Goal: Task Accomplishment & Management: Complete application form

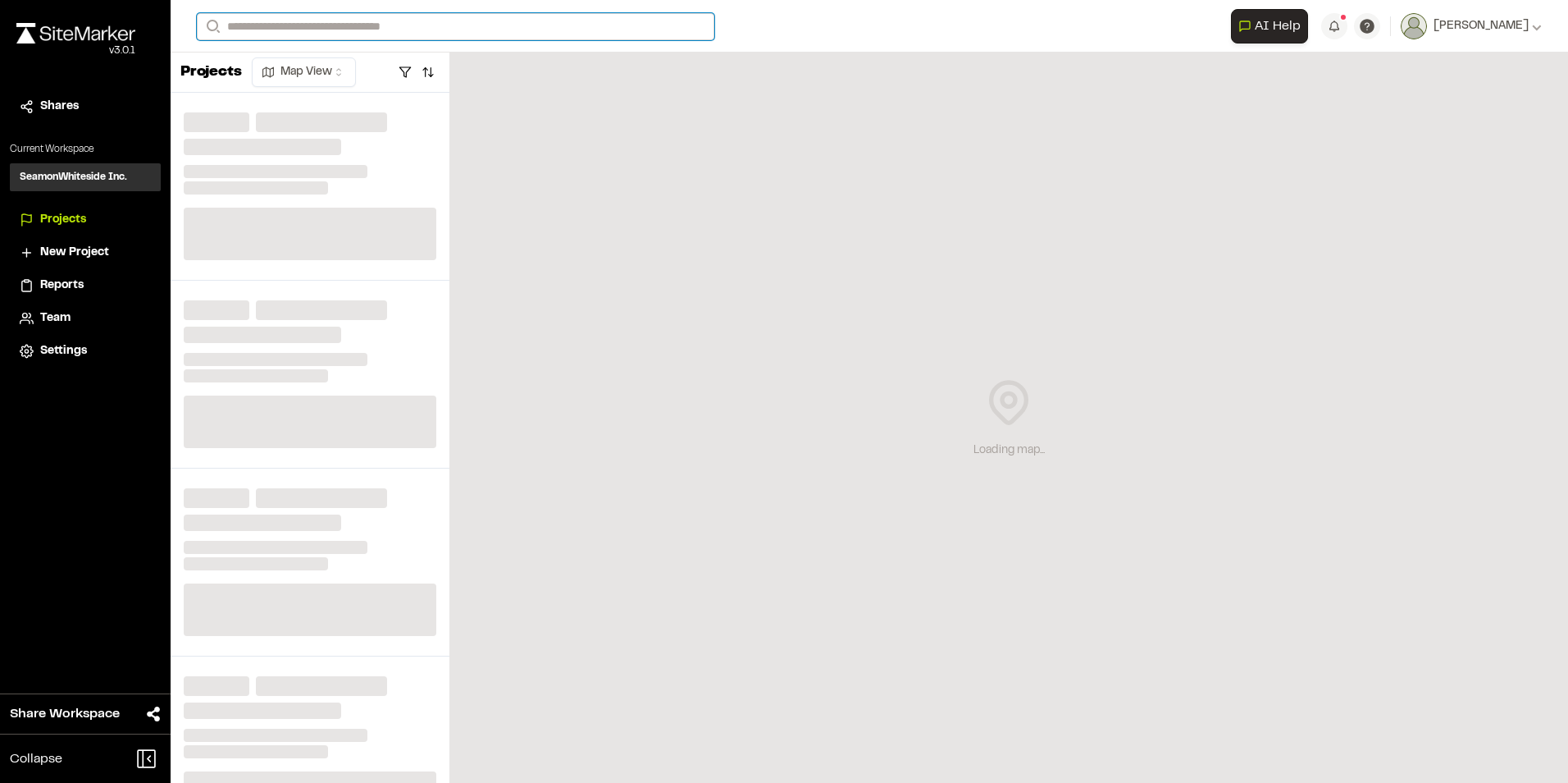
click at [288, 25] on input "Search" at bounding box center [456, 26] width 517 height 27
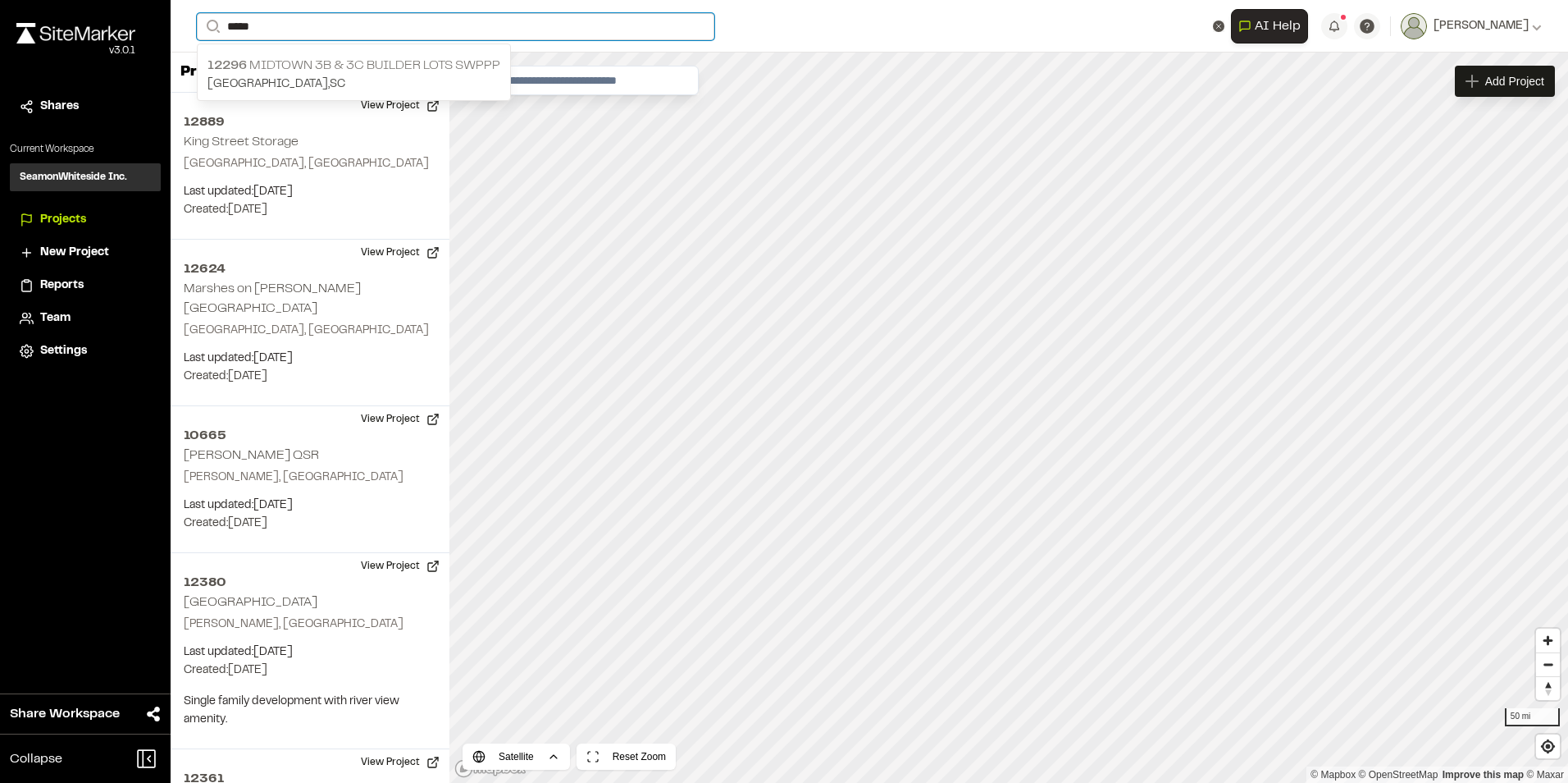
type input "*****"
click at [285, 68] on p "12296 Midtown 3B & 3C Builder Lots SWPPP" at bounding box center [354, 65] width 293 height 19
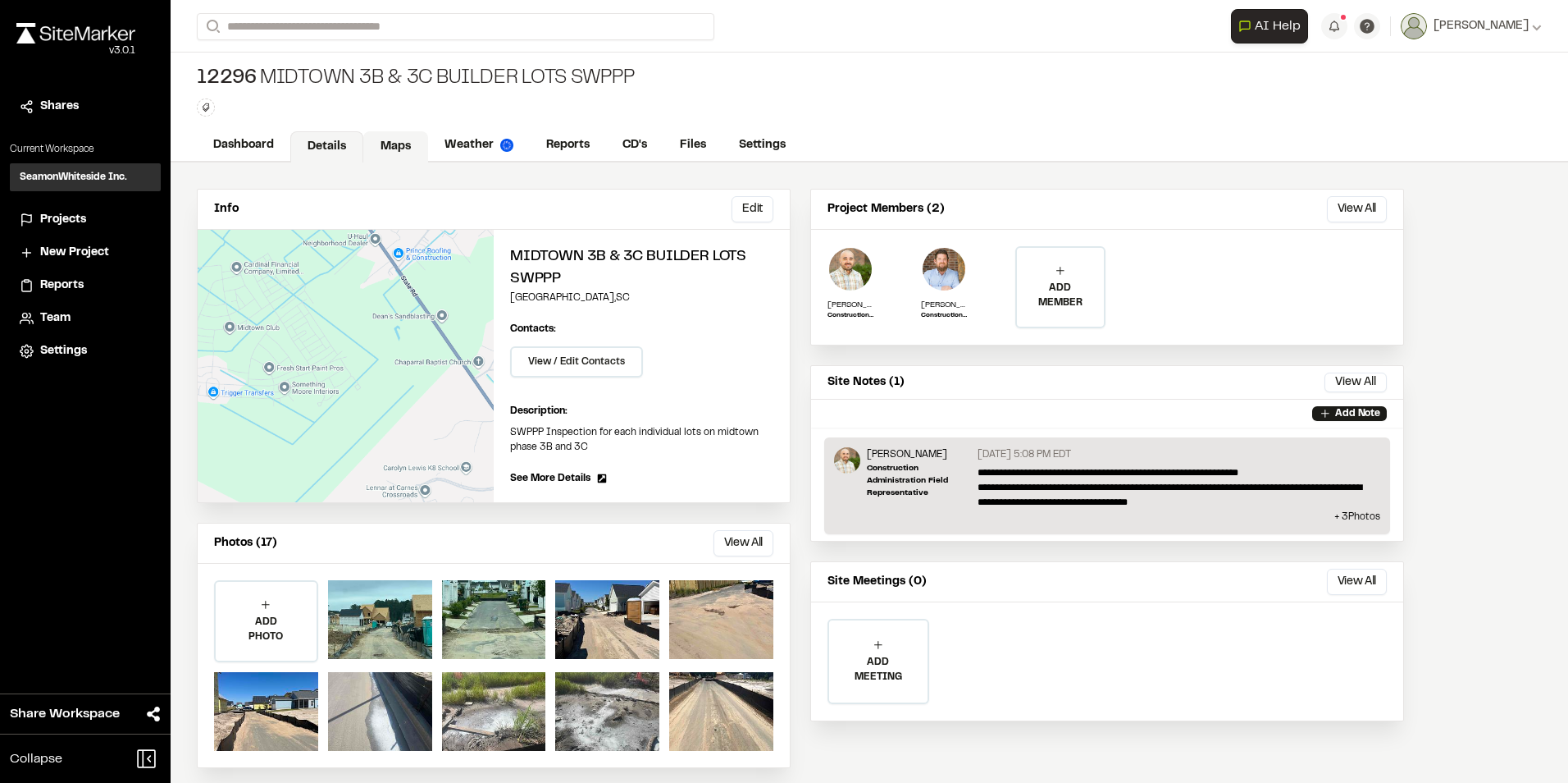
click at [391, 146] on link "Maps" at bounding box center [396, 147] width 64 height 31
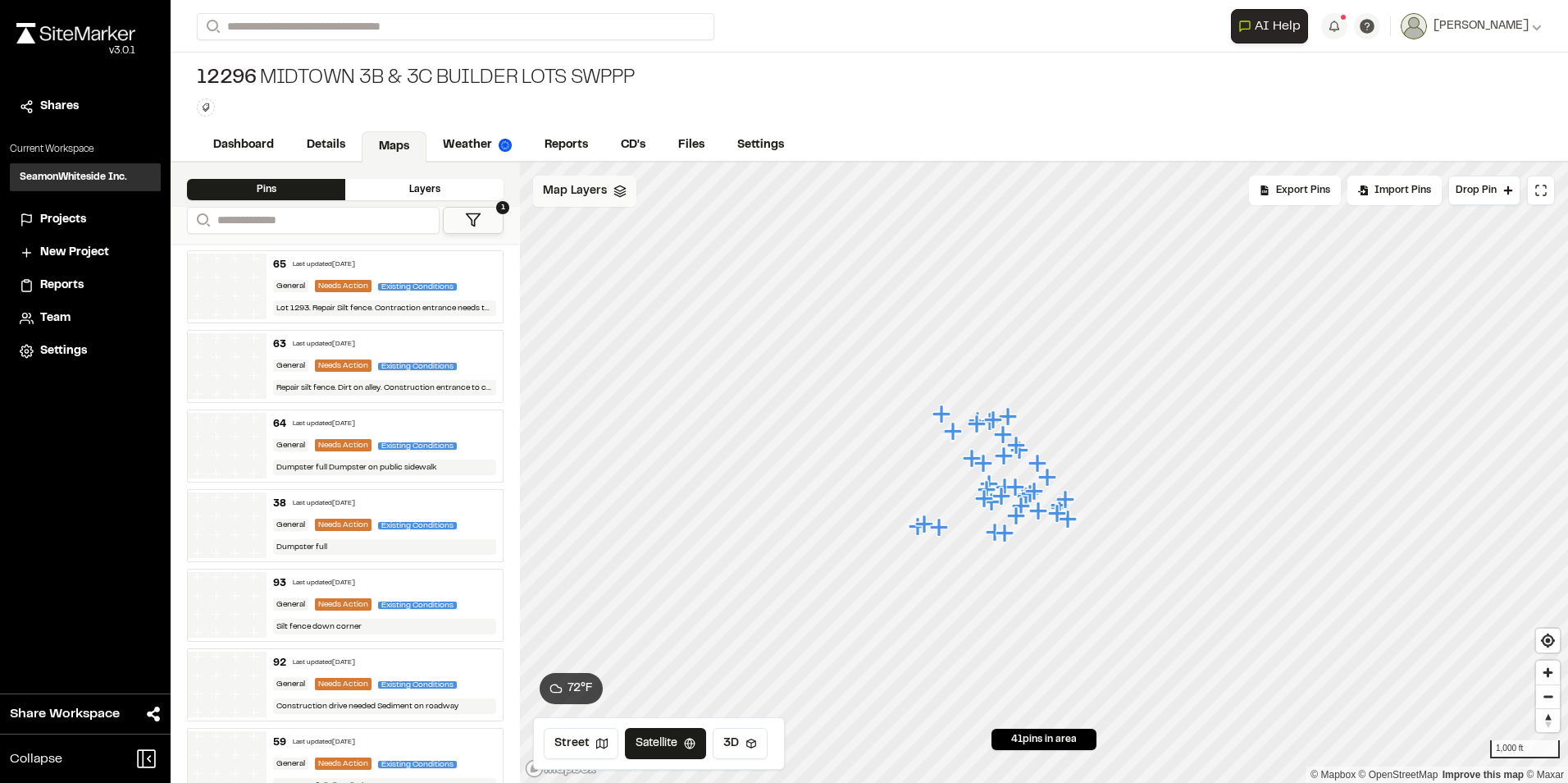
click at [555, 200] on div "Map Layers" at bounding box center [585, 192] width 103 height 31
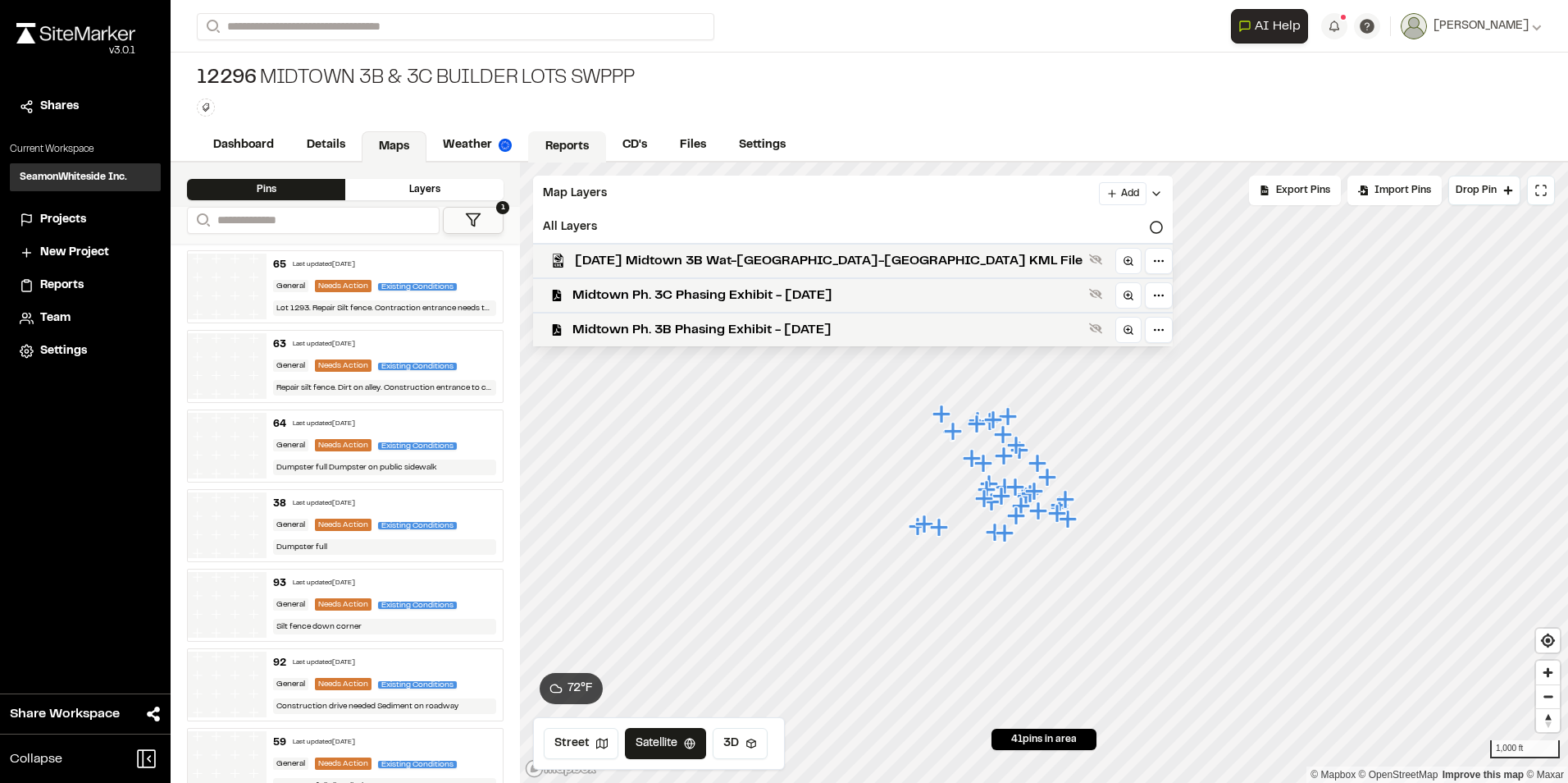
click at [563, 154] on link "Reports" at bounding box center [567, 147] width 78 height 31
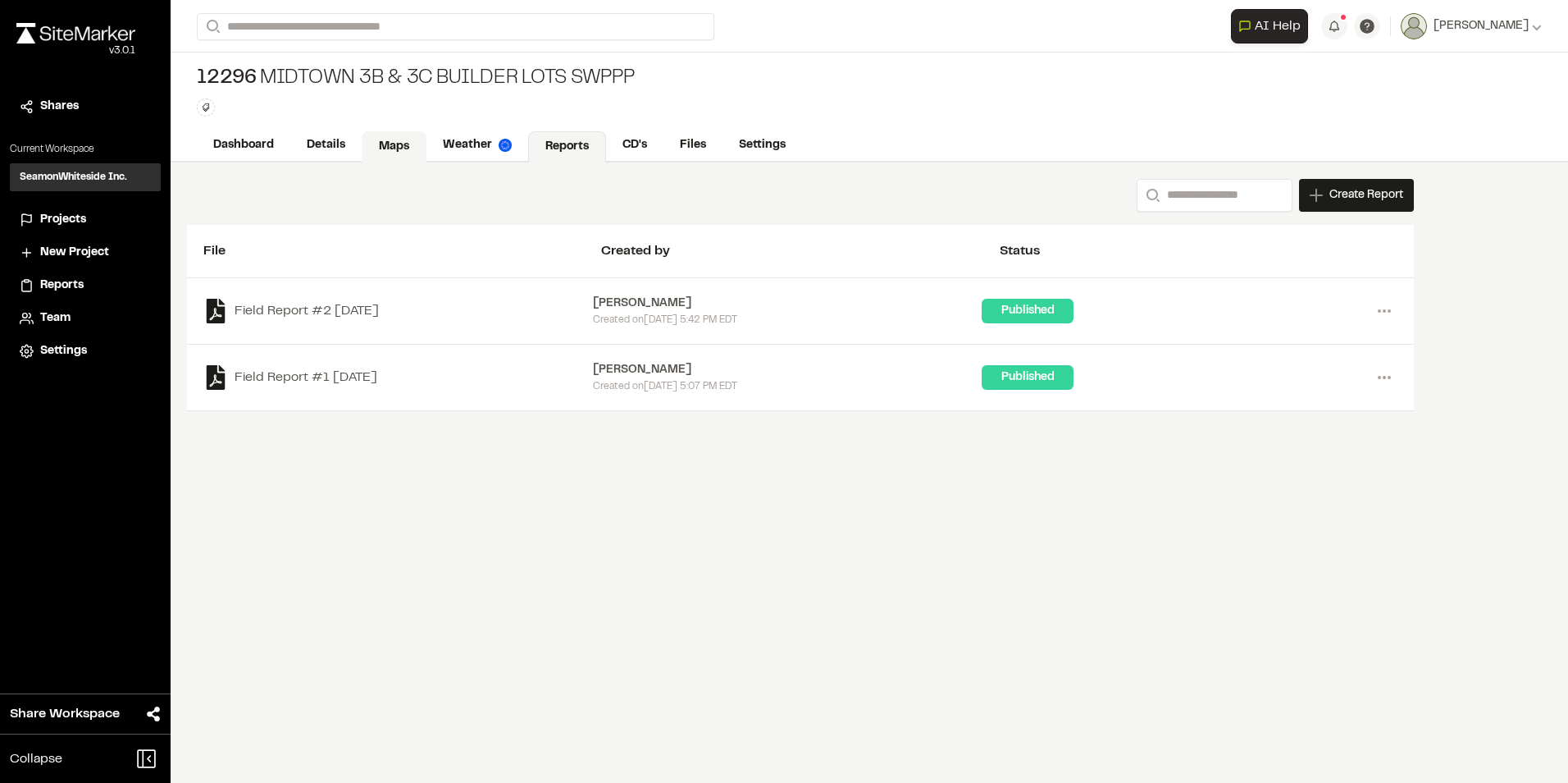
click at [390, 141] on link "Maps" at bounding box center [394, 147] width 64 height 31
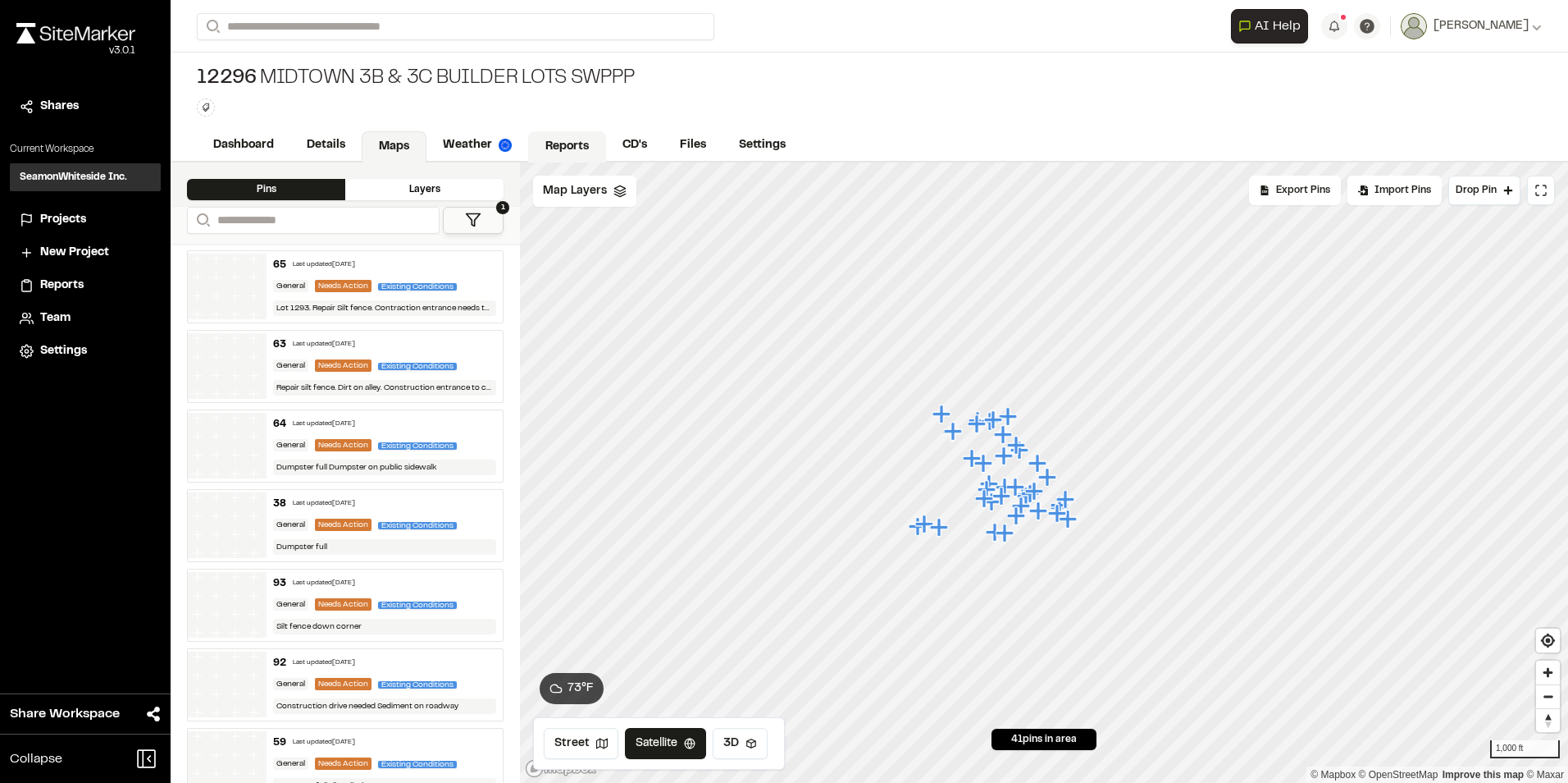
click at [585, 145] on link "Reports" at bounding box center [567, 147] width 78 height 31
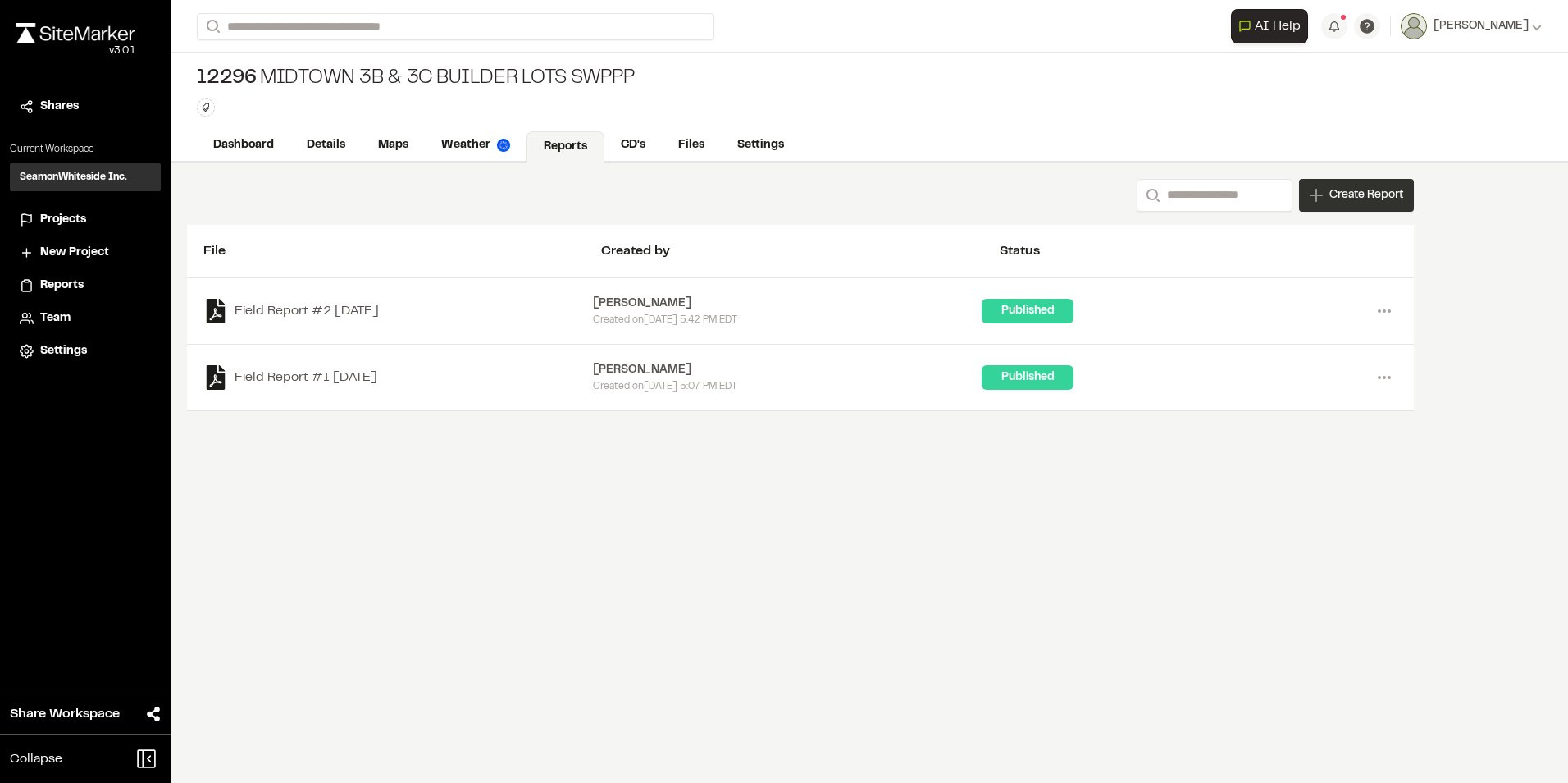
click at [1326, 193] on div "Create Report" at bounding box center [1356, 195] width 115 height 33
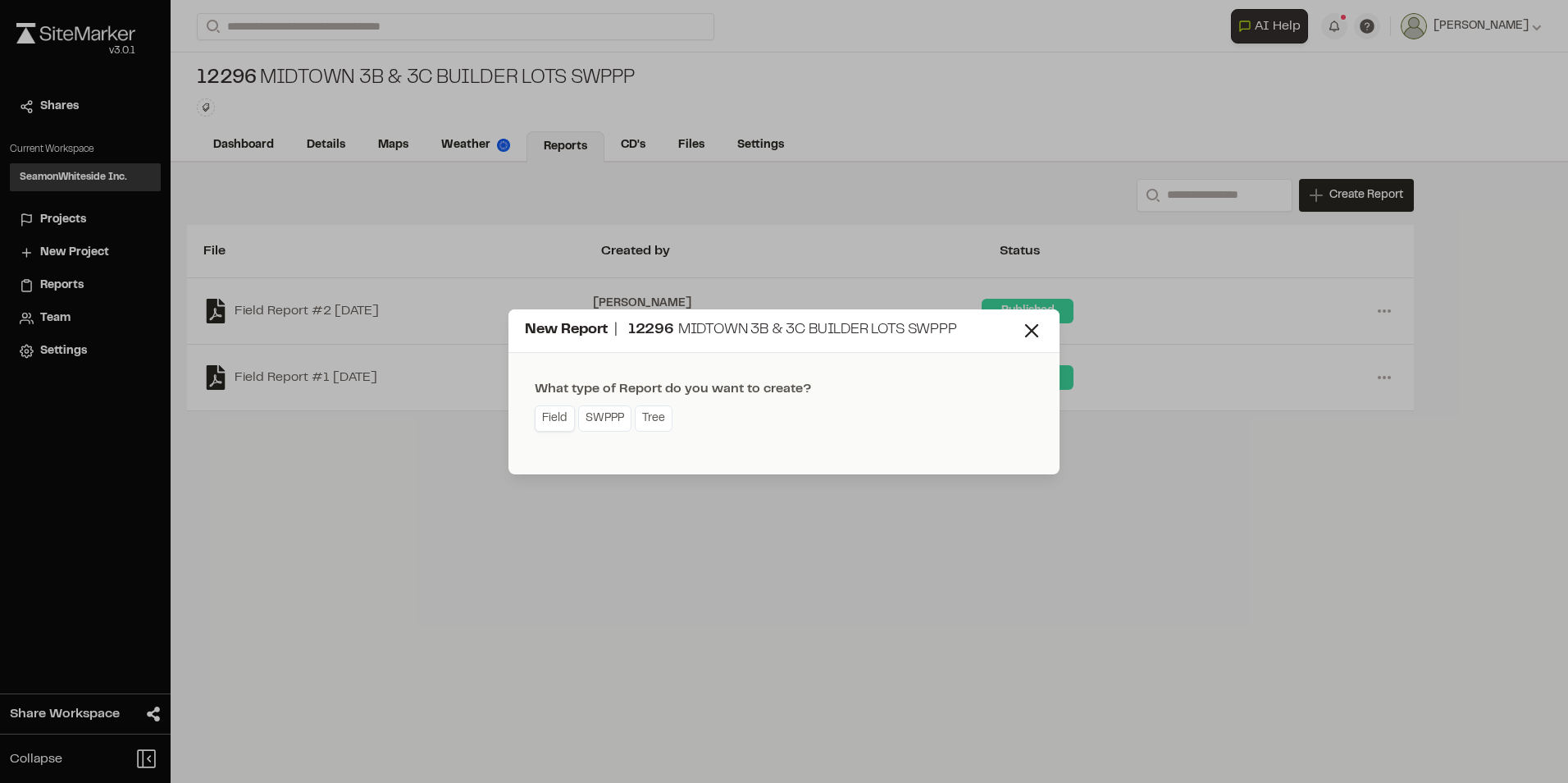
click at [563, 413] on link "Field" at bounding box center [555, 418] width 41 height 27
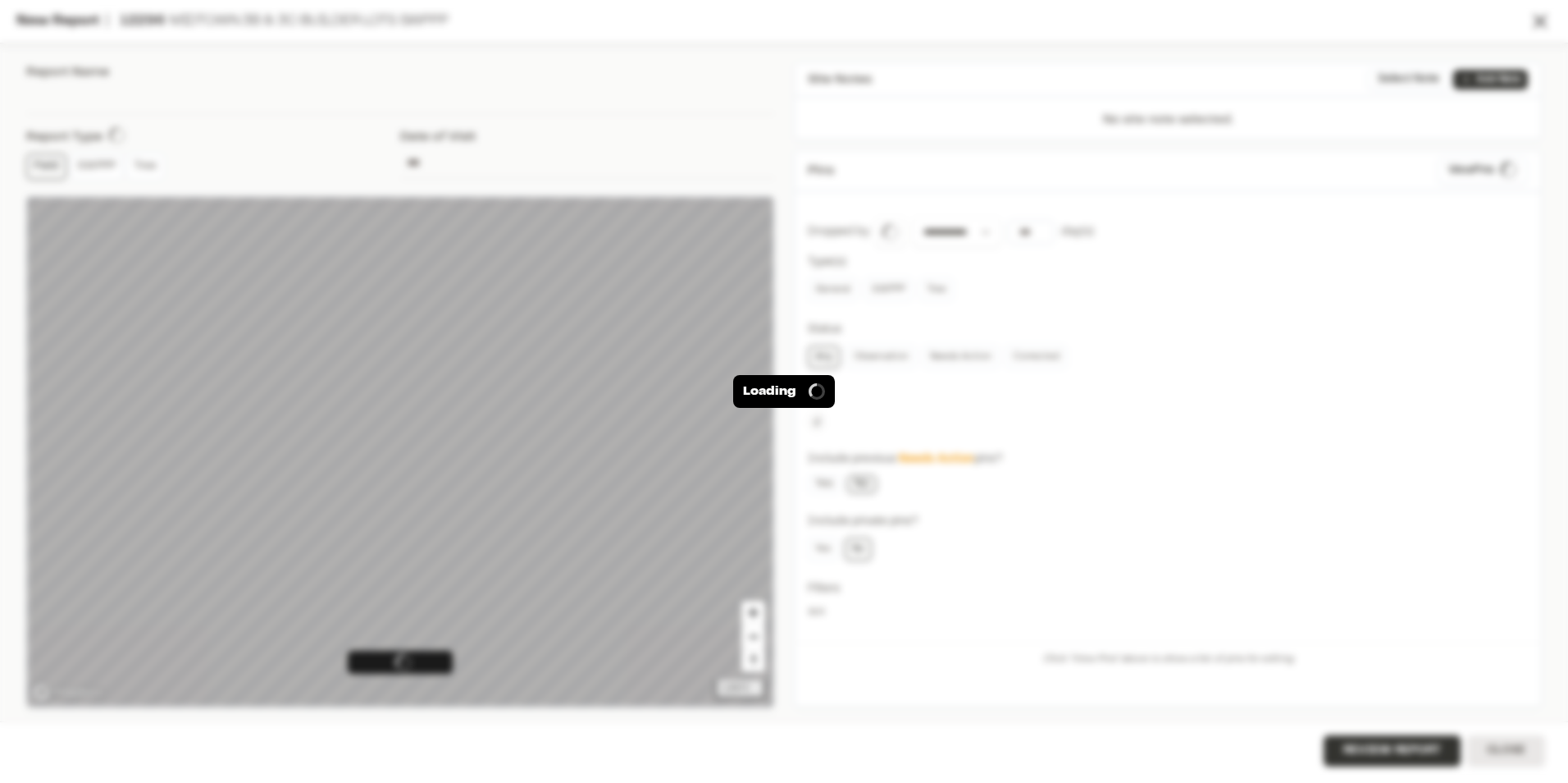
type input "**********"
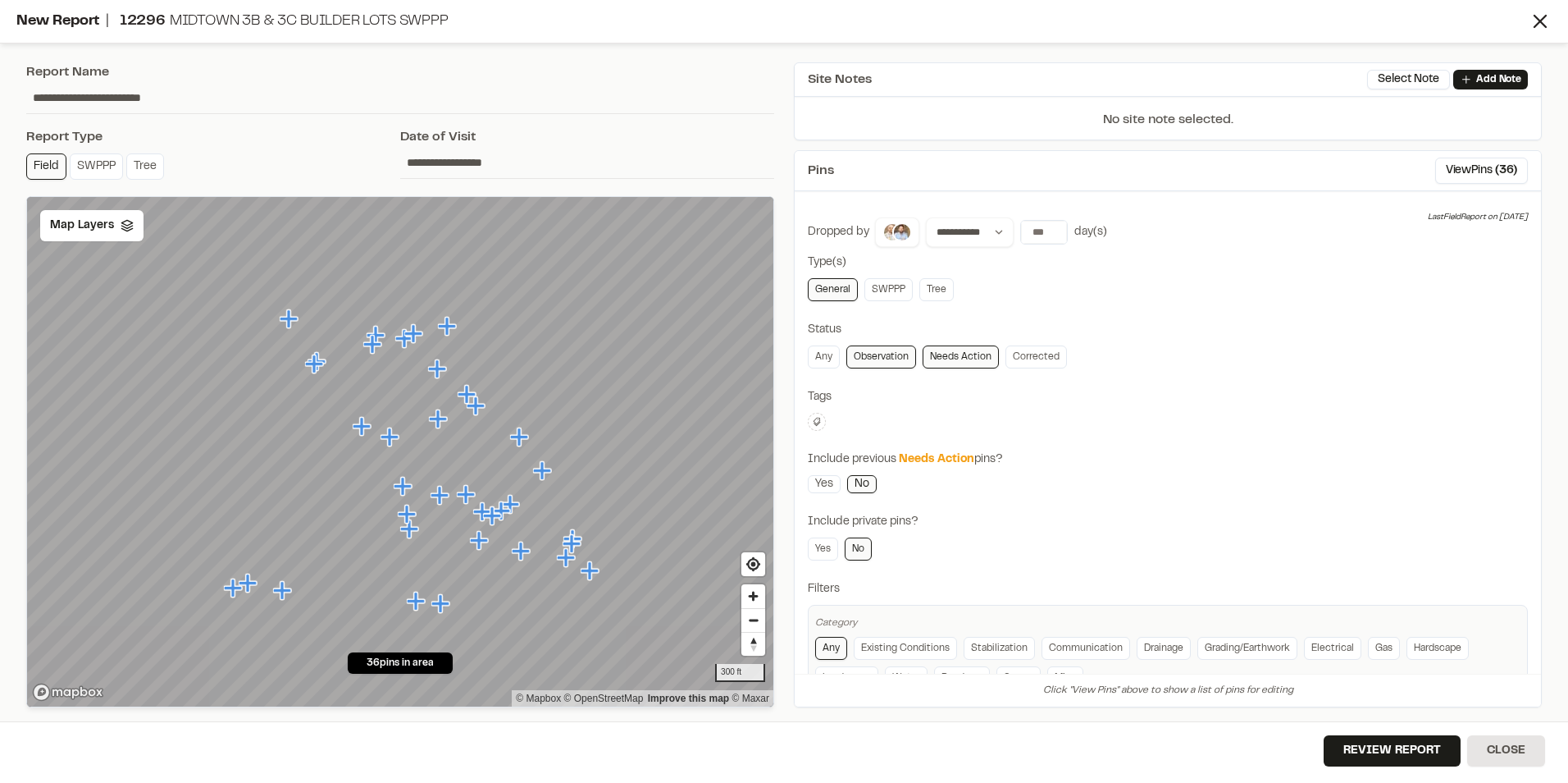
click at [950, 356] on link "Needs Action" at bounding box center [960, 356] width 76 height 23
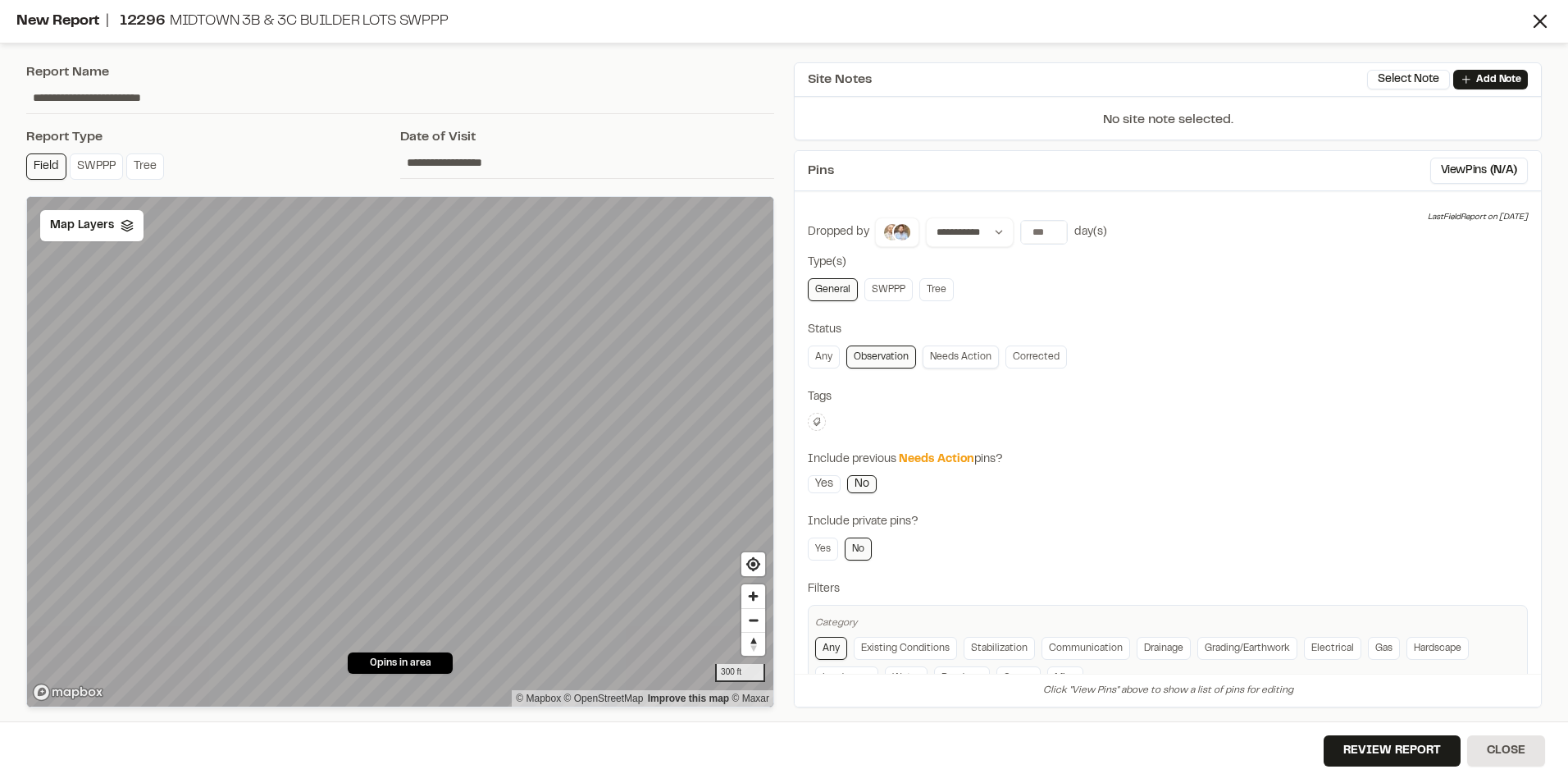
click at [950, 356] on link "Needs Action" at bounding box center [960, 356] width 76 height 23
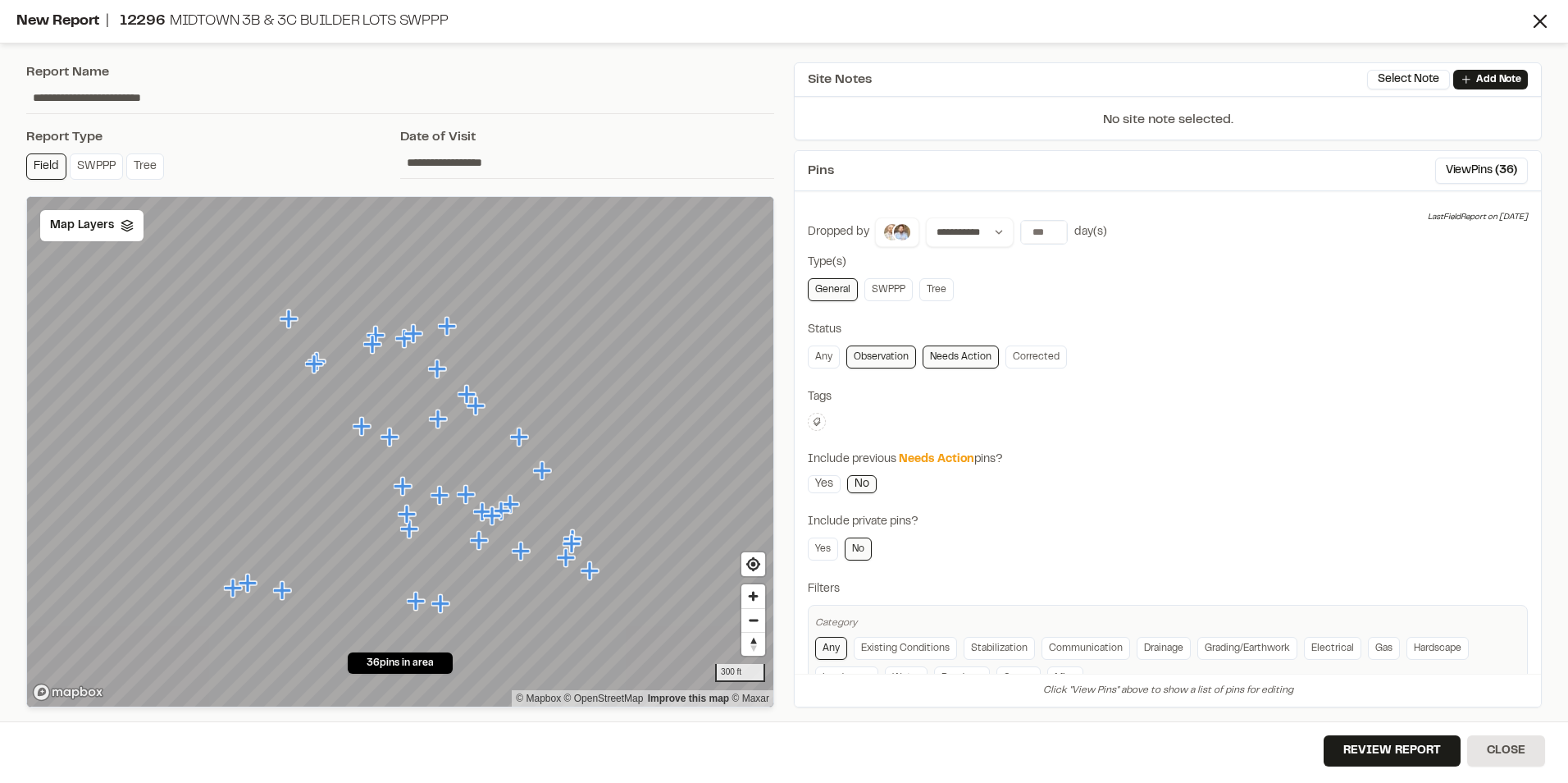
click at [889, 354] on link "Observation" at bounding box center [881, 356] width 70 height 23
click at [1051, 235] on input "*" at bounding box center [1044, 232] width 46 height 23
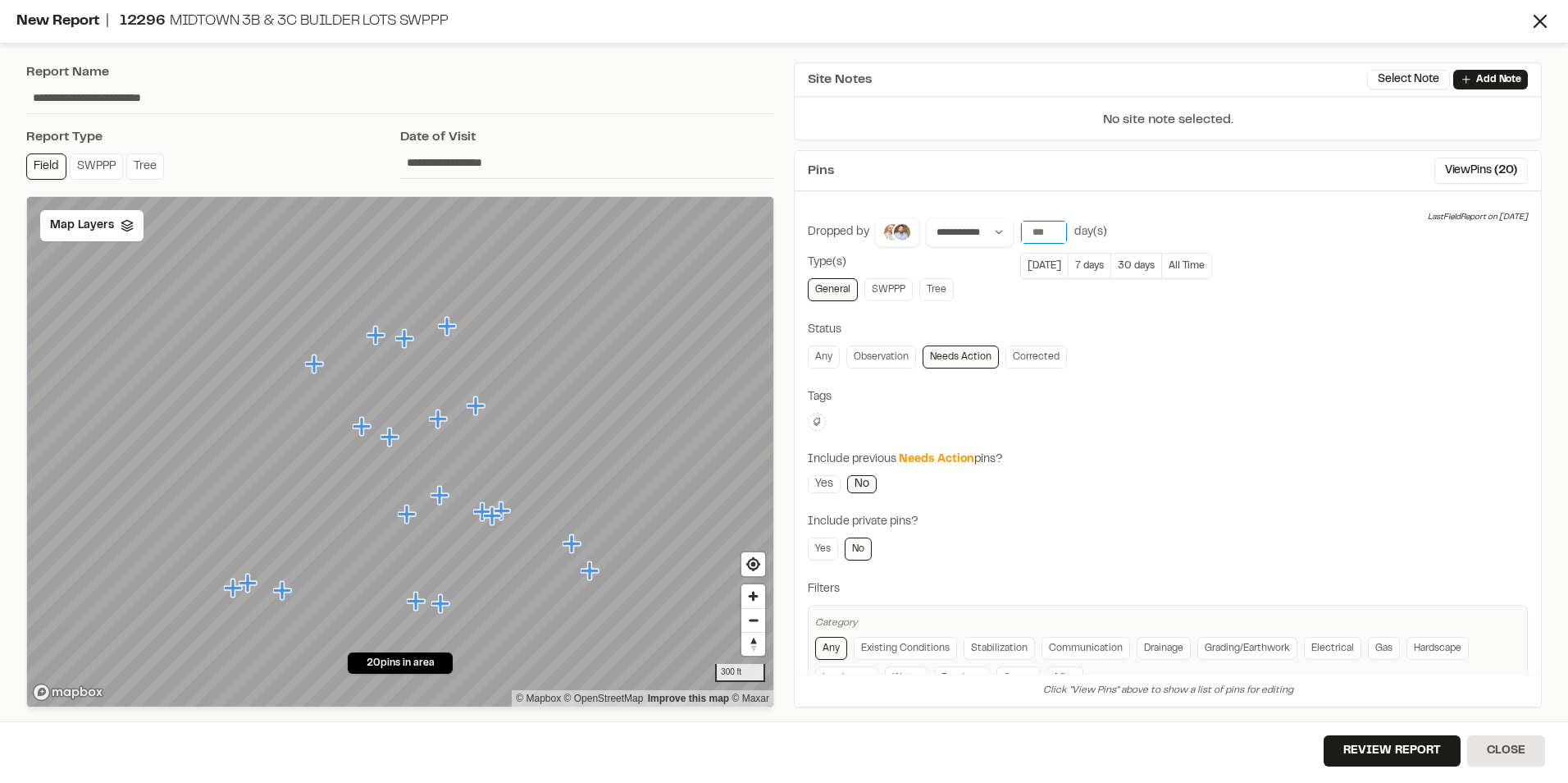
click at [1051, 235] on input "*" at bounding box center [1044, 232] width 46 height 23
type input "*"
click at [1051, 235] on input "*" at bounding box center [1044, 232] width 46 height 23
click at [1027, 305] on div "**********" at bounding box center [1167, 460] width 720 height 485
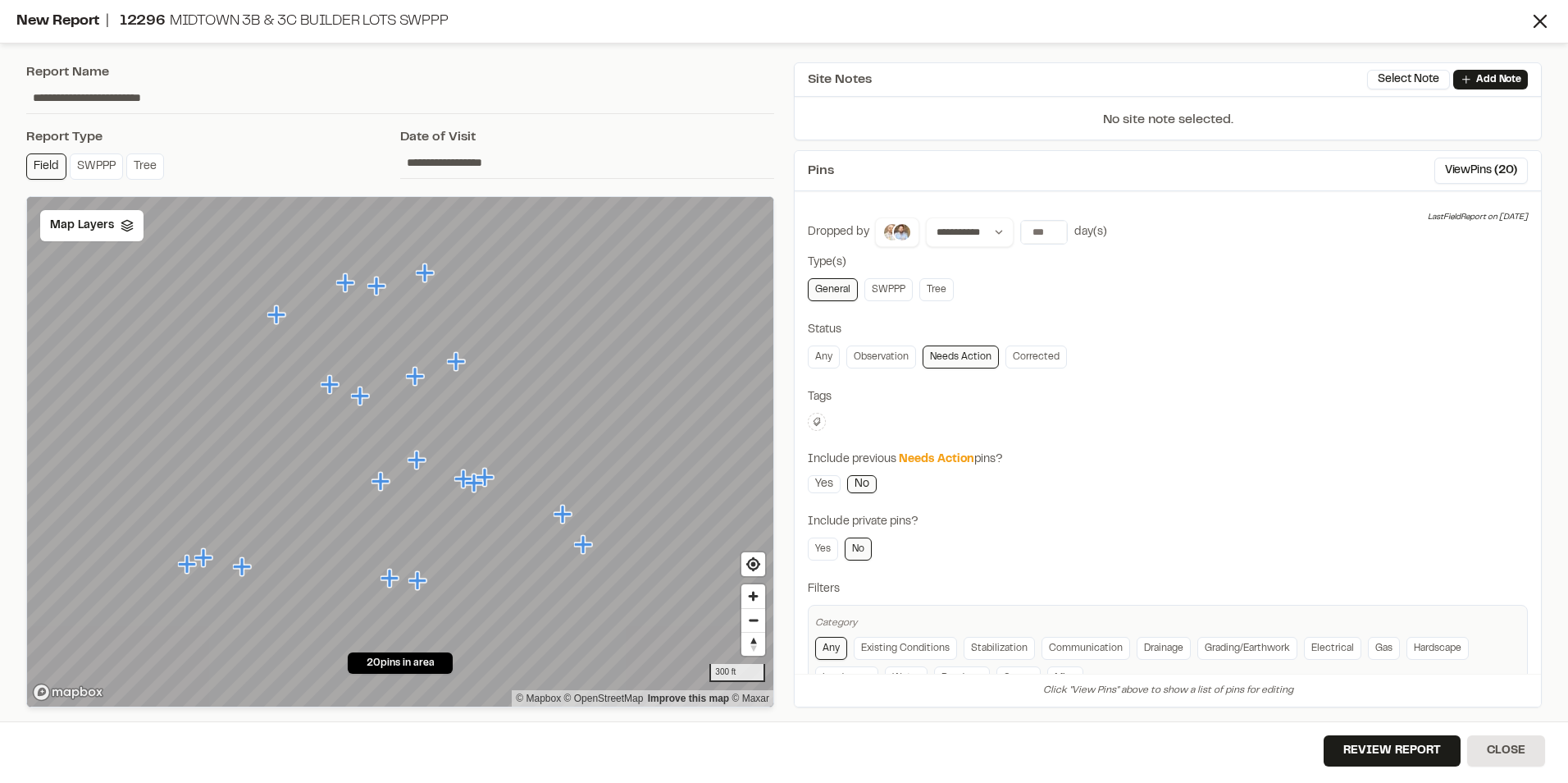
click at [816, 419] on icon at bounding box center [818, 421] width 7 height 8
click at [993, 615] on button "Done" at bounding box center [986, 610] width 42 height 21
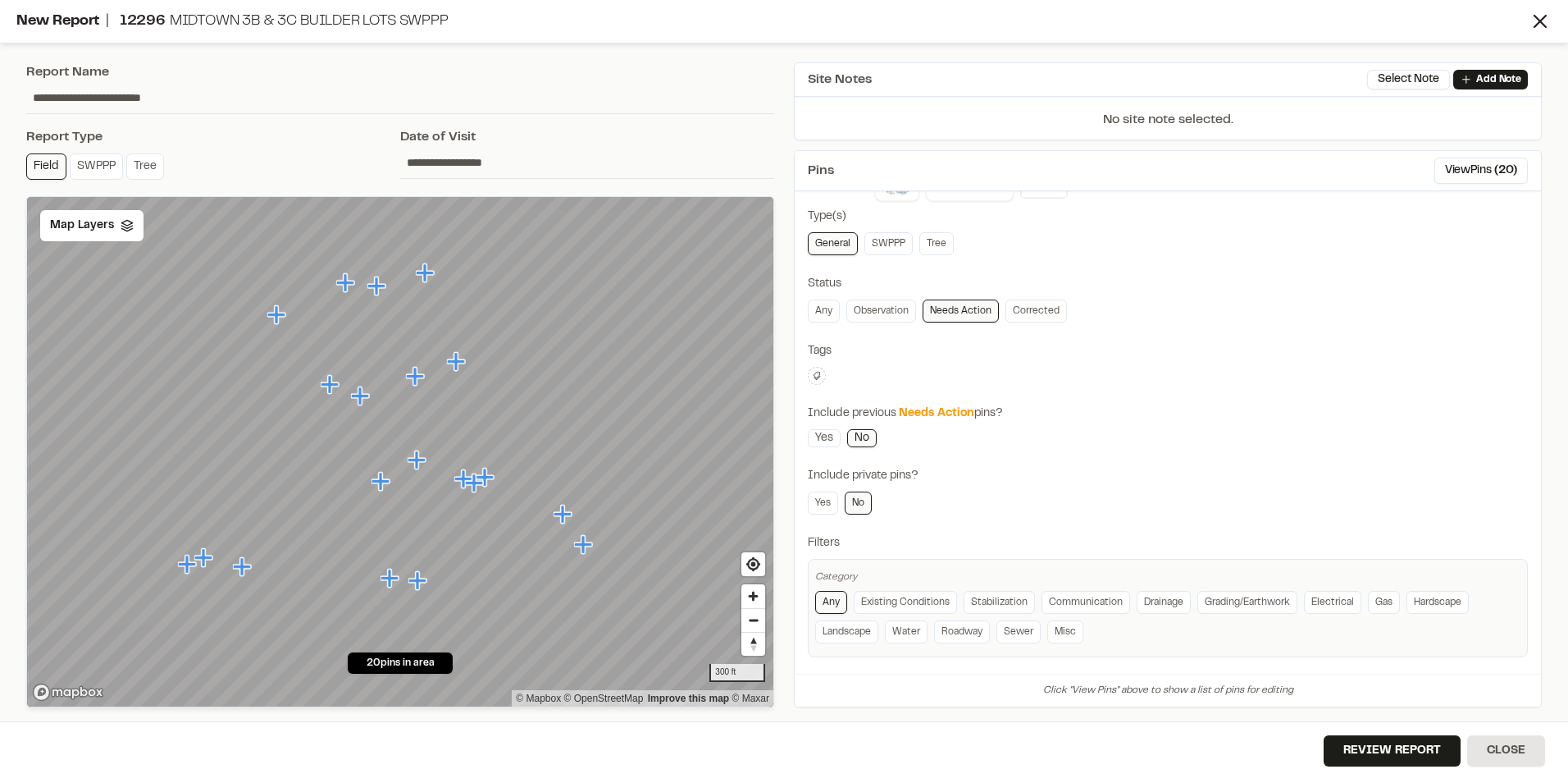
scroll to position [53, 0]
click at [1410, 755] on button "Review Report" at bounding box center [1392, 751] width 137 height 31
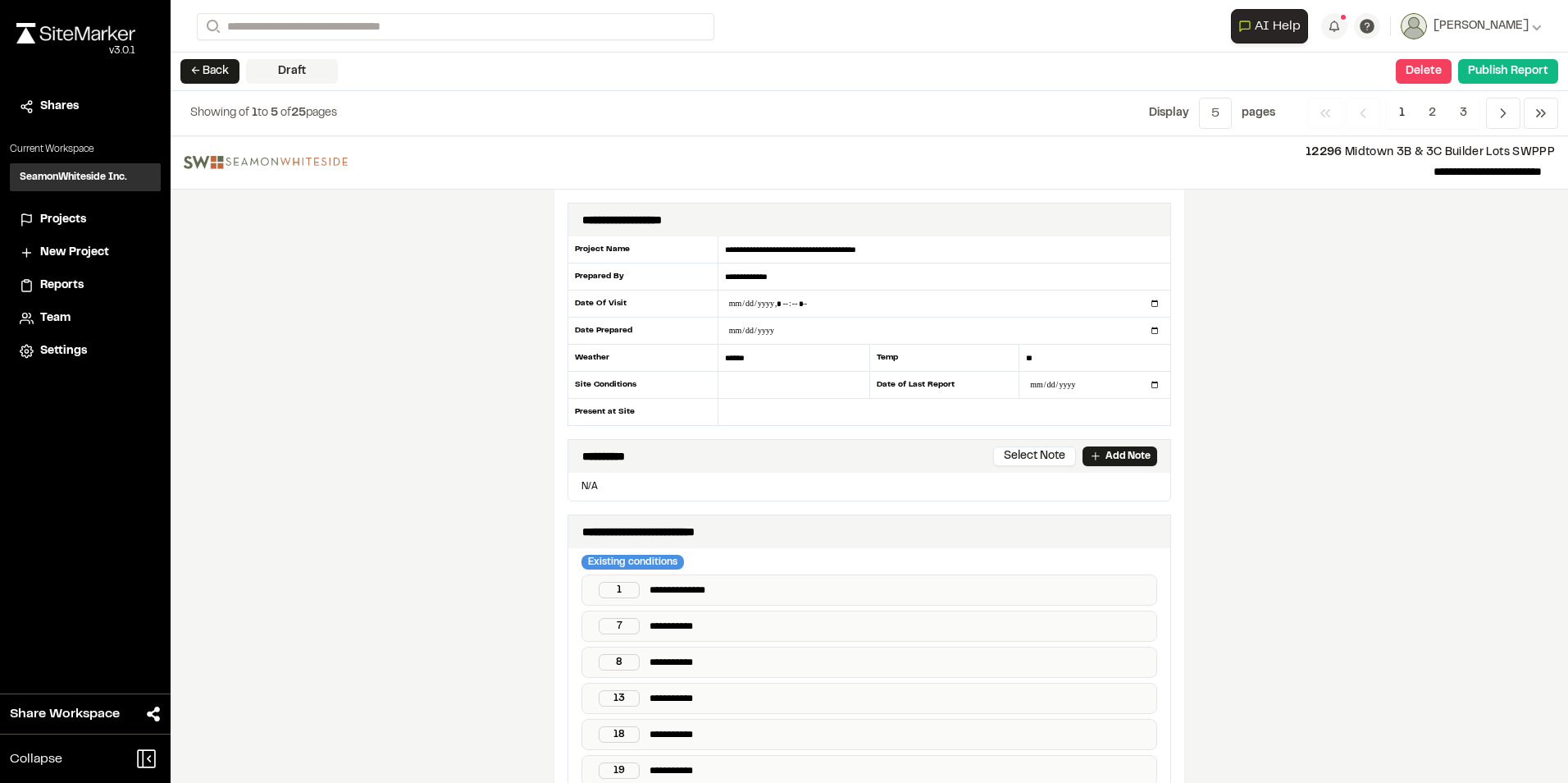
scroll to position [164, 0]
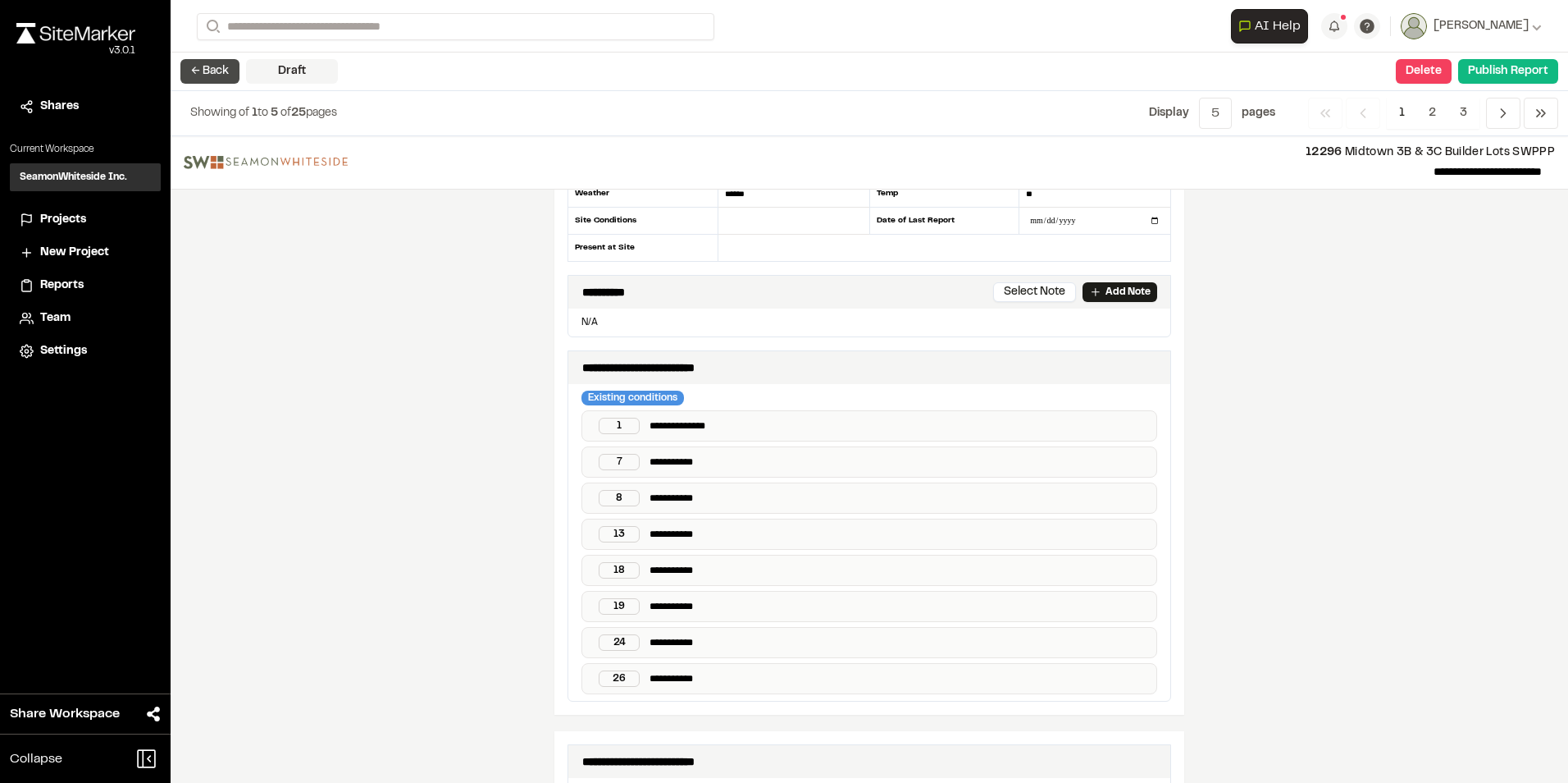
click at [210, 64] on button "← Back" at bounding box center [210, 71] width 59 height 25
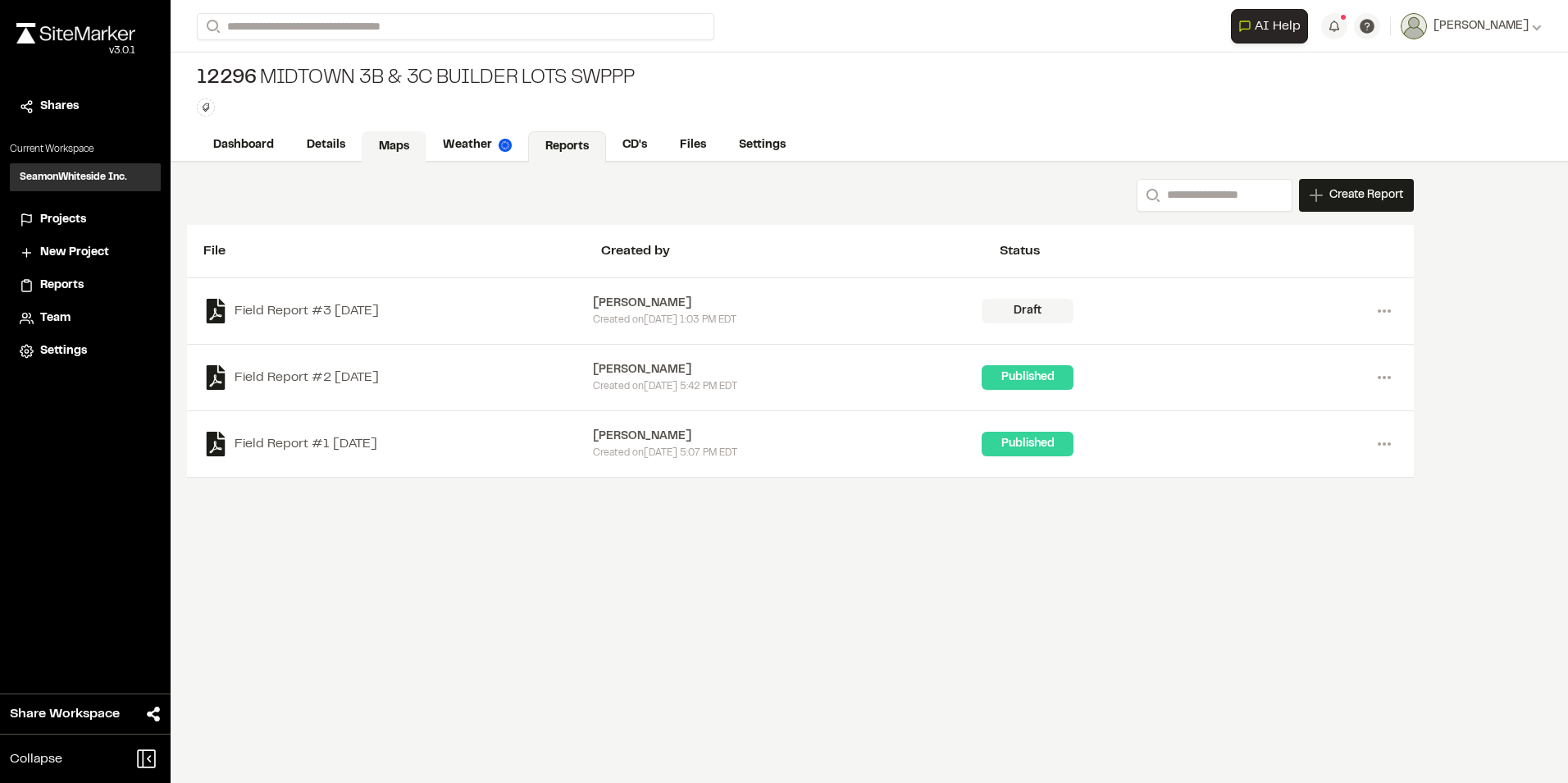
click at [404, 141] on link "Maps" at bounding box center [394, 147] width 64 height 31
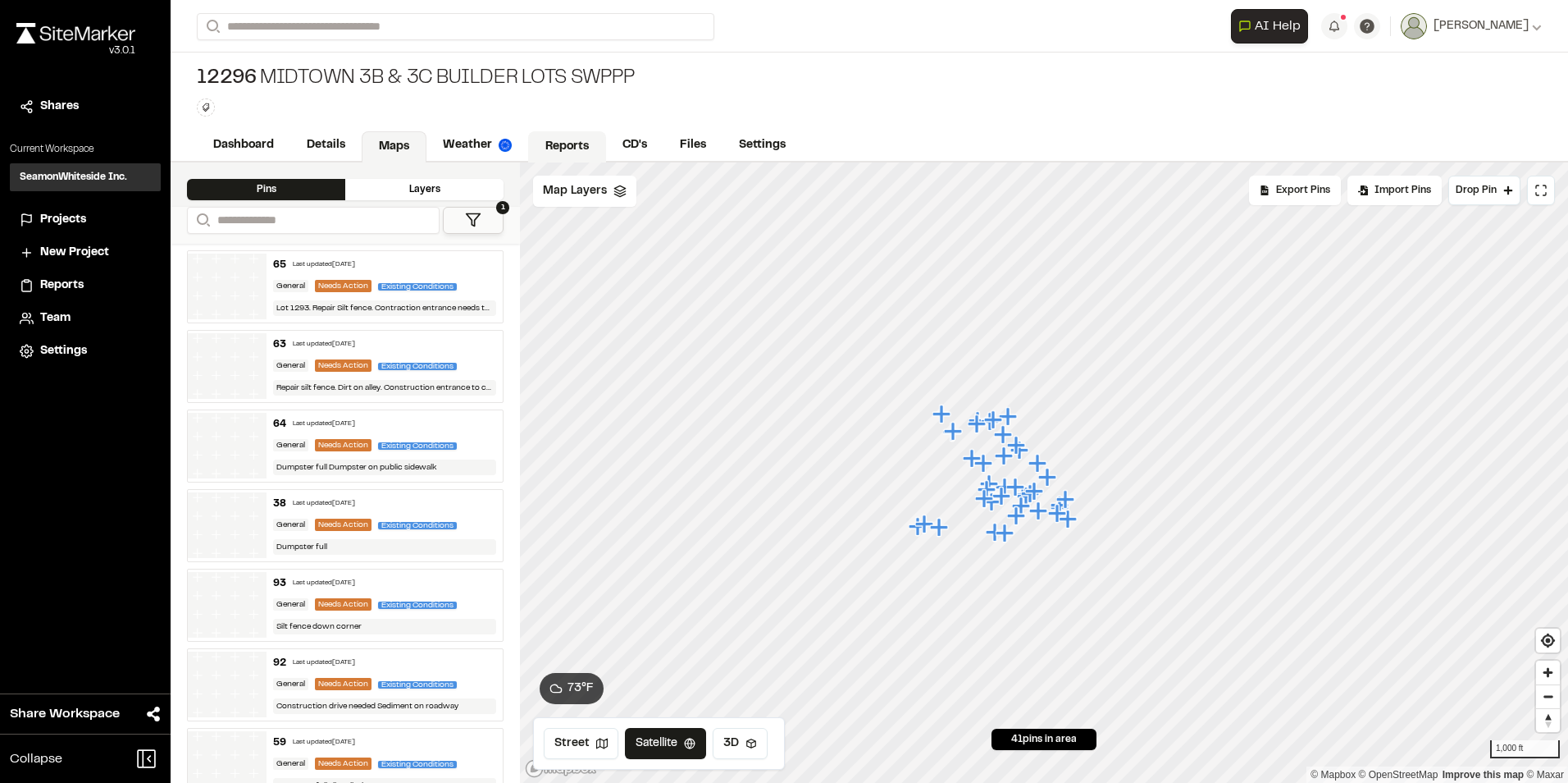
click at [575, 151] on link "Reports" at bounding box center [567, 147] width 78 height 31
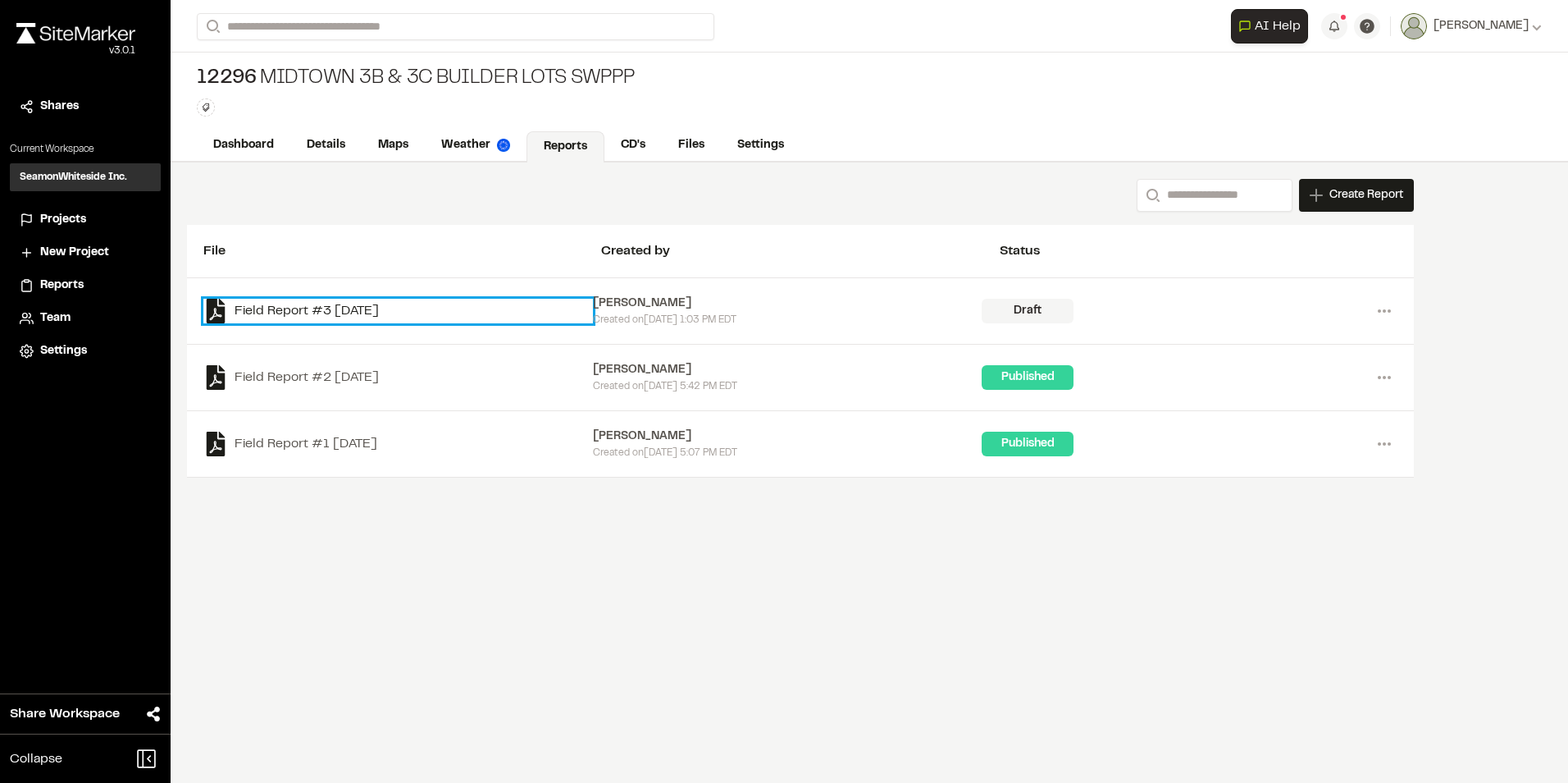
click at [342, 316] on link "Field Report #3 [DATE]" at bounding box center [398, 310] width 389 height 25
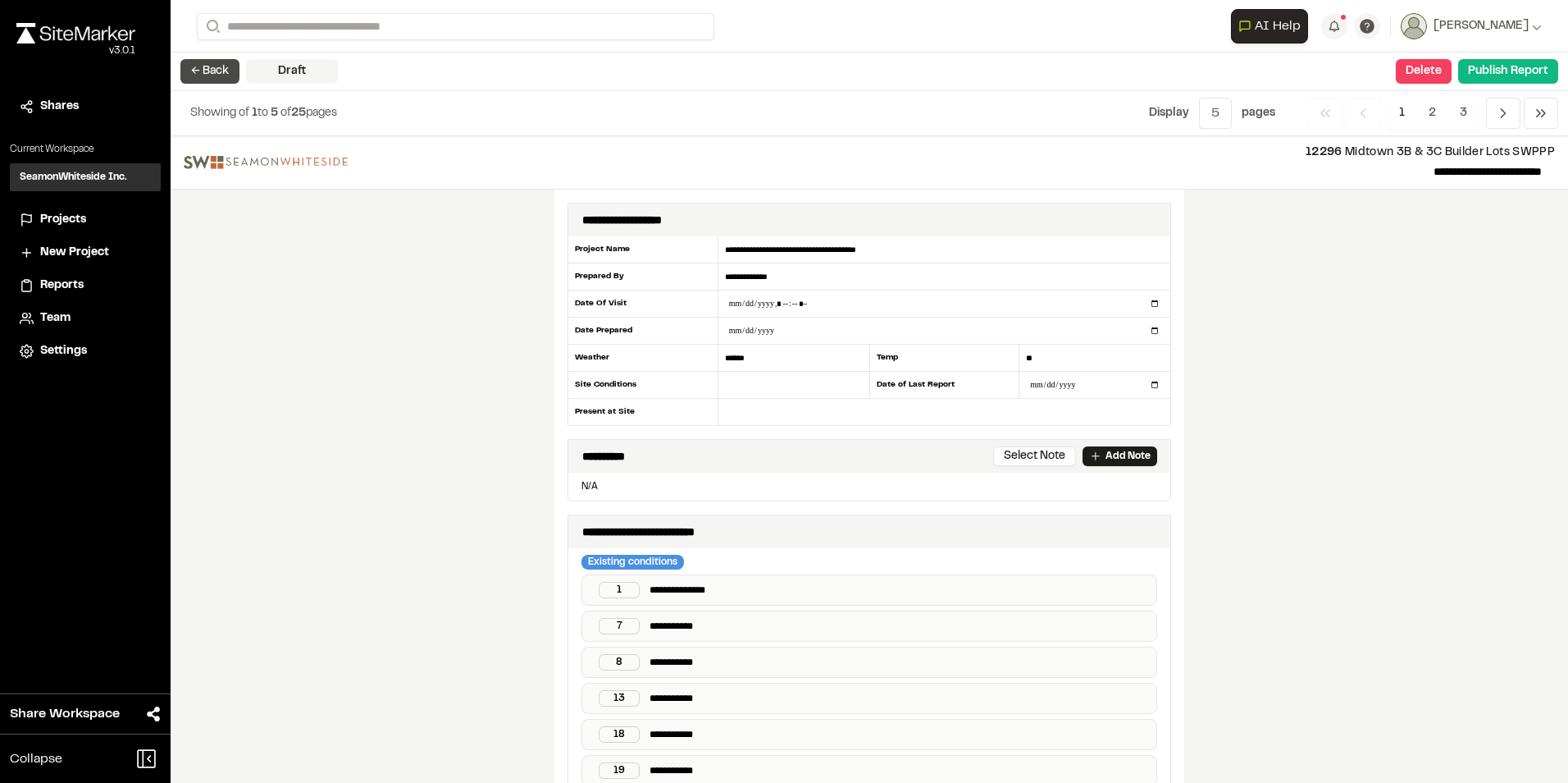
click at [203, 71] on button "← Back" at bounding box center [210, 71] width 59 height 25
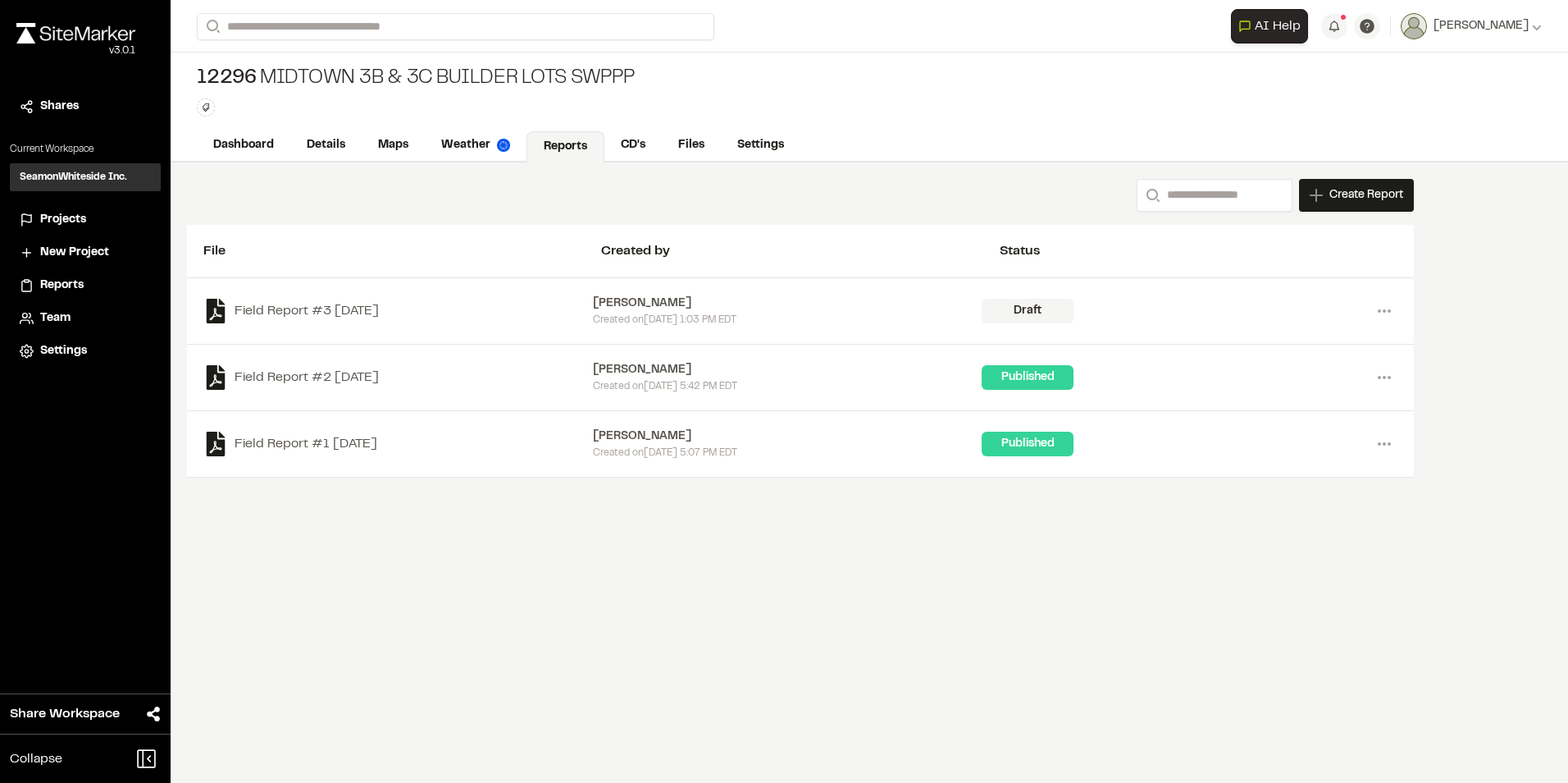
click at [203, 71] on span "12296" at bounding box center [226, 78] width 60 height 27
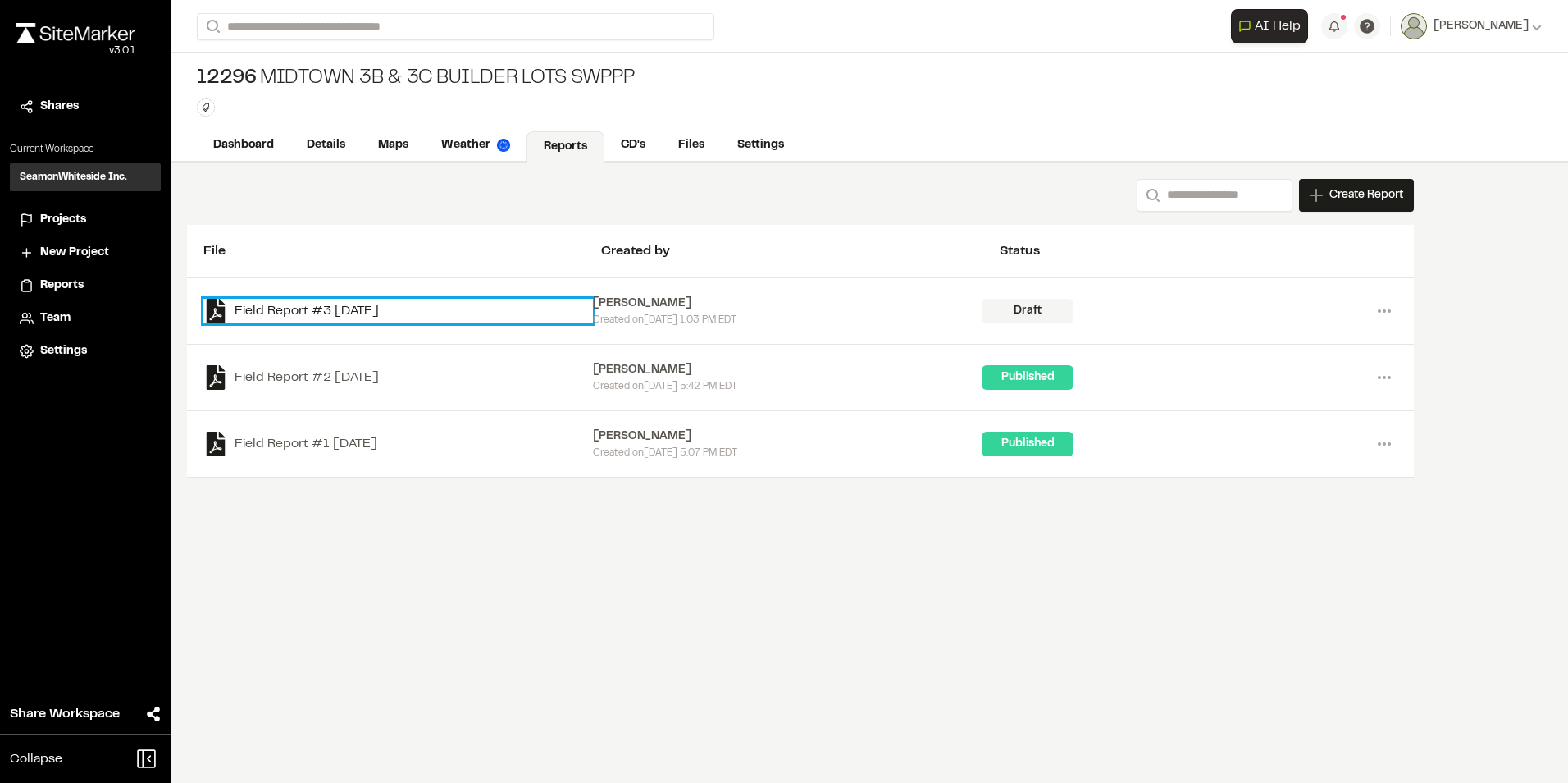
click at [359, 313] on link "Field Report #3 [DATE]" at bounding box center [398, 310] width 389 height 25
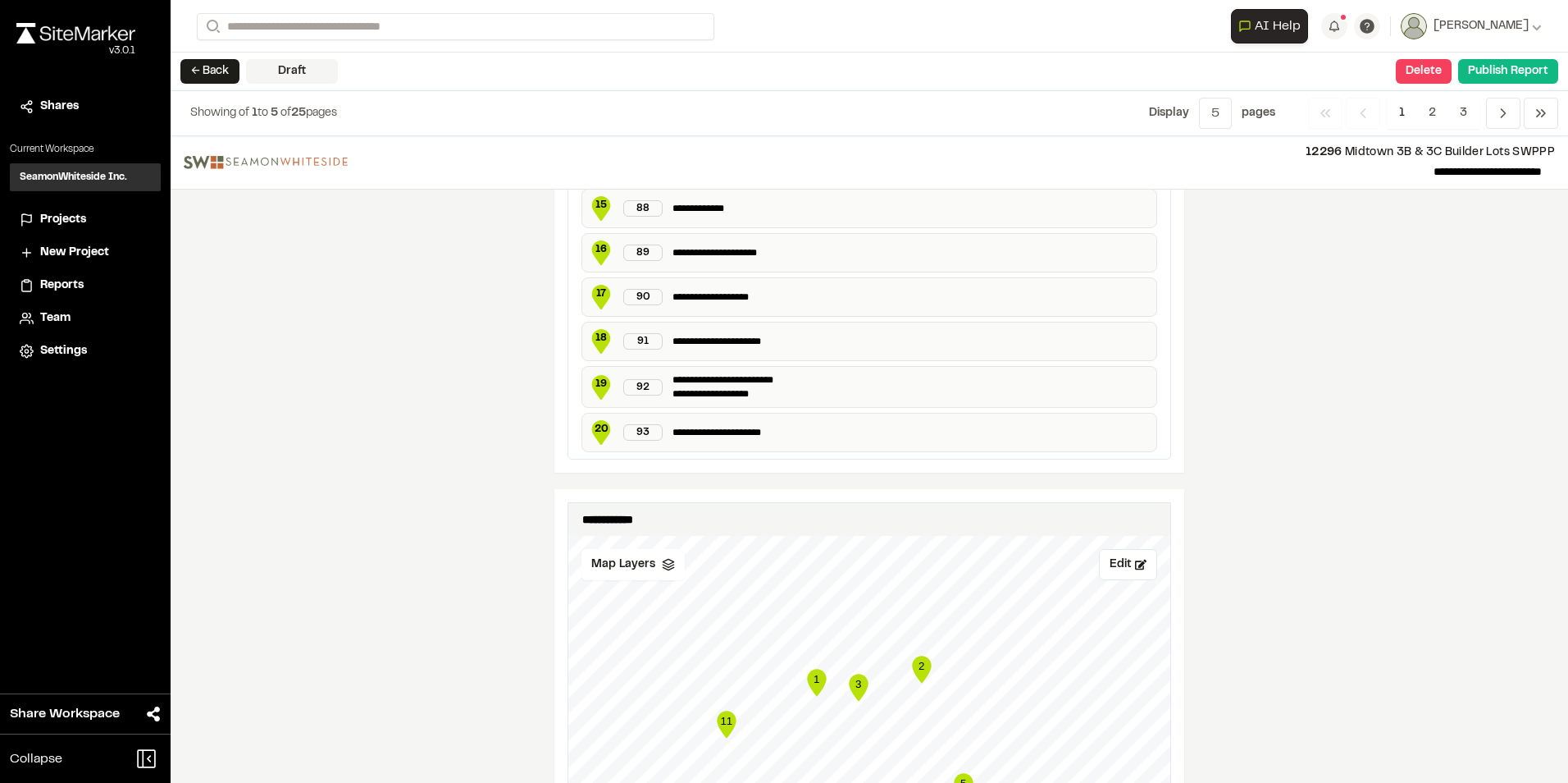
scroll to position [2462, 0]
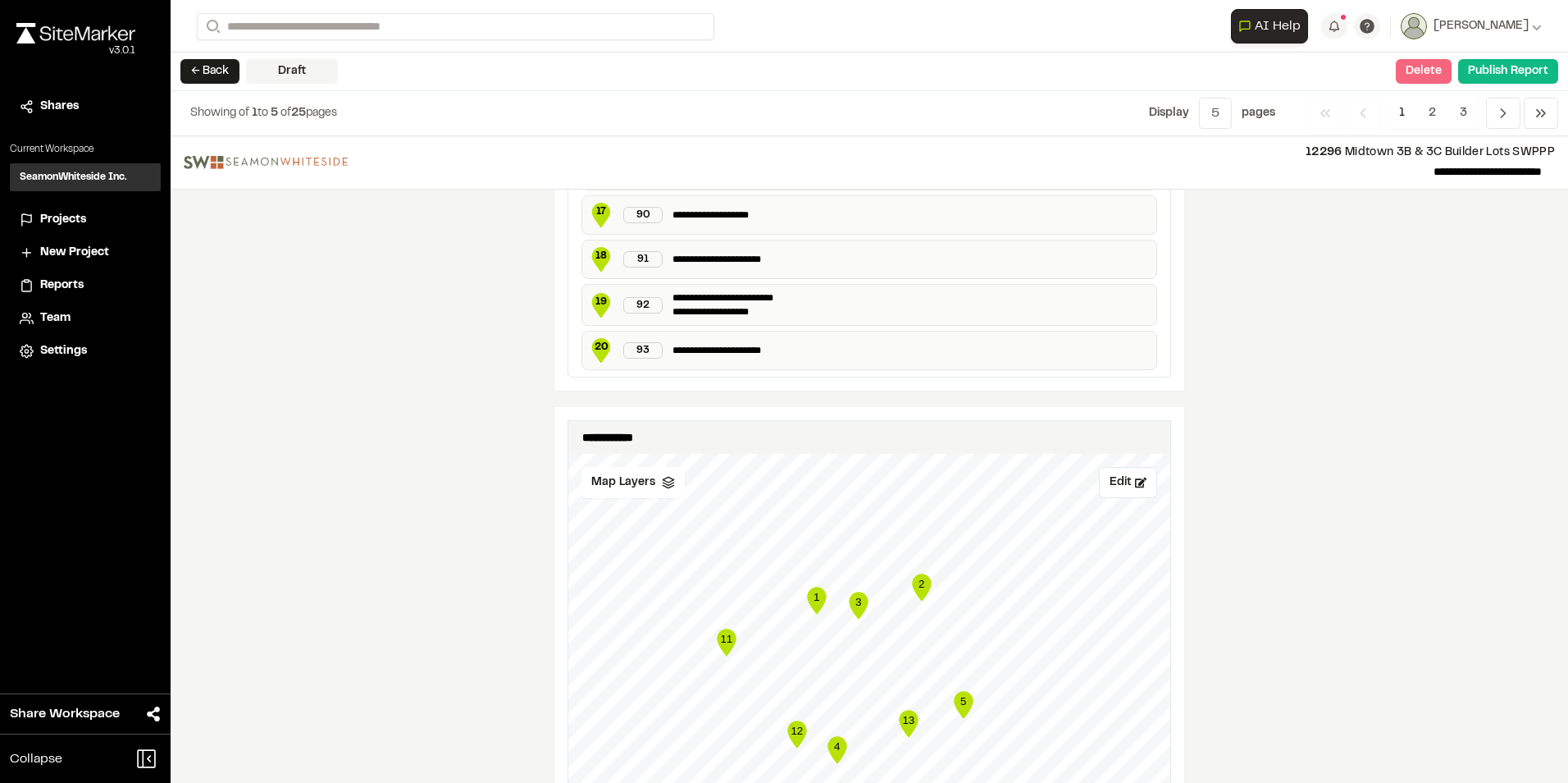
click at [1434, 72] on button "Delete" at bounding box center [1423, 71] width 56 height 25
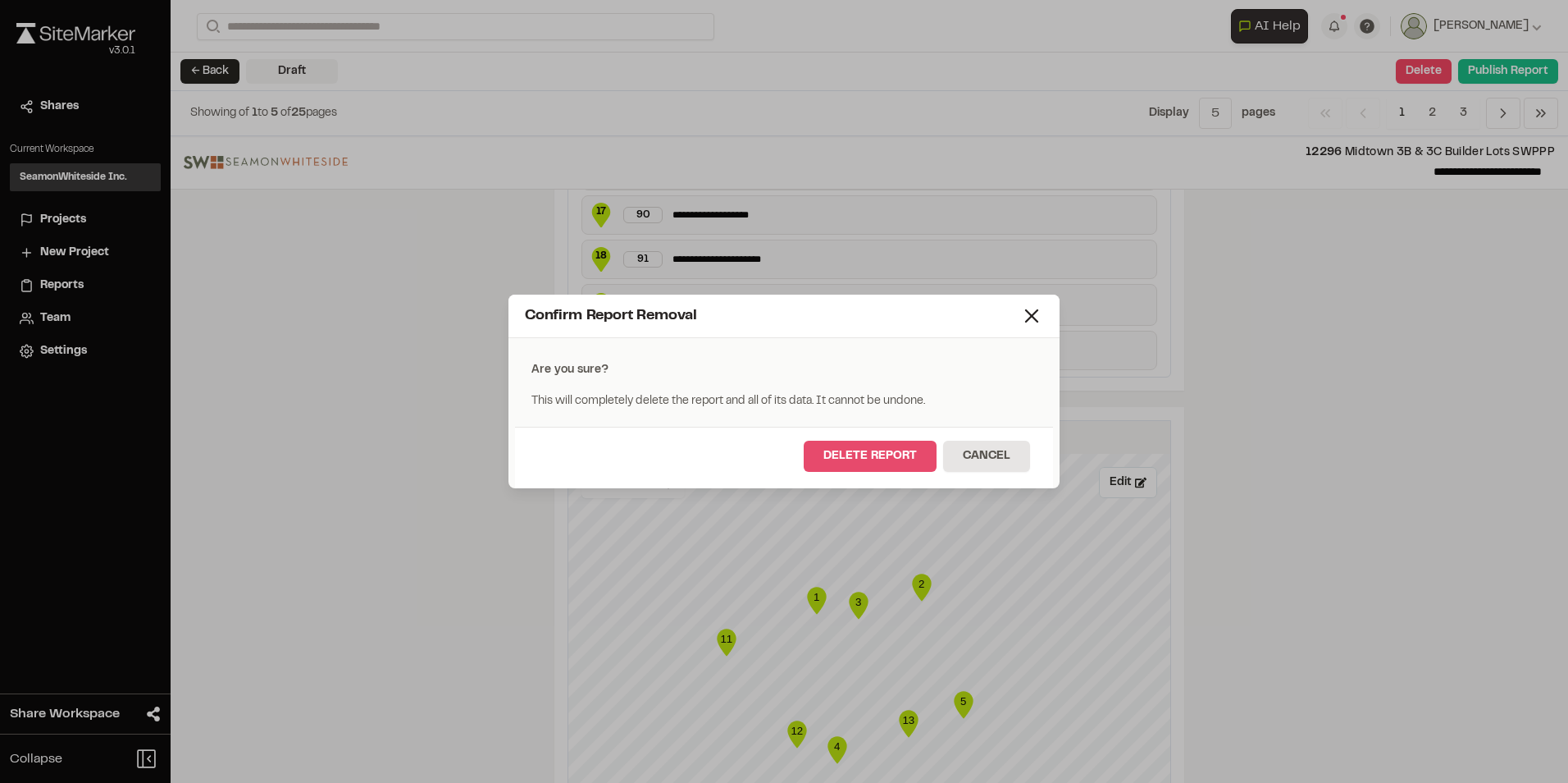
click at [896, 454] on button "Delete Report" at bounding box center [870, 456] width 133 height 31
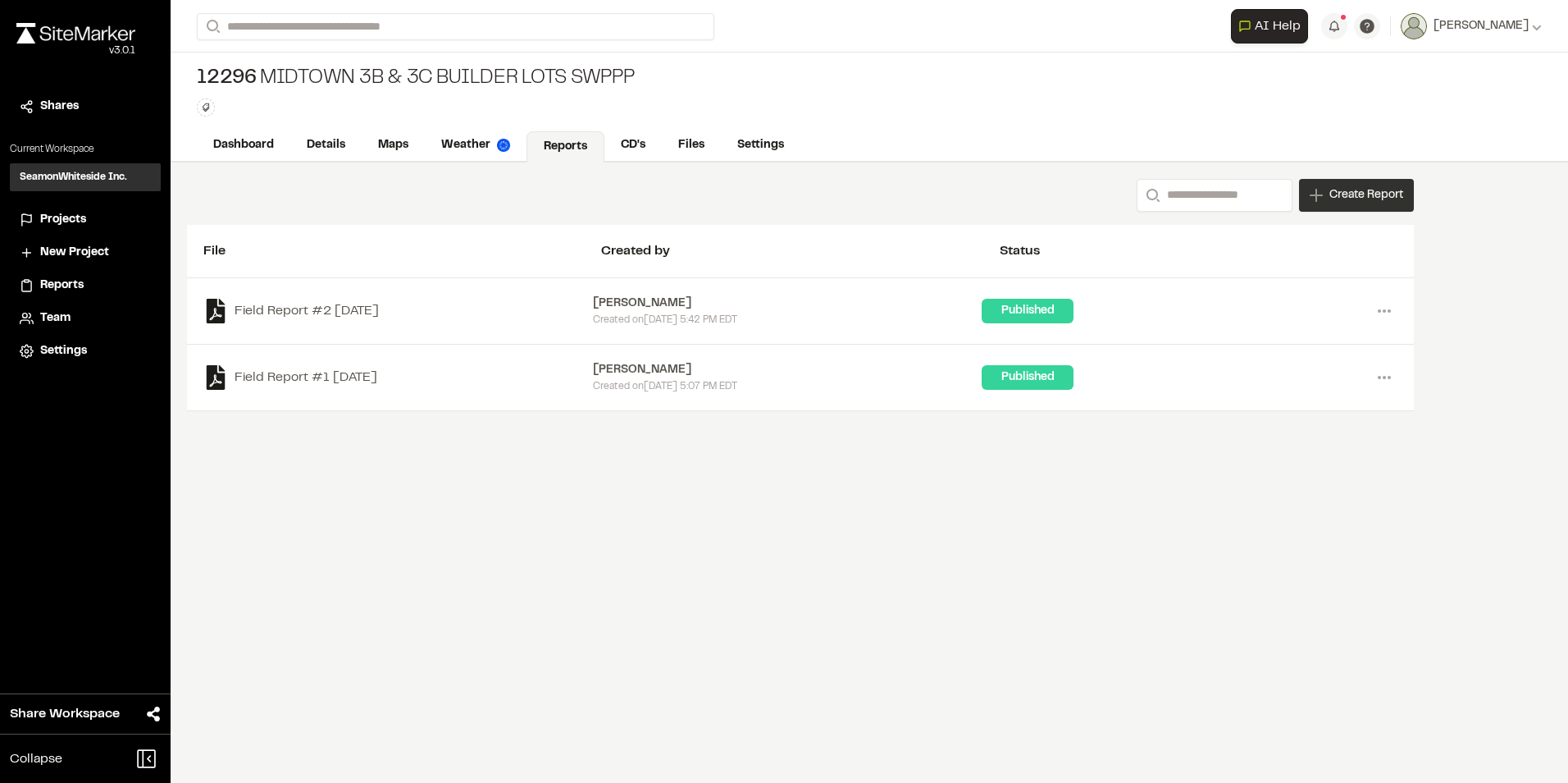
click at [1330, 189] on span "Create Report" at bounding box center [1366, 195] width 74 height 18
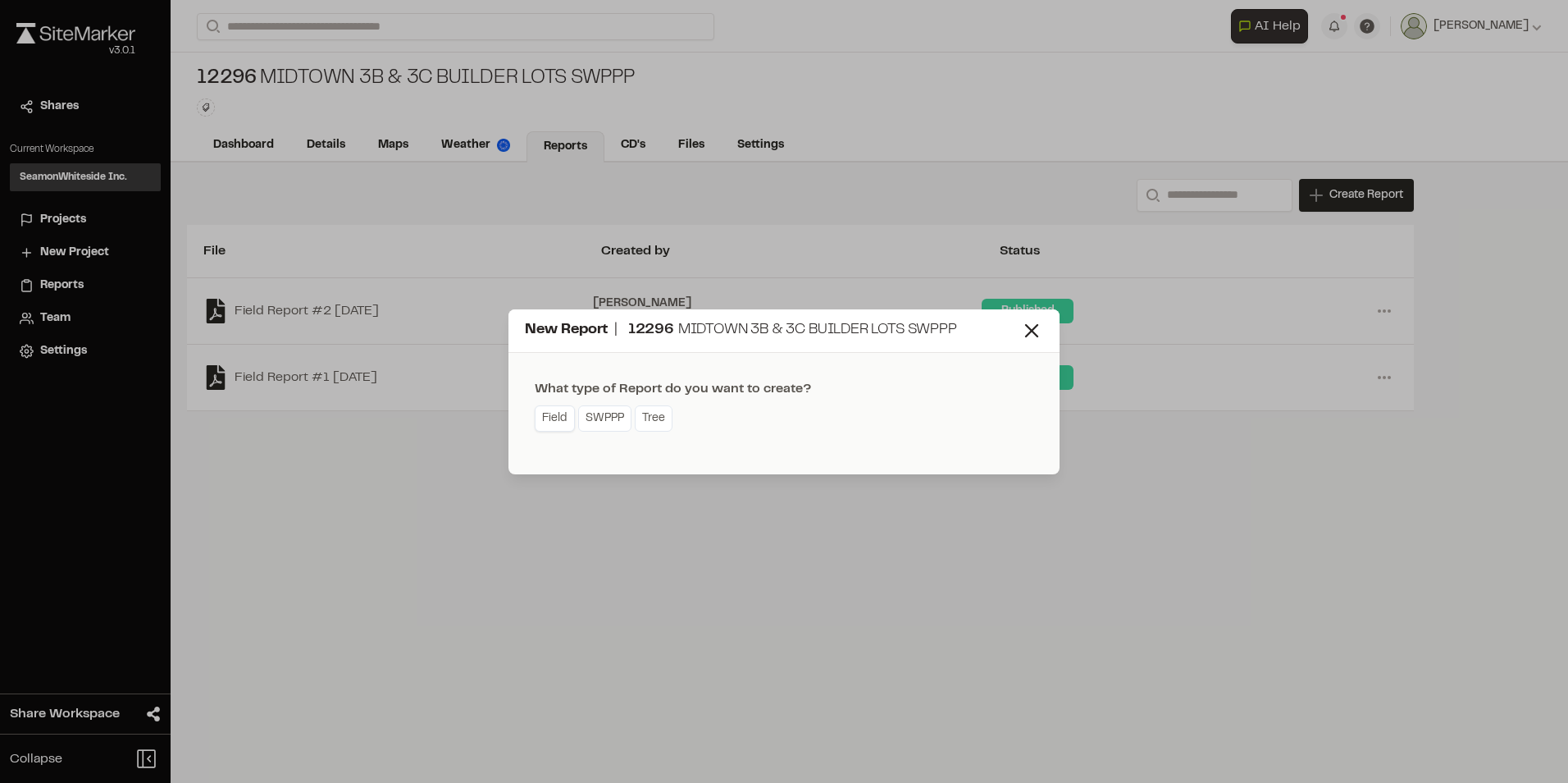
click at [560, 422] on link "Field" at bounding box center [555, 418] width 41 height 27
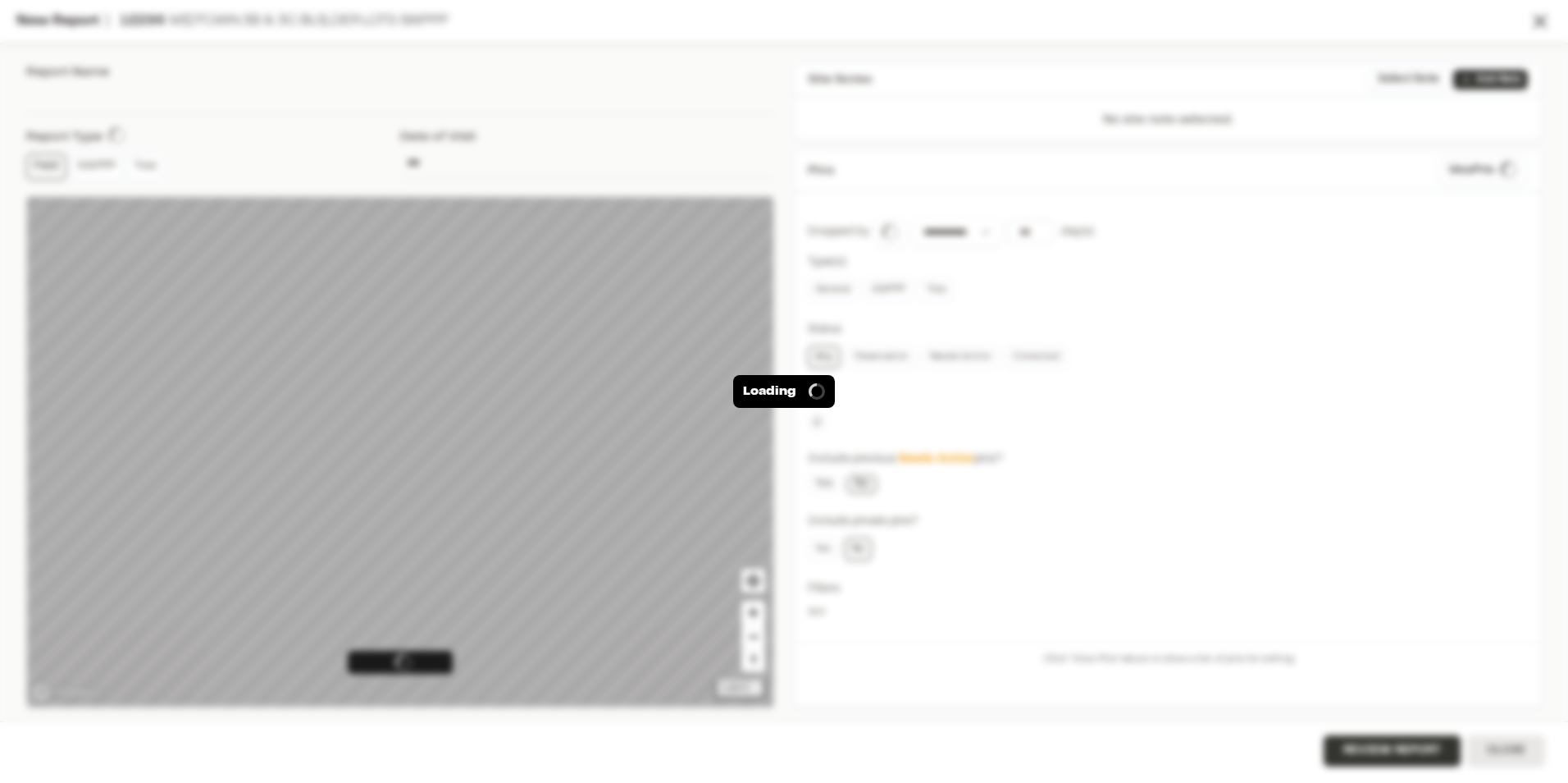
type input "**********"
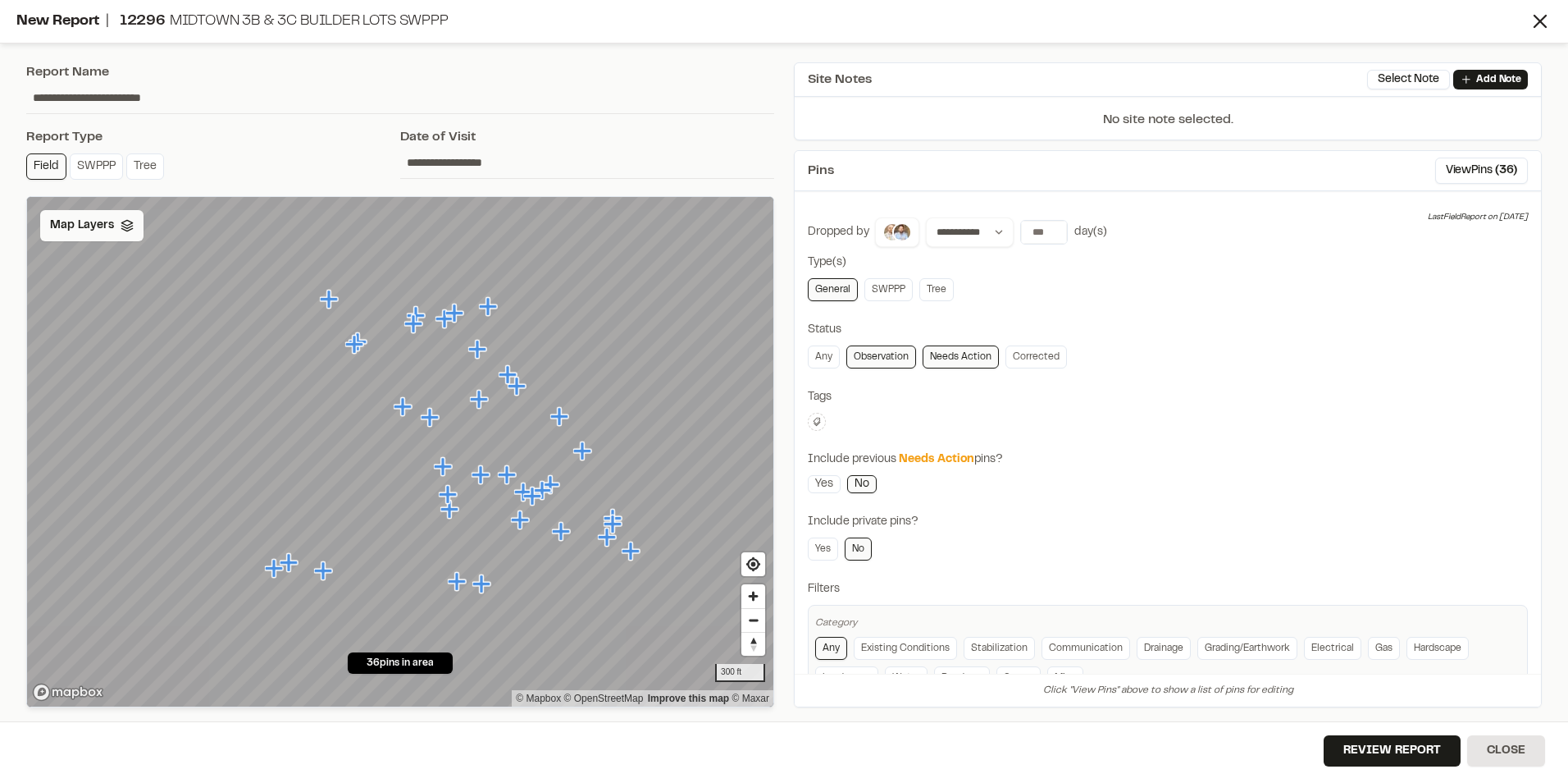
click at [128, 228] on icon at bounding box center [127, 226] width 13 height 13
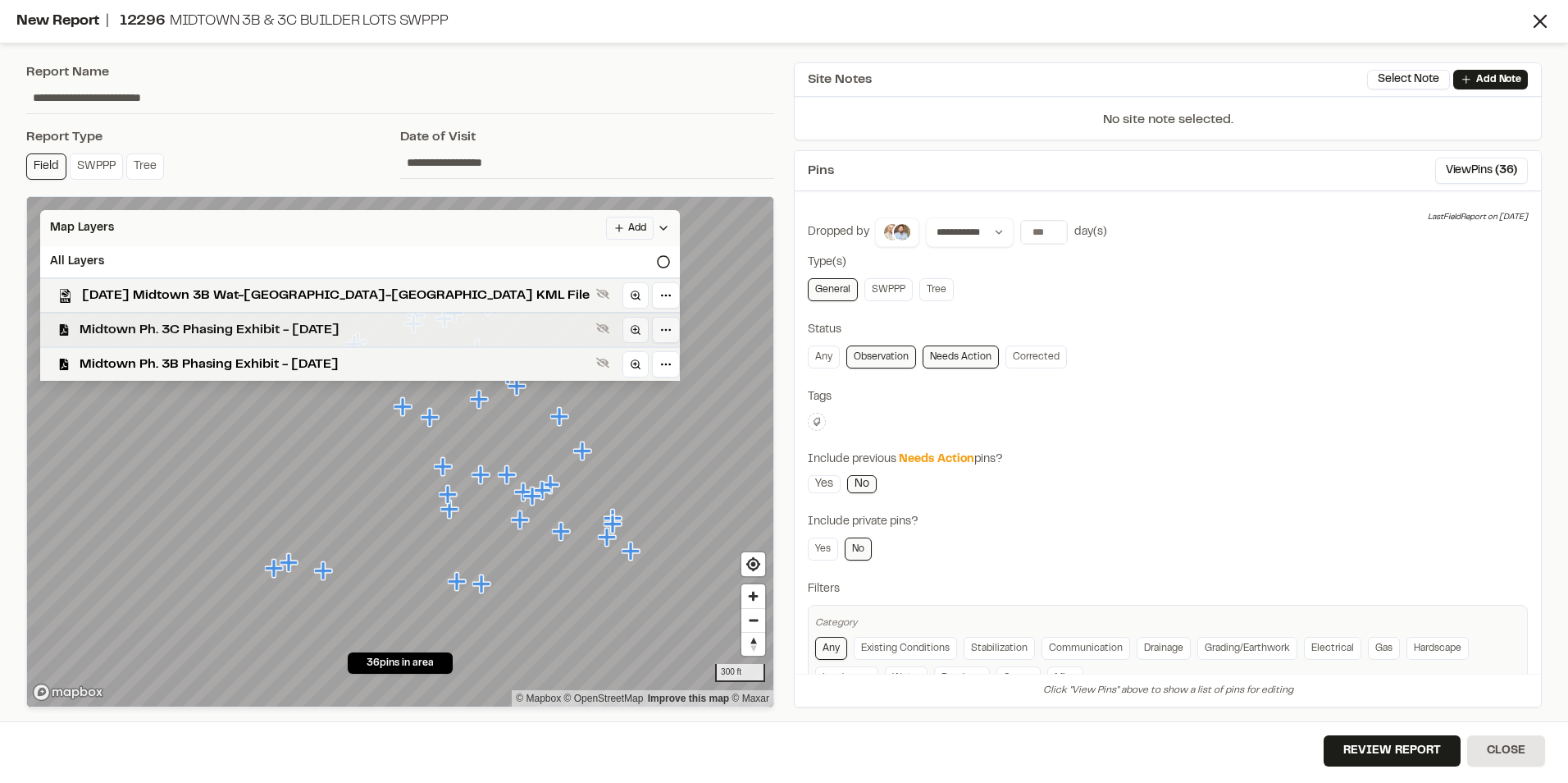
click at [168, 332] on span "Midtown Ph. 3C Phasing Exhibit - [DATE]" at bounding box center [334, 329] width 510 height 19
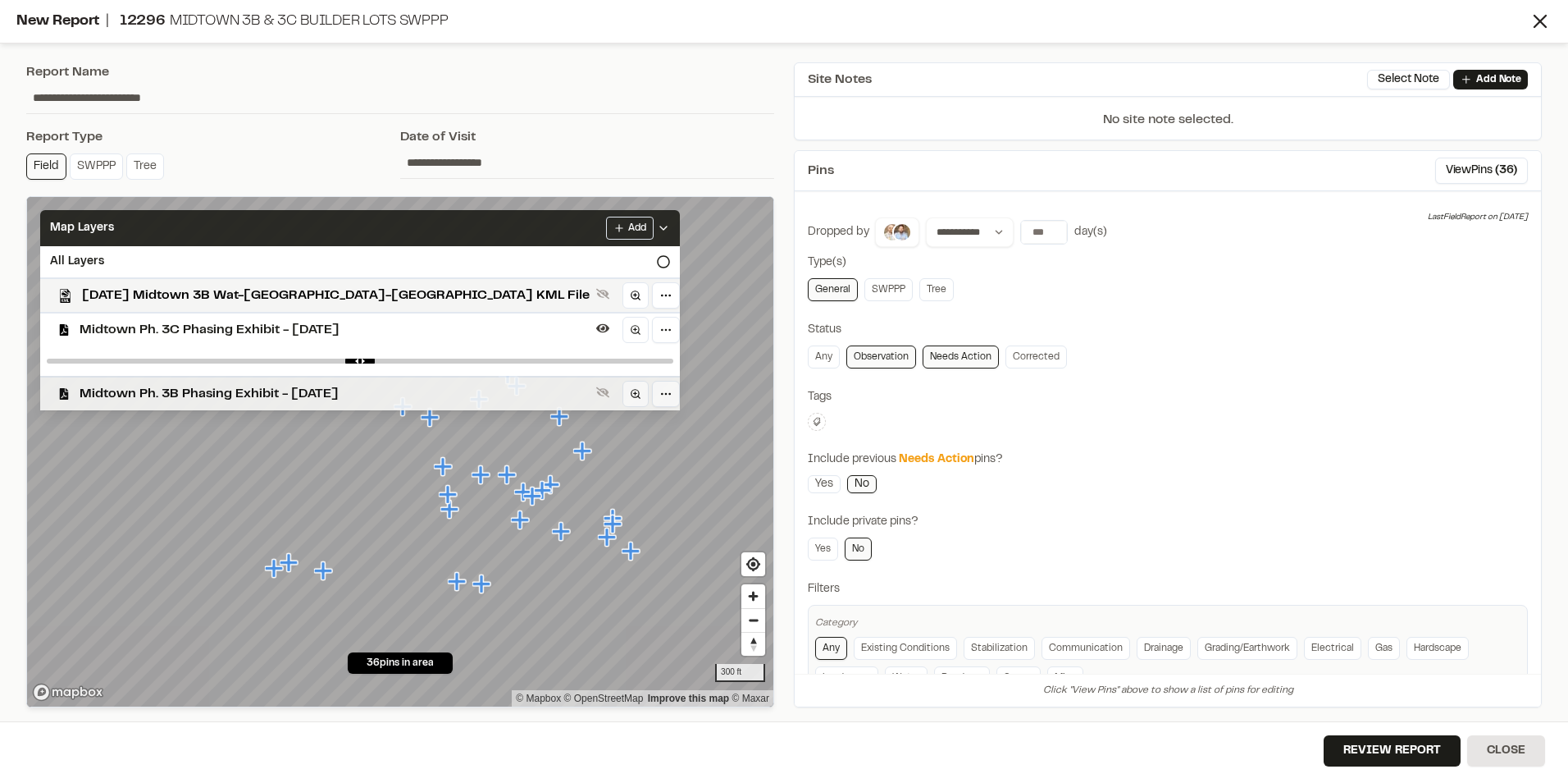
click at [311, 392] on span "Midtown Ph. 3B Phasing Exhibit - [DATE]" at bounding box center [334, 393] width 510 height 19
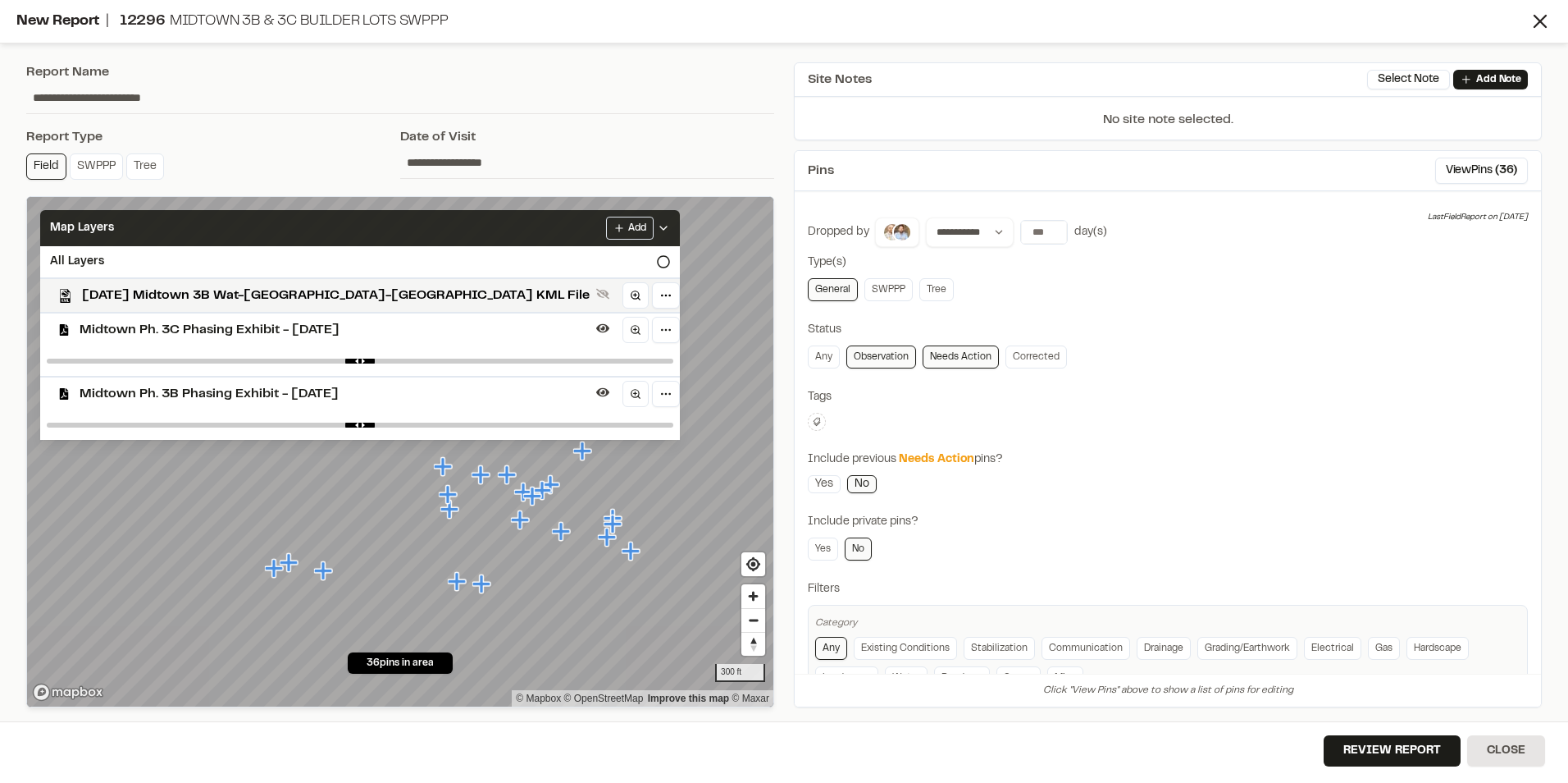
click at [657, 233] on icon at bounding box center [664, 228] width 13 height 13
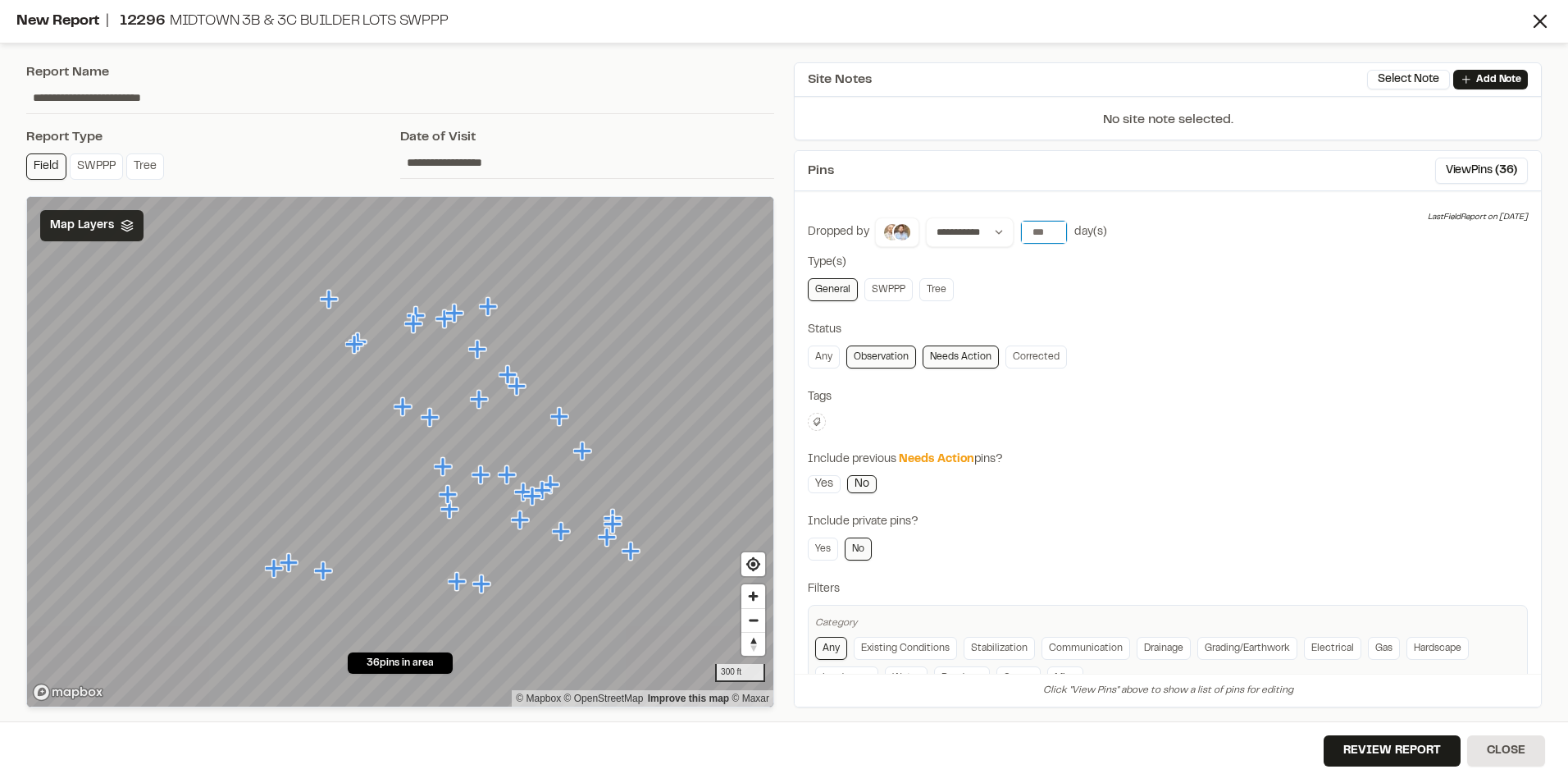
click at [1051, 237] on input "*" at bounding box center [1044, 232] width 46 height 23
type input "*"
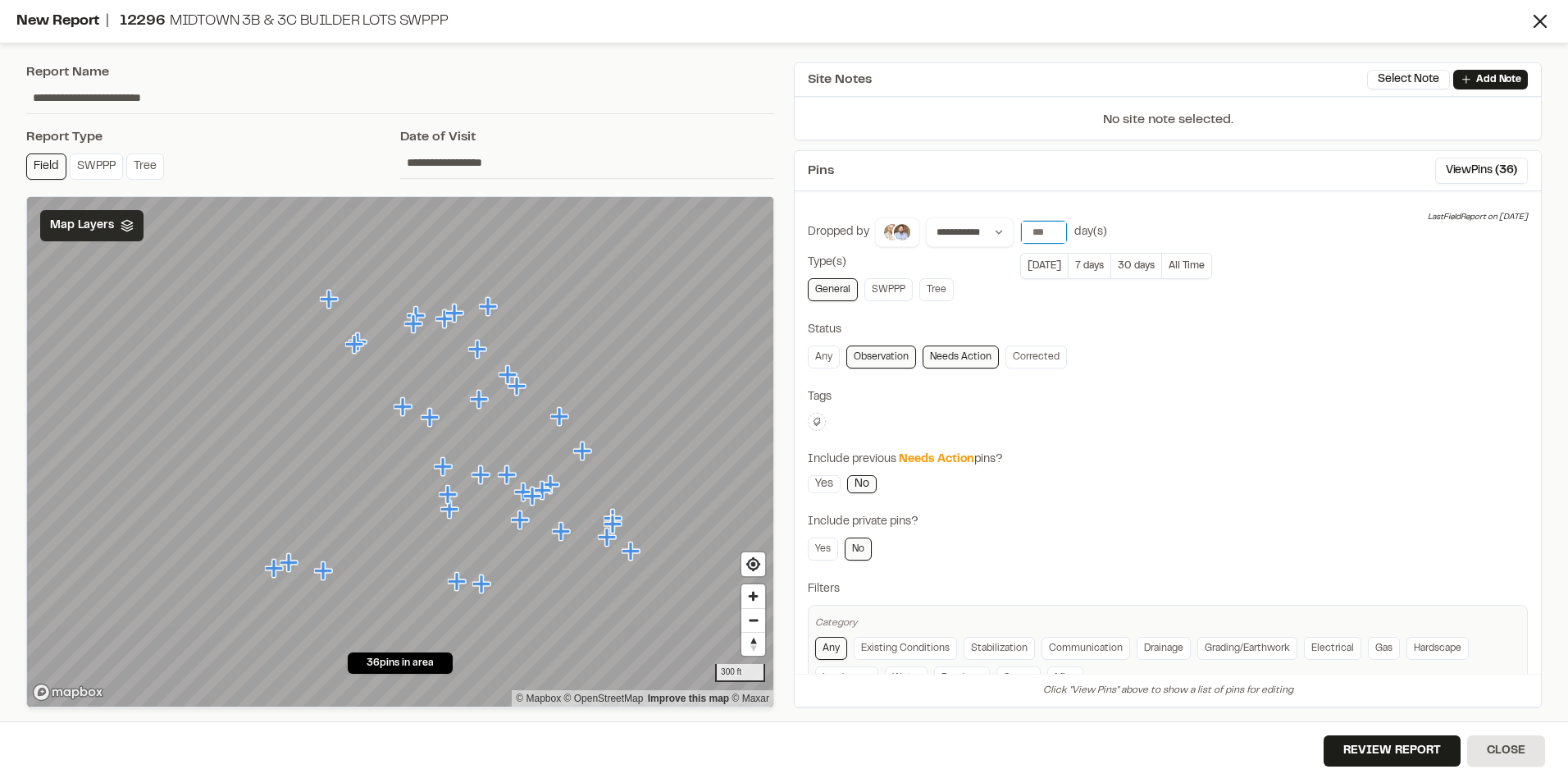
click at [1051, 237] on input "*" at bounding box center [1044, 232] width 46 height 23
click at [993, 291] on div "General SWPPP Tree" at bounding box center [1167, 289] width 720 height 23
click at [954, 350] on link "Needs Action" at bounding box center [960, 356] width 76 height 23
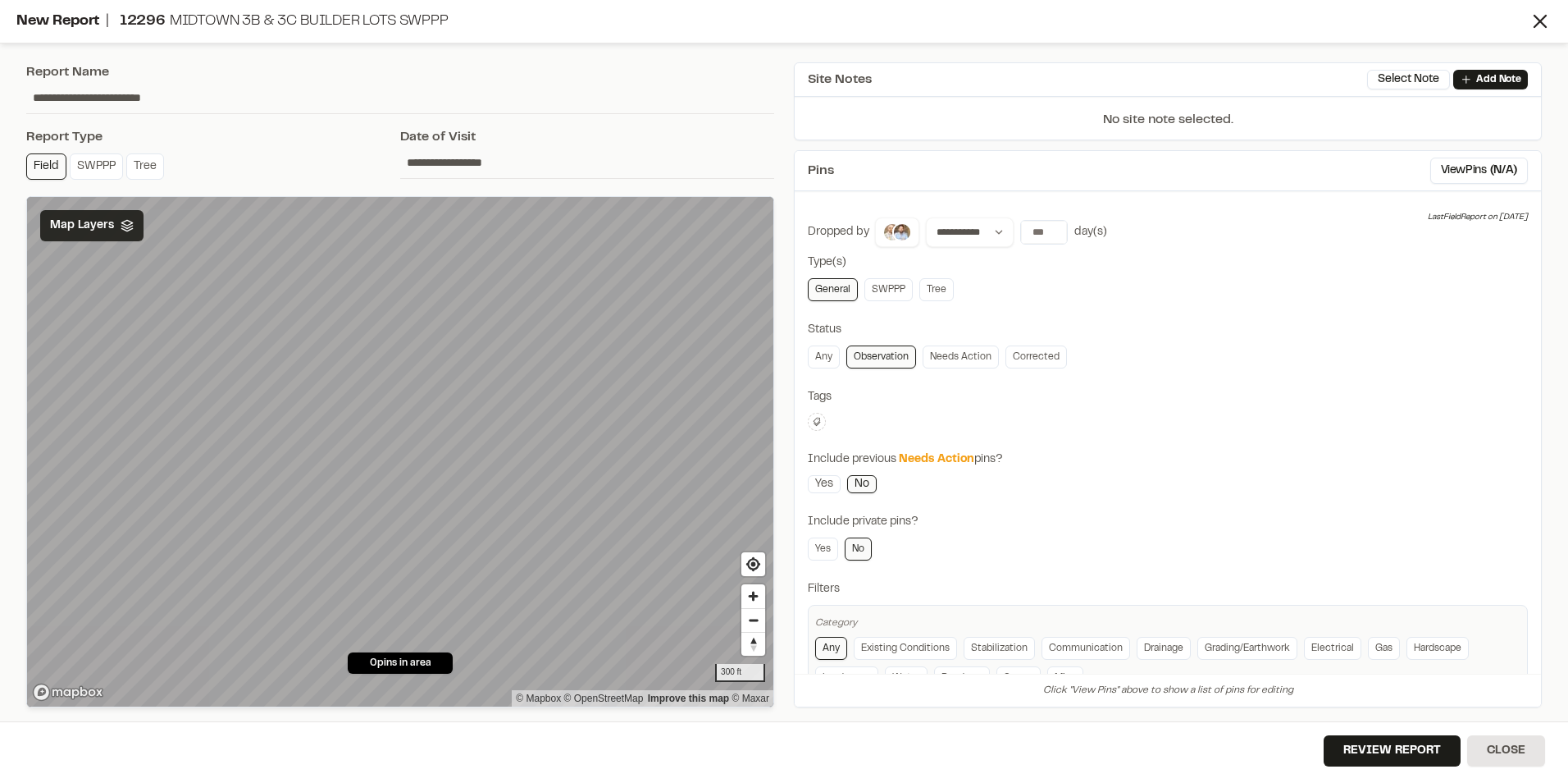
click at [892, 357] on link "Observation" at bounding box center [881, 356] width 70 height 23
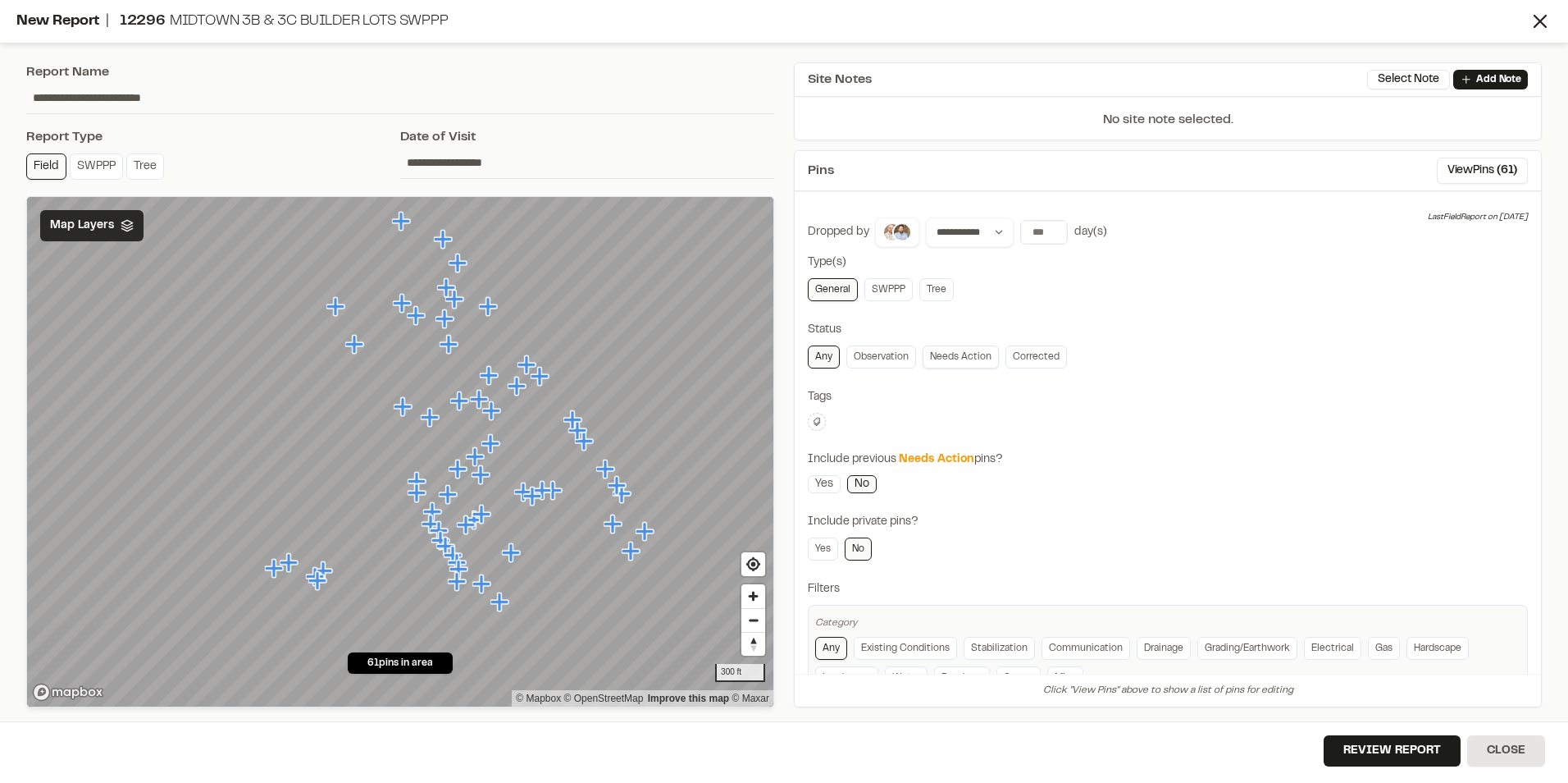
click at [958, 354] on link "Needs Action" at bounding box center [960, 356] width 76 height 23
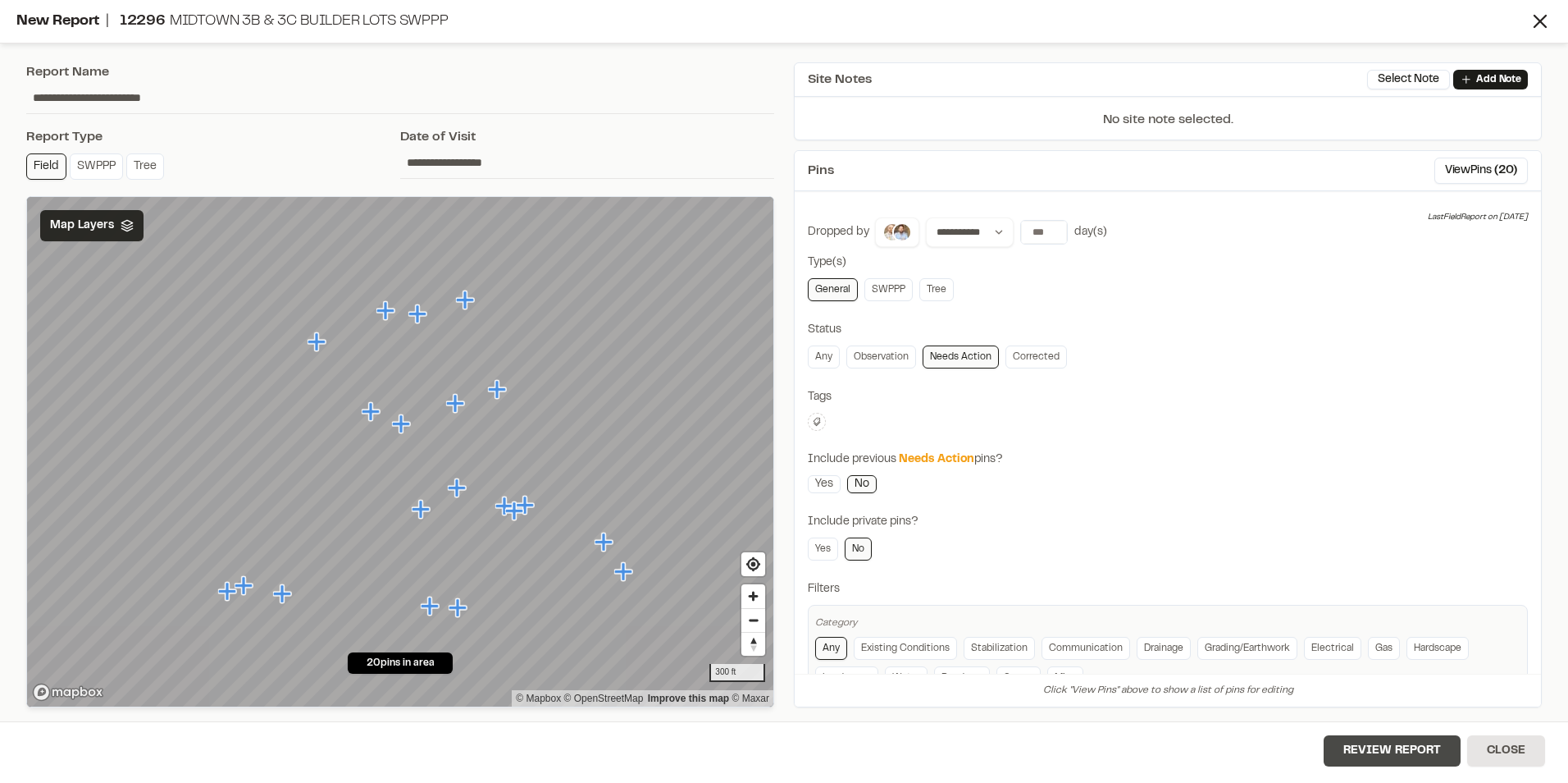
click at [1416, 748] on button "Review Report" at bounding box center [1392, 751] width 137 height 31
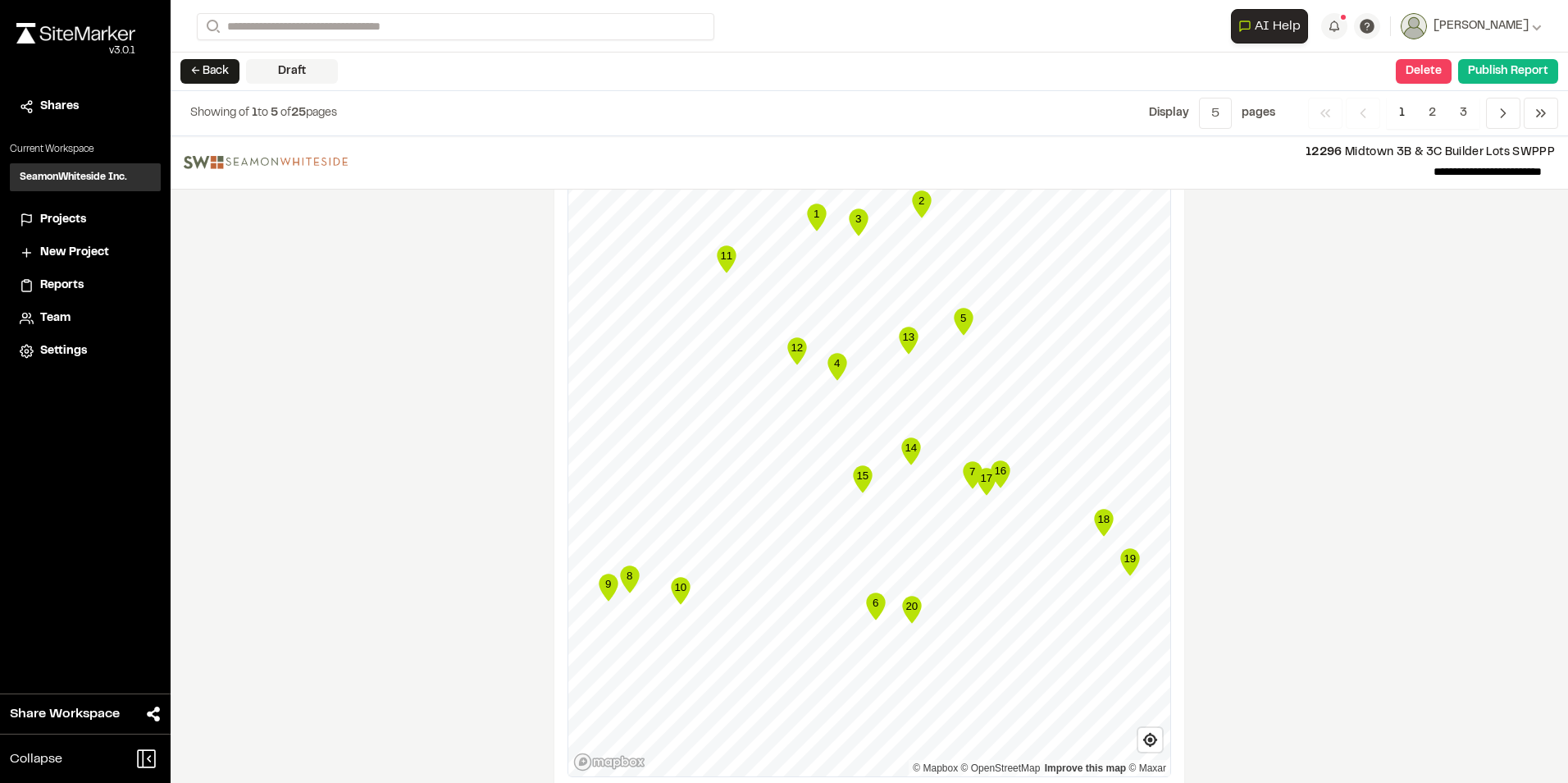
scroll to position [2869, 0]
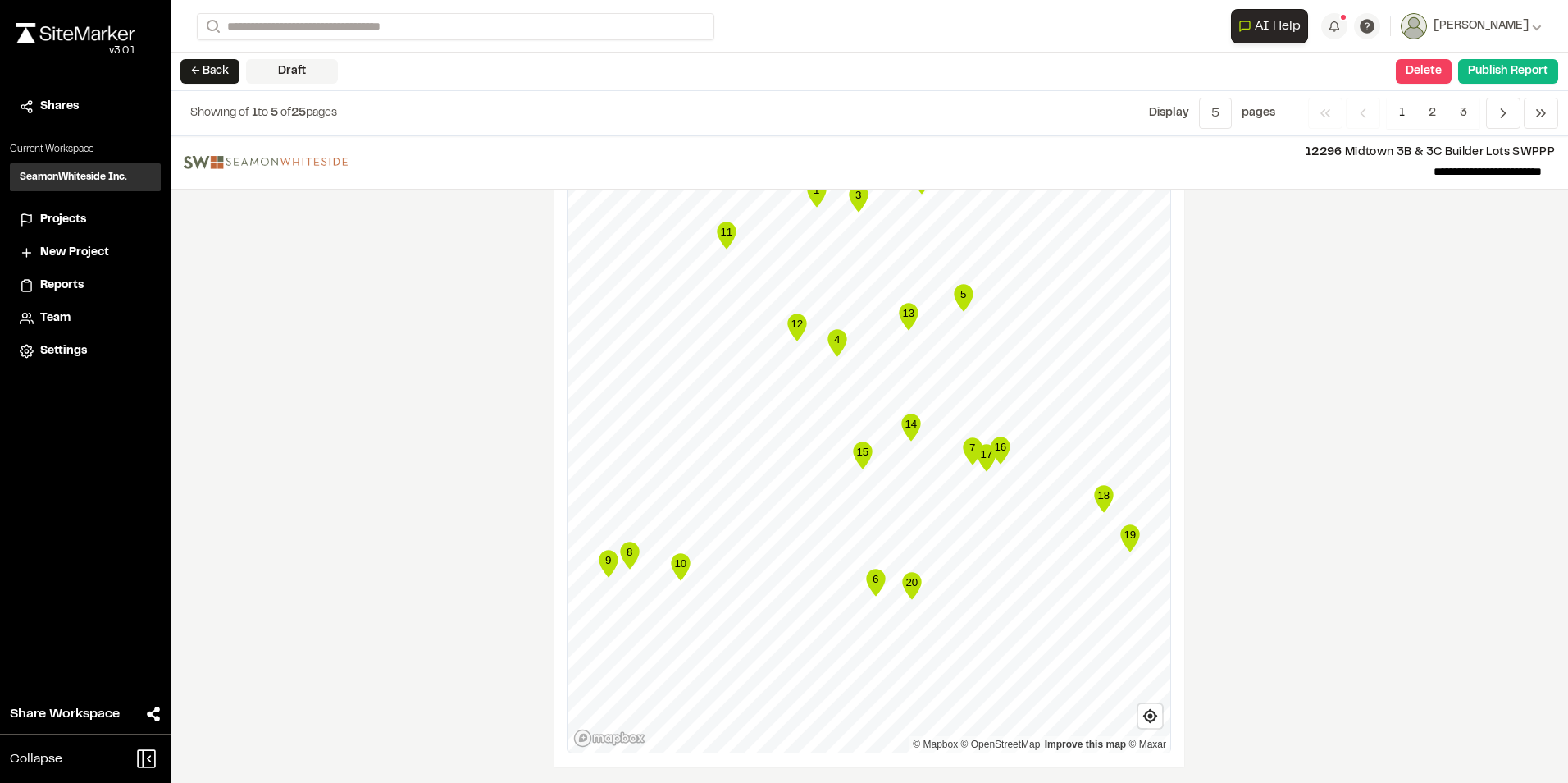
click at [1401, 109] on span "1" at bounding box center [1401, 113] width 30 height 31
click at [1436, 109] on span "2" at bounding box center [1432, 113] width 32 height 31
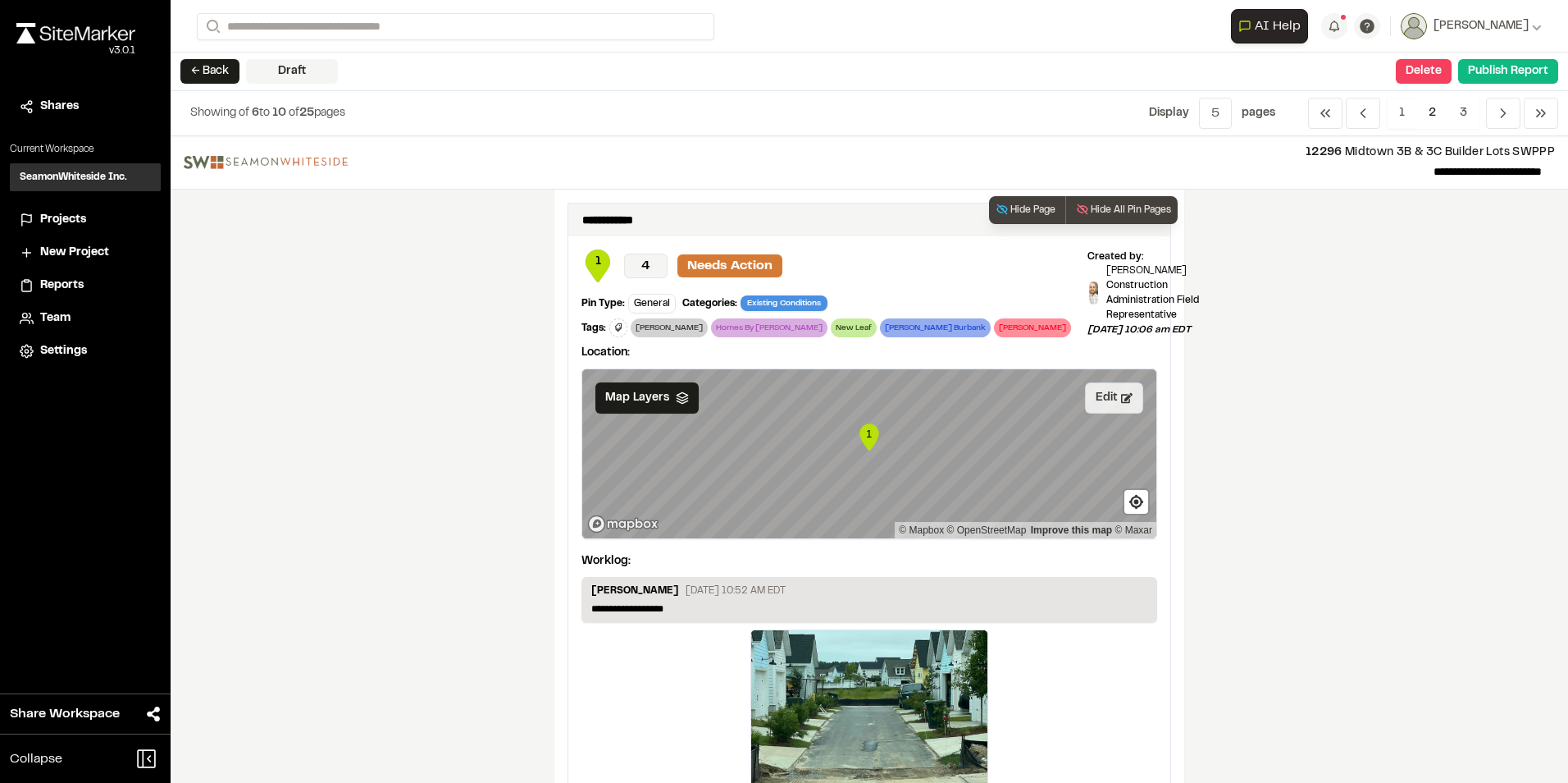
click at [1113, 403] on button "Edit" at bounding box center [1114, 398] width 58 height 31
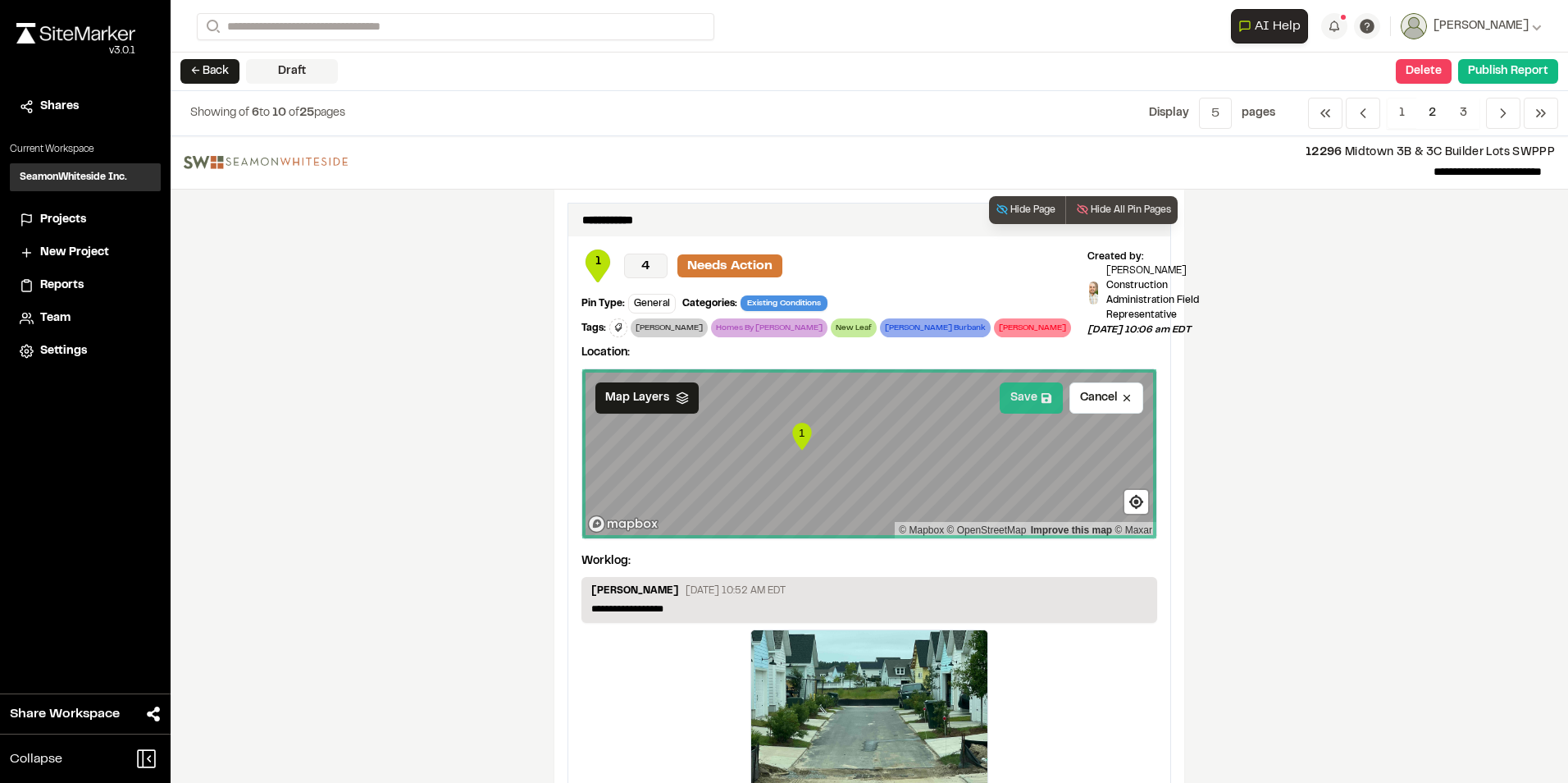
click at [1018, 391] on button "Save" at bounding box center [1031, 398] width 64 height 31
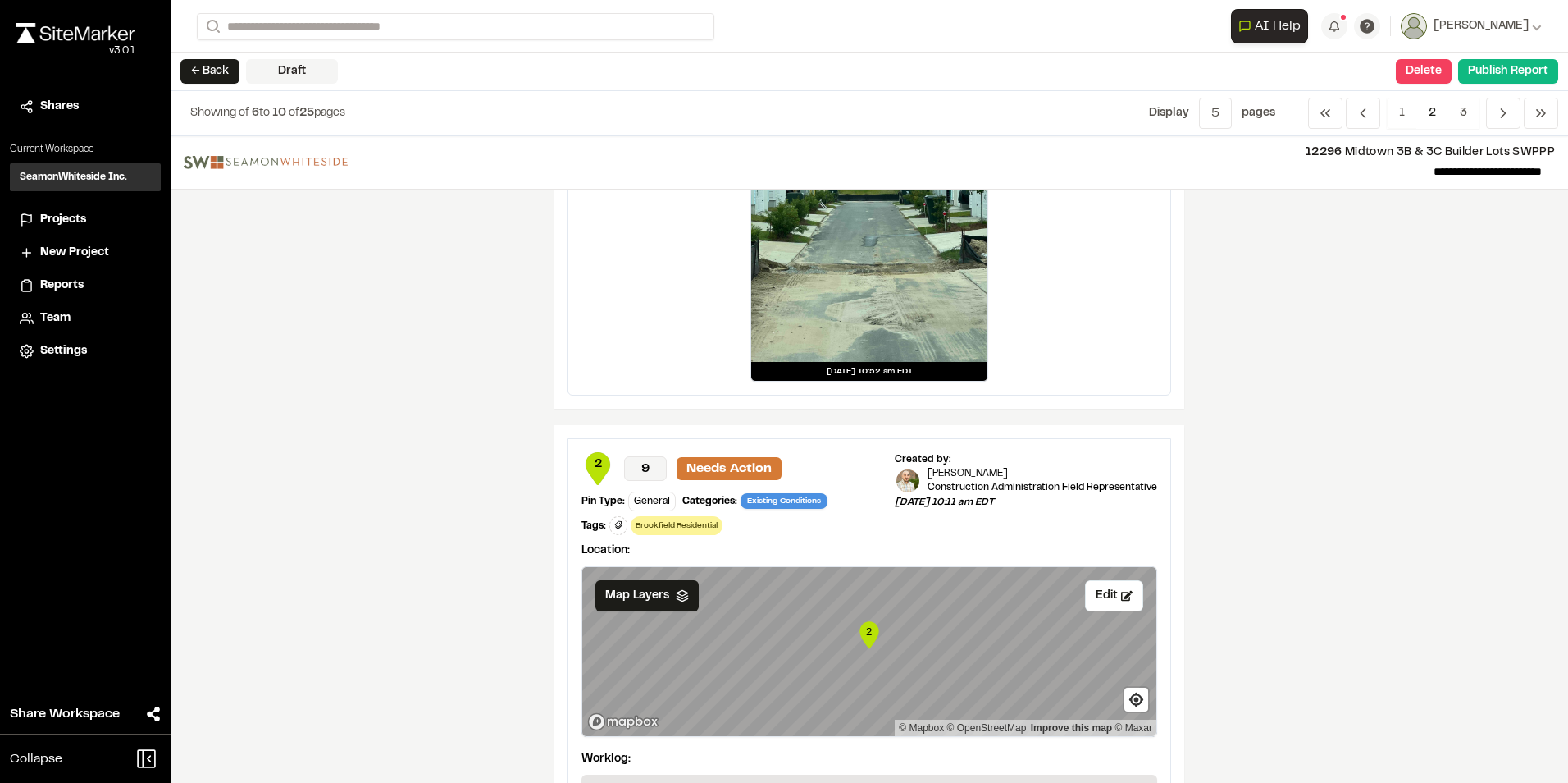
scroll to position [575, 0]
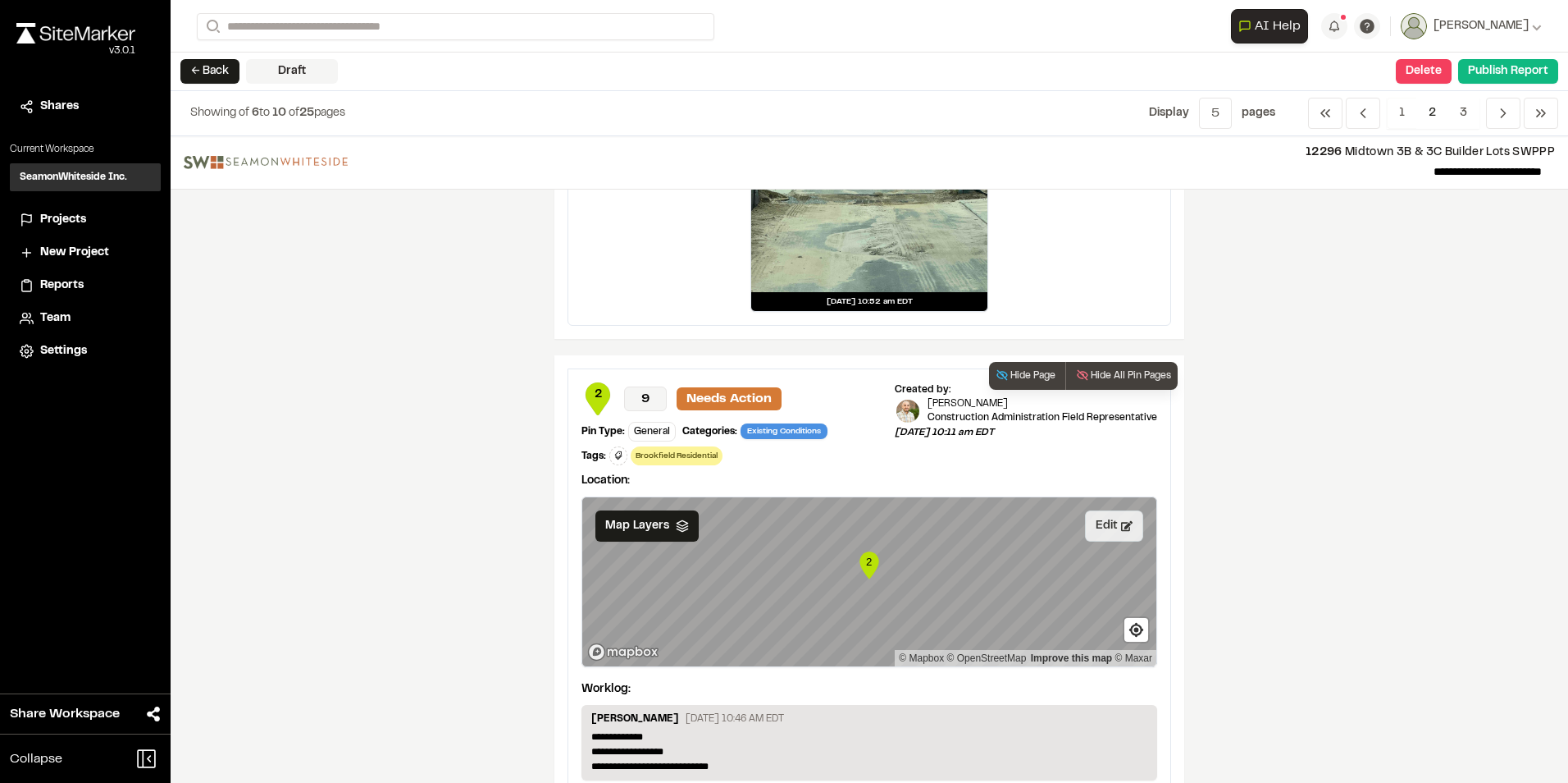
click at [1102, 519] on button "Edit" at bounding box center [1114, 526] width 58 height 31
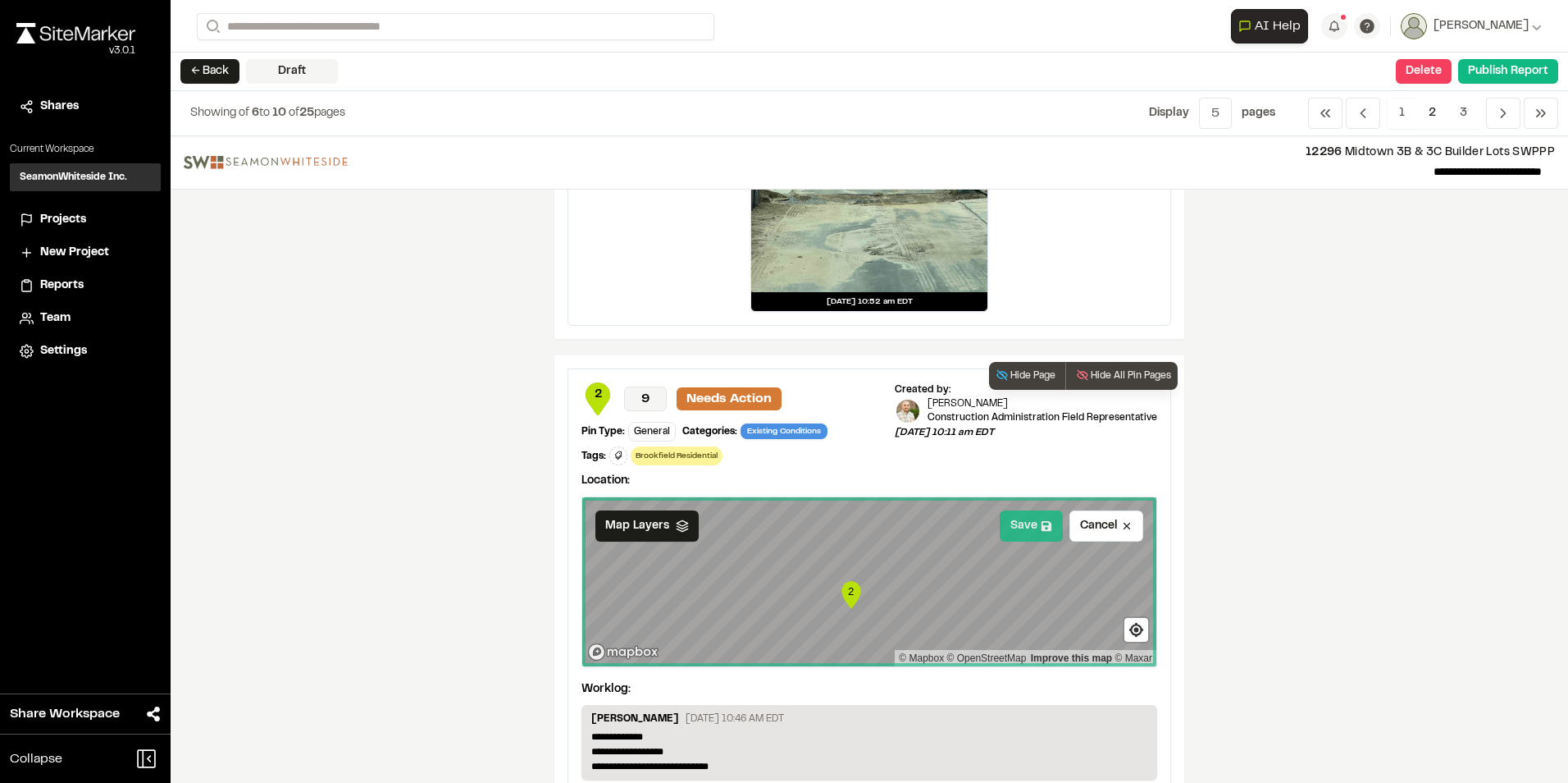
click at [1020, 522] on button "Save" at bounding box center [1031, 526] width 64 height 31
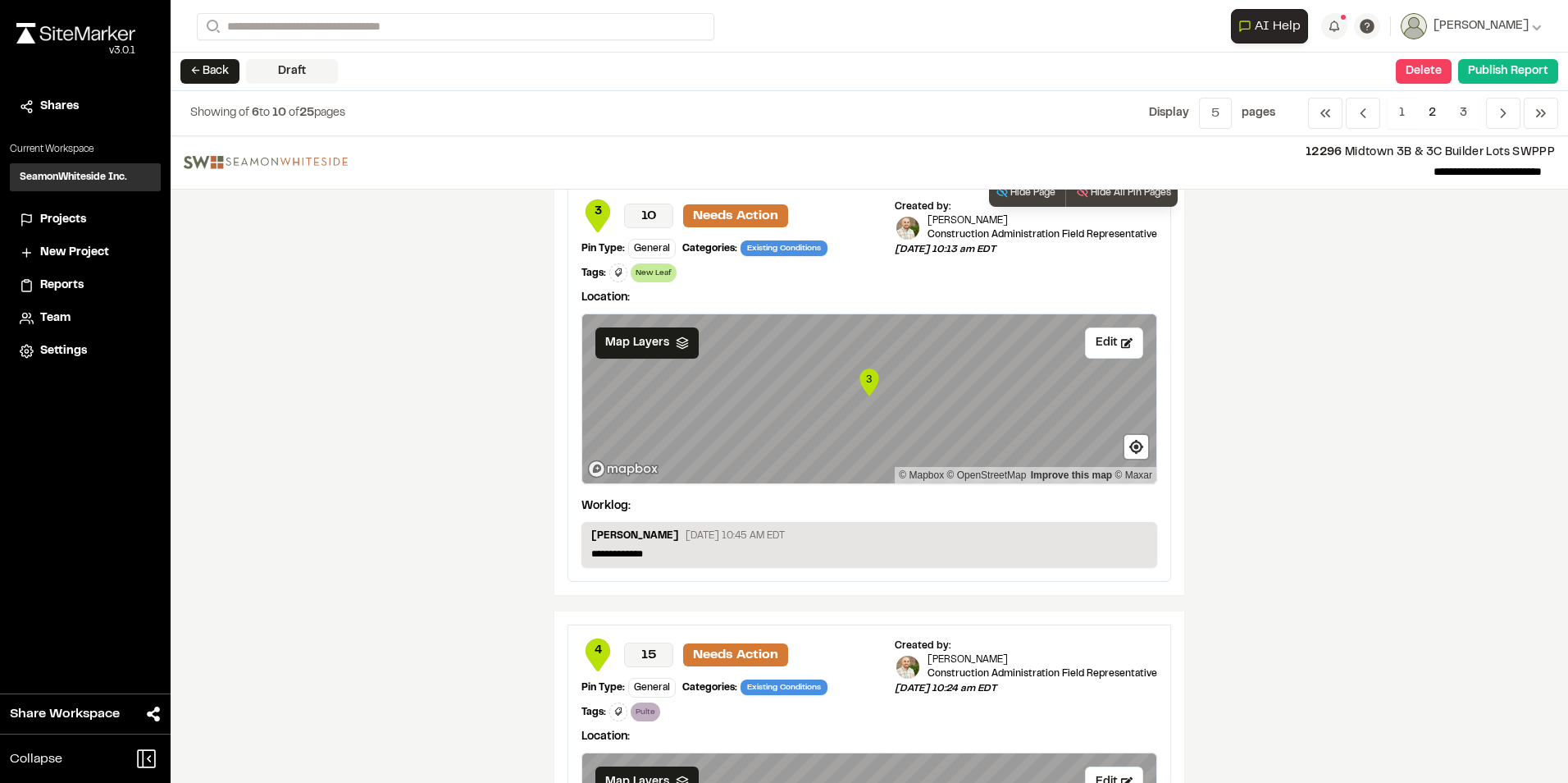
scroll to position [1231, 0]
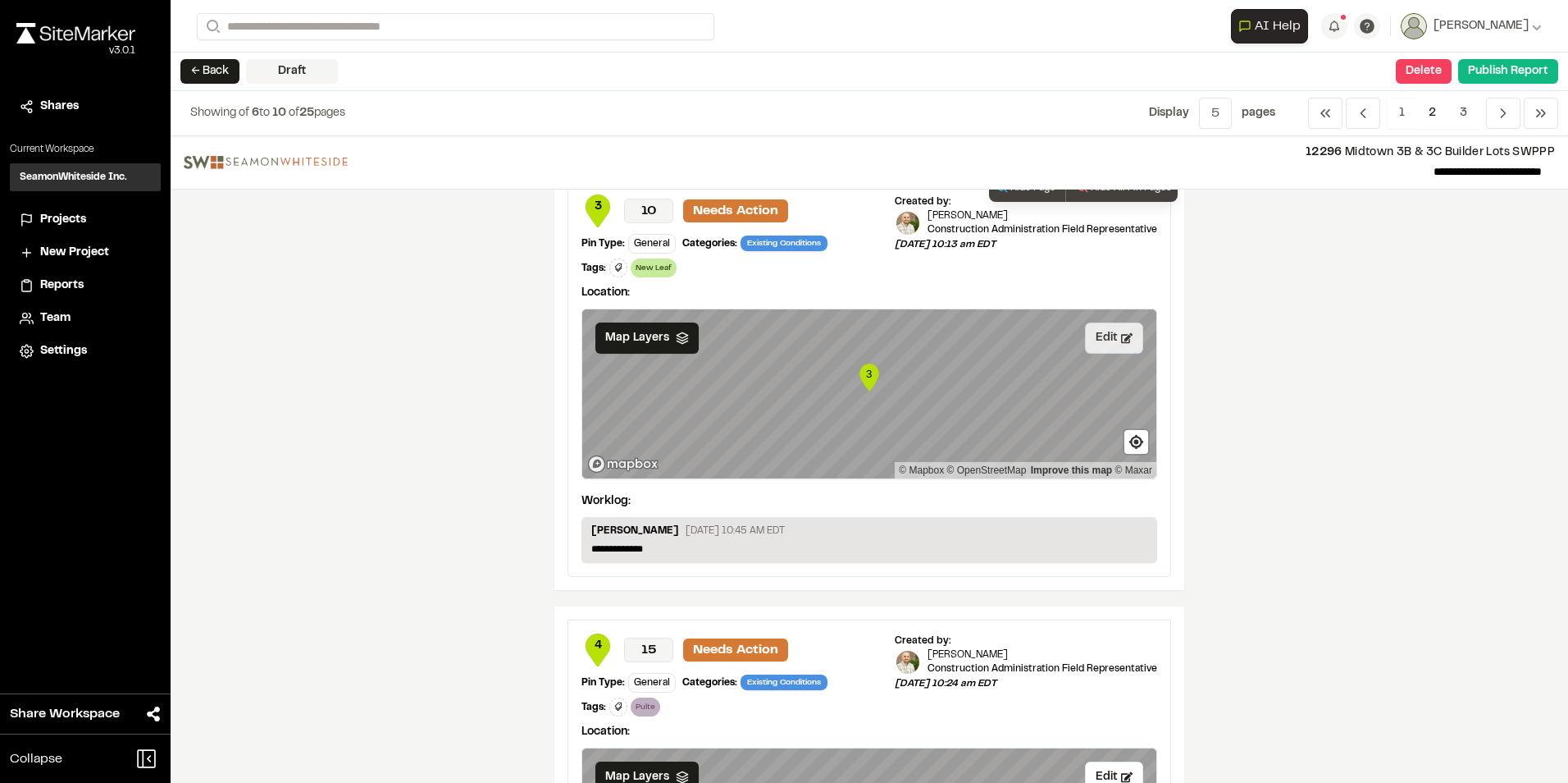
click at [1100, 337] on button "Edit" at bounding box center [1114, 338] width 58 height 31
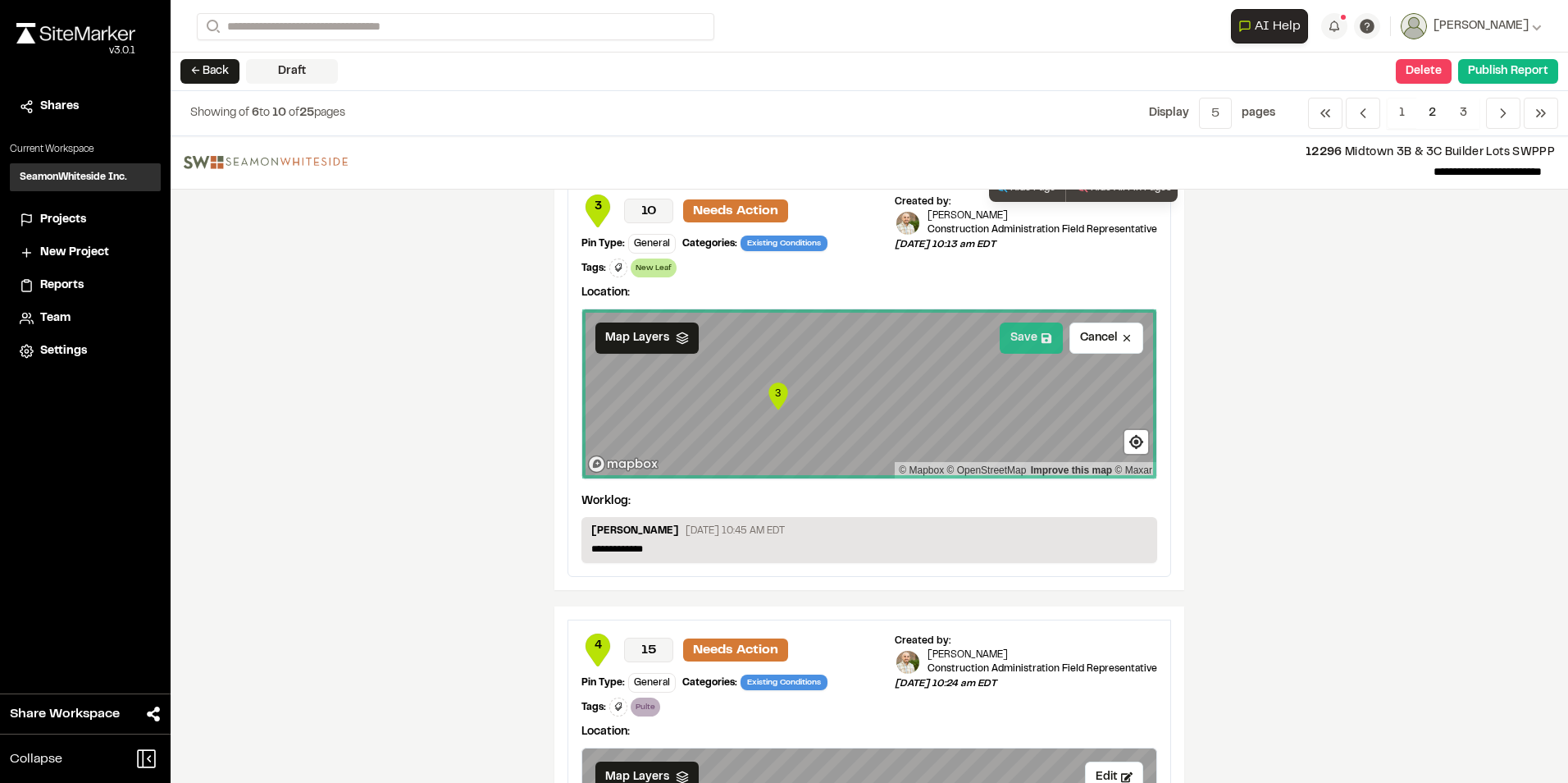
click at [1028, 337] on button "Save" at bounding box center [1031, 338] width 64 height 31
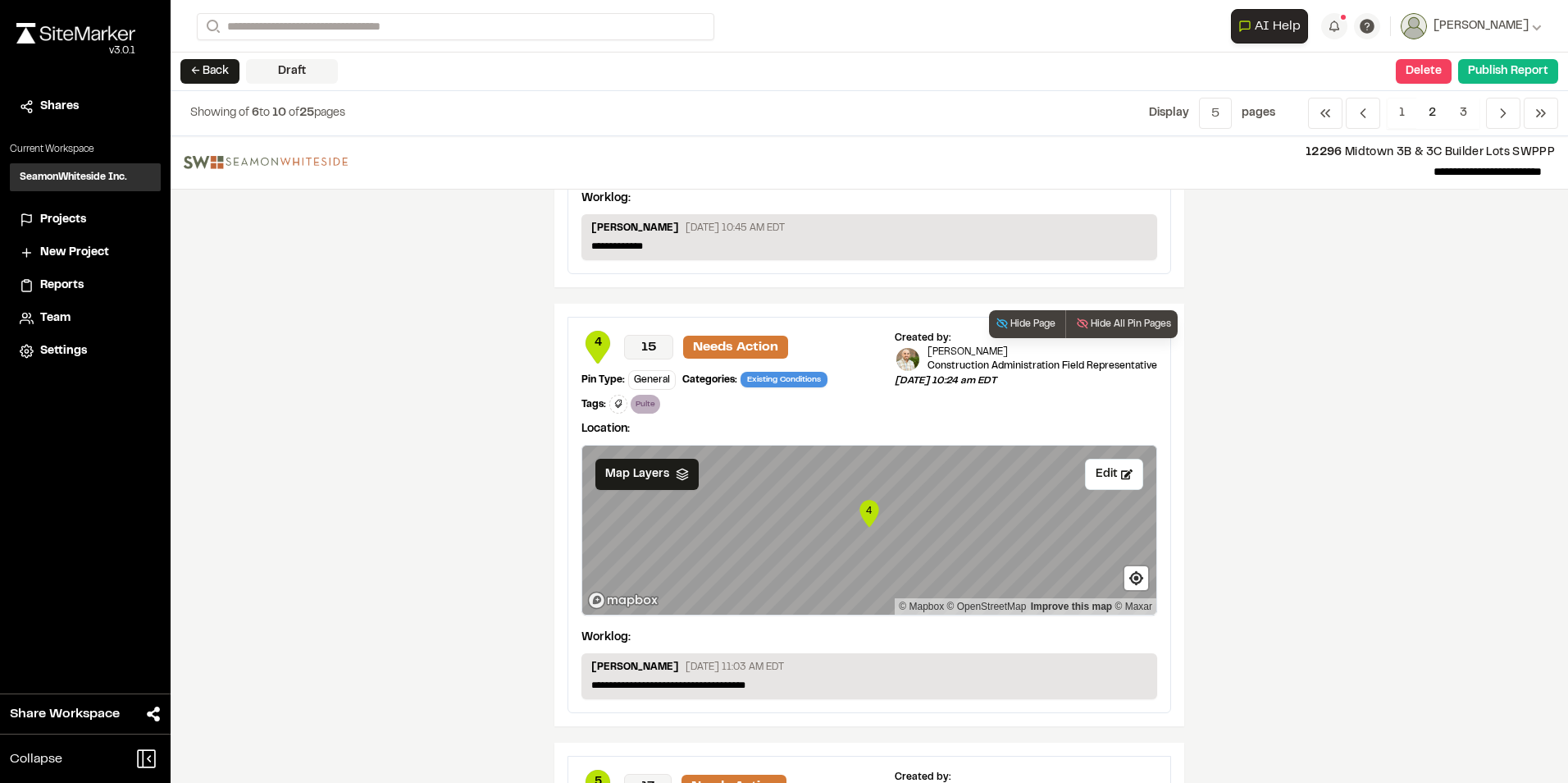
scroll to position [1642, 0]
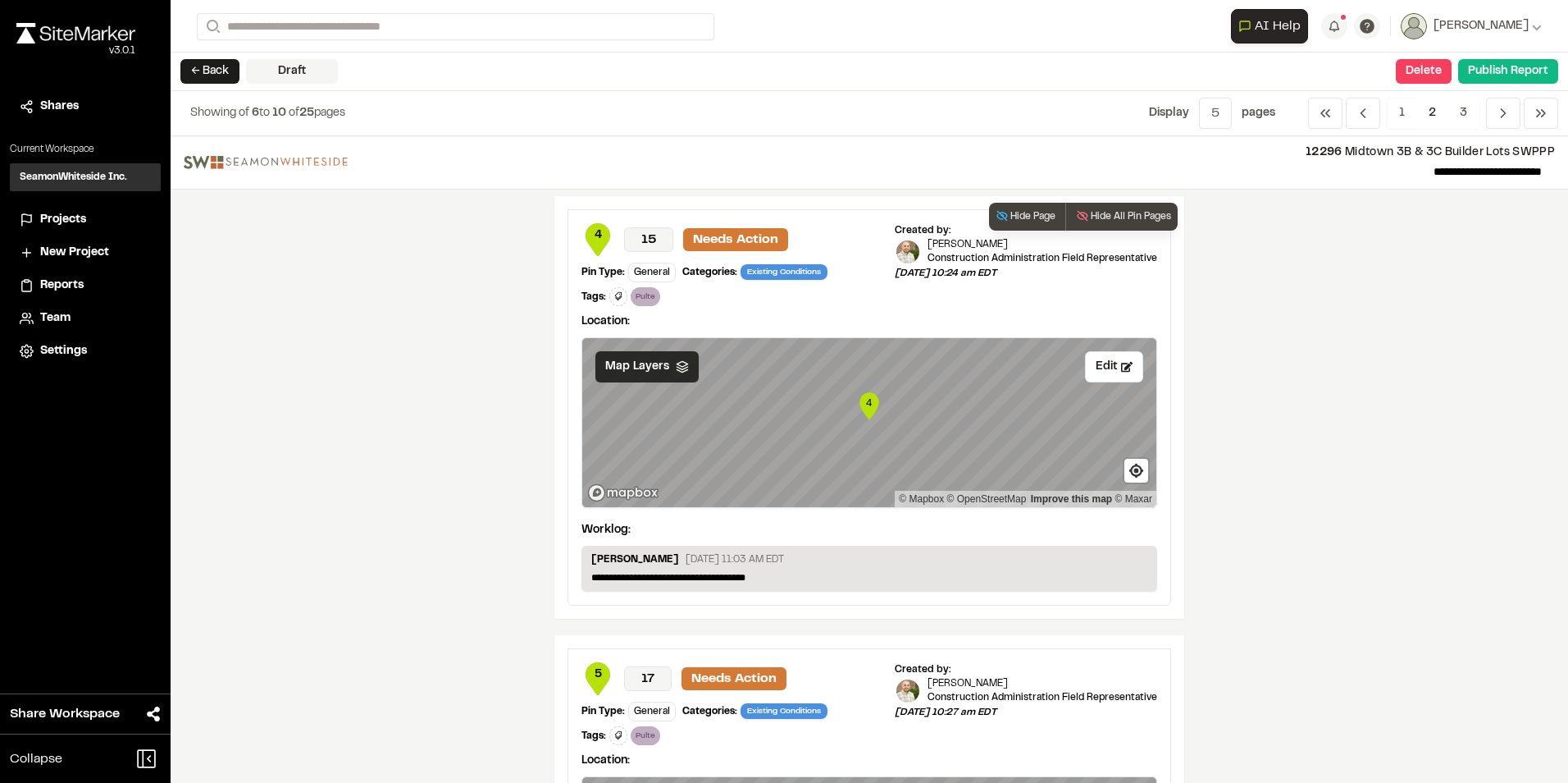
click at [653, 370] on span "Map Layers" at bounding box center [636, 367] width 64 height 18
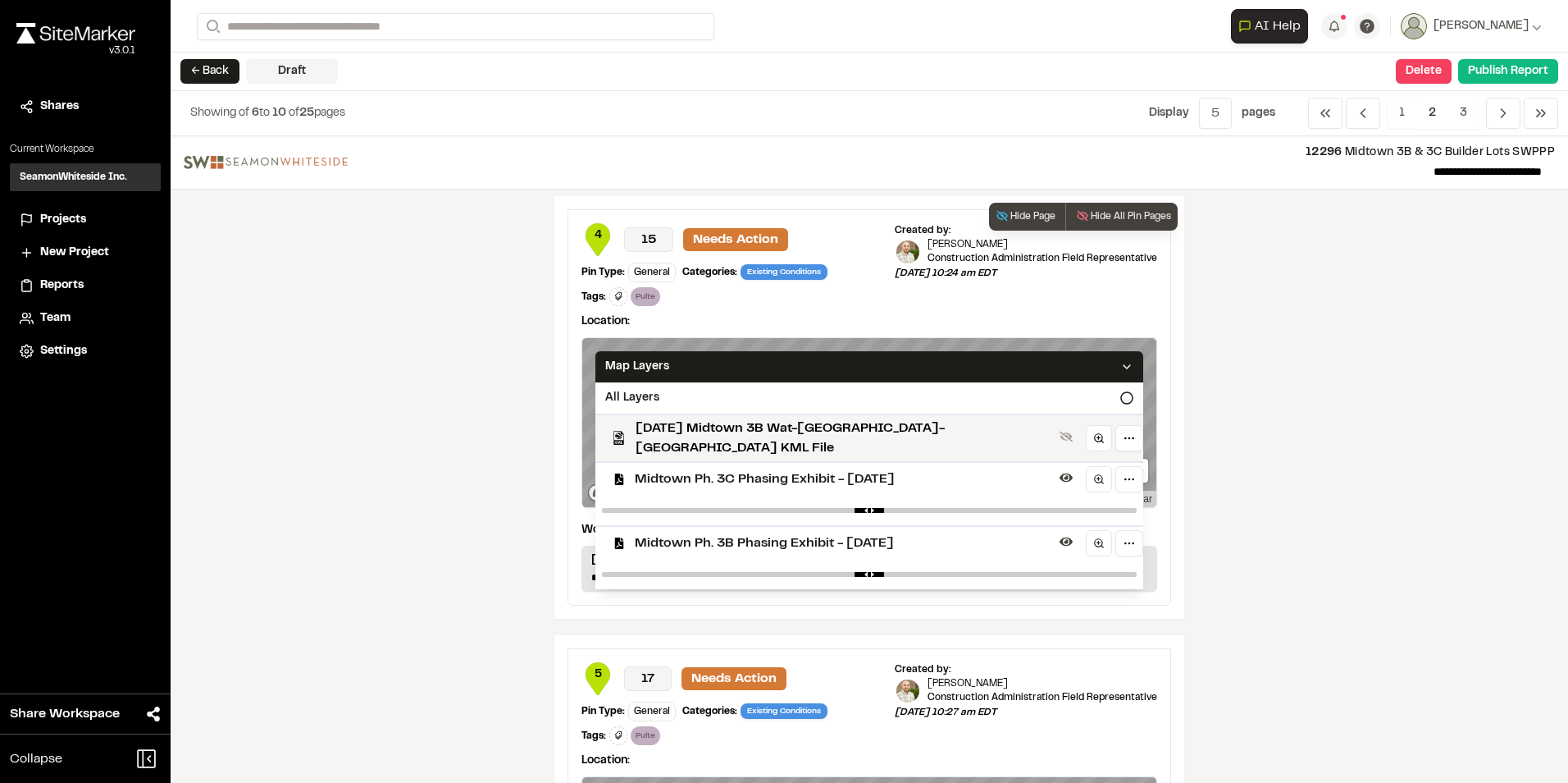
click at [657, 470] on span "Midtown Ph. 3C Phasing Exhibit - [DATE]" at bounding box center [844, 479] width 418 height 19
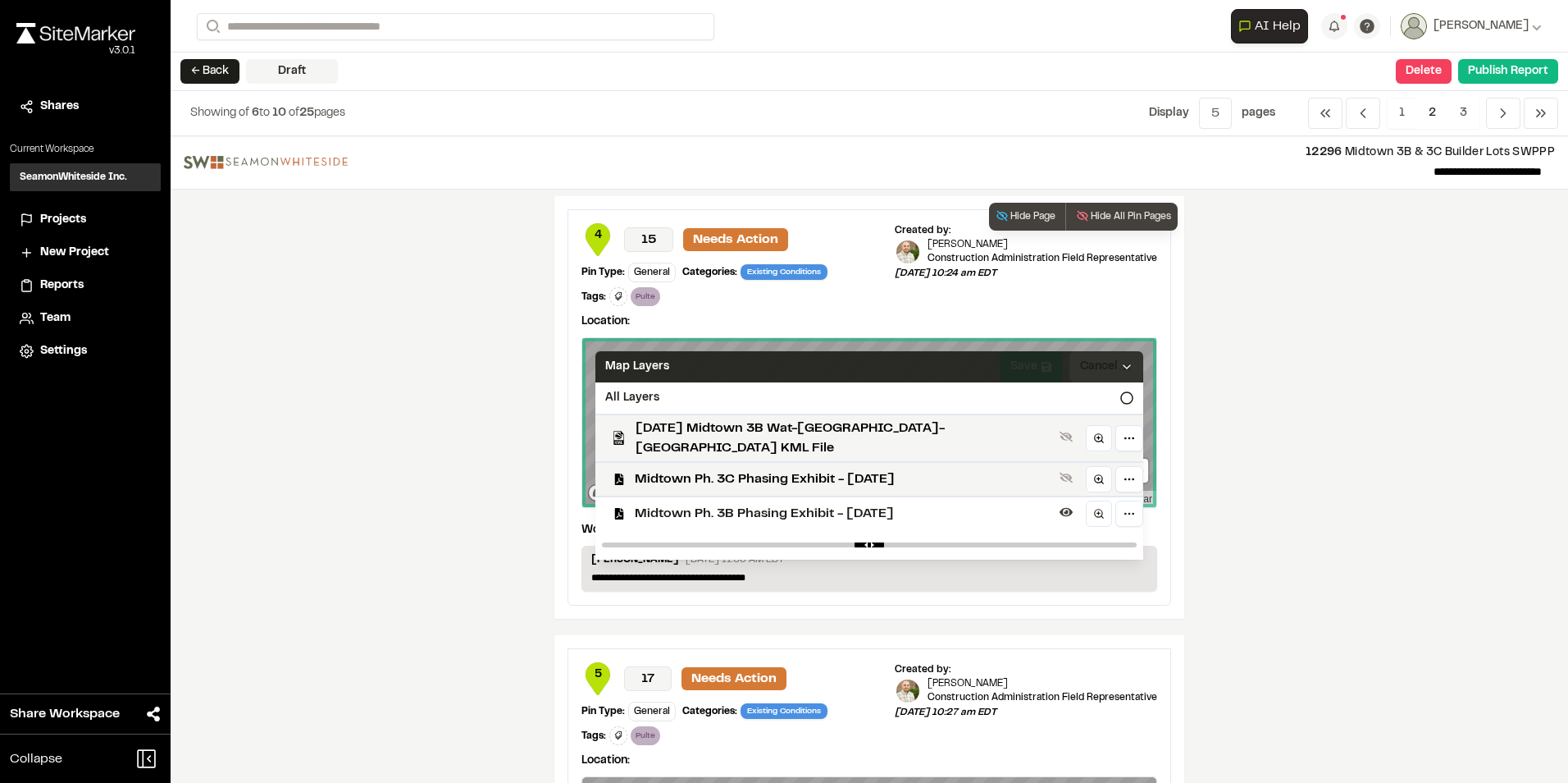
click at [1121, 368] on icon at bounding box center [1127, 367] width 13 height 13
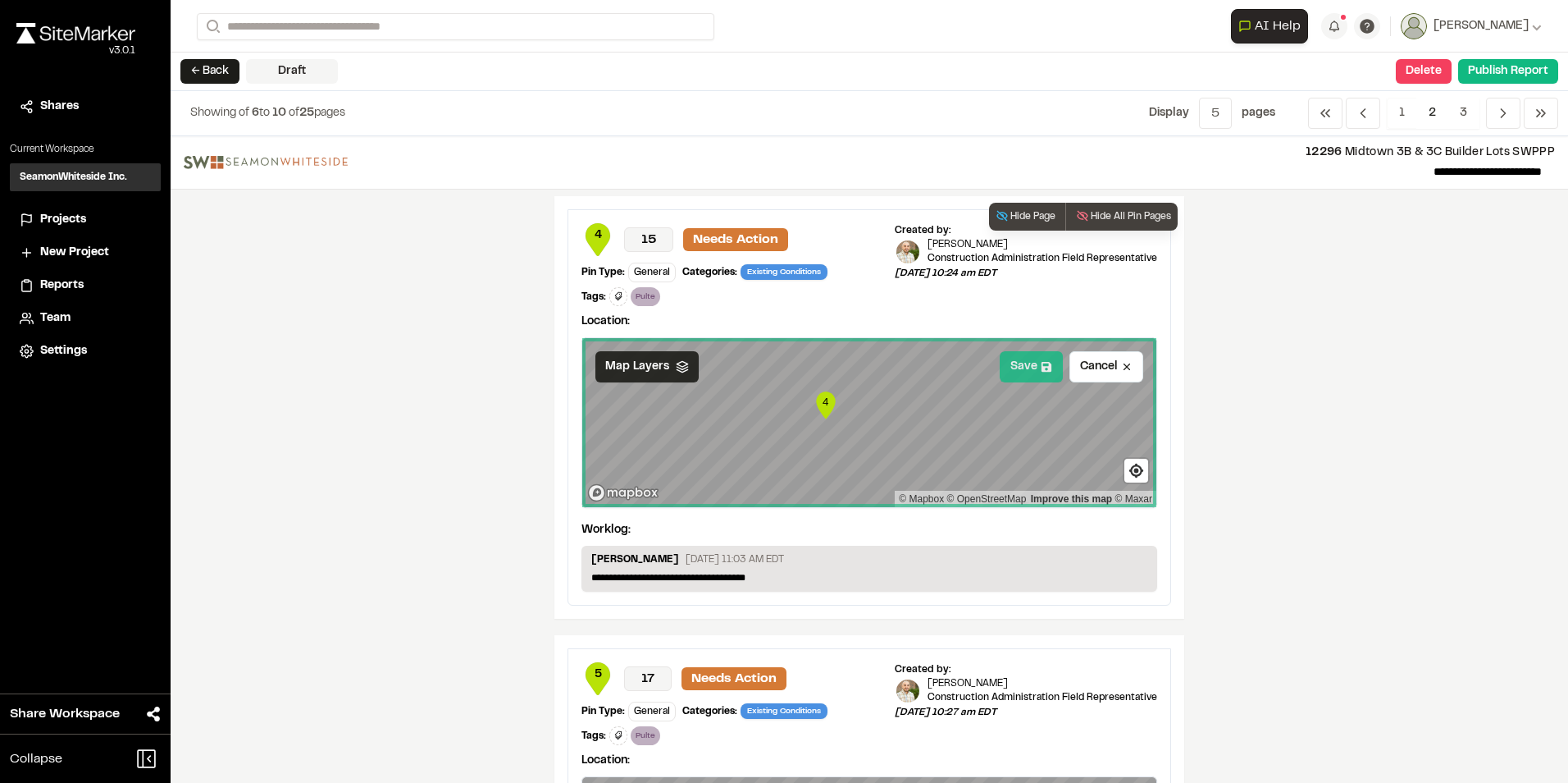
click at [1017, 358] on button "Save" at bounding box center [1031, 367] width 64 height 31
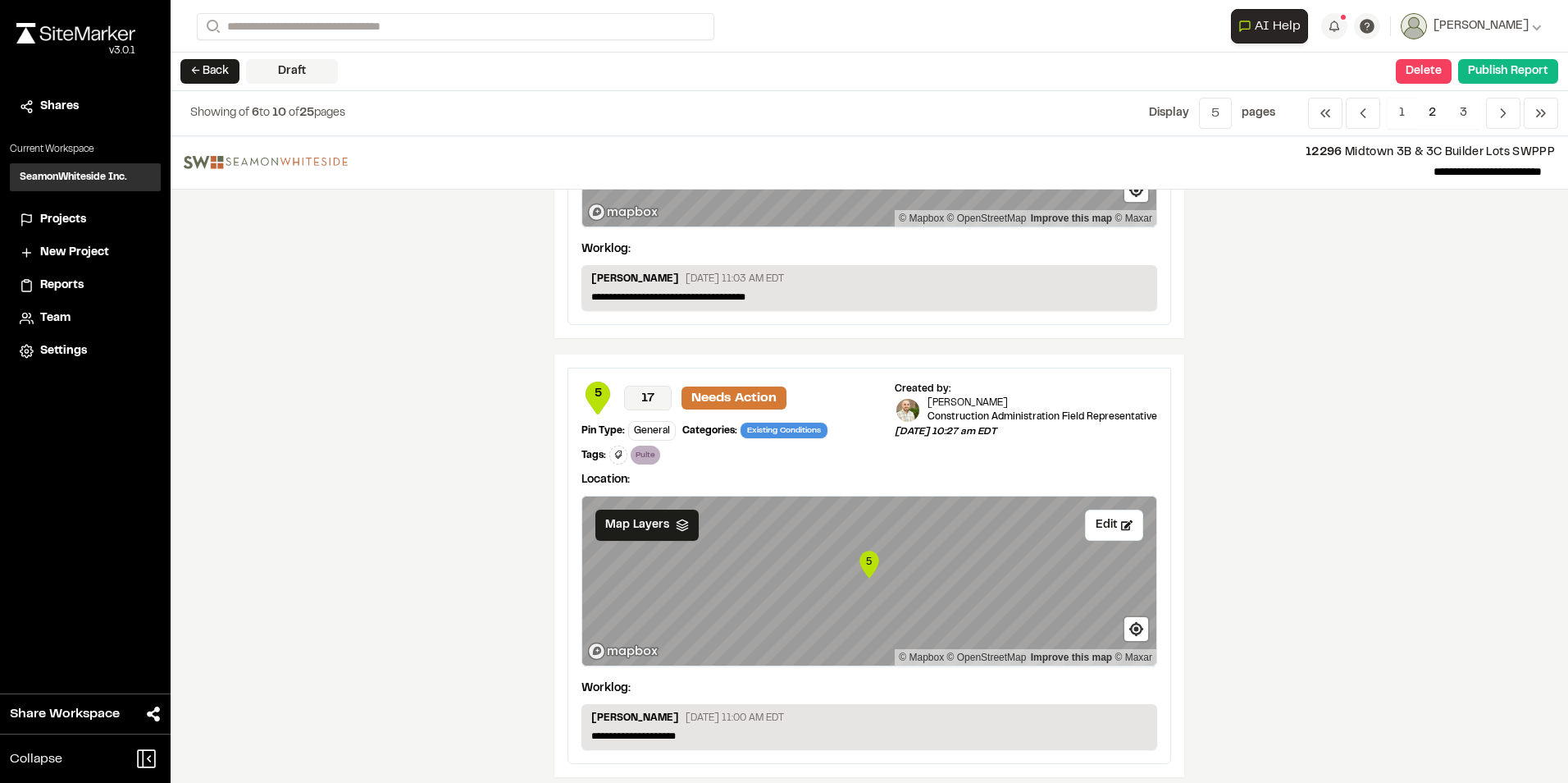
scroll to position [1928, 0]
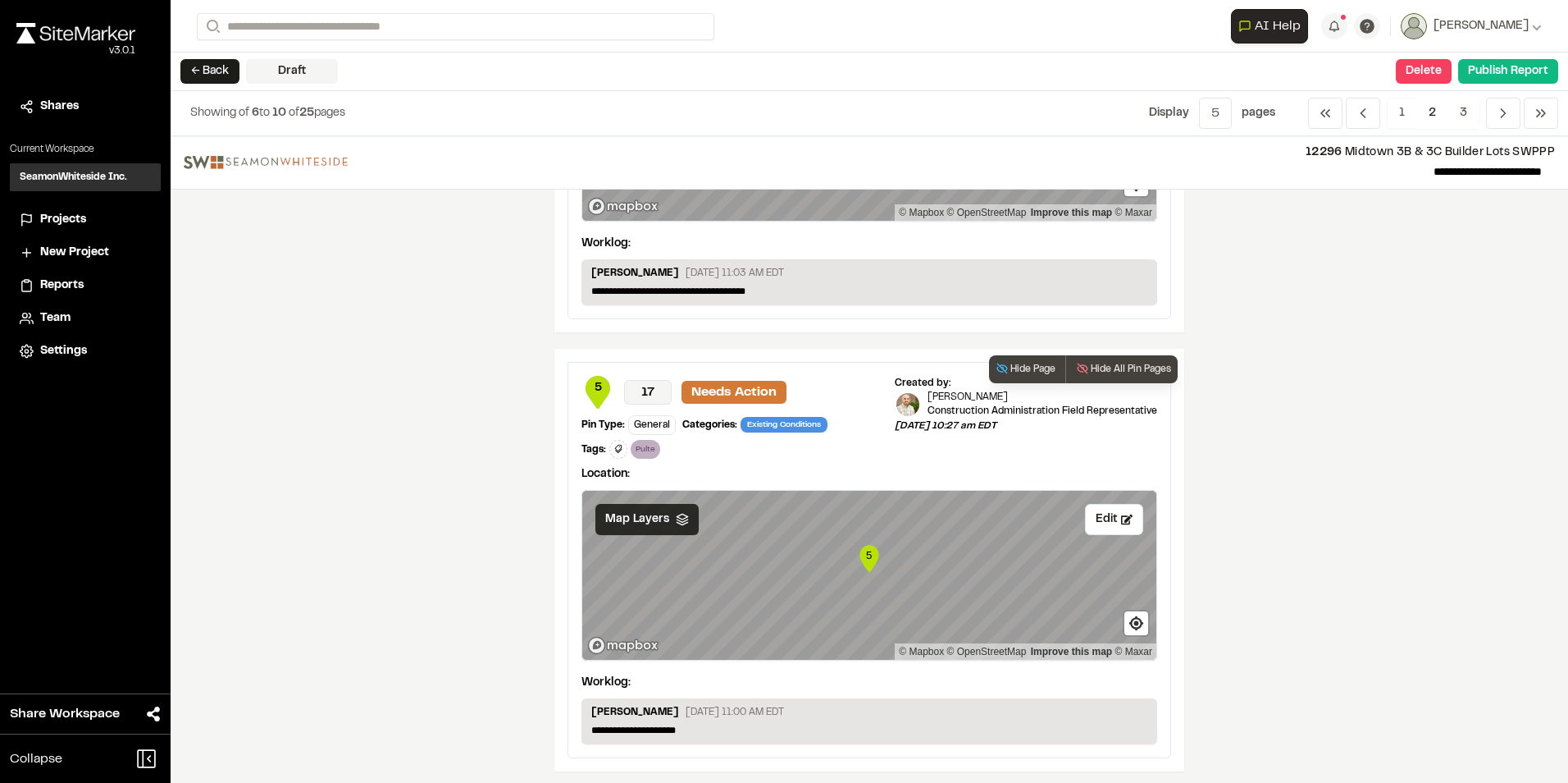
click at [632, 516] on span "Map Layers" at bounding box center [636, 520] width 64 height 18
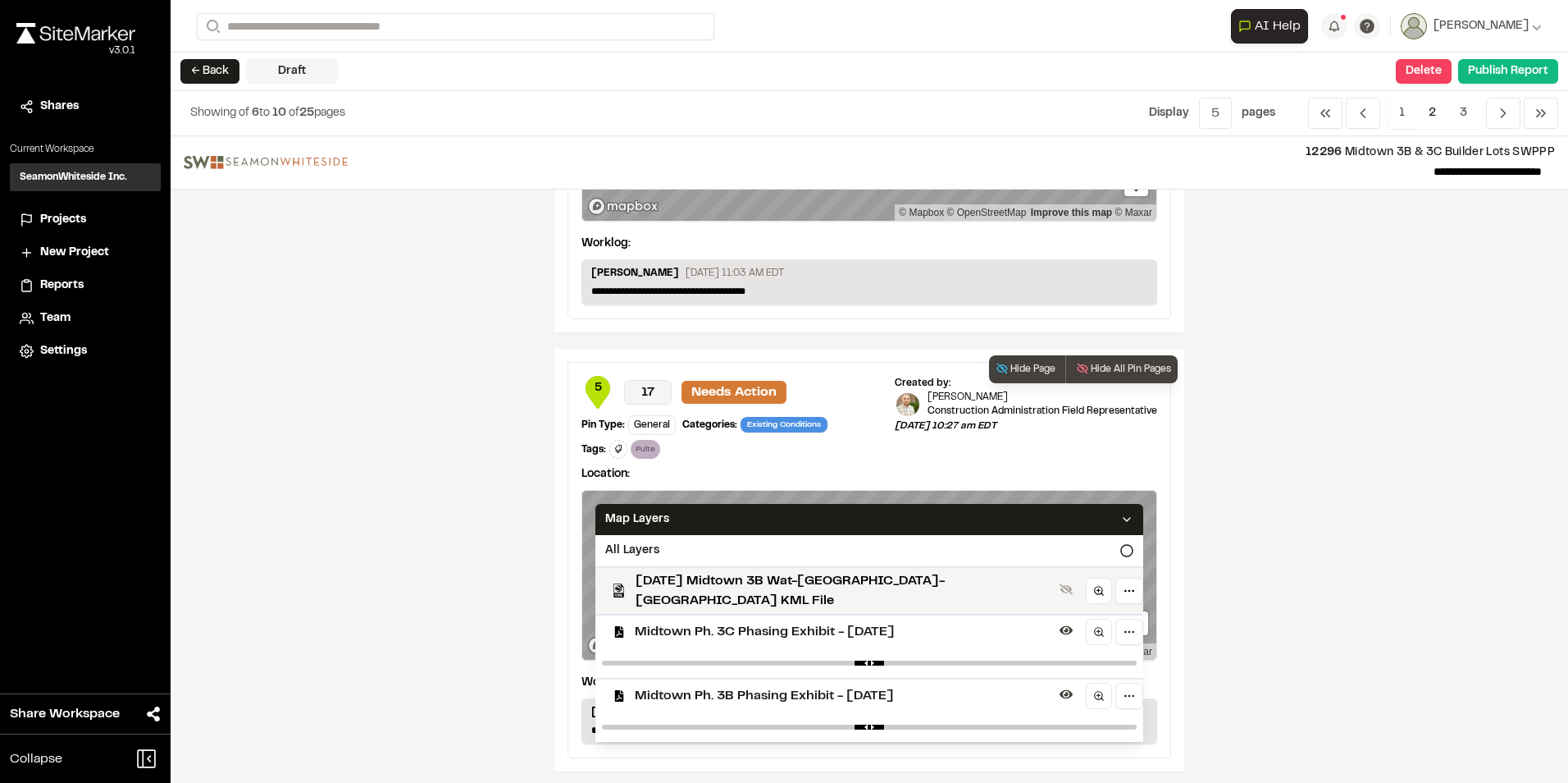
click at [665, 622] on span "Midtown Ph. 3C Phasing Exhibit - [DATE]" at bounding box center [844, 631] width 418 height 19
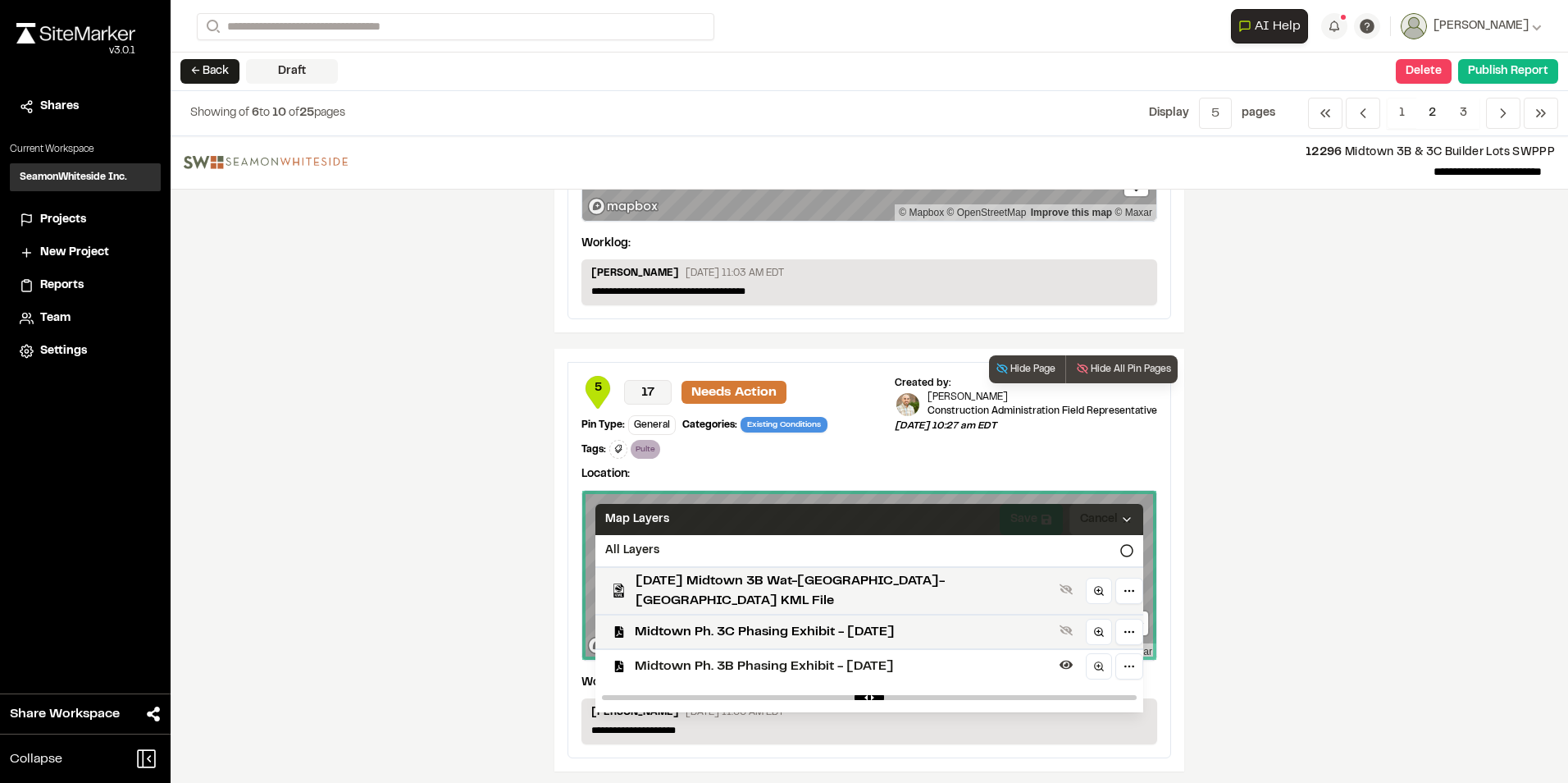
click at [1016, 508] on div "Map Layers" at bounding box center [869, 520] width 548 height 31
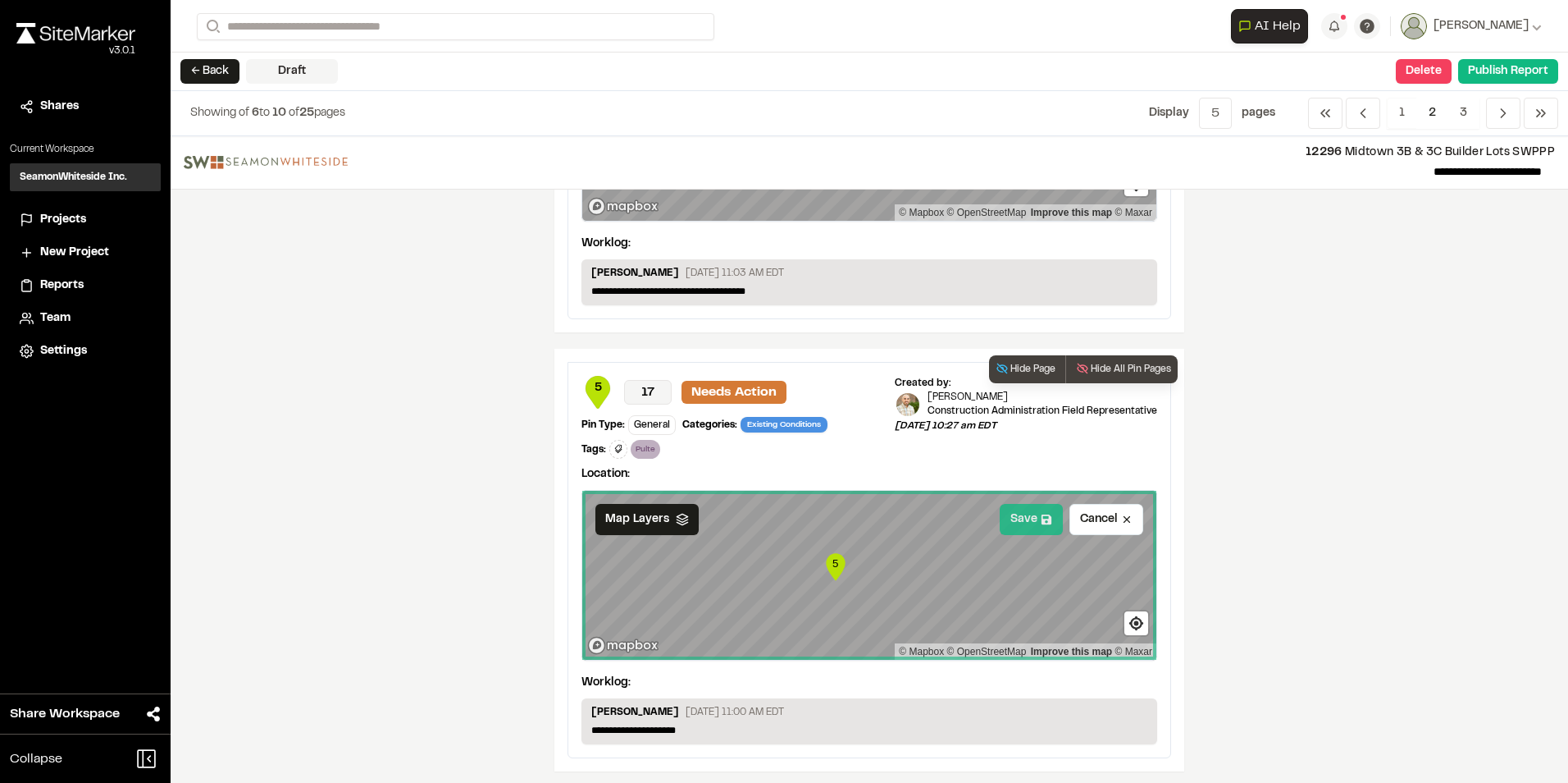
click at [1026, 522] on button "Save" at bounding box center [1031, 520] width 64 height 31
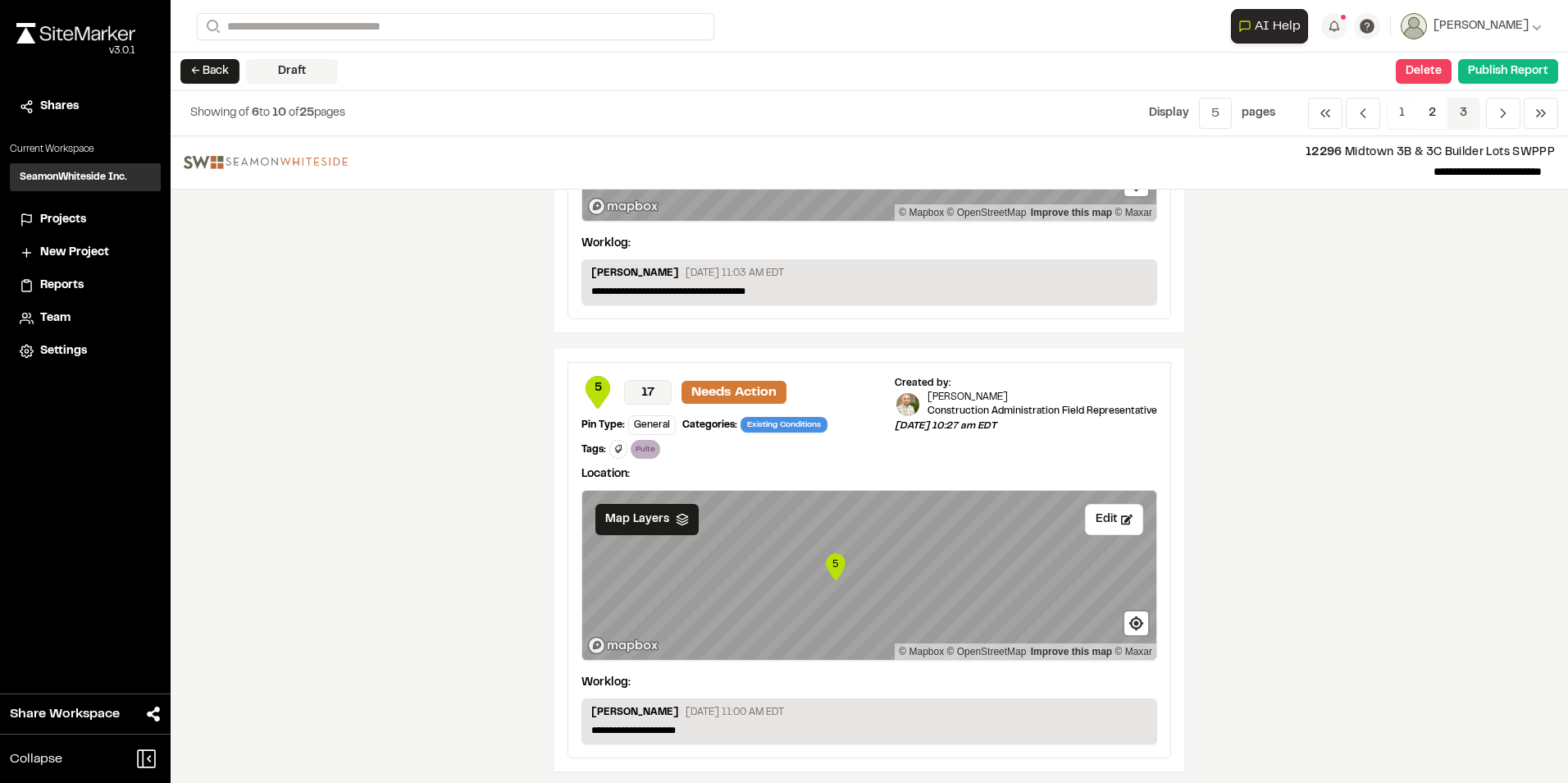
click at [1464, 110] on span "3" at bounding box center [1463, 113] width 32 height 31
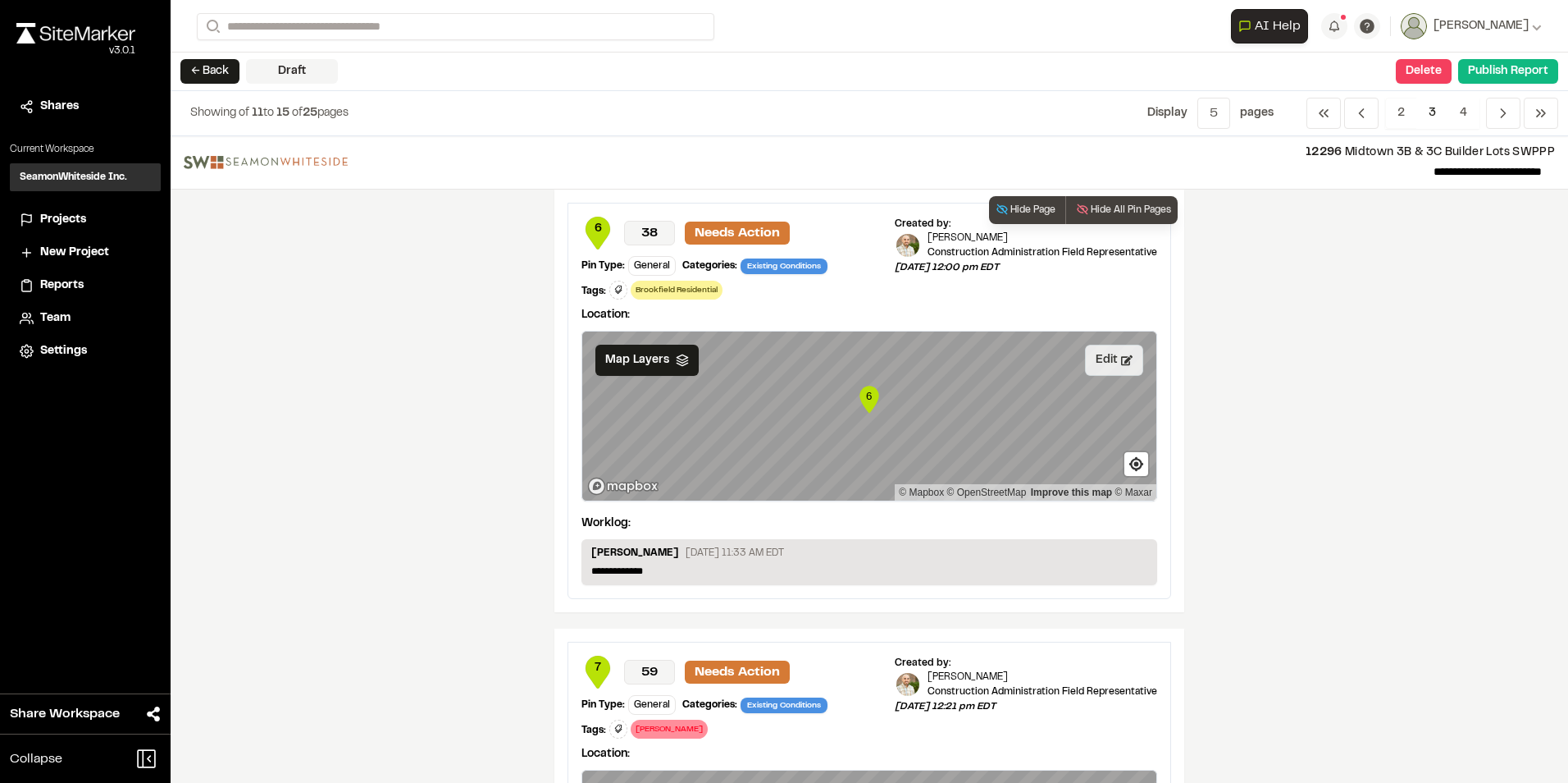
click at [1101, 368] on button "Edit" at bounding box center [1114, 360] width 58 height 31
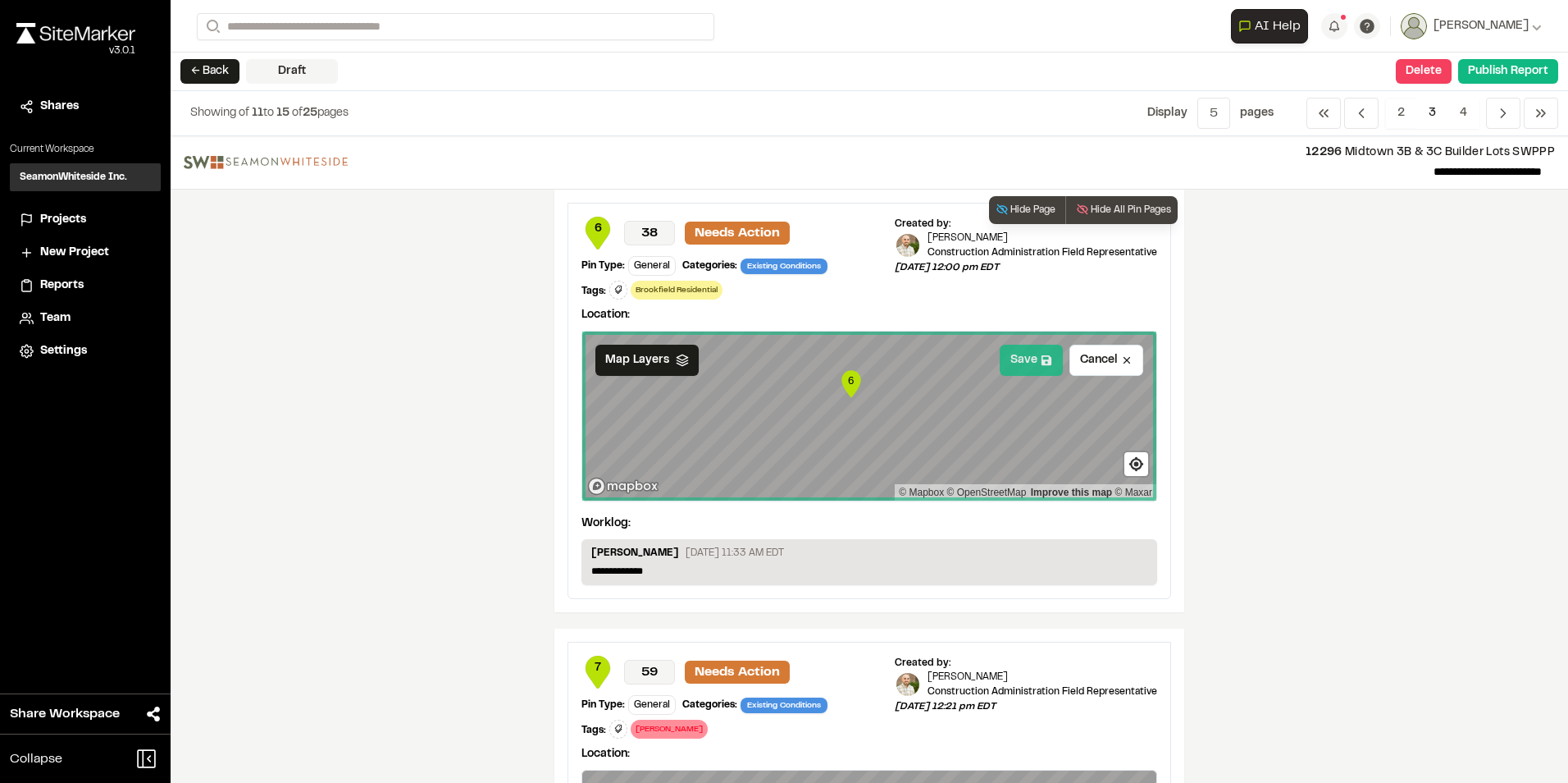
click at [1010, 362] on button "Save" at bounding box center [1031, 360] width 64 height 31
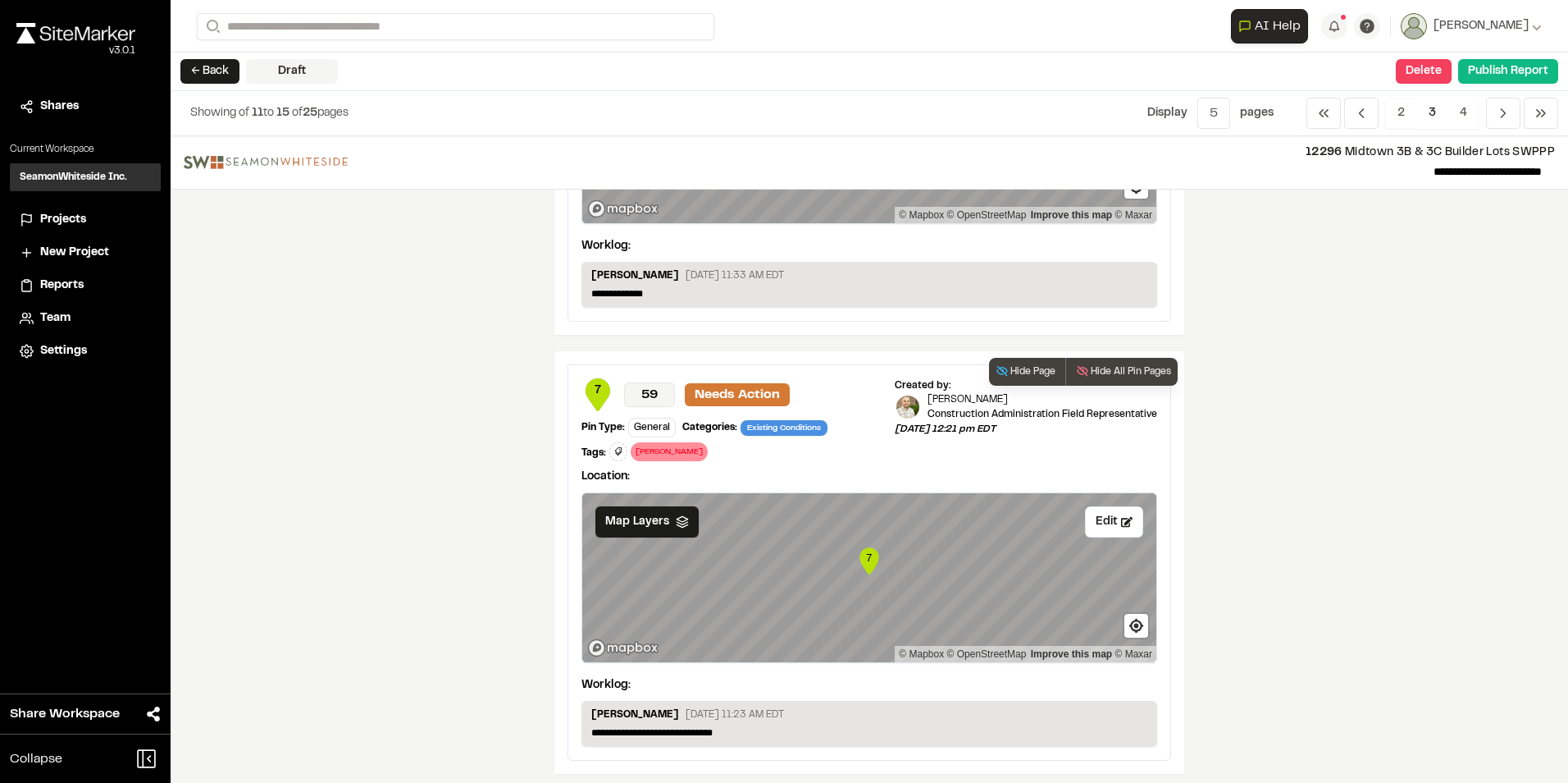
scroll to position [410, 0]
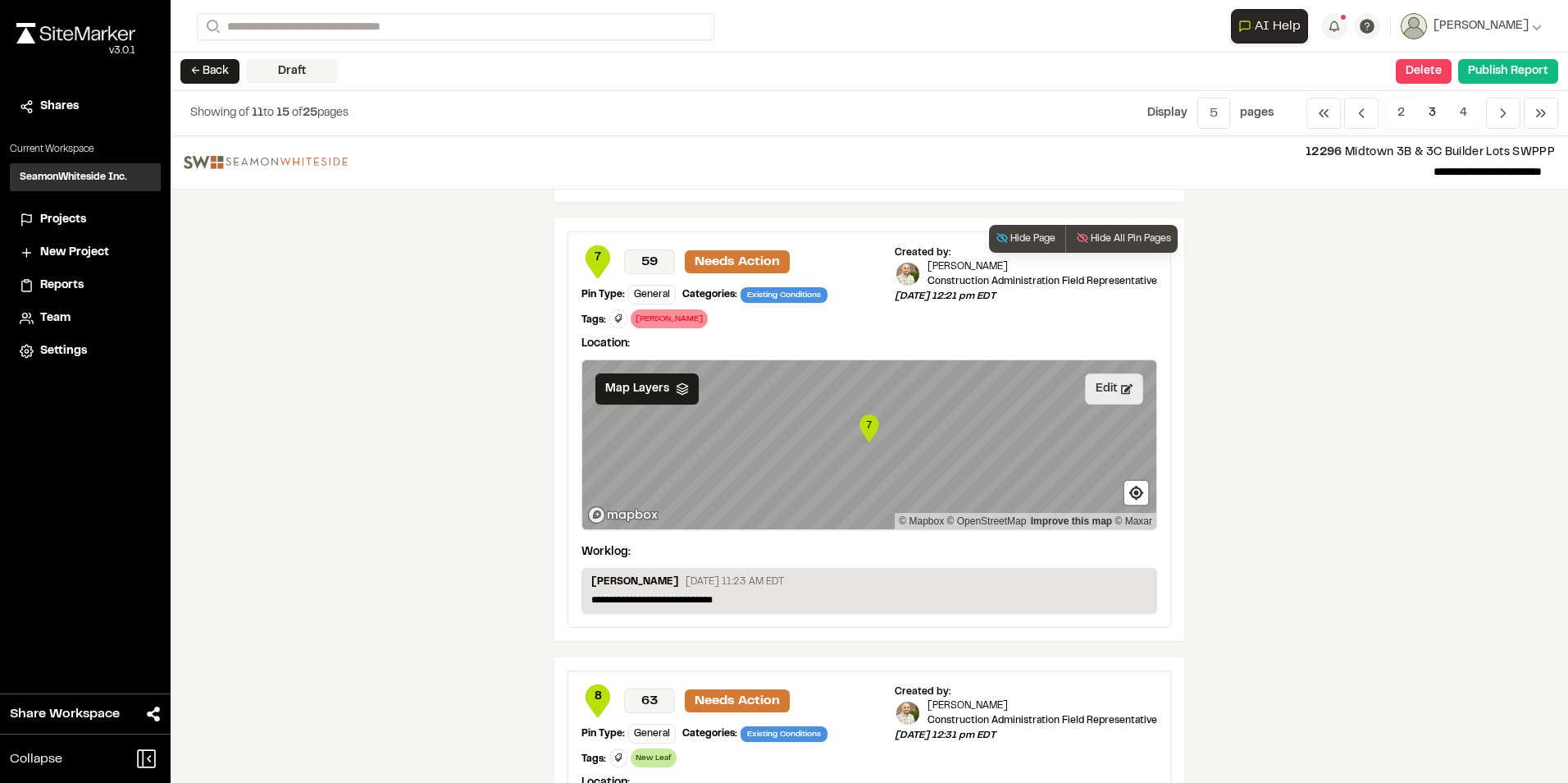
click at [1104, 391] on button "Edit" at bounding box center [1114, 389] width 58 height 31
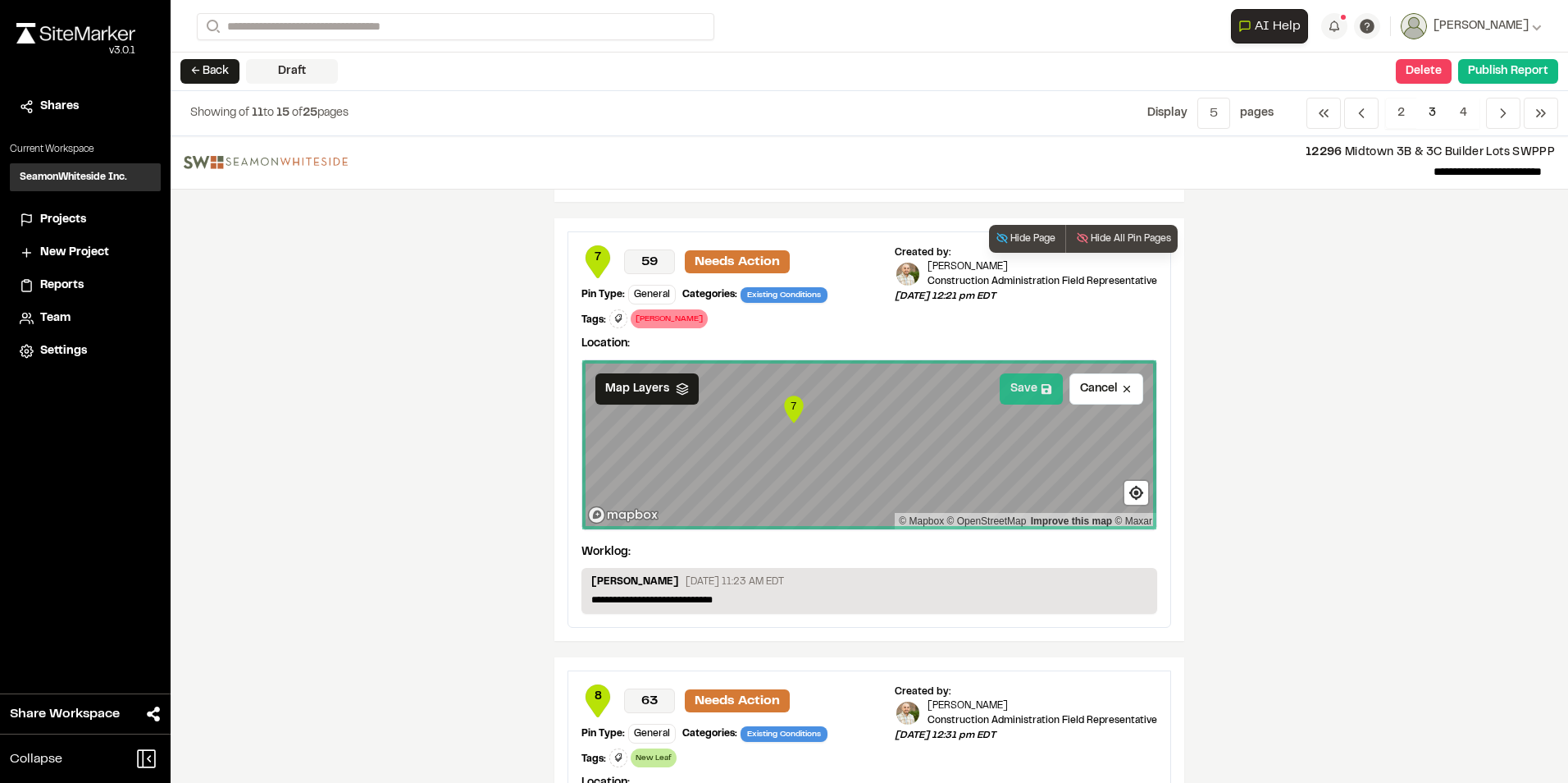
click at [1029, 392] on button "Save" at bounding box center [1031, 389] width 64 height 31
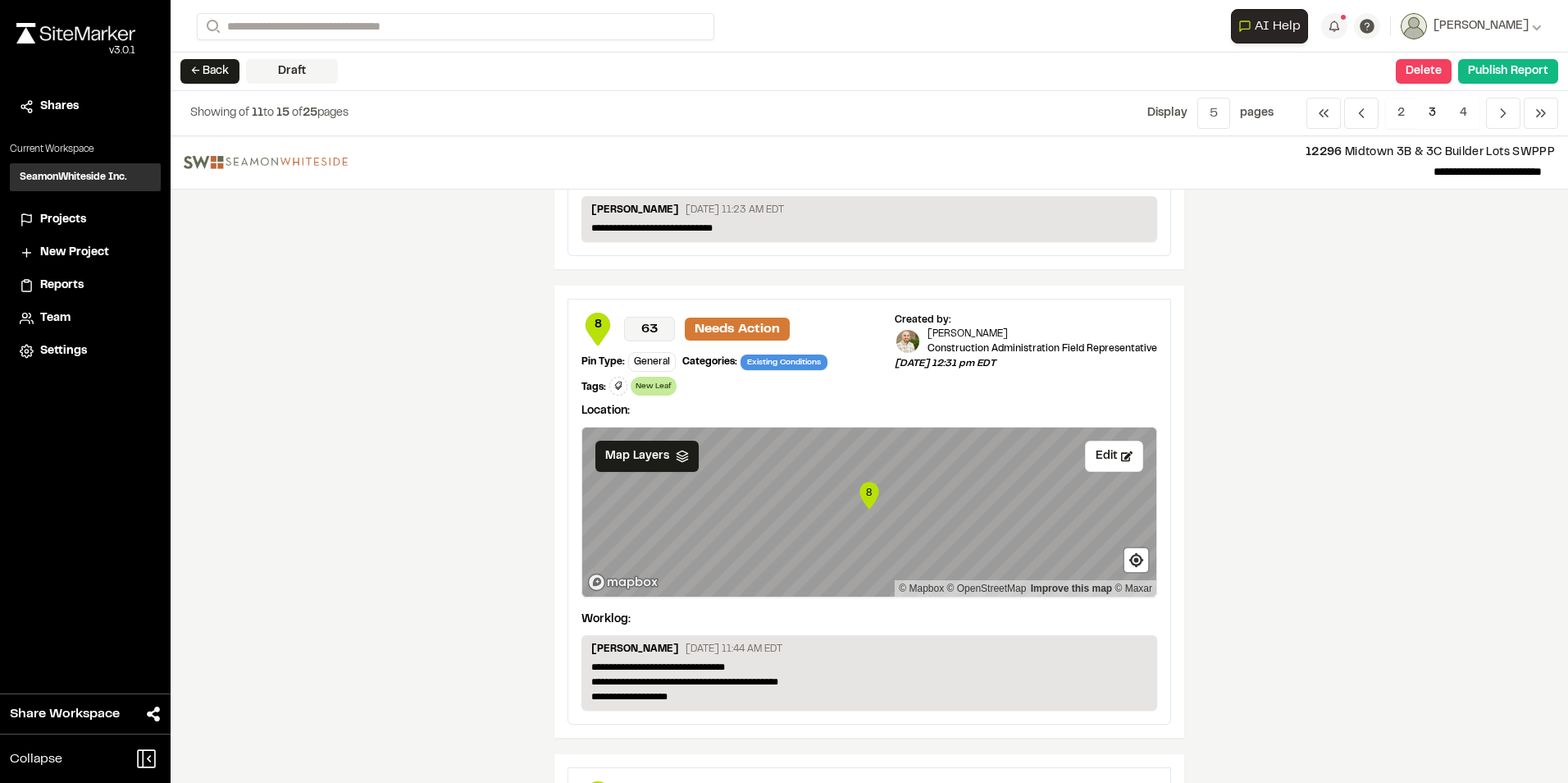
scroll to position [903, 0]
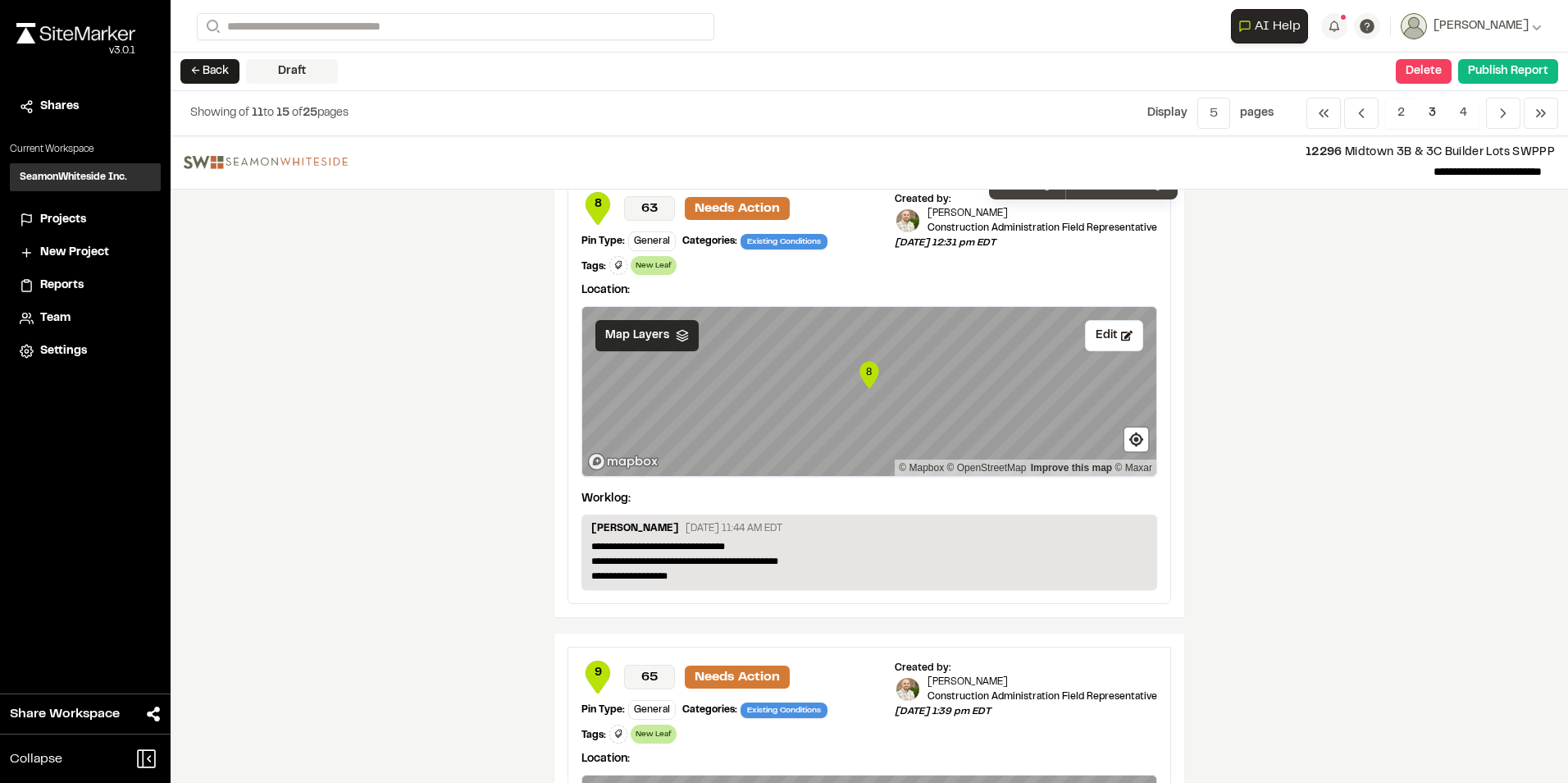
click at [648, 341] on span "Map Layers" at bounding box center [636, 336] width 64 height 18
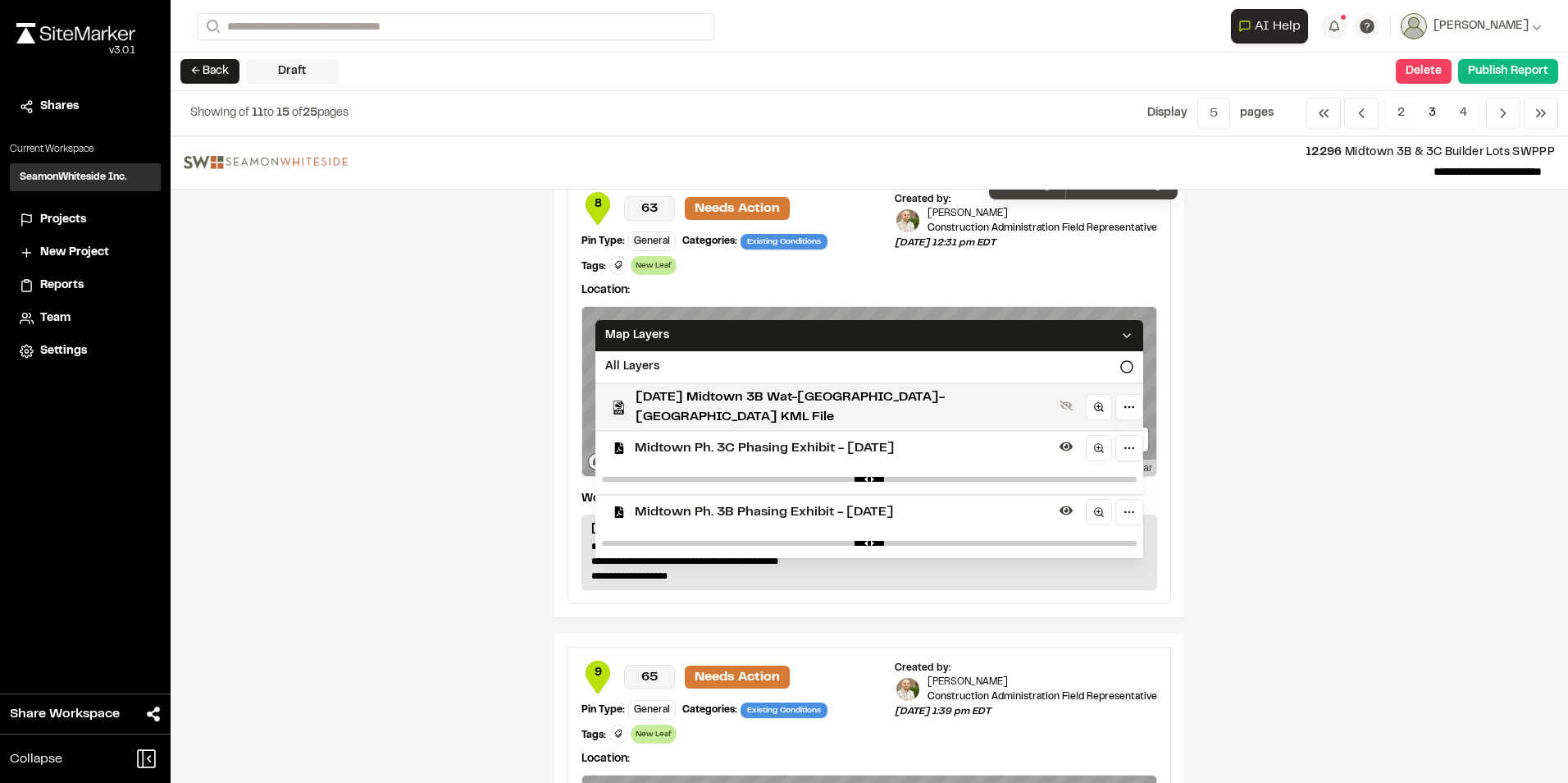
click at [665, 445] on div "Midtown Ph. 3C Phasing Exhibit - [DATE]" at bounding box center [862, 447] width 561 height 34
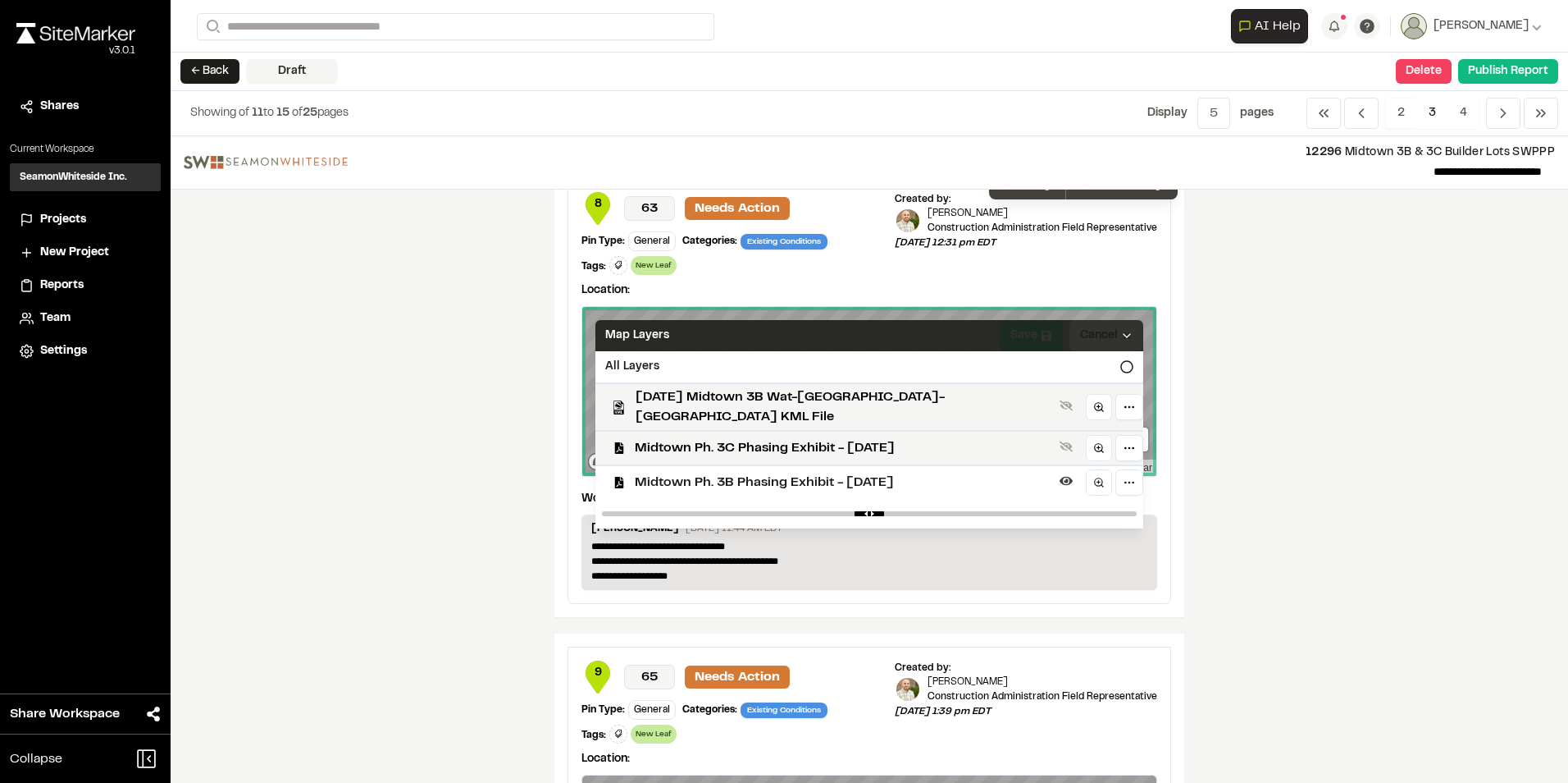
click at [1003, 330] on div "Map Layers" at bounding box center [869, 335] width 548 height 31
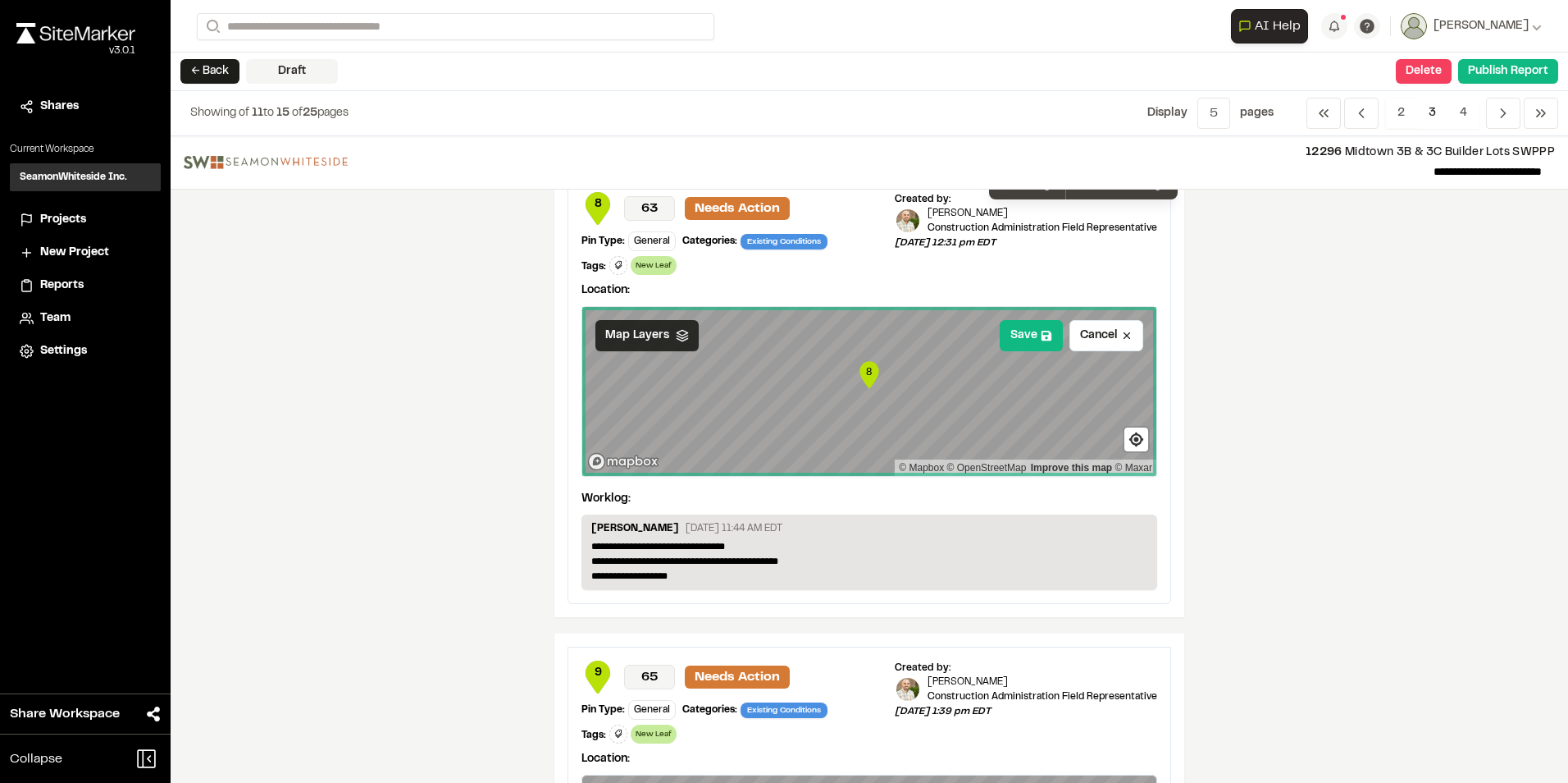
click at [680, 342] on div "Map Layers" at bounding box center [647, 335] width 103 height 31
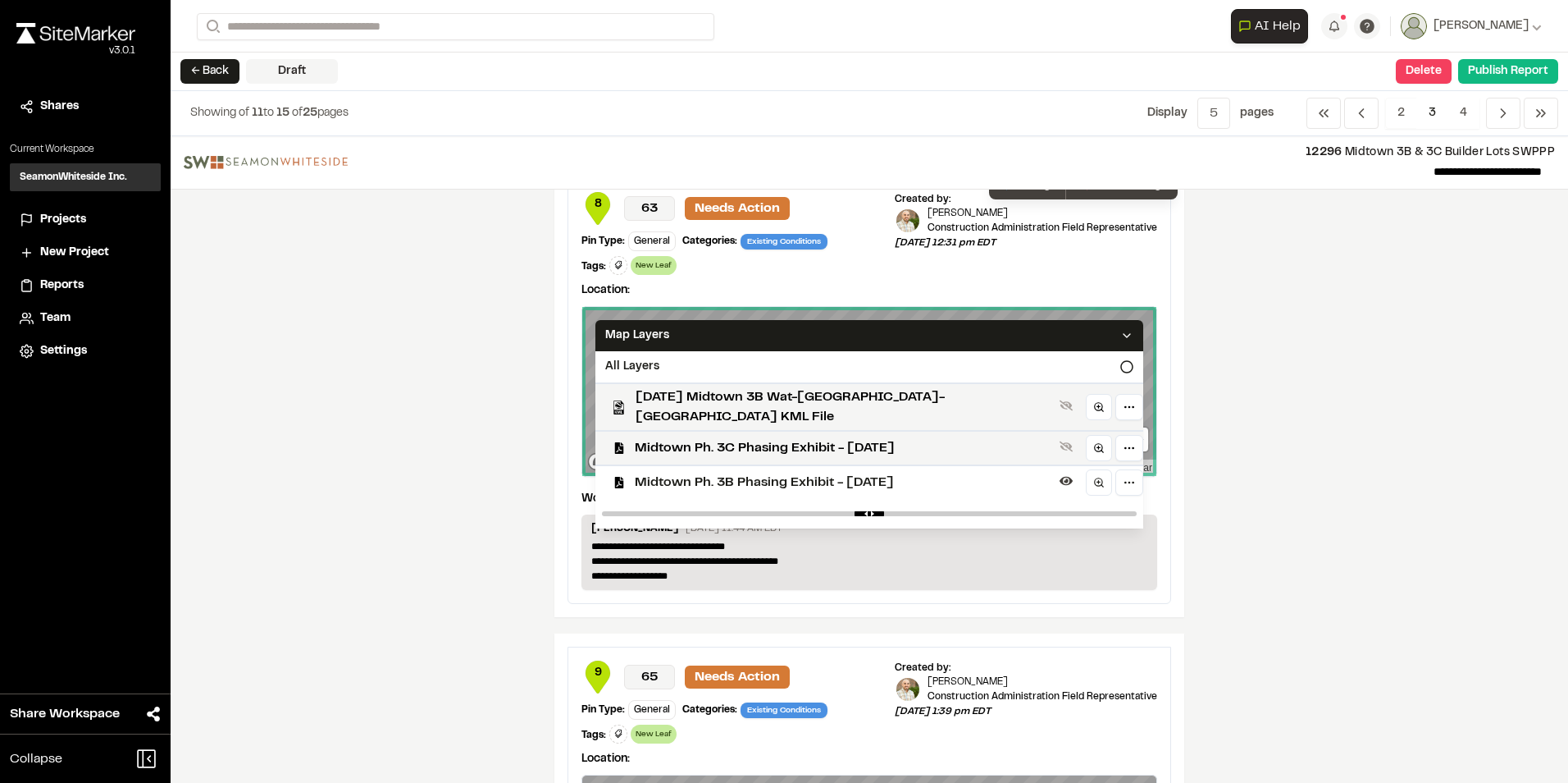
click at [672, 473] on span "Midtown Ph. 3B Phasing Exhibit - [DATE]" at bounding box center [844, 482] width 418 height 19
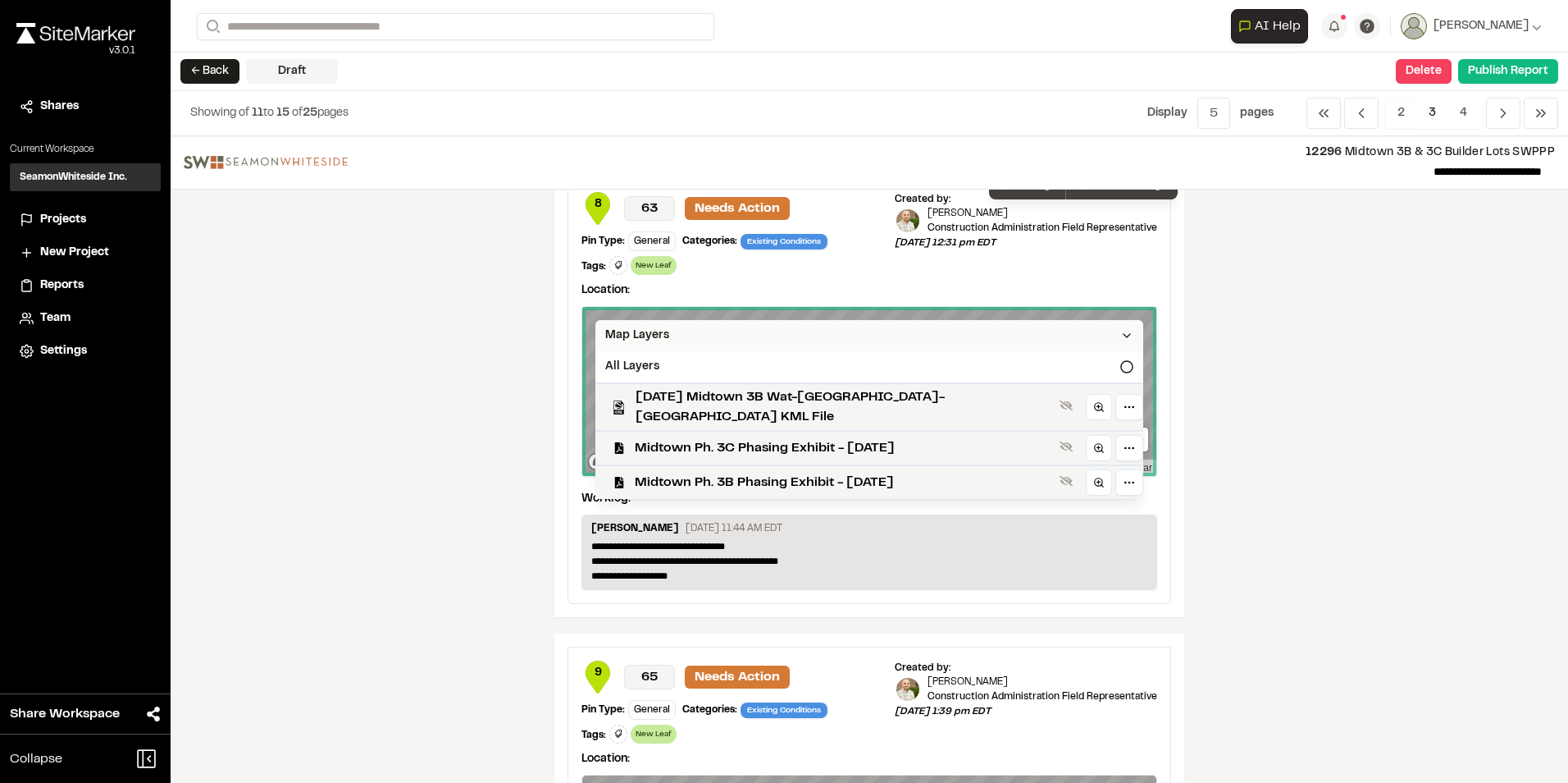
click at [1121, 334] on icon at bounding box center [1127, 335] width 13 height 13
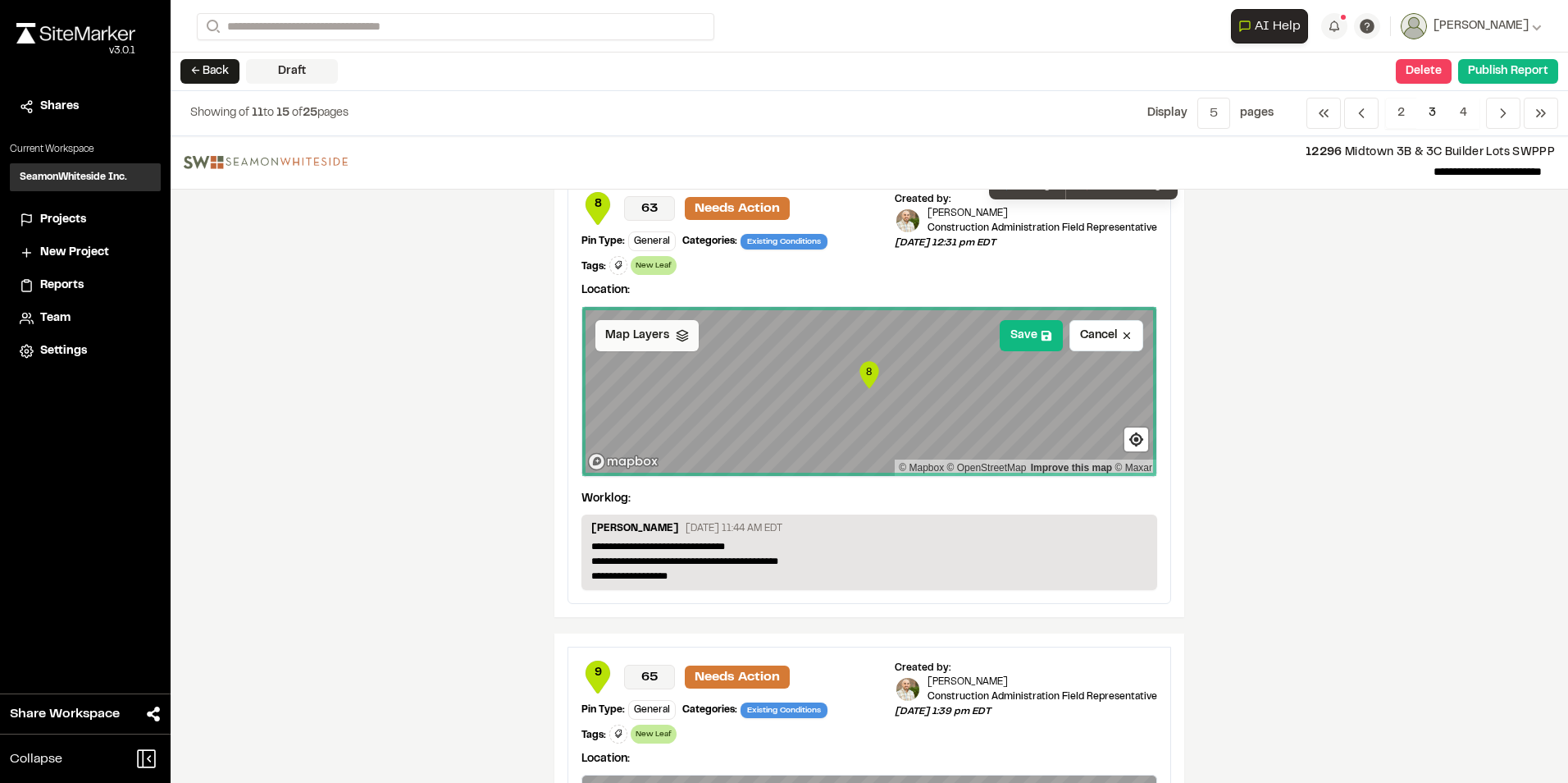
click at [680, 333] on polygon at bounding box center [682, 333] width 11 height 6
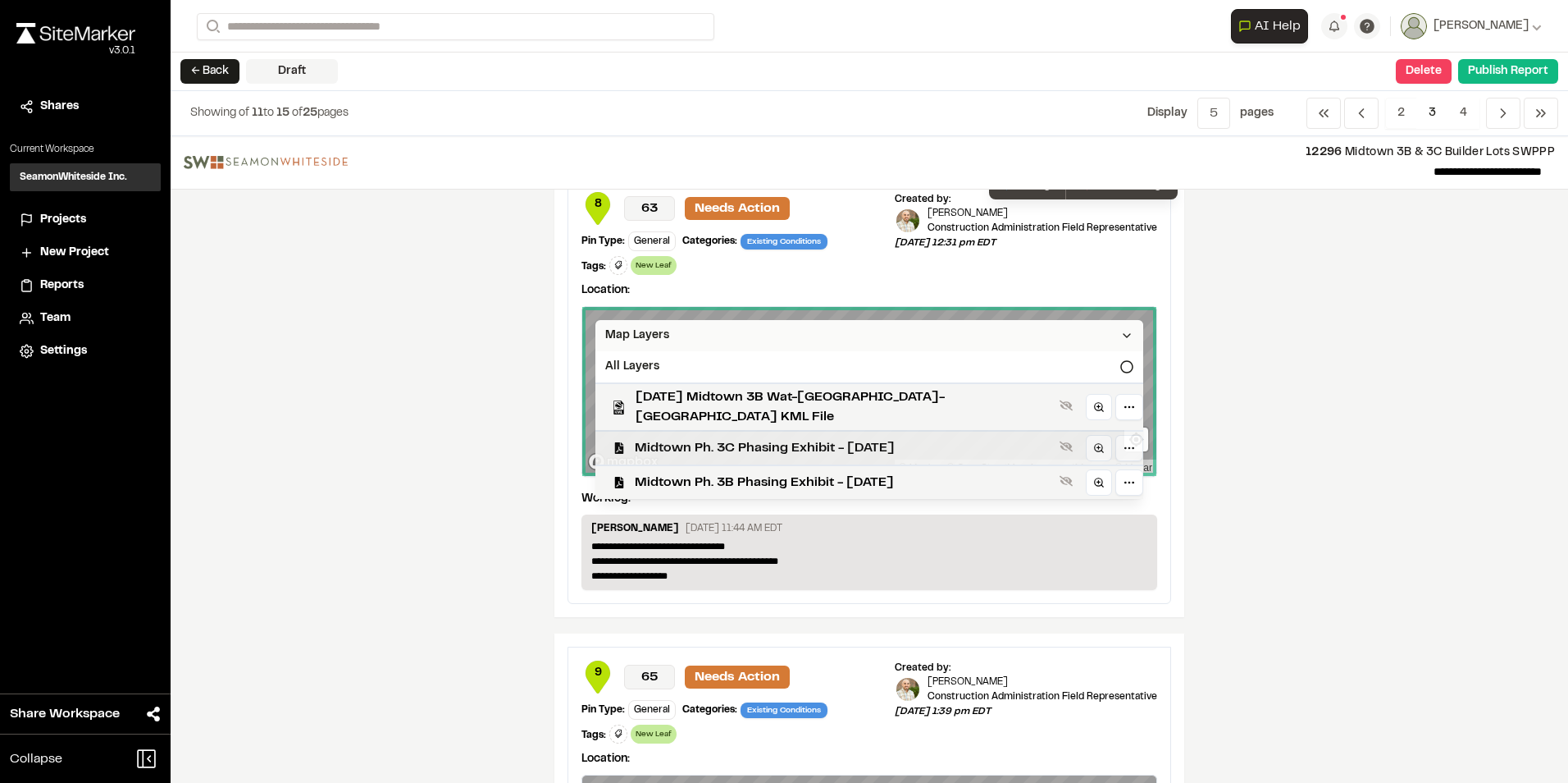
click at [703, 438] on span "Midtown Ph. 3C Phasing Exhibit - [DATE]" at bounding box center [844, 448] width 418 height 19
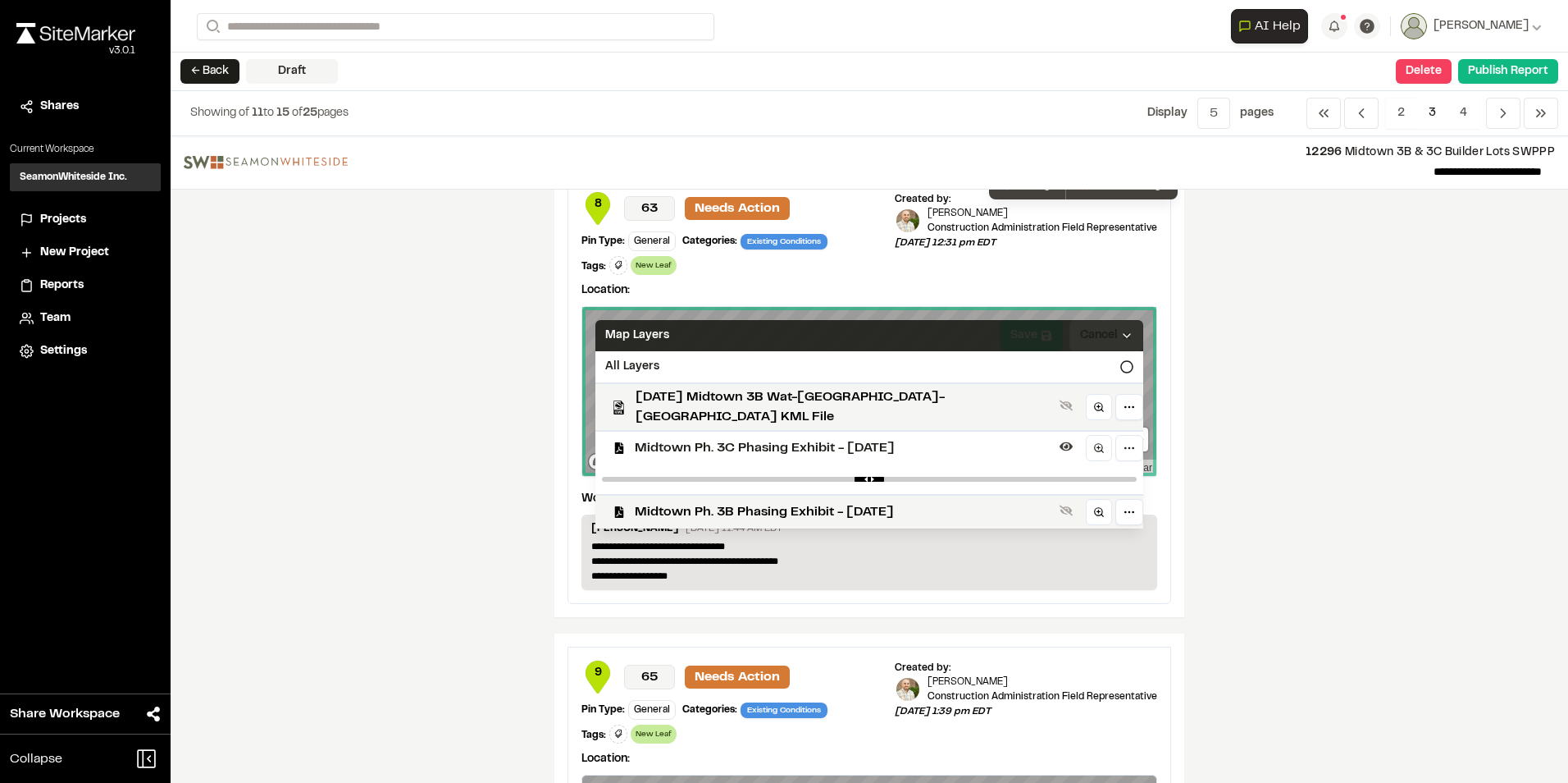
click at [1012, 327] on div "Map Layers" at bounding box center [869, 335] width 548 height 31
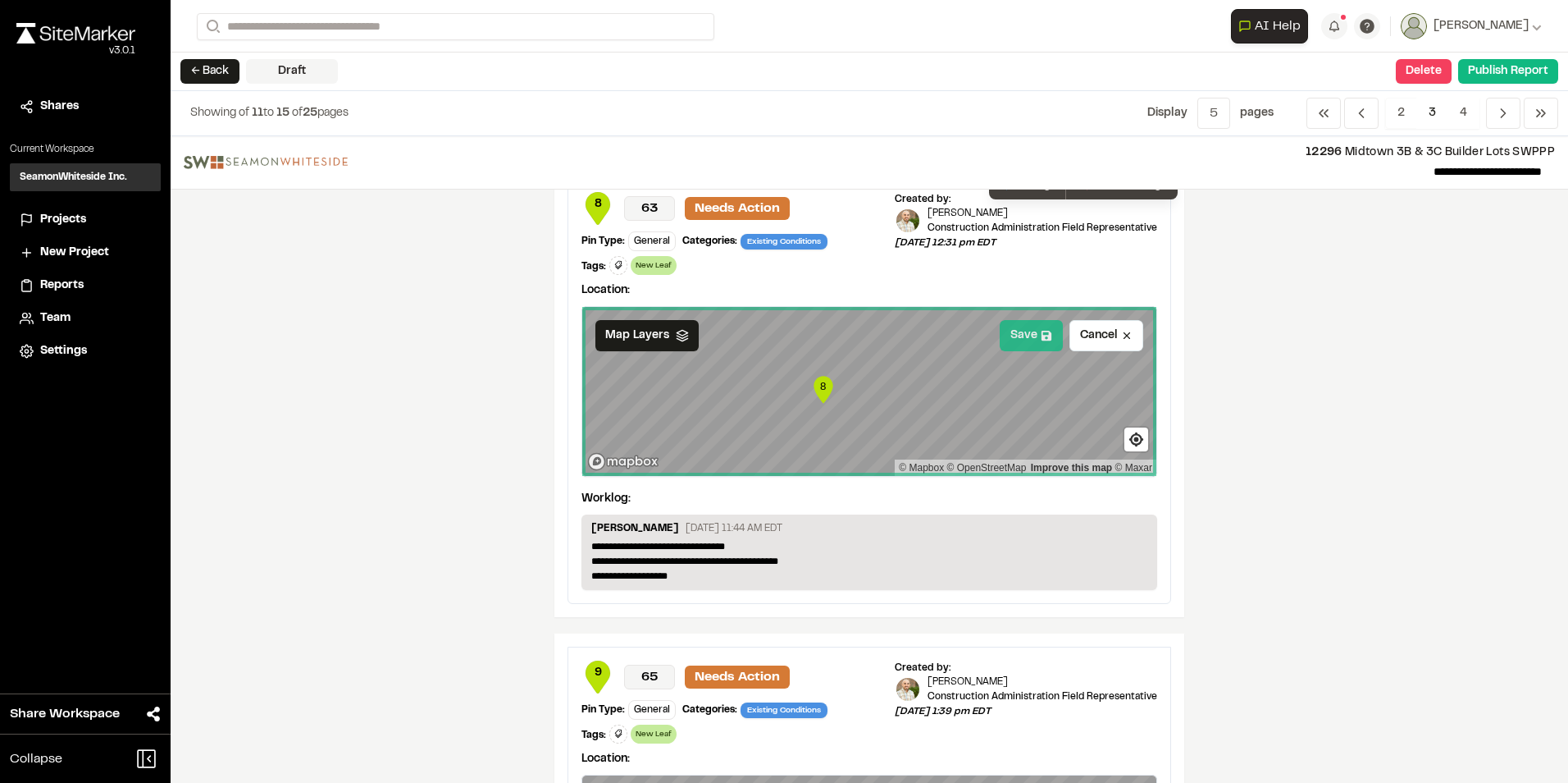
click at [1016, 331] on button "Save" at bounding box center [1031, 335] width 64 height 31
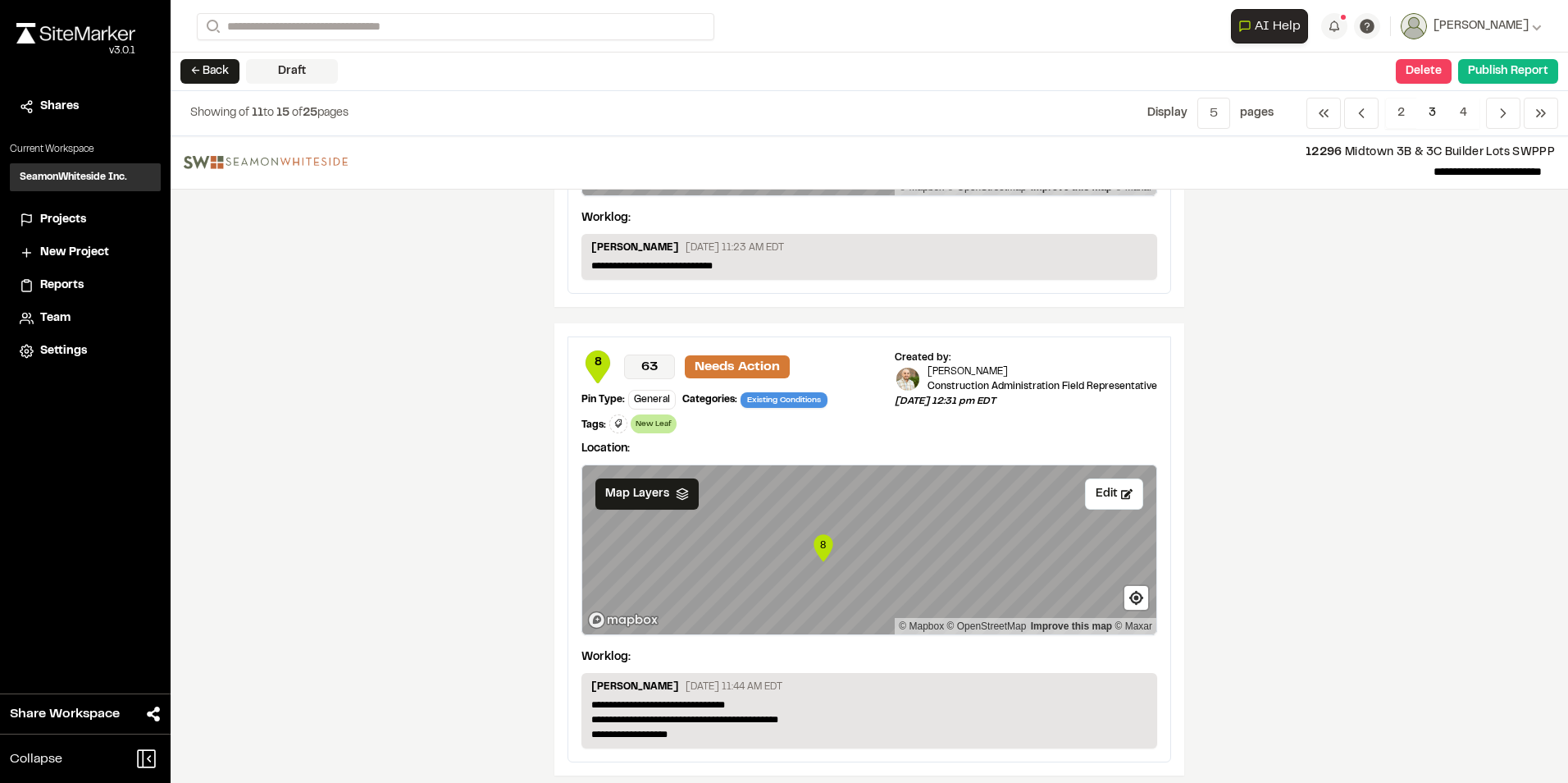
scroll to position [739, 0]
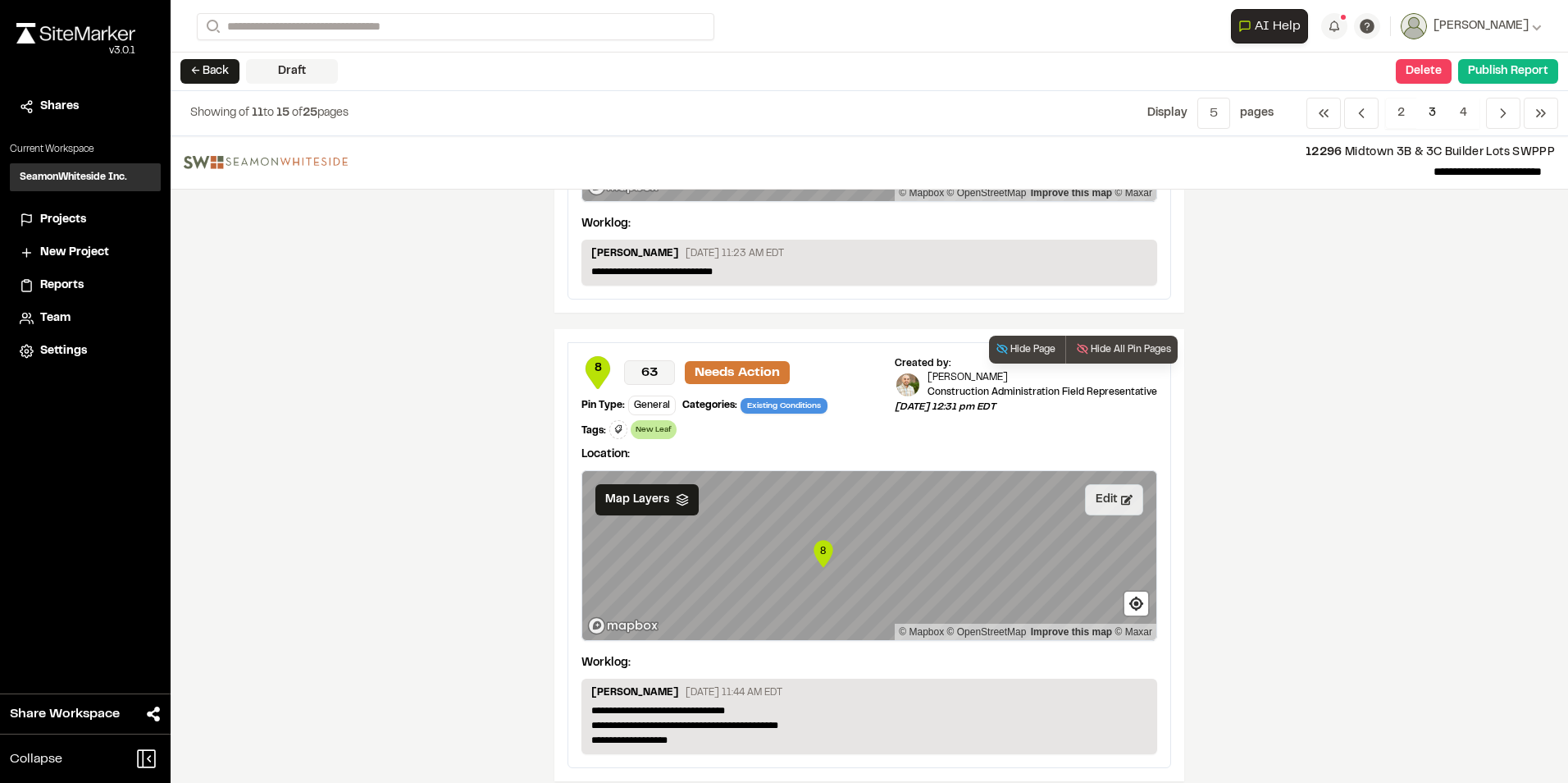
click at [1107, 497] on button "Edit" at bounding box center [1114, 500] width 58 height 31
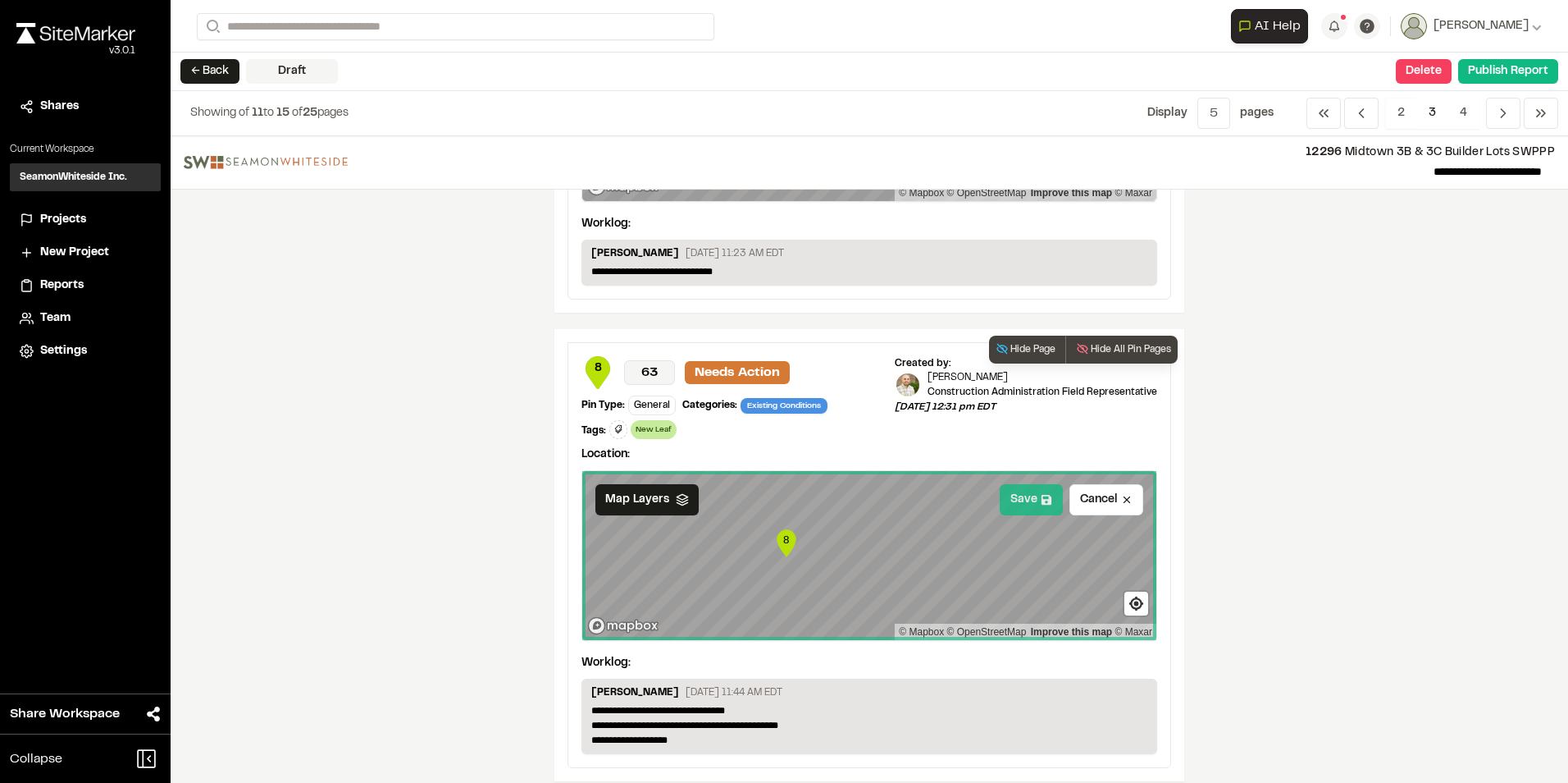
click at [1011, 497] on button "Save" at bounding box center [1031, 500] width 64 height 31
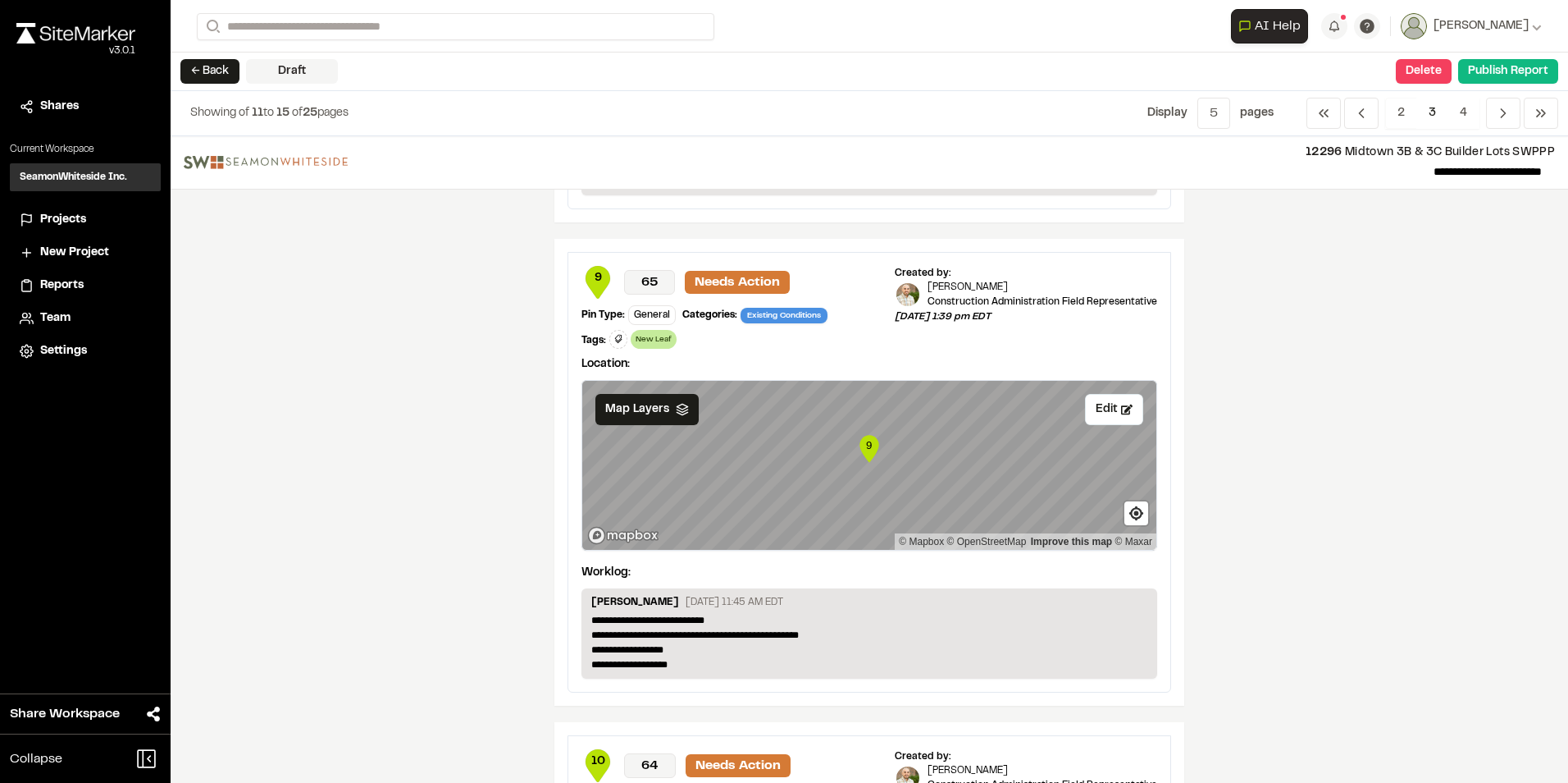
scroll to position [1313, 0]
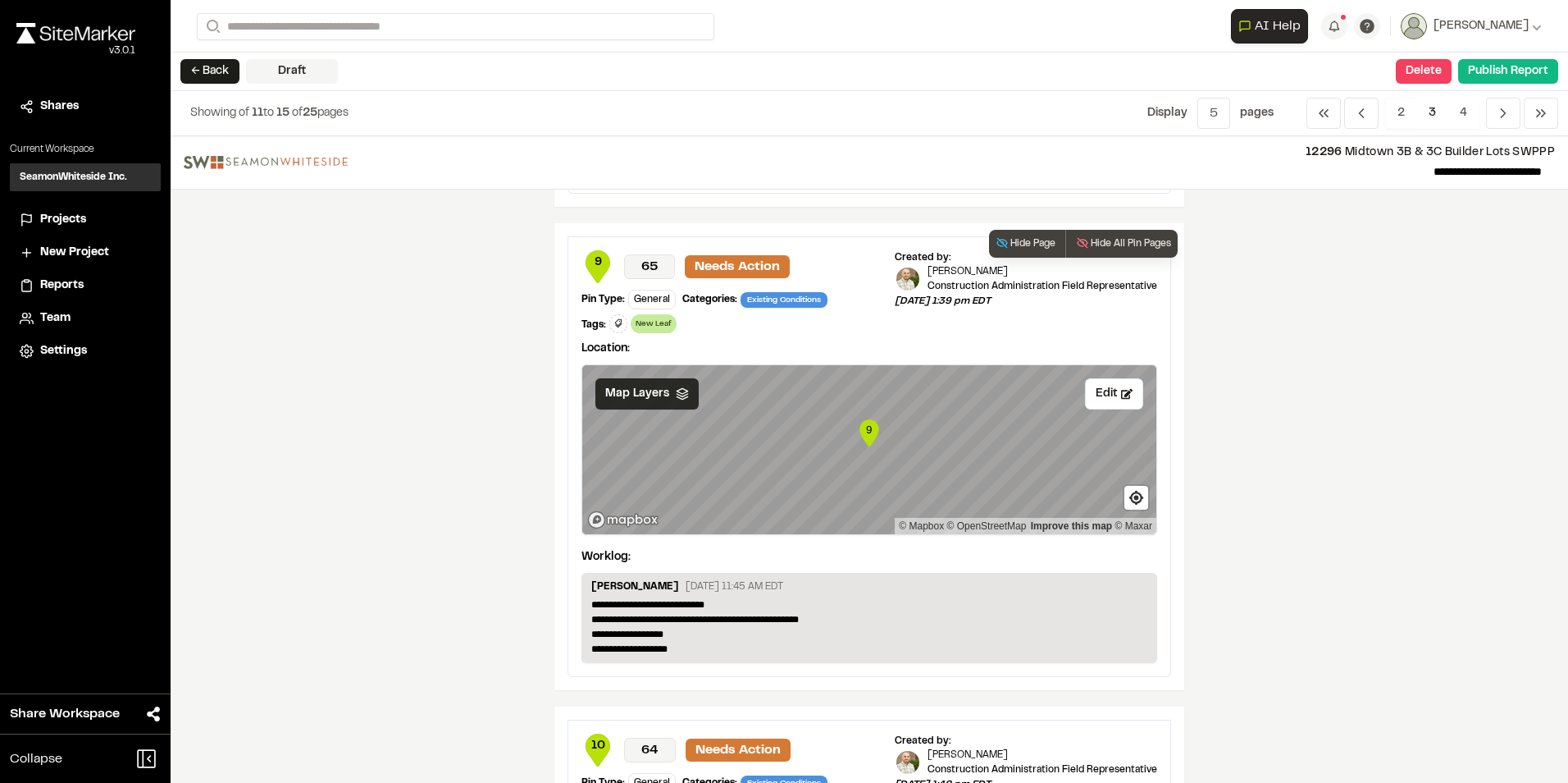
click at [676, 390] on icon at bounding box center [682, 393] width 13 height 13
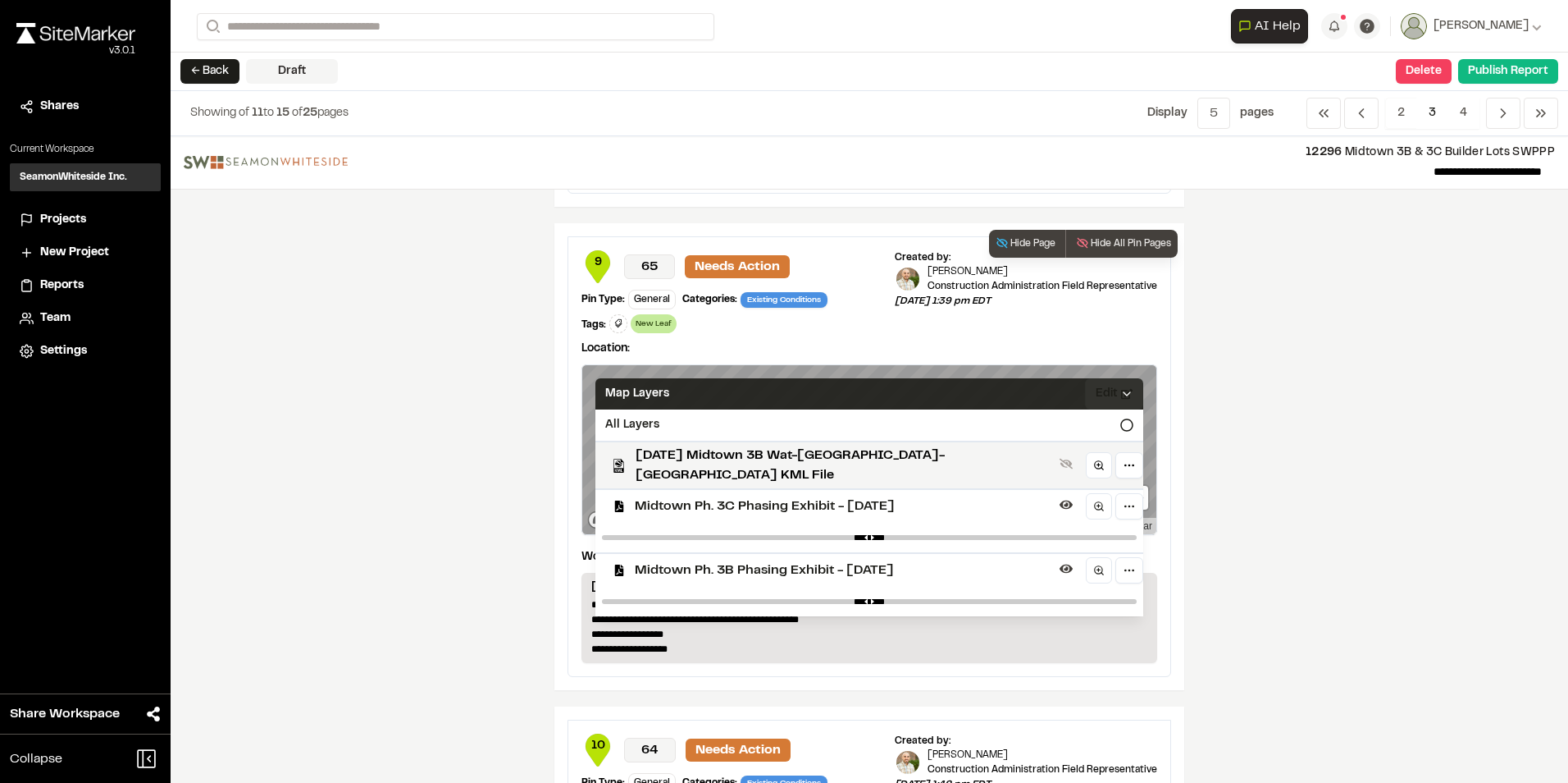
click at [671, 497] on span "Midtown Ph. 3C Phasing Exhibit - [DATE]" at bounding box center [844, 506] width 418 height 19
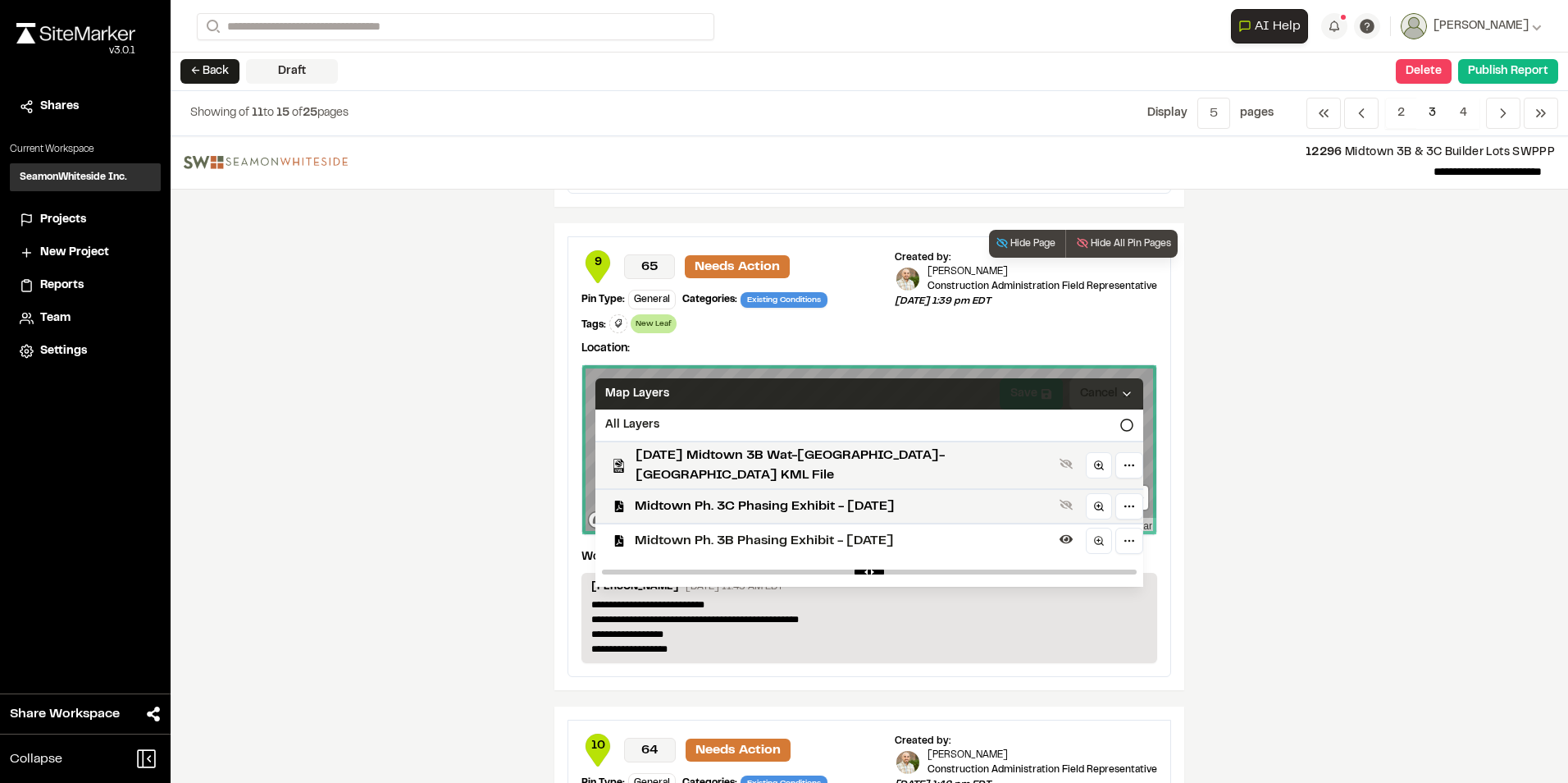
click at [1121, 387] on icon at bounding box center [1127, 393] width 13 height 13
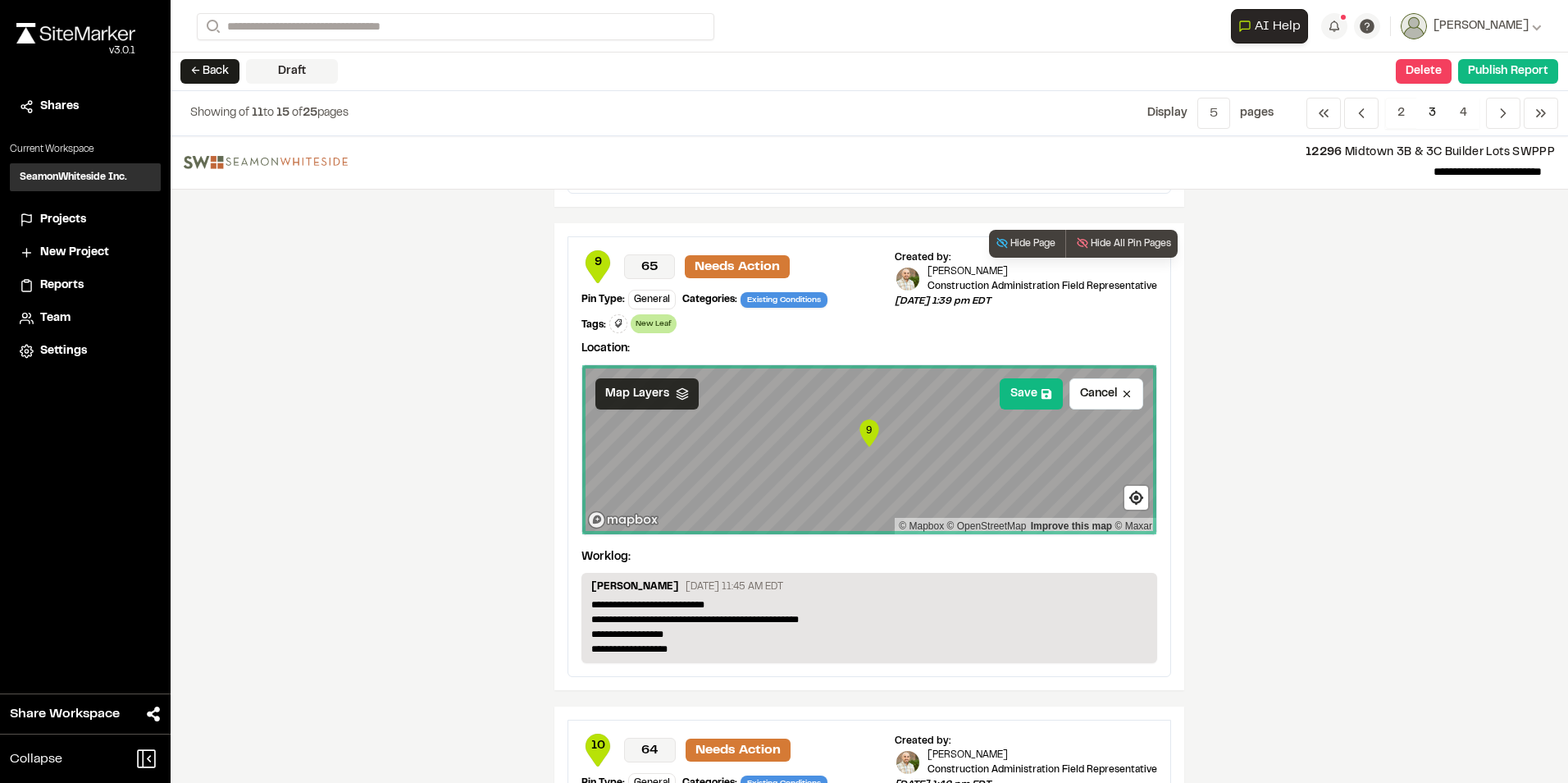
click at [654, 391] on span "Map Layers" at bounding box center [636, 394] width 64 height 18
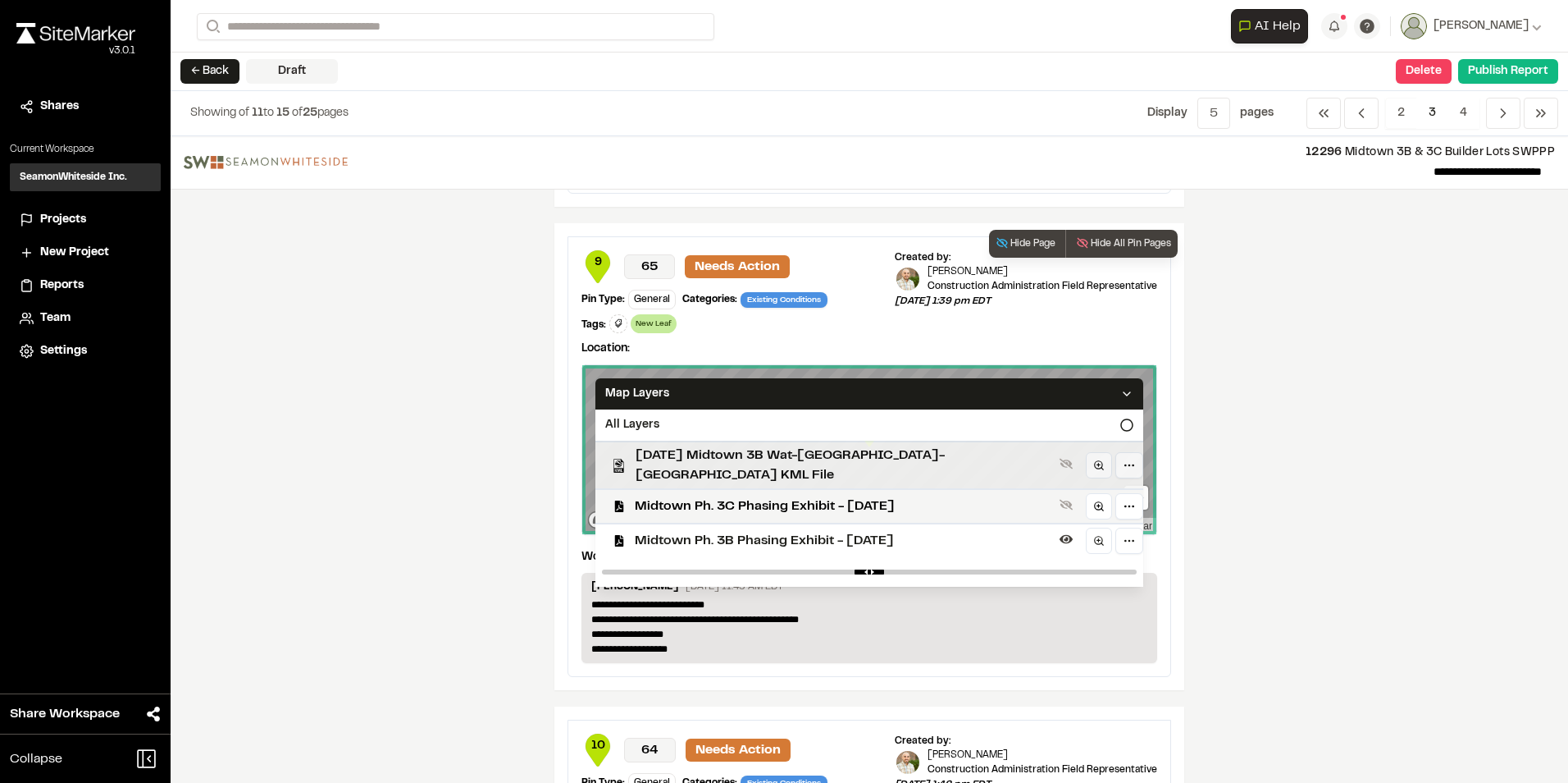
click at [748, 462] on span "[DATE] Midtown 3B Wat-[GEOGRAPHIC_DATA]-[GEOGRAPHIC_DATA] KML File" at bounding box center [843, 465] width 417 height 40
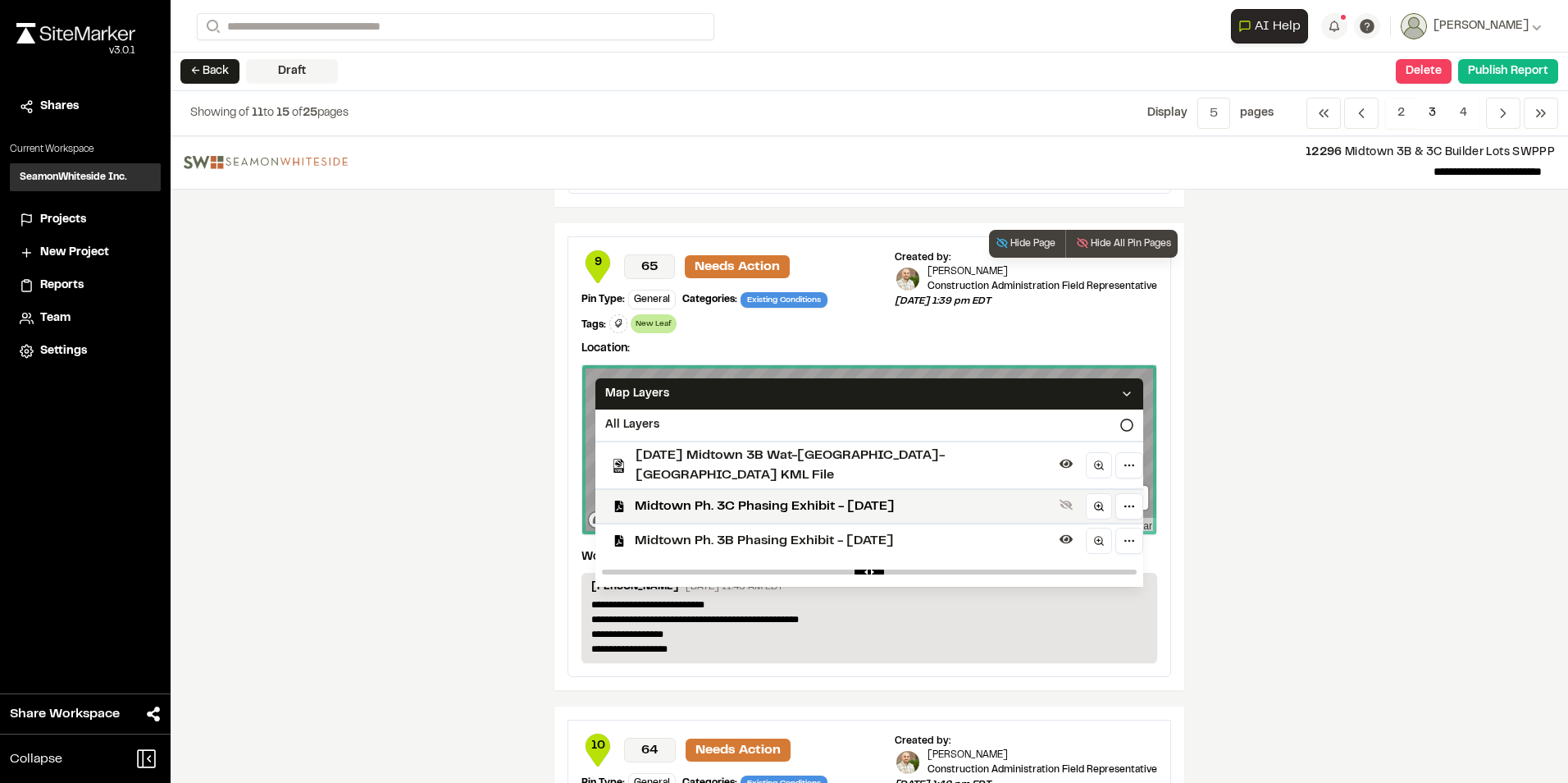
click at [1121, 396] on icon at bounding box center [1127, 393] width 13 height 13
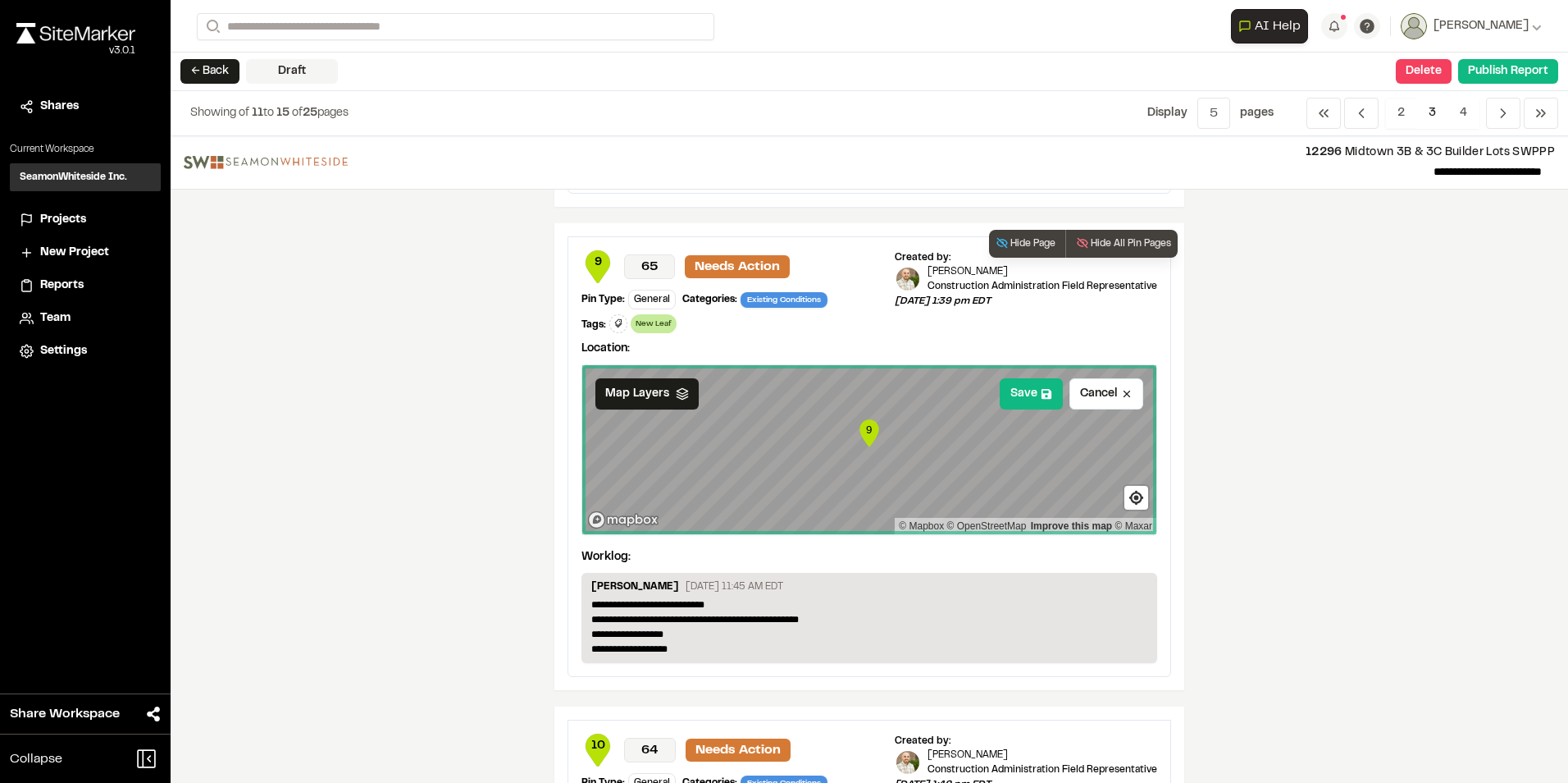
click at [680, 391] on icon at bounding box center [682, 393] width 13 height 13
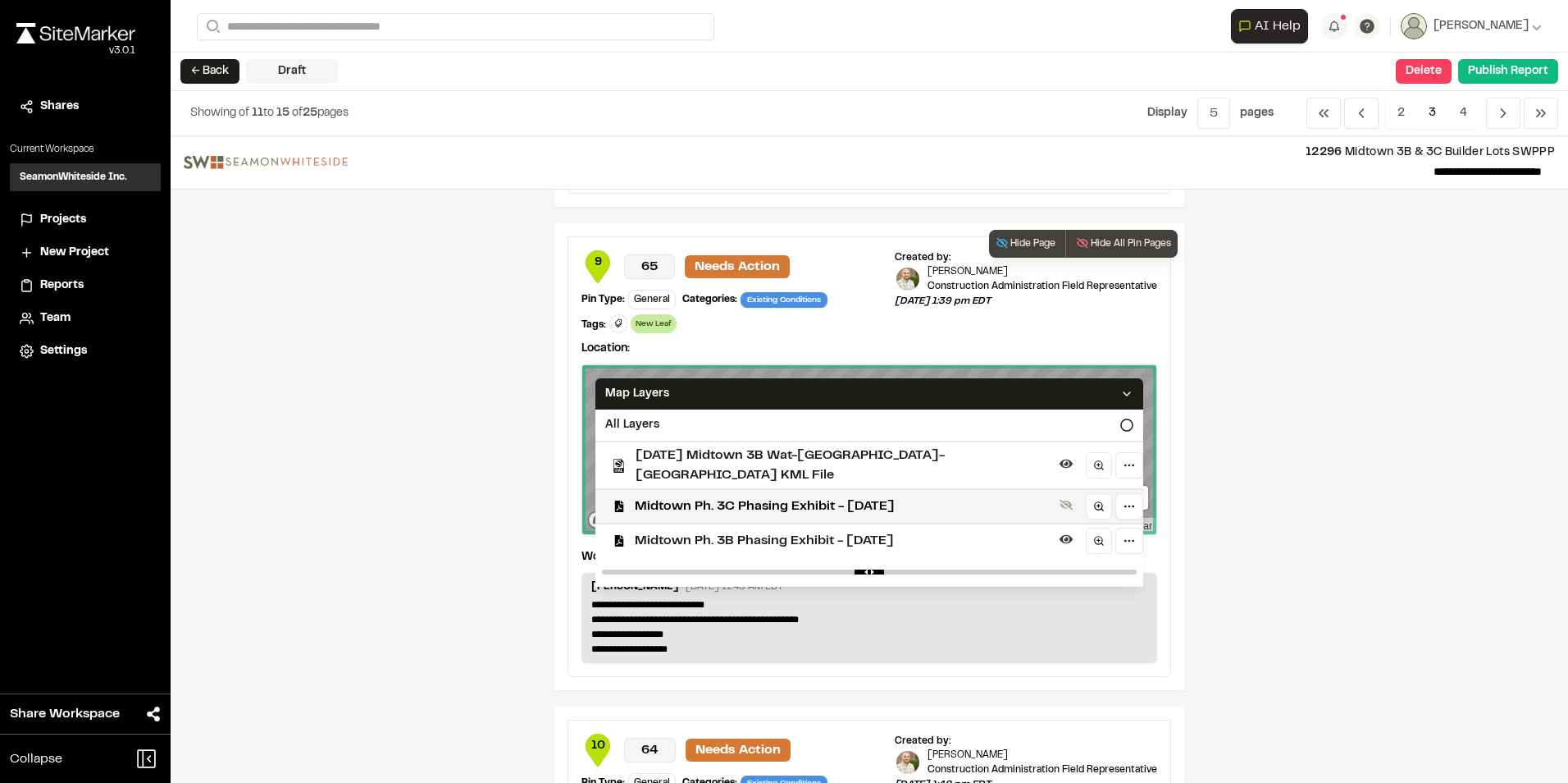
click at [691, 531] on span "Midtown Ph. 3B Phasing Exhibit - [DATE]" at bounding box center [844, 540] width 418 height 19
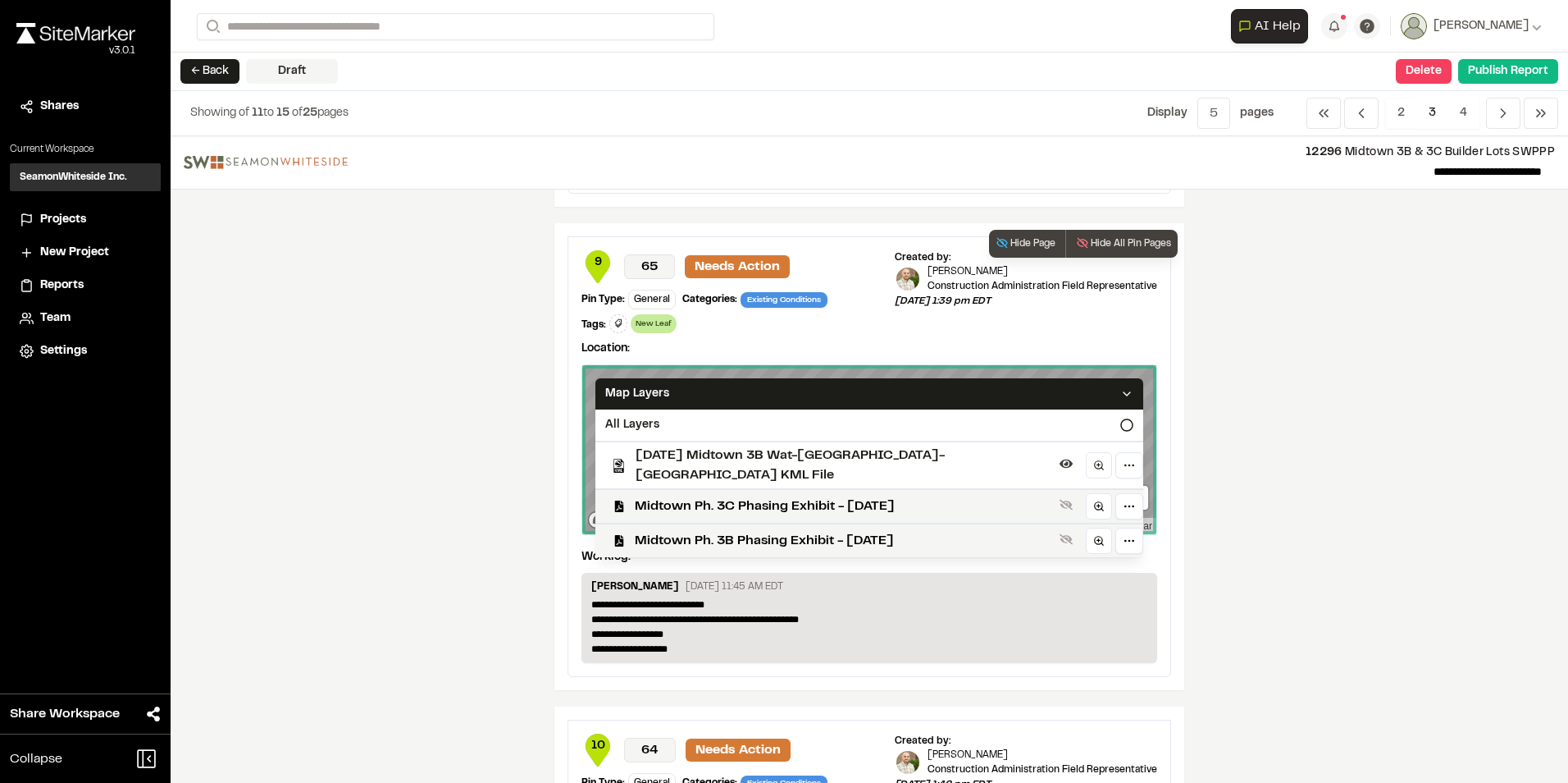
click at [1121, 398] on icon at bounding box center [1127, 393] width 13 height 13
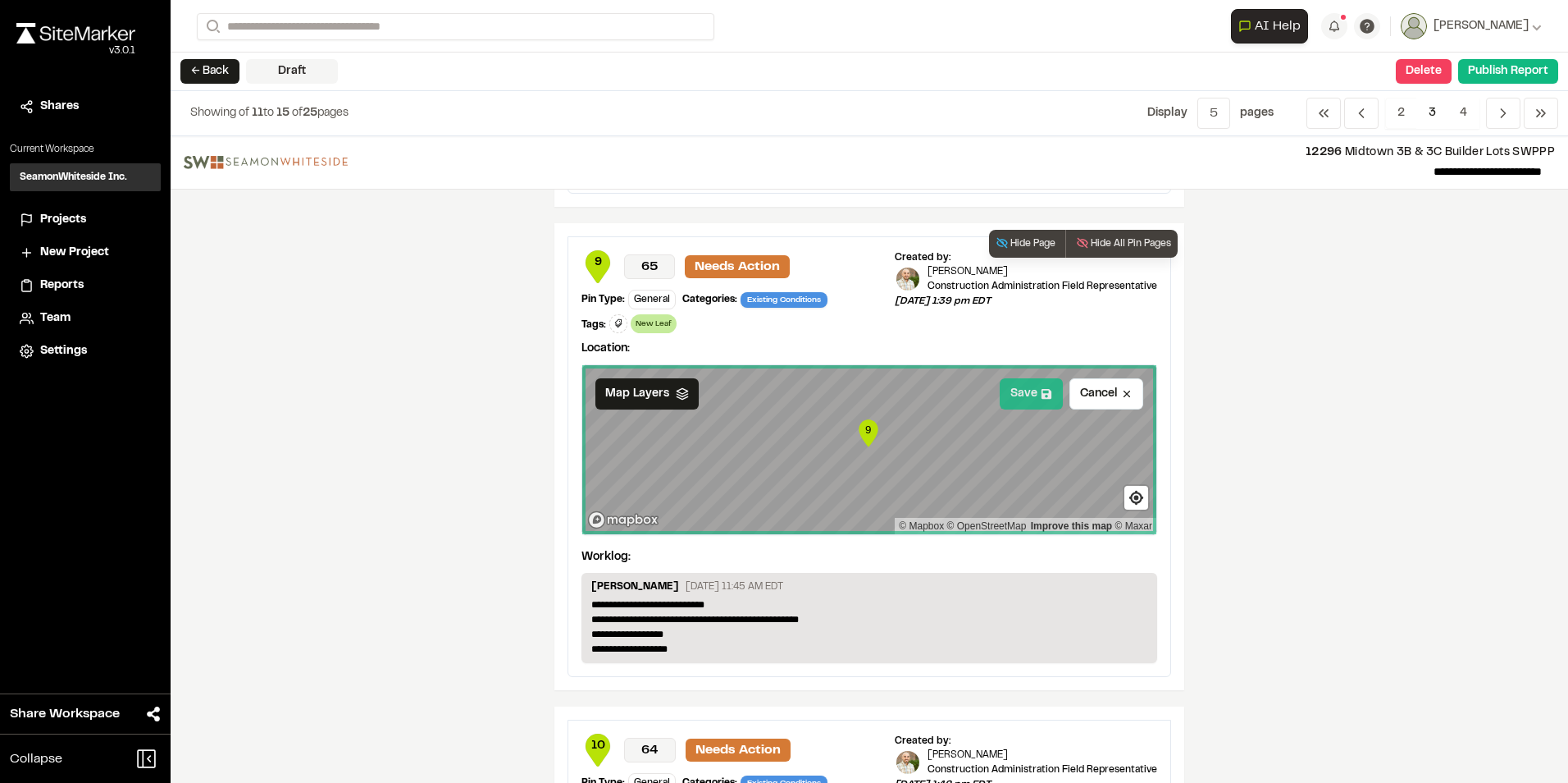
click at [1027, 398] on button "Save" at bounding box center [1031, 394] width 64 height 31
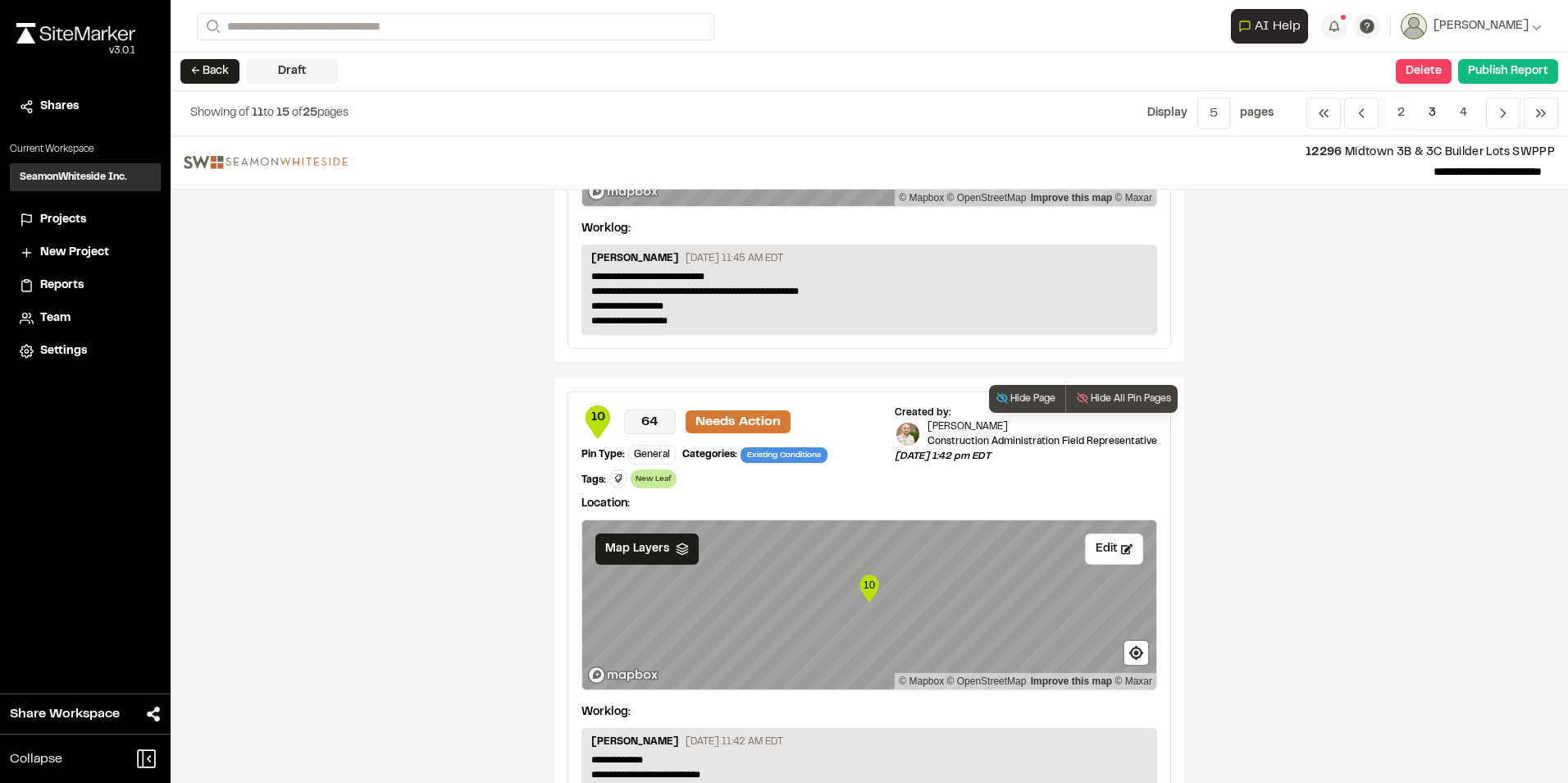
scroll to position [1690, 0]
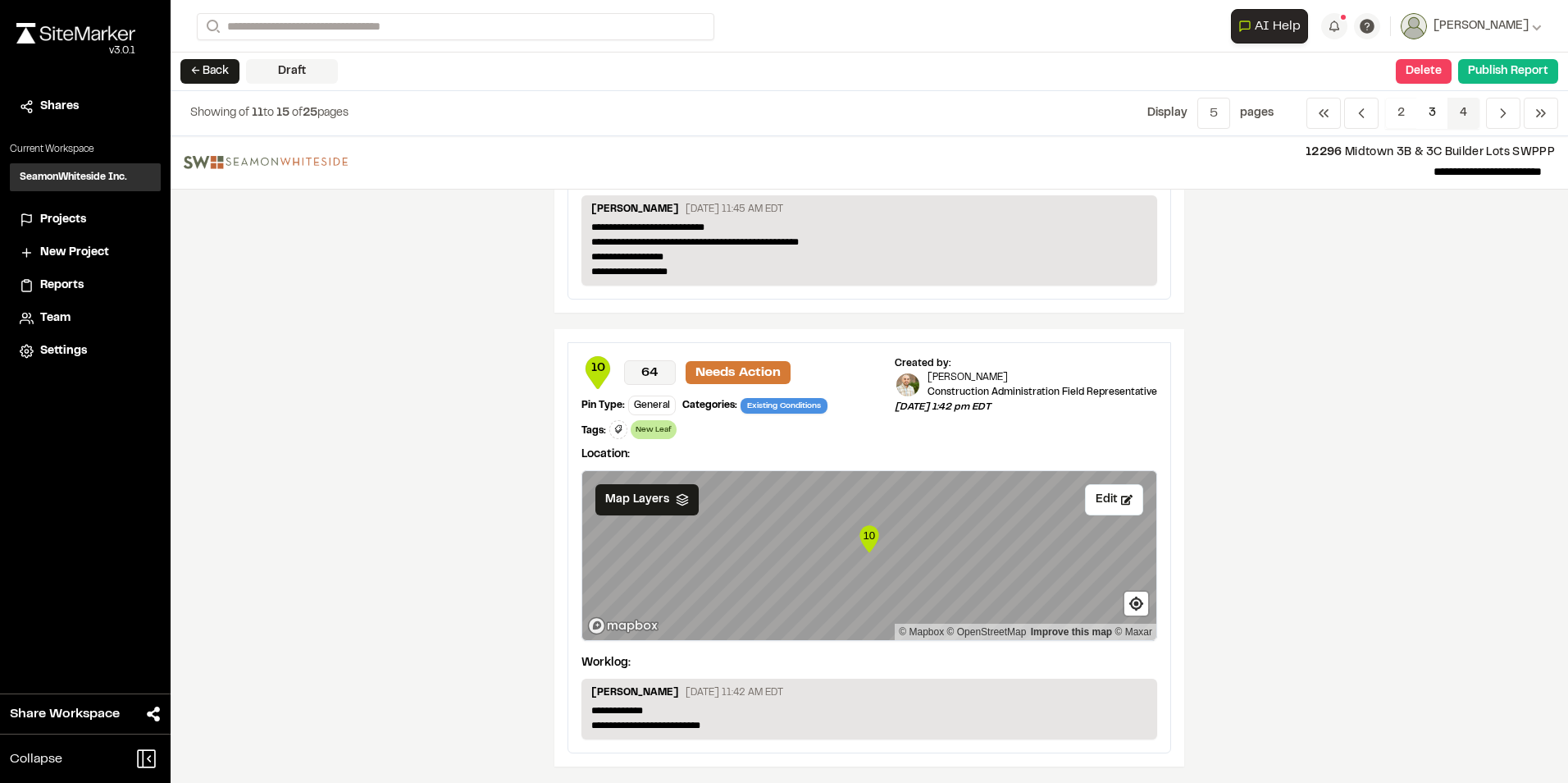
click at [1455, 108] on span "4" at bounding box center [1463, 113] width 32 height 31
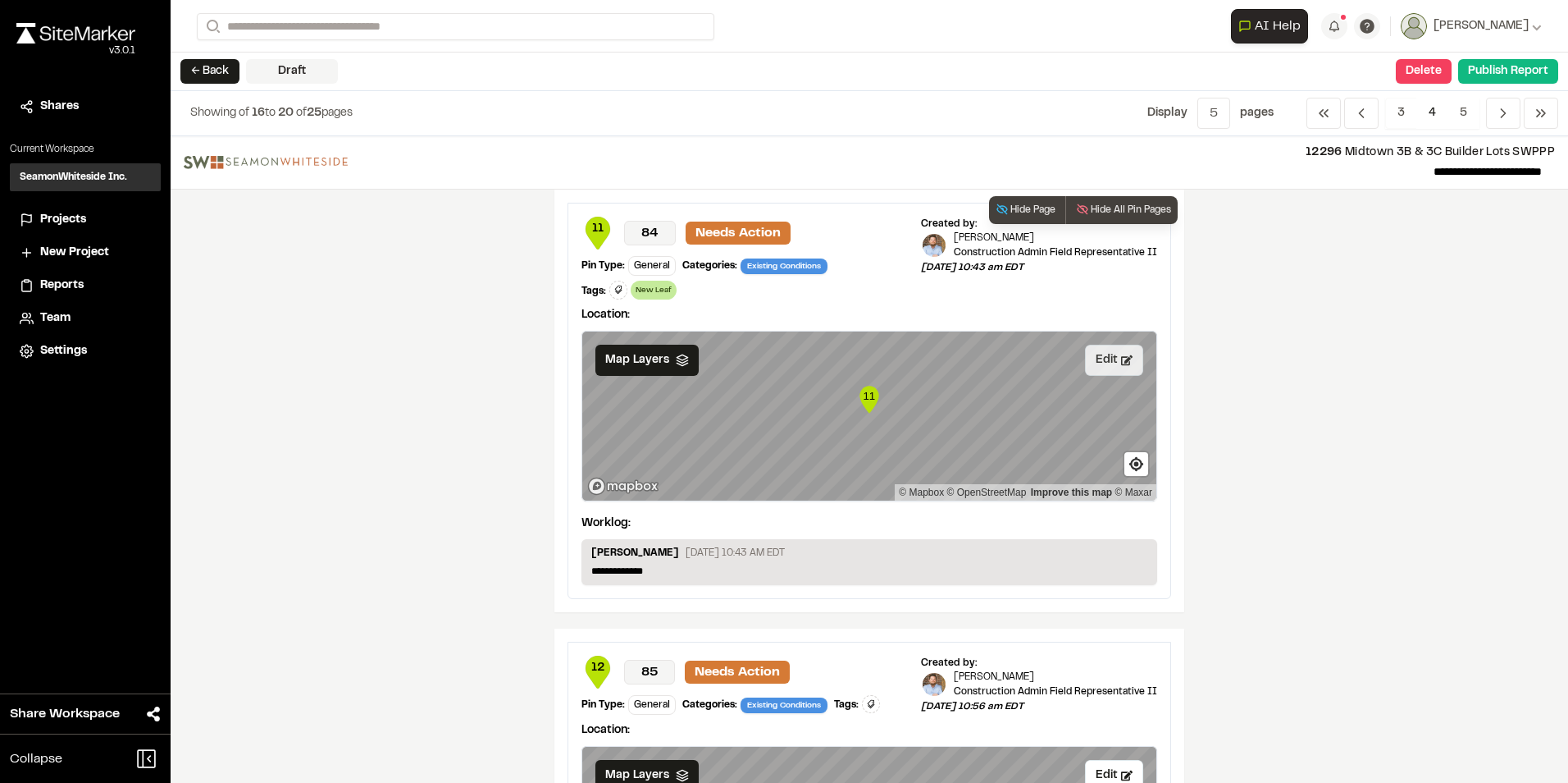
click at [1092, 368] on button "Edit" at bounding box center [1114, 360] width 58 height 31
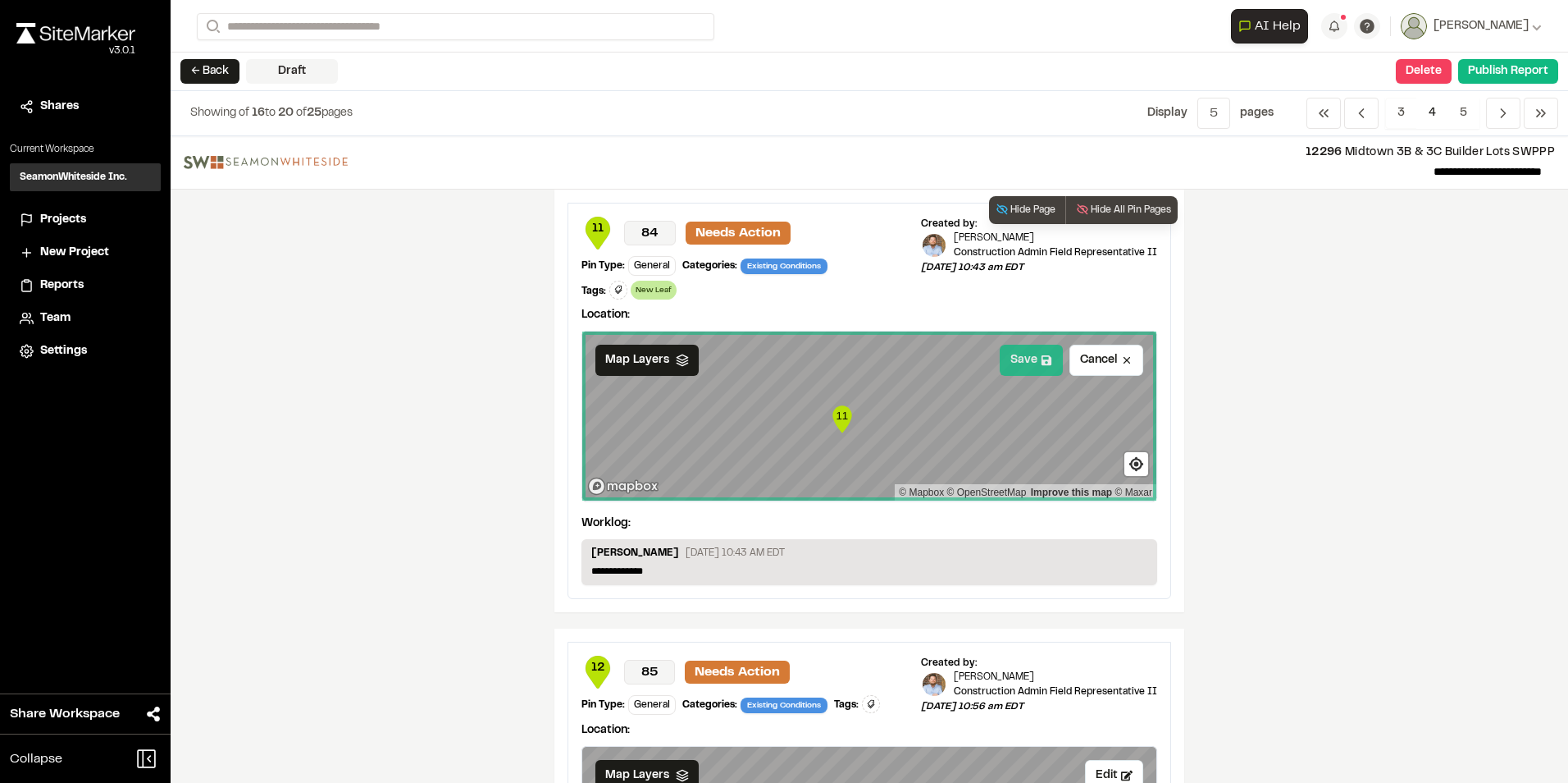
click at [1018, 357] on button "Save" at bounding box center [1031, 360] width 64 height 31
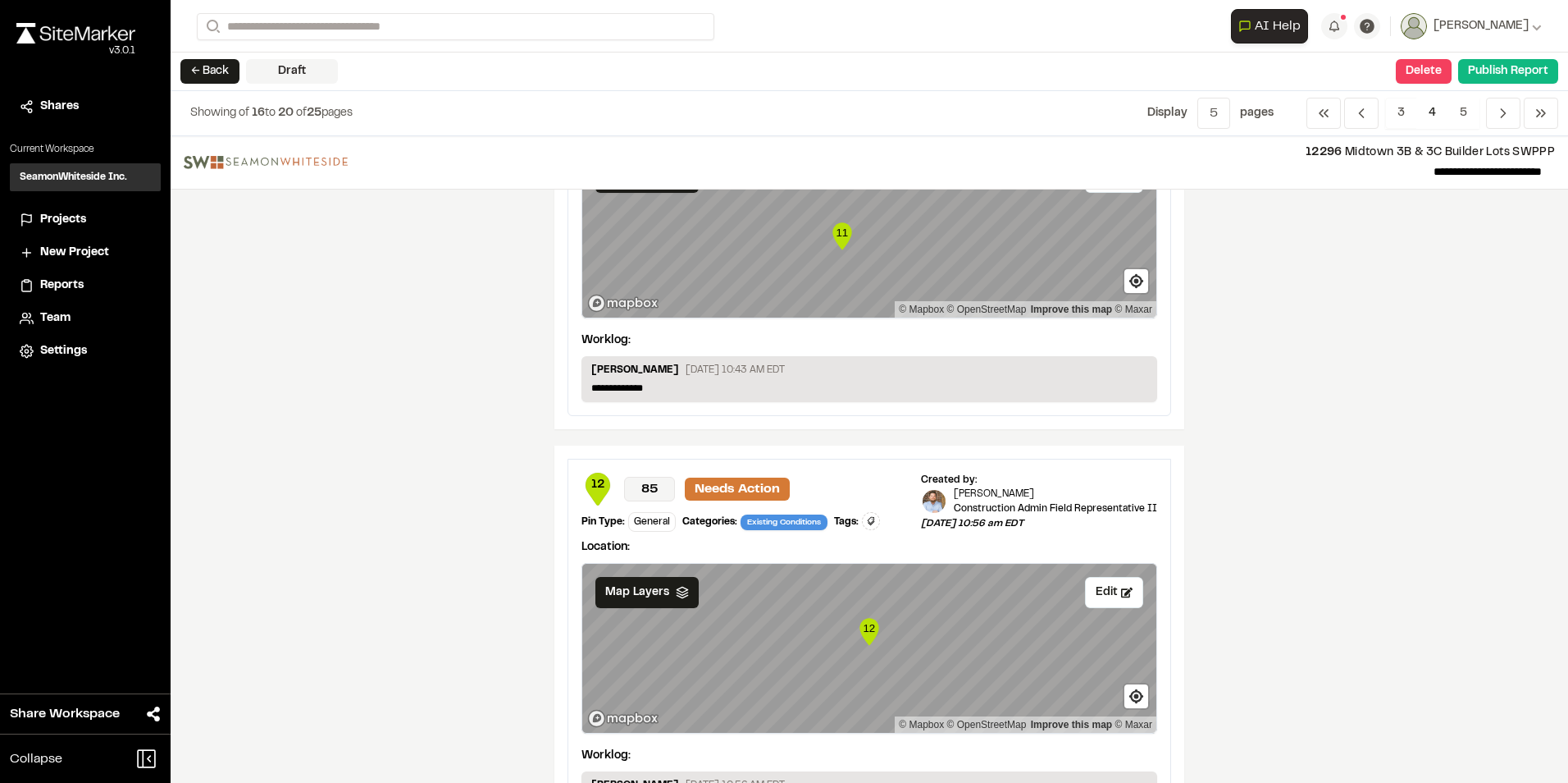
scroll to position [246, 0]
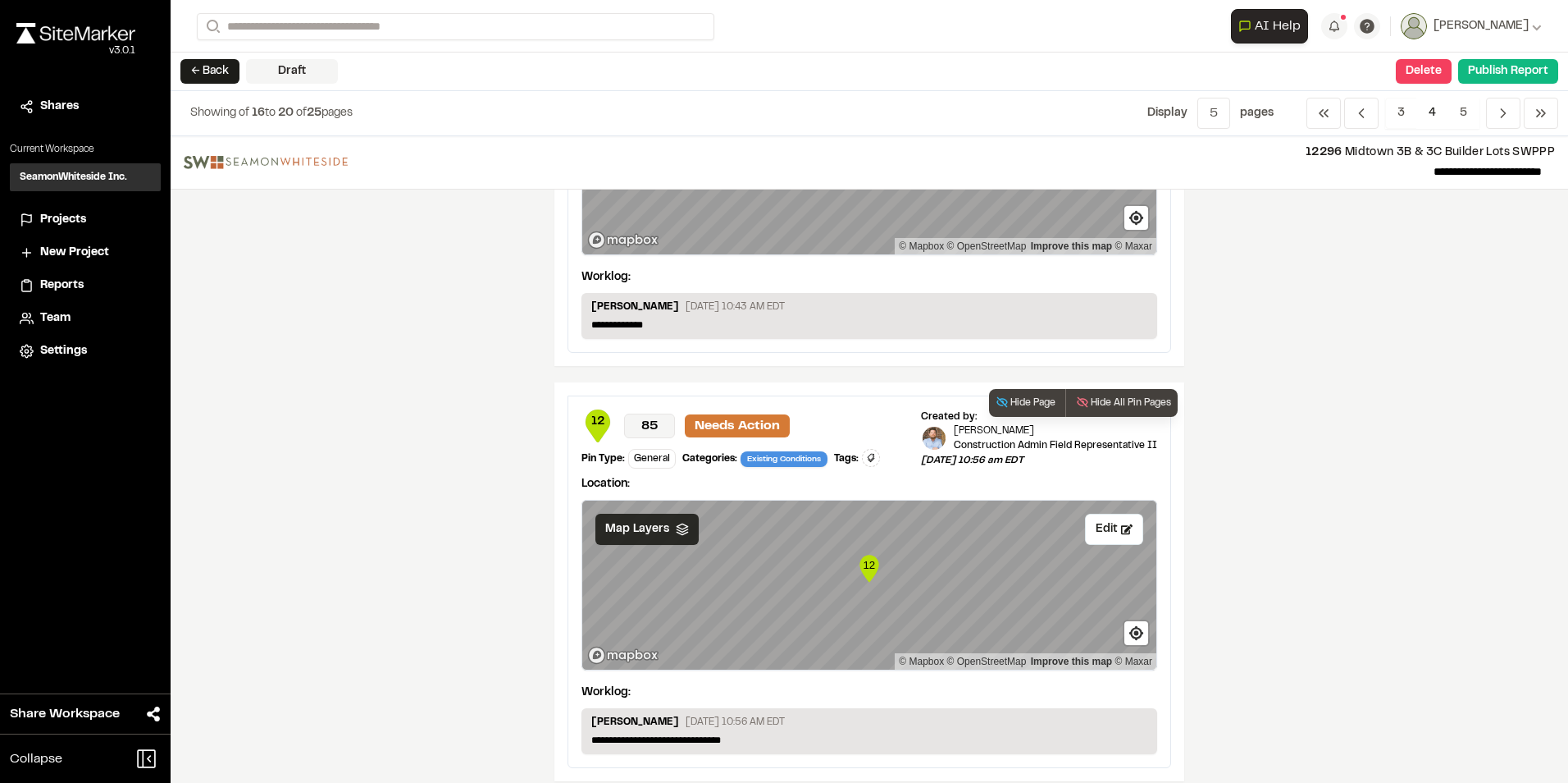
click at [677, 532] on polyline at bounding box center [682, 532] width 11 height 3
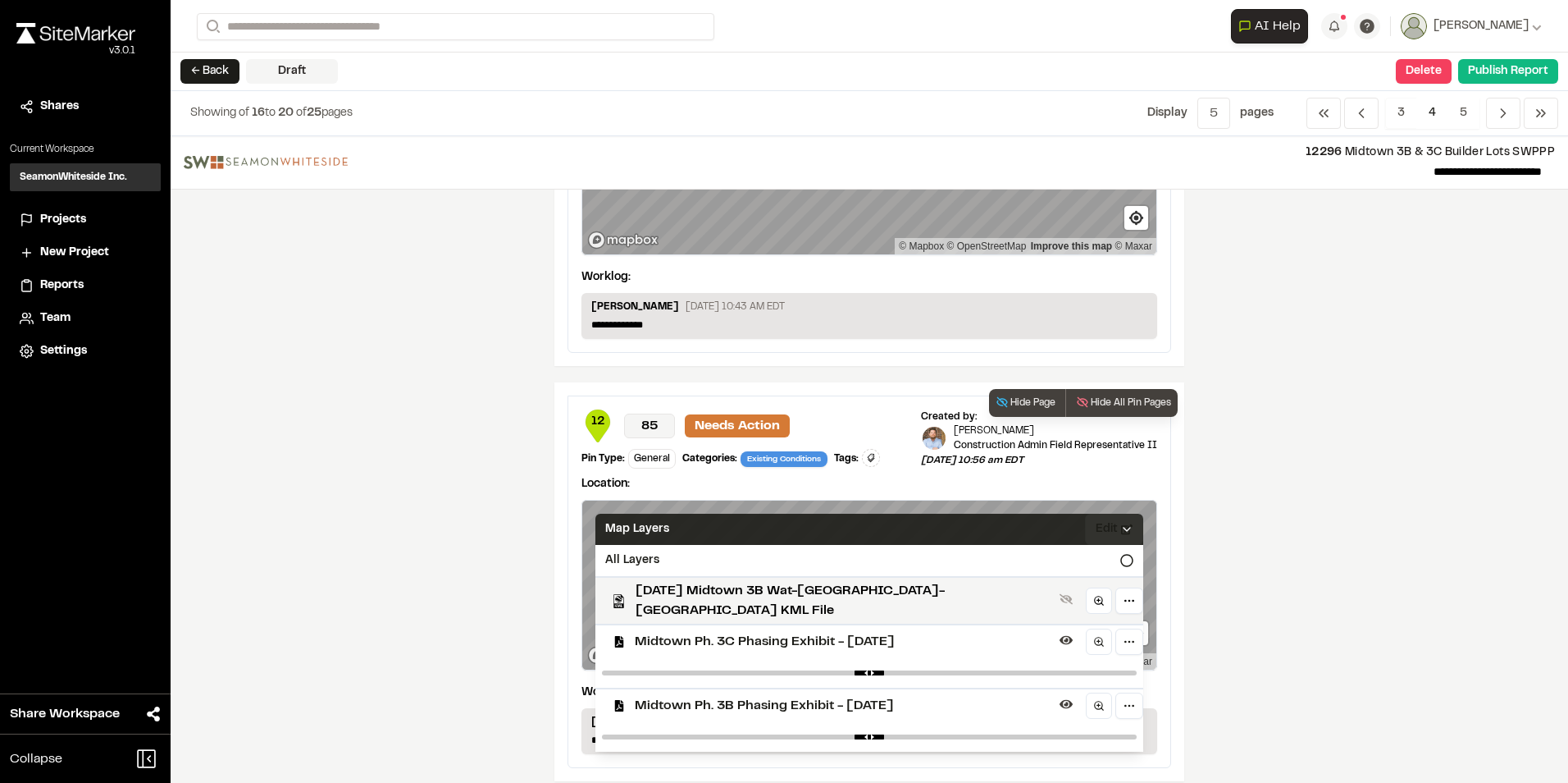
click at [685, 632] on span "Midtown Ph. 3C Phasing Exhibit - [DATE]" at bounding box center [844, 641] width 418 height 19
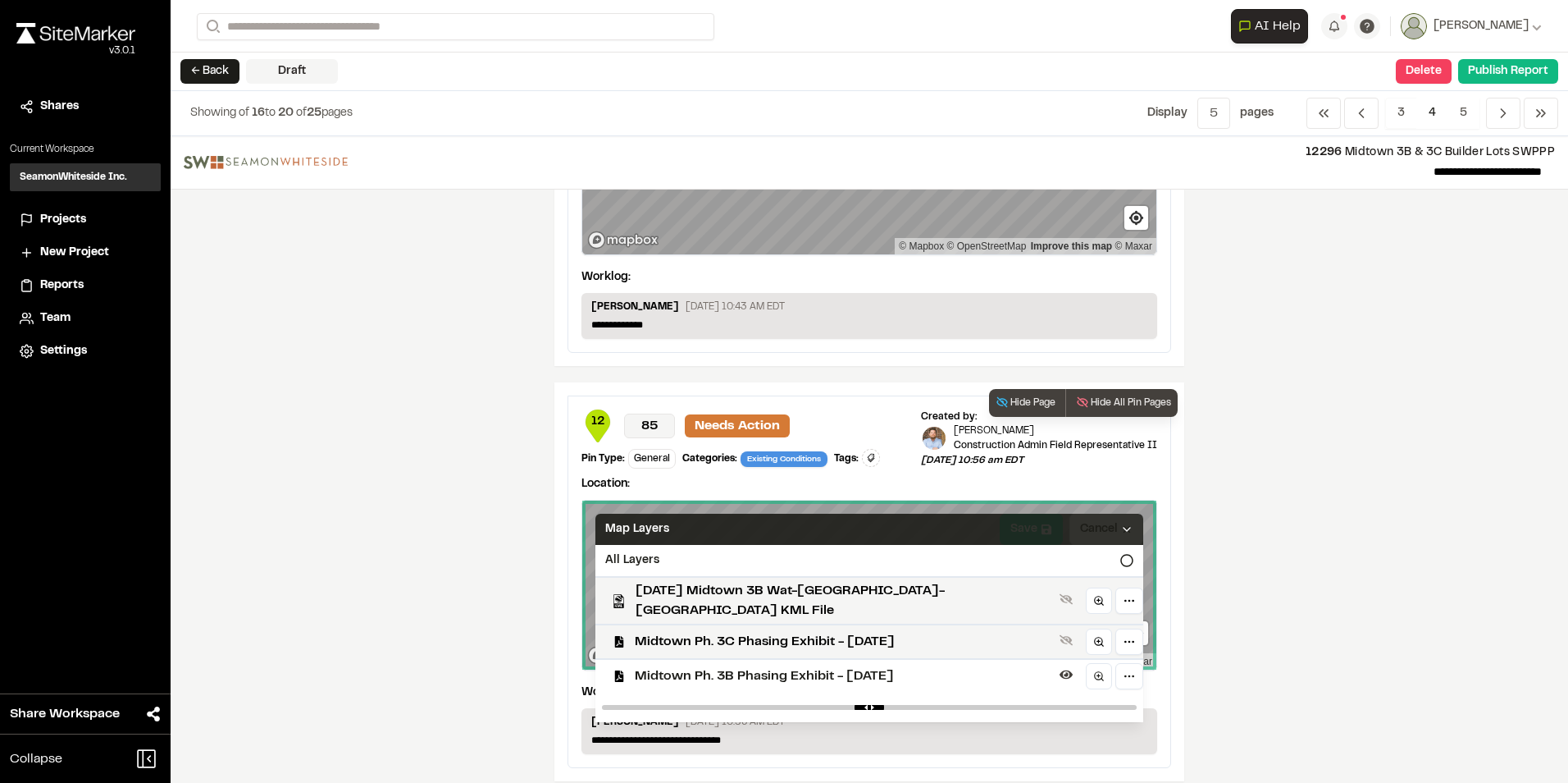
click at [1121, 530] on icon at bounding box center [1127, 529] width 13 height 13
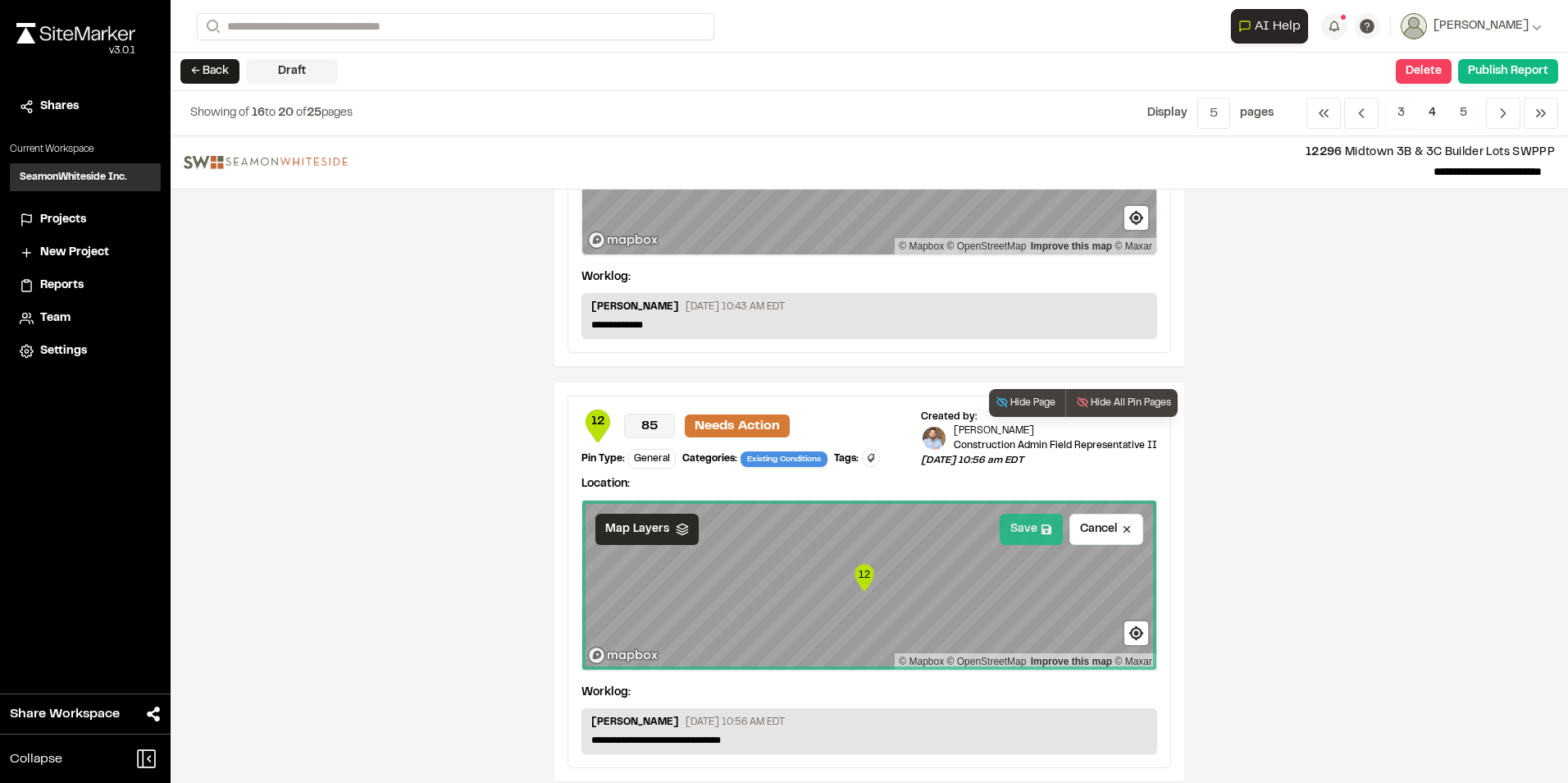
click at [1020, 529] on button "Save" at bounding box center [1031, 530] width 64 height 31
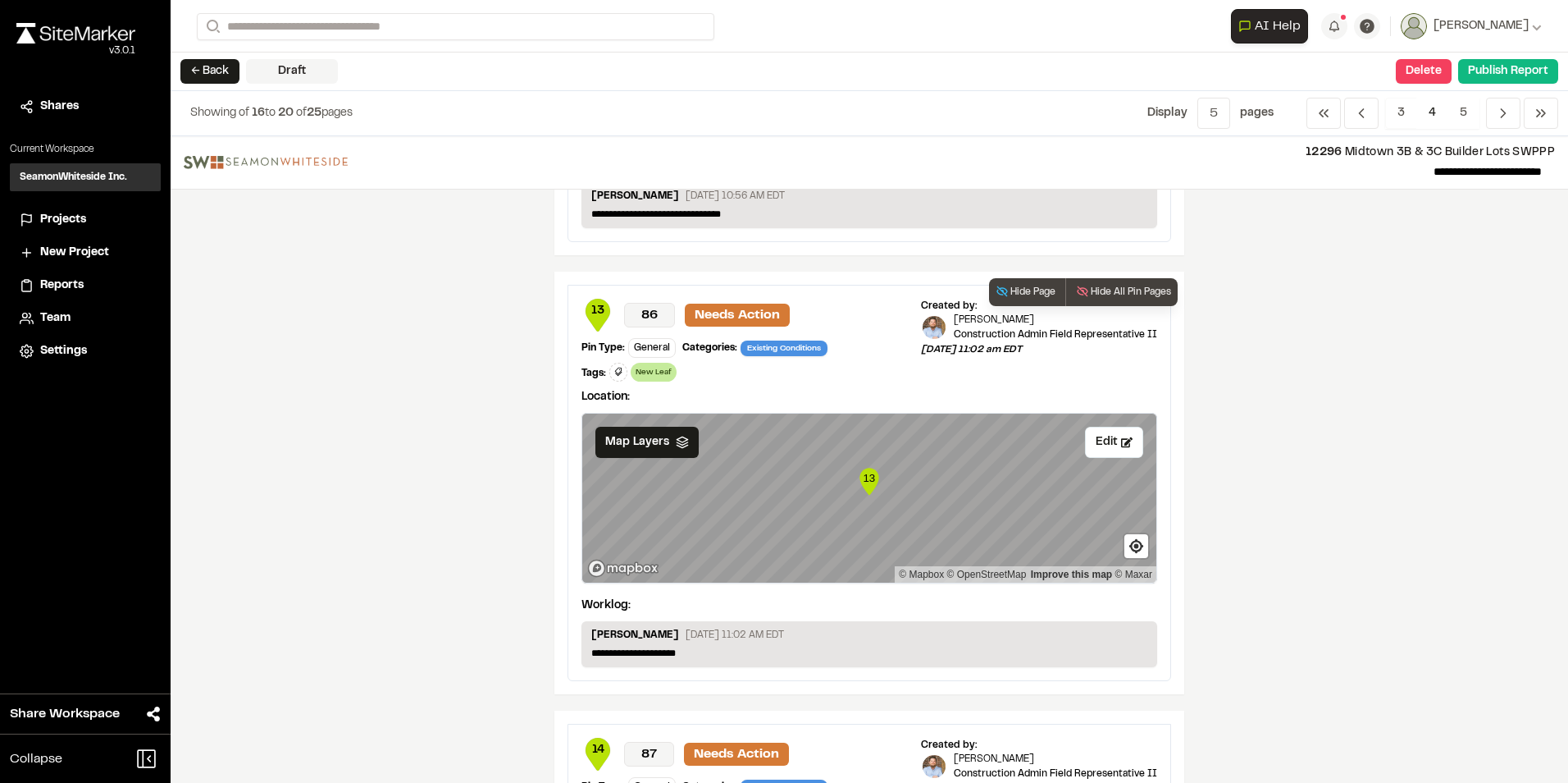
scroll to position [821, 0]
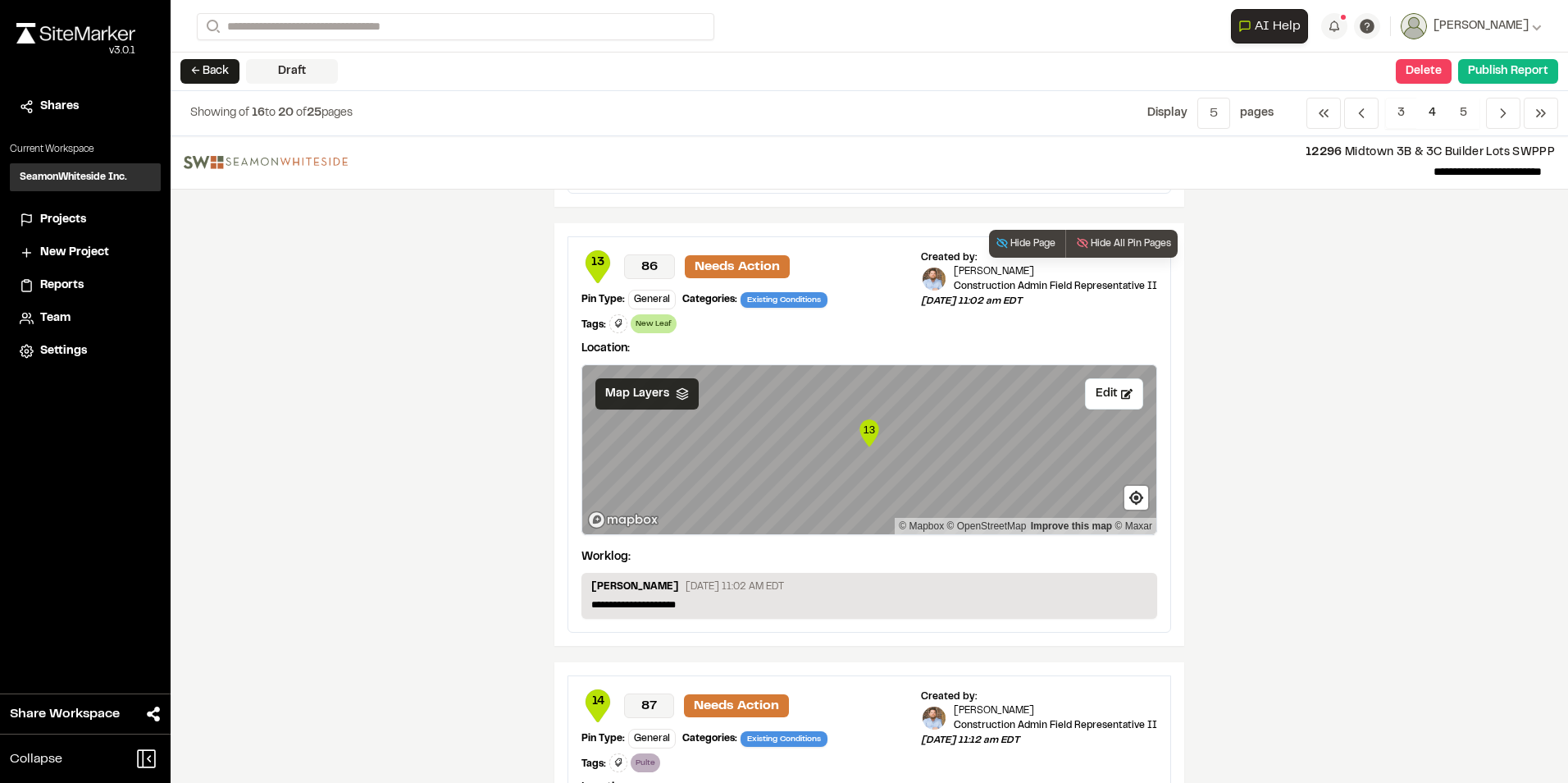
click at [661, 401] on span "Map Layers" at bounding box center [636, 394] width 64 height 18
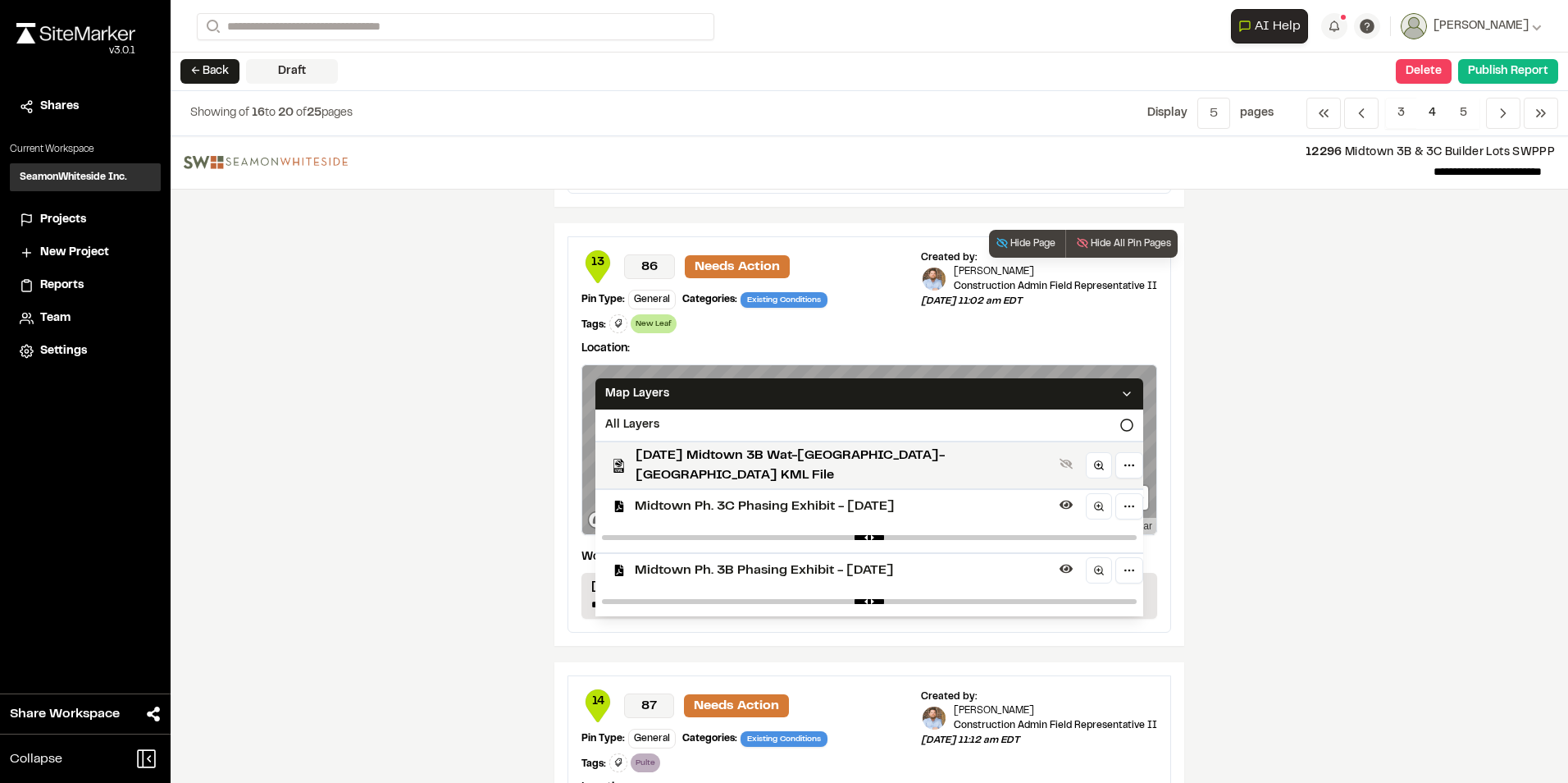
click at [645, 500] on span "Midtown Ph. 3C Phasing Exhibit - [DATE]" at bounding box center [844, 506] width 418 height 19
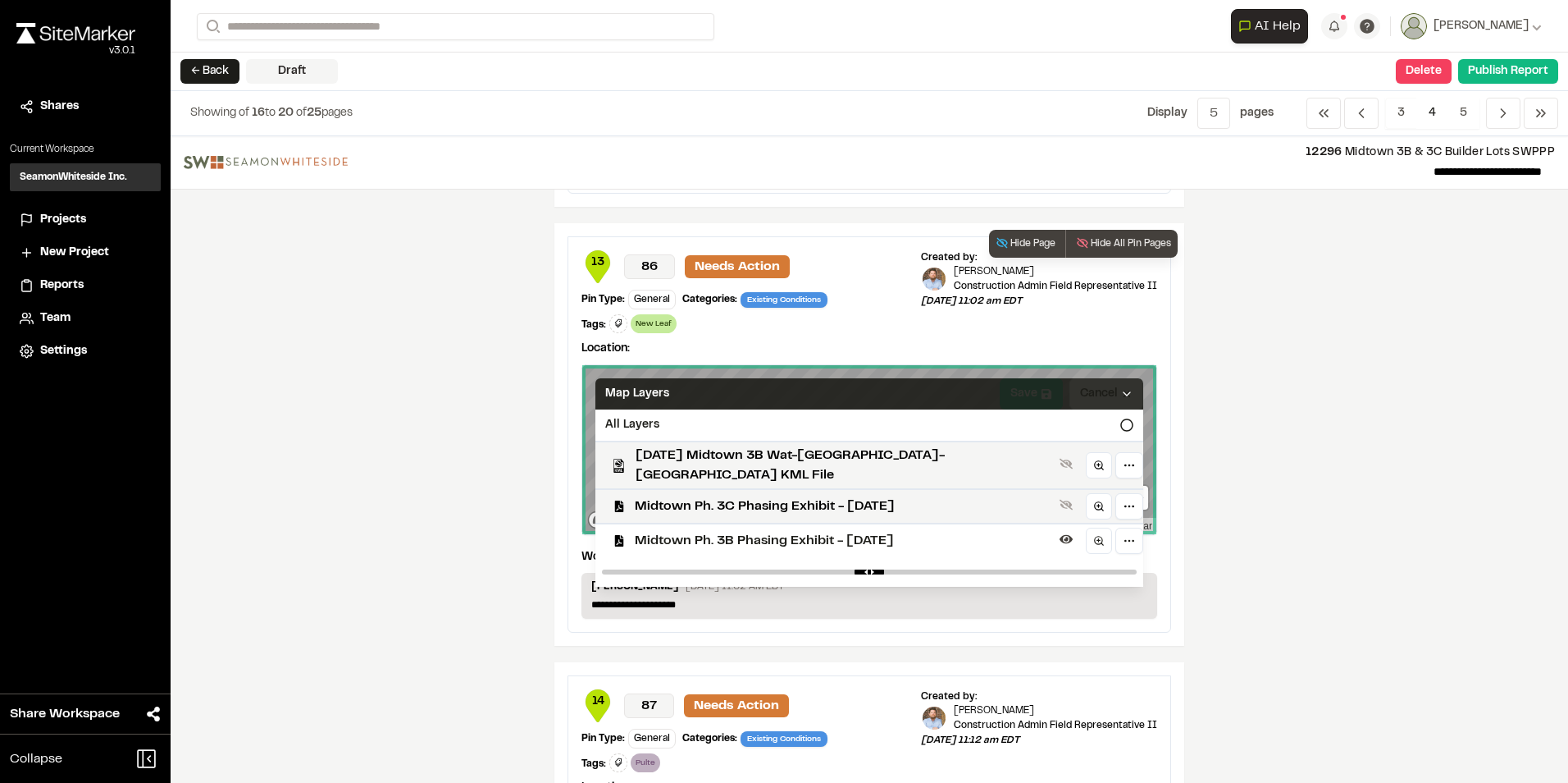
click at [1018, 392] on div "Map Layers" at bounding box center [869, 394] width 548 height 31
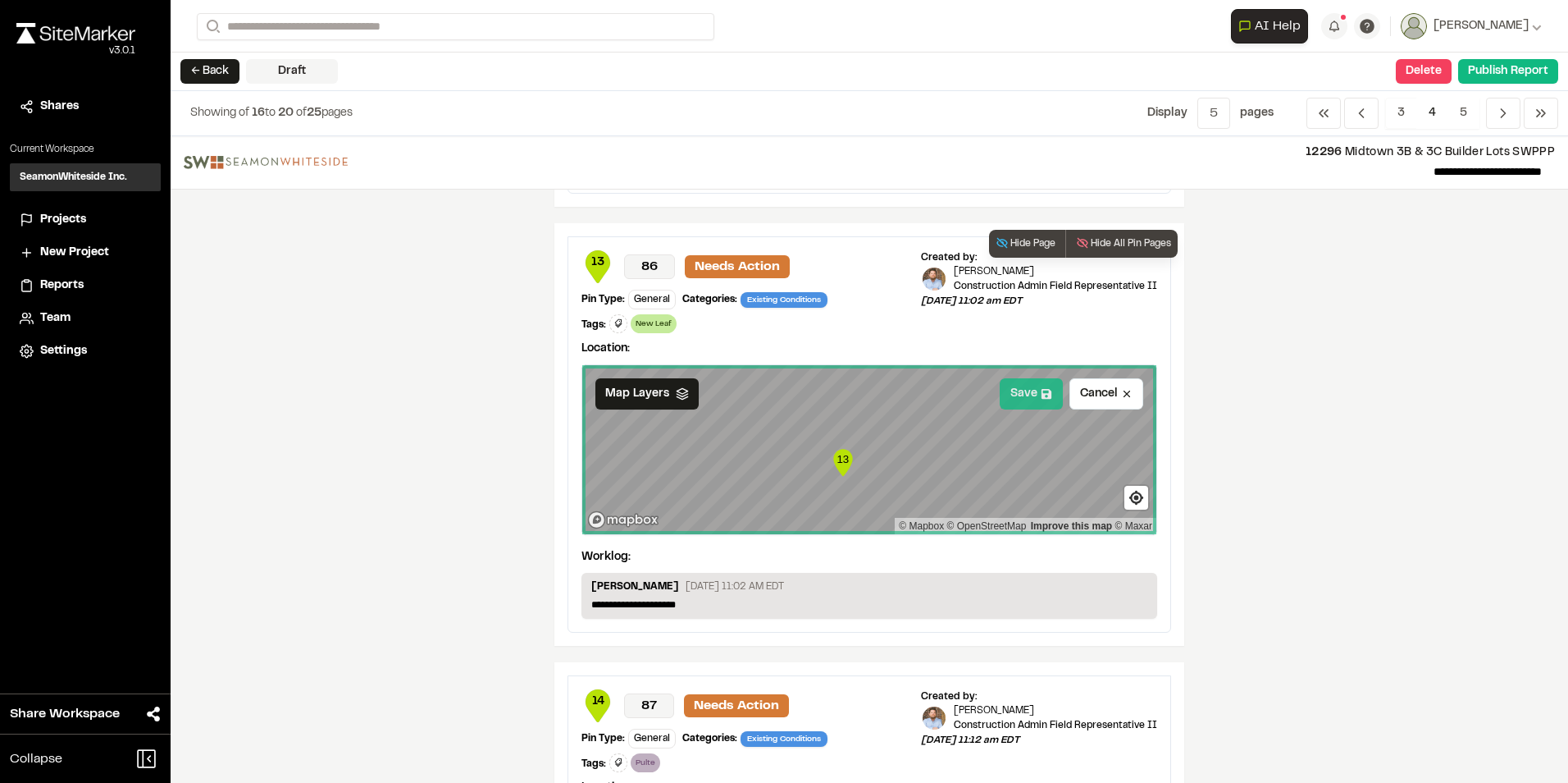
click at [1018, 398] on button "Save" at bounding box center [1031, 394] width 64 height 31
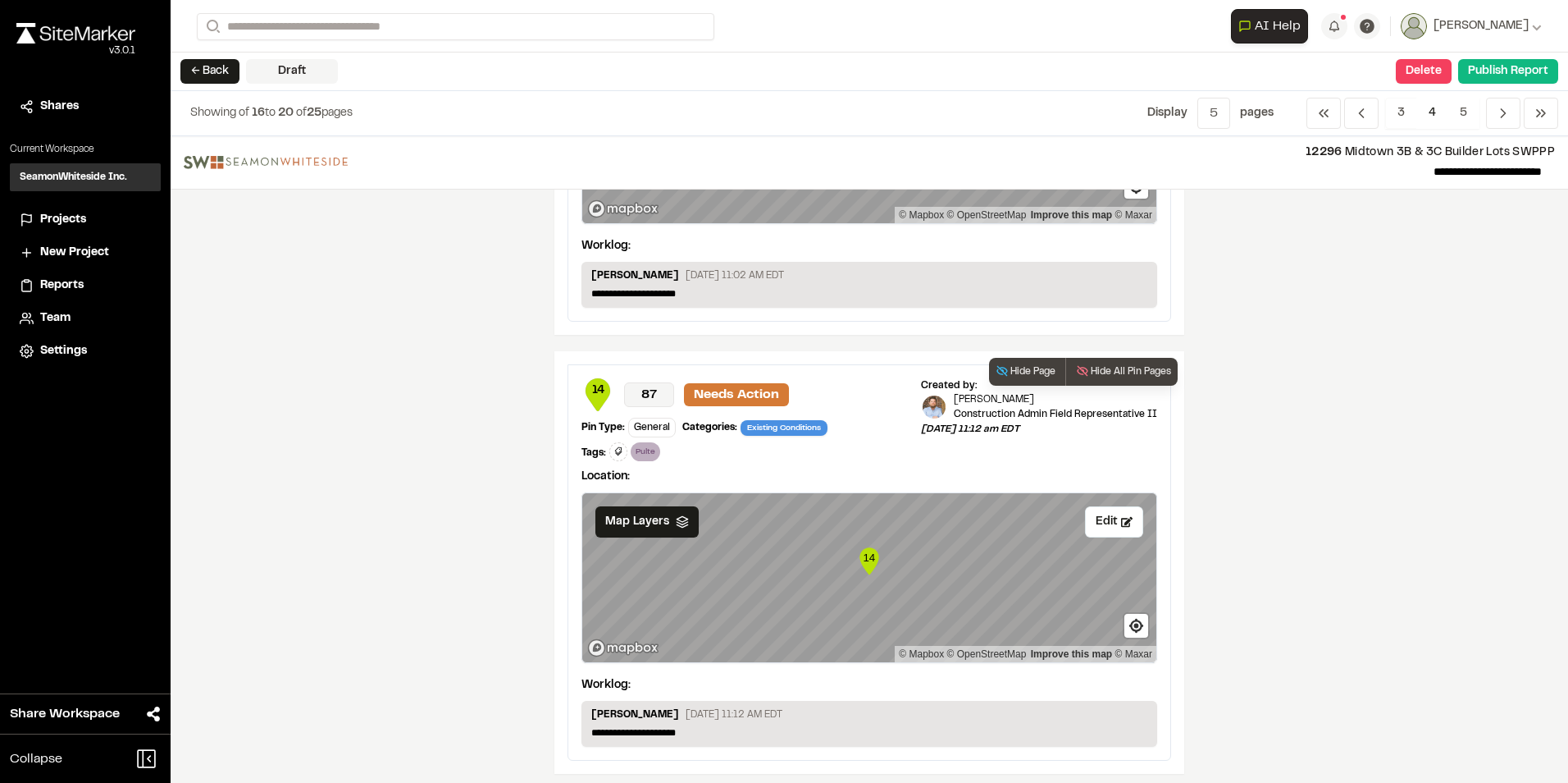
scroll to position [1231, 0]
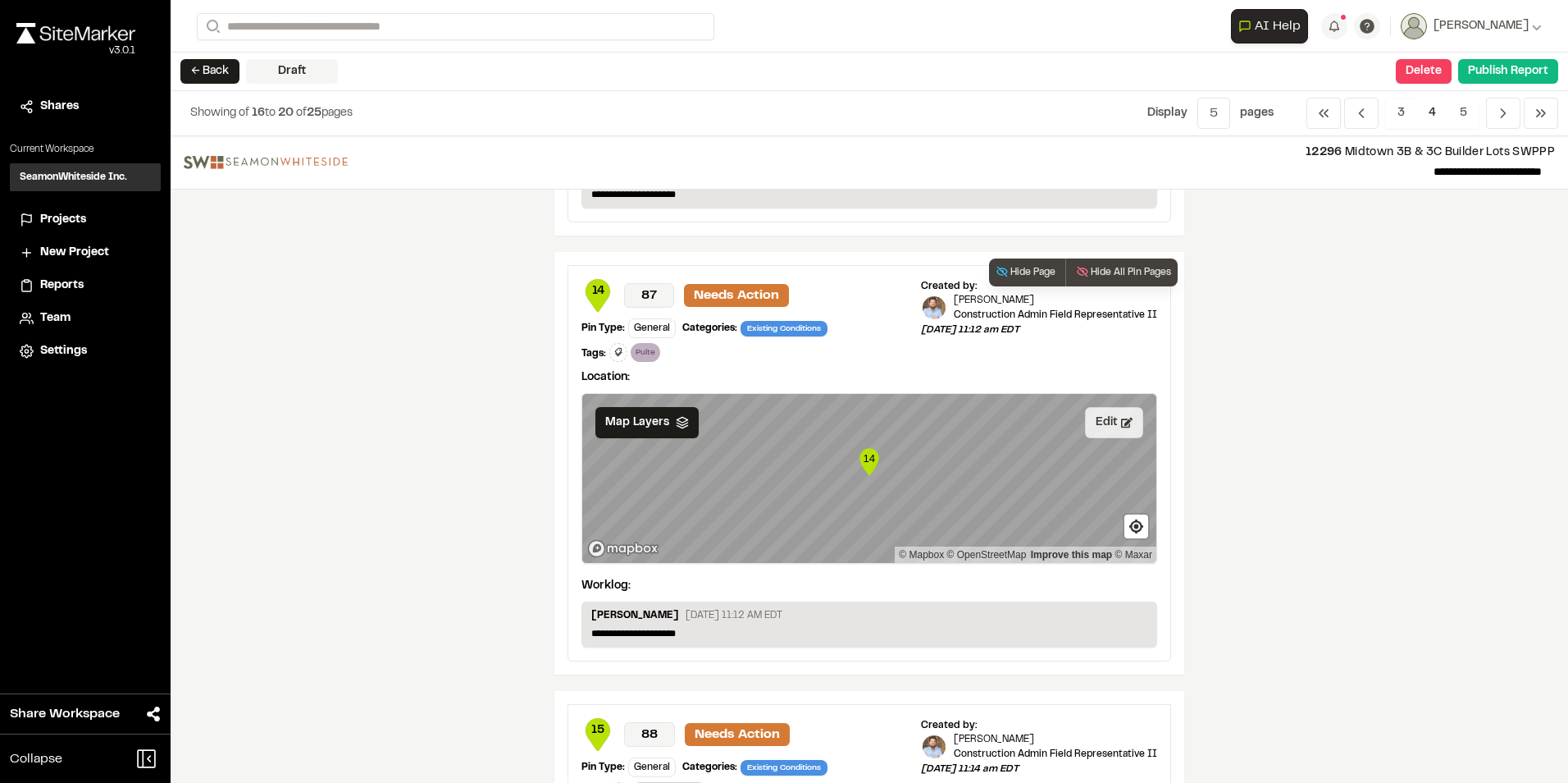
click at [1102, 424] on button "Edit" at bounding box center [1114, 423] width 58 height 31
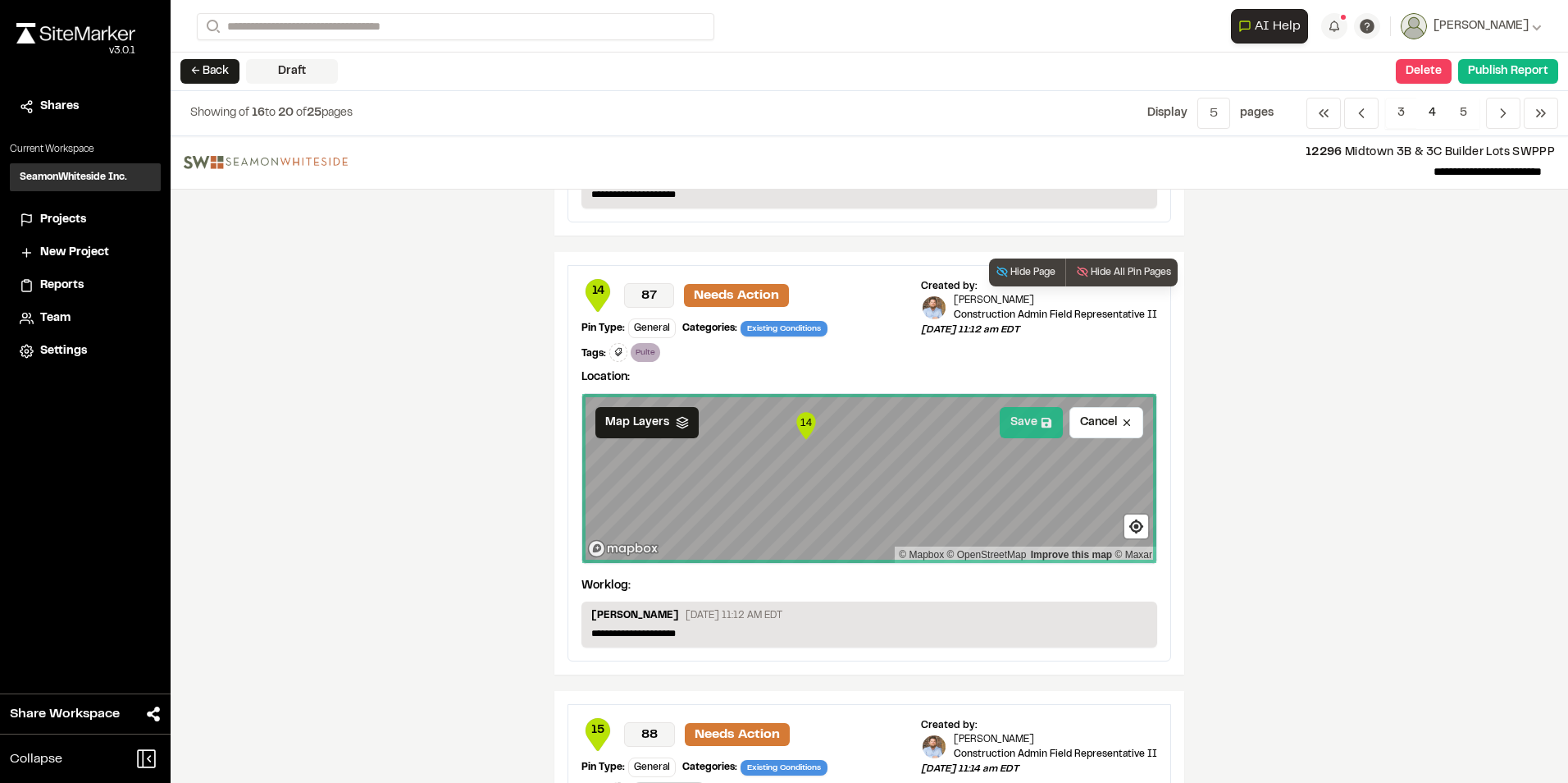
click at [1026, 422] on button "Save" at bounding box center [1031, 423] width 64 height 31
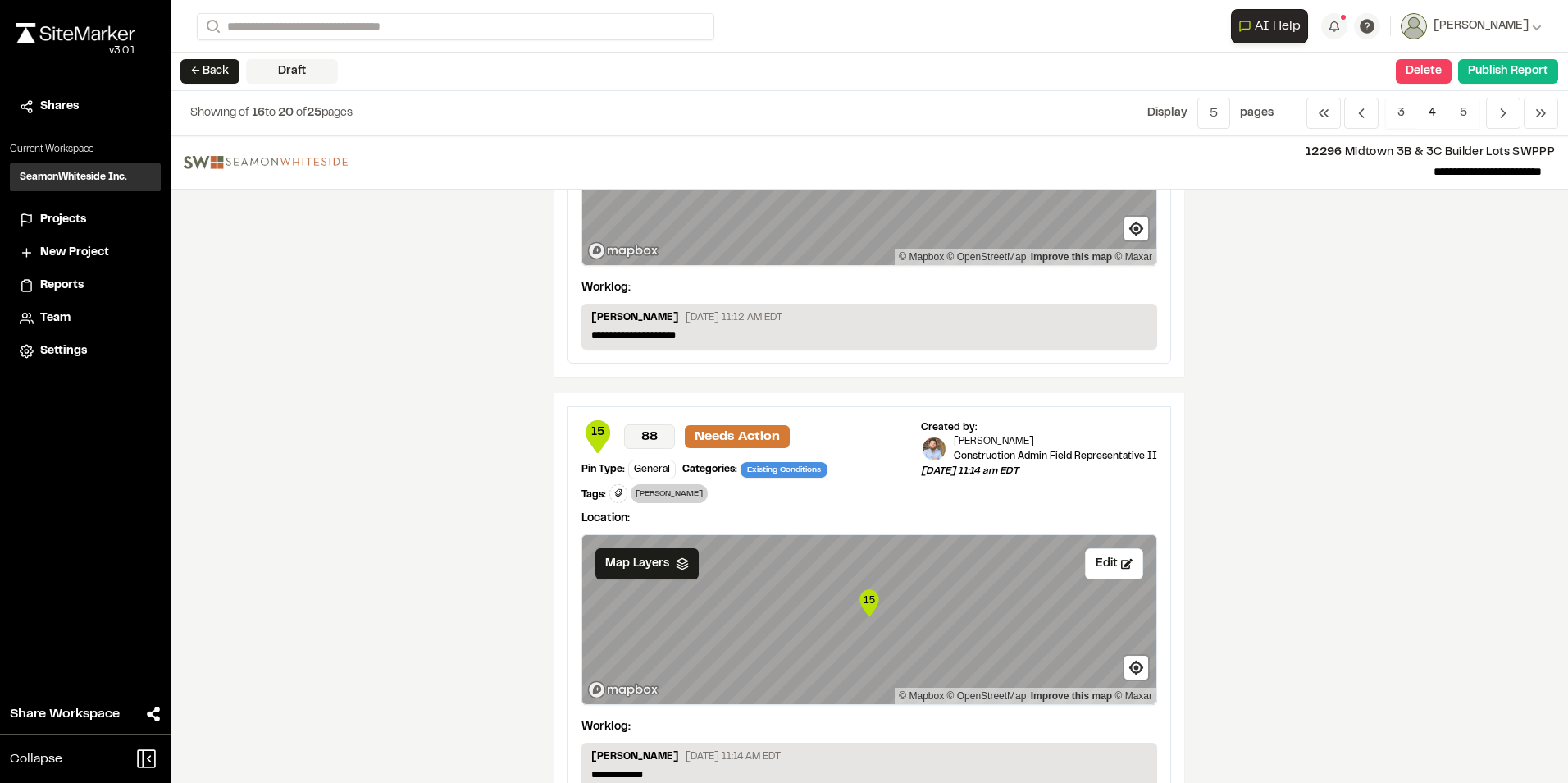
scroll to position [1578, 0]
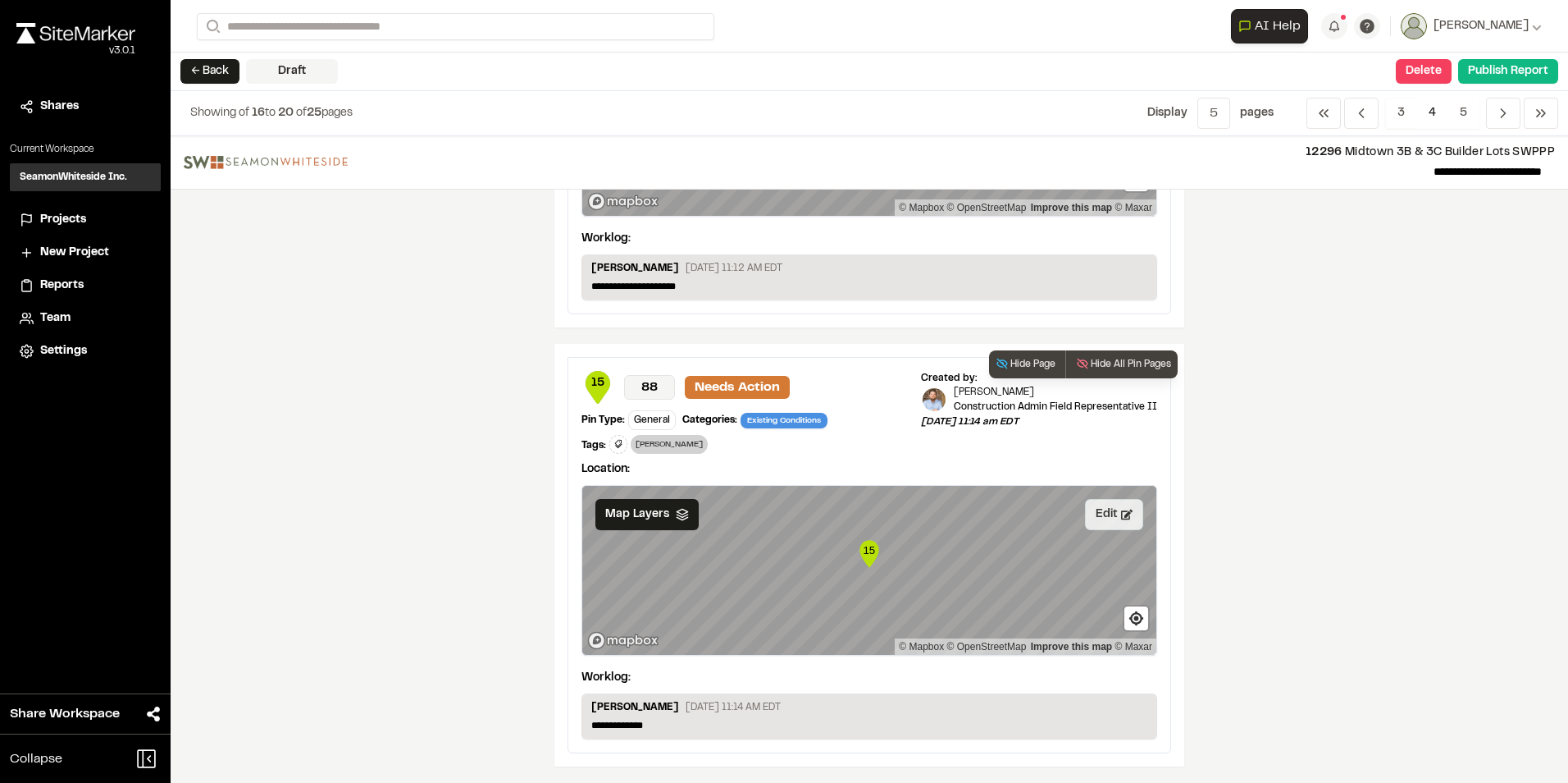
click at [1106, 517] on button "Edit" at bounding box center [1114, 515] width 58 height 31
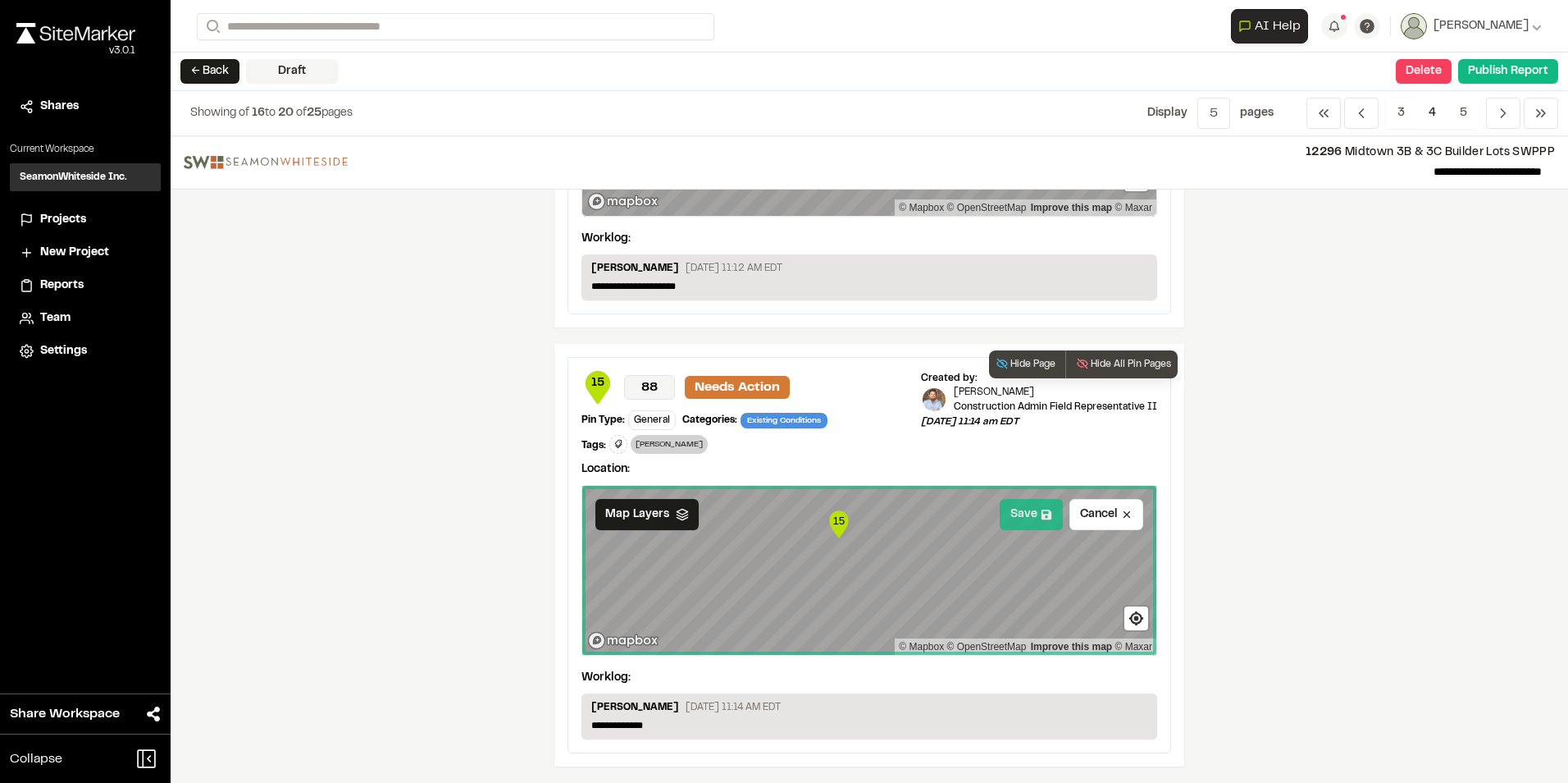
click at [1016, 515] on button "Save" at bounding box center [1031, 515] width 64 height 31
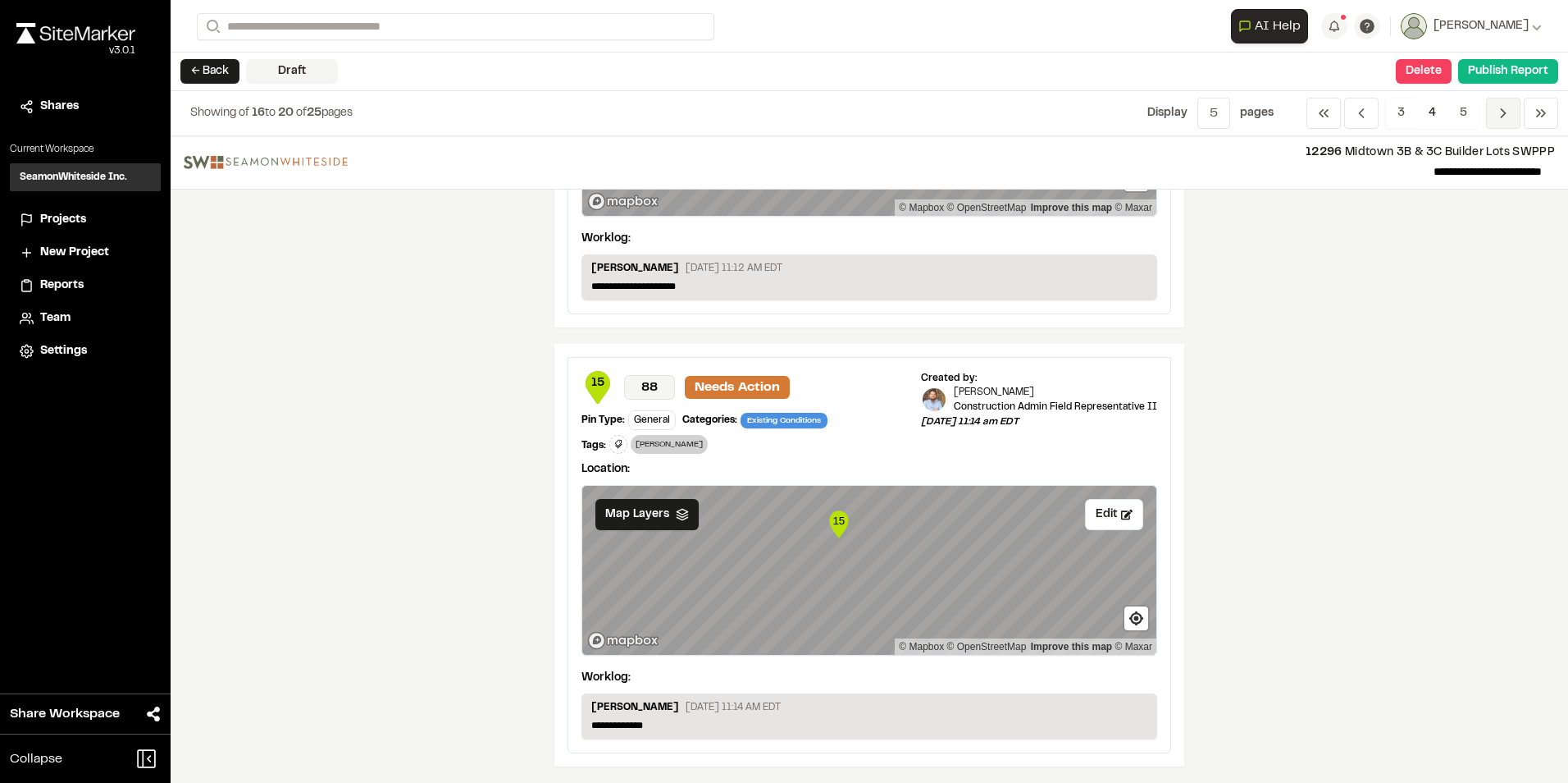
click at [1494, 110] on span "Previous" at bounding box center [1503, 113] width 34 height 31
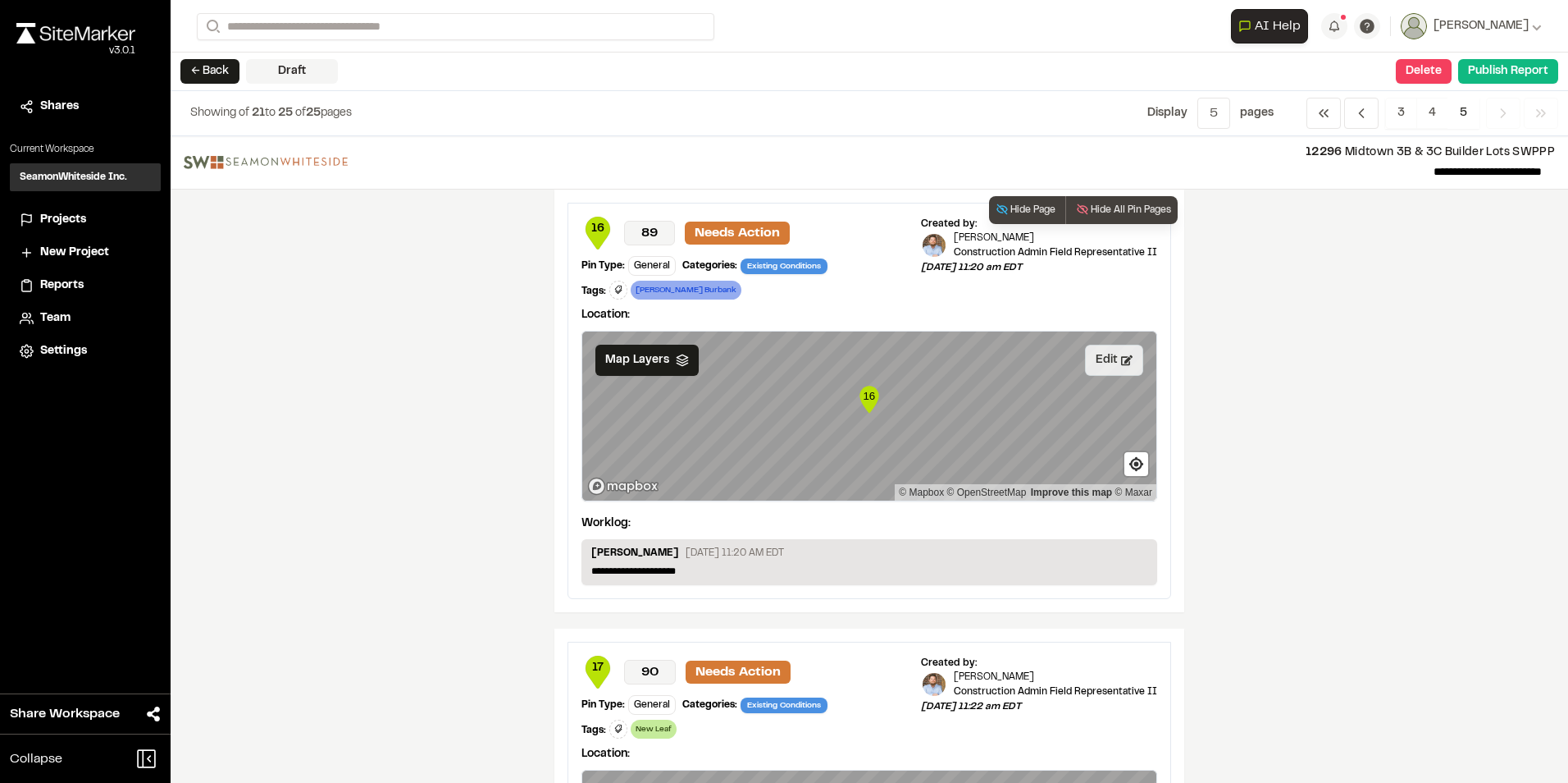
click at [1092, 358] on button "Edit" at bounding box center [1114, 360] width 58 height 31
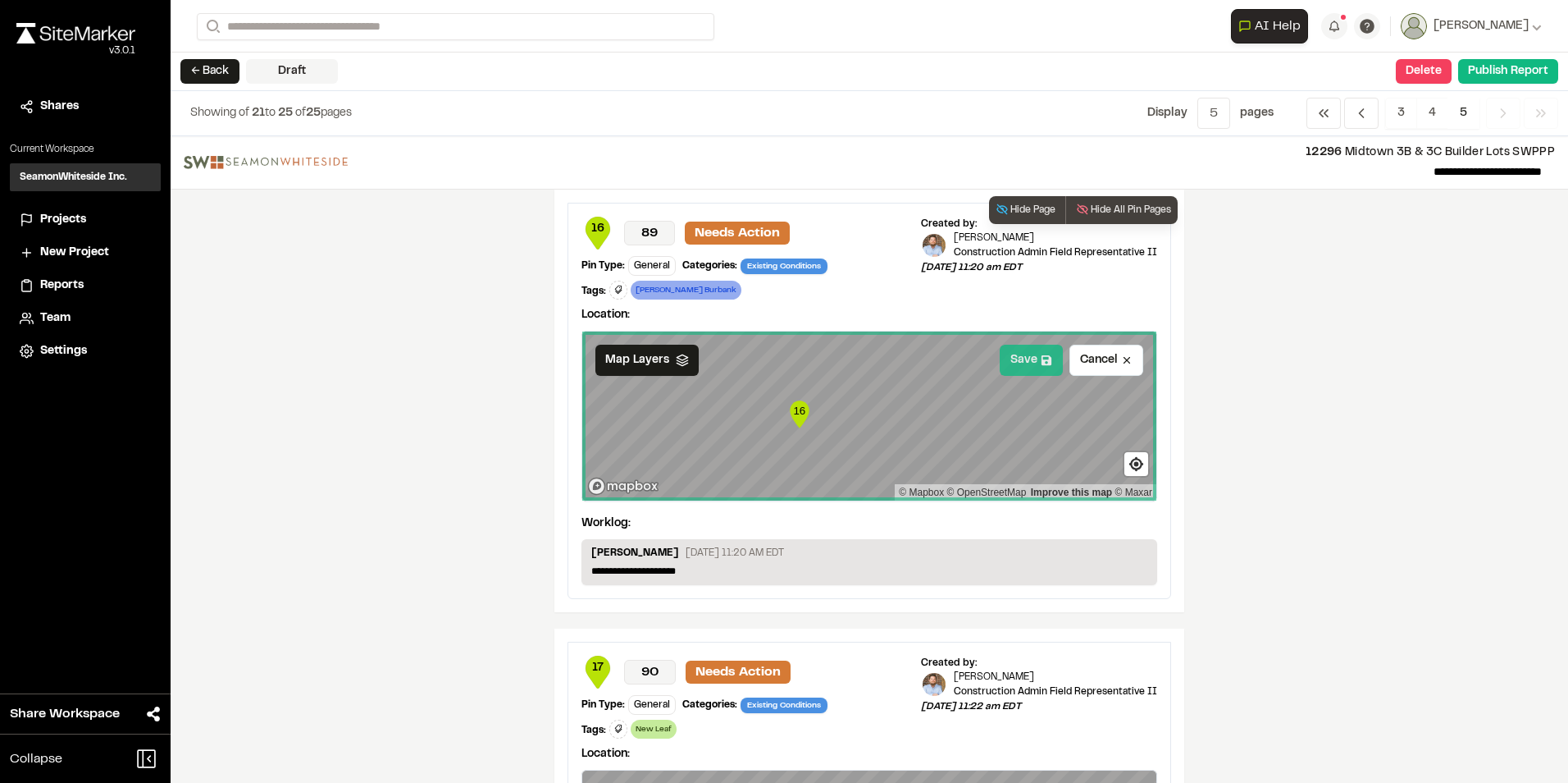
click at [1017, 357] on button "Save" at bounding box center [1031, 360] width 64 height 31
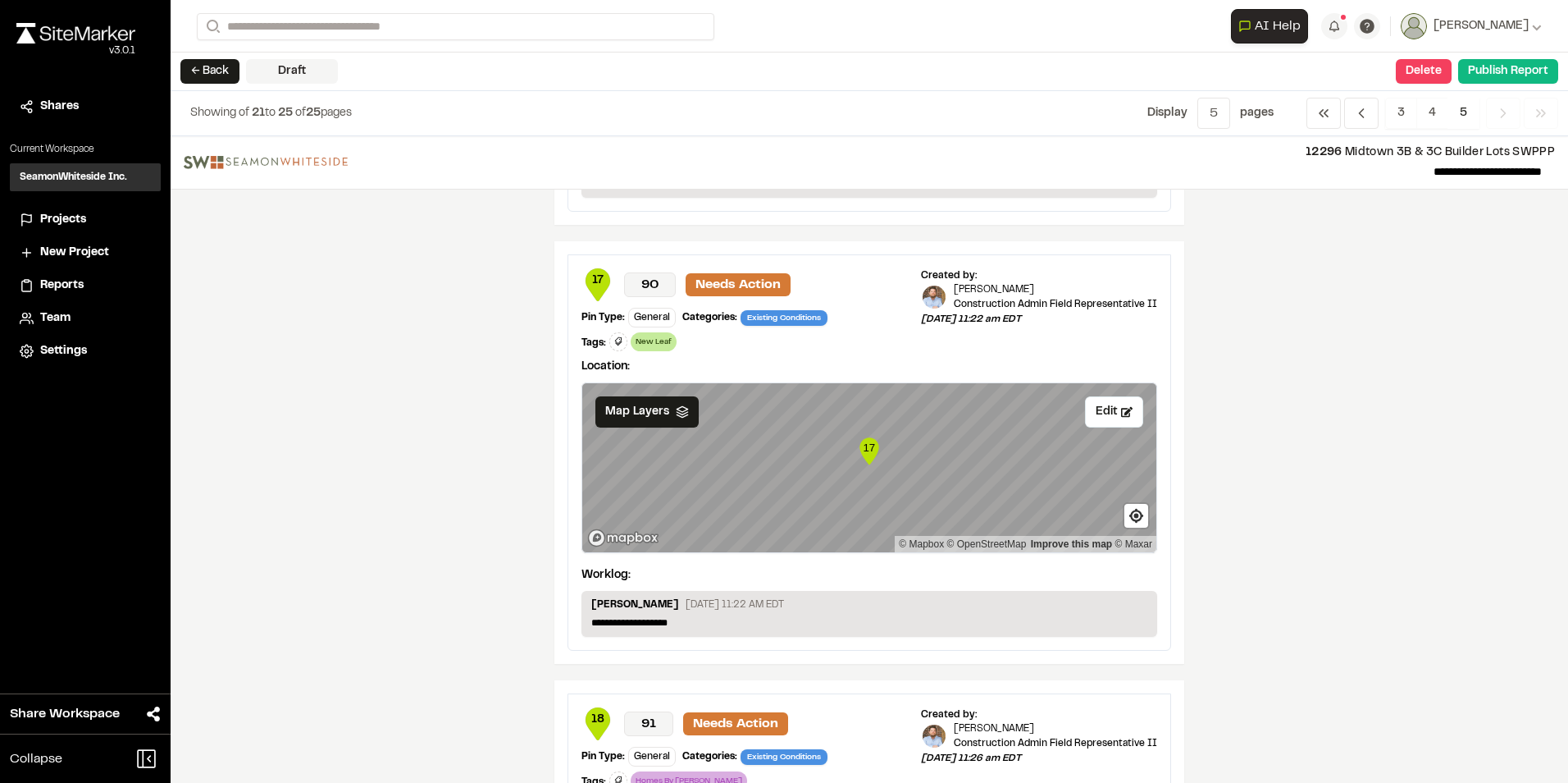
scroll to position [410, 0]
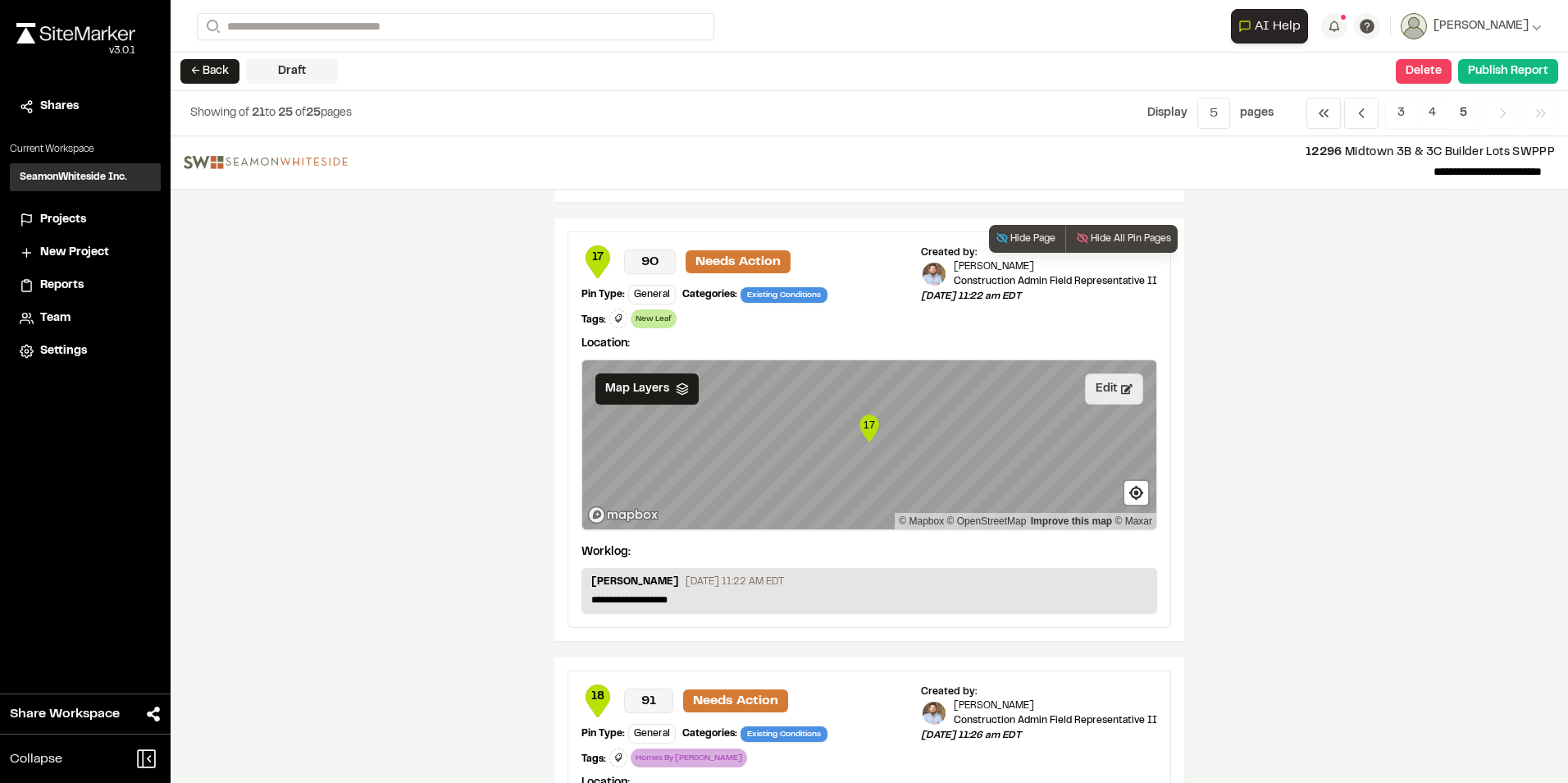
click at [1100, 393] on button "Edit" at bounding box center [1114, 389] width 58 height 31
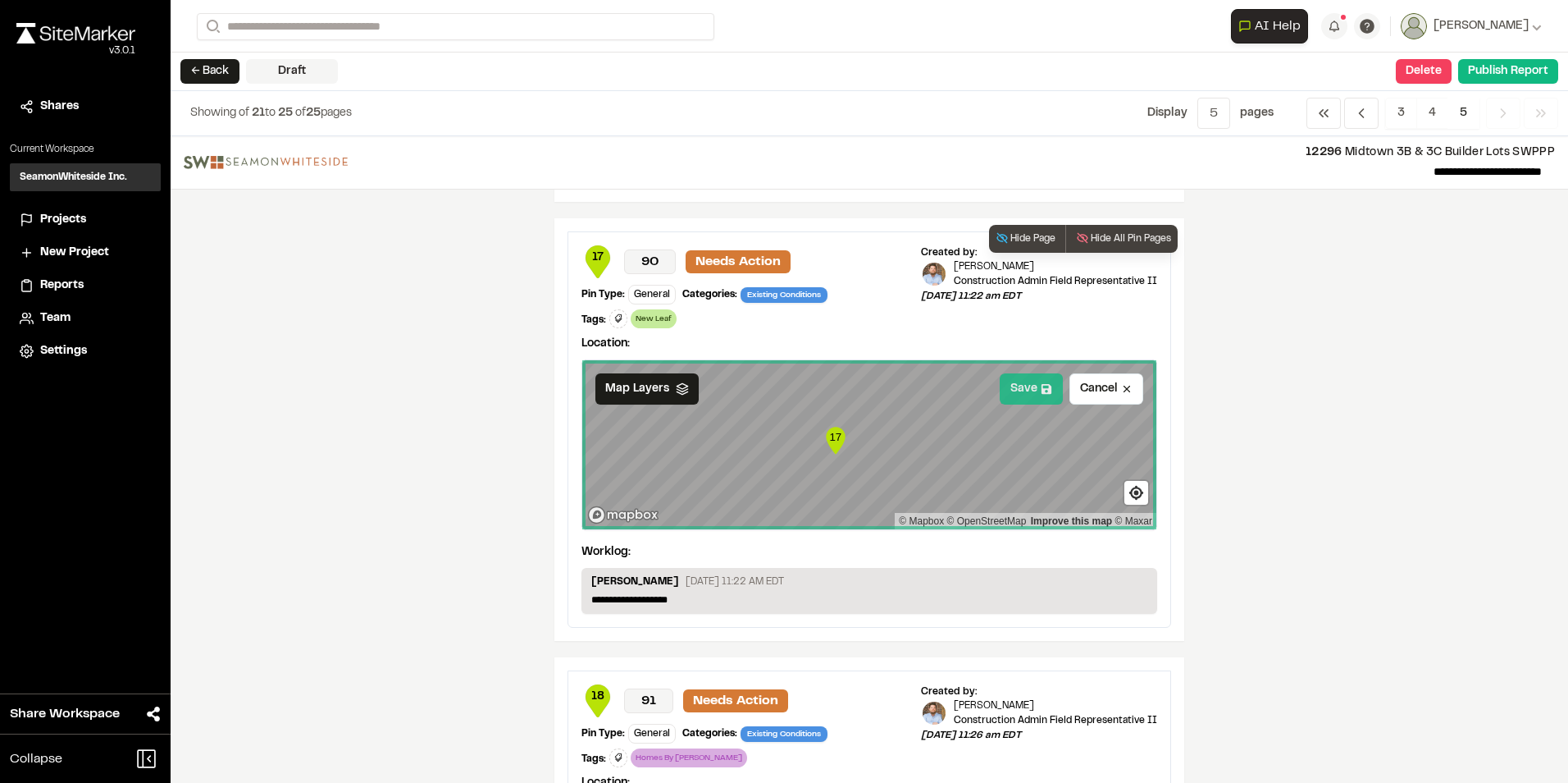
click at [1017, 392] on button "Save" at bounding box center [1031, 389] width 64 height 31
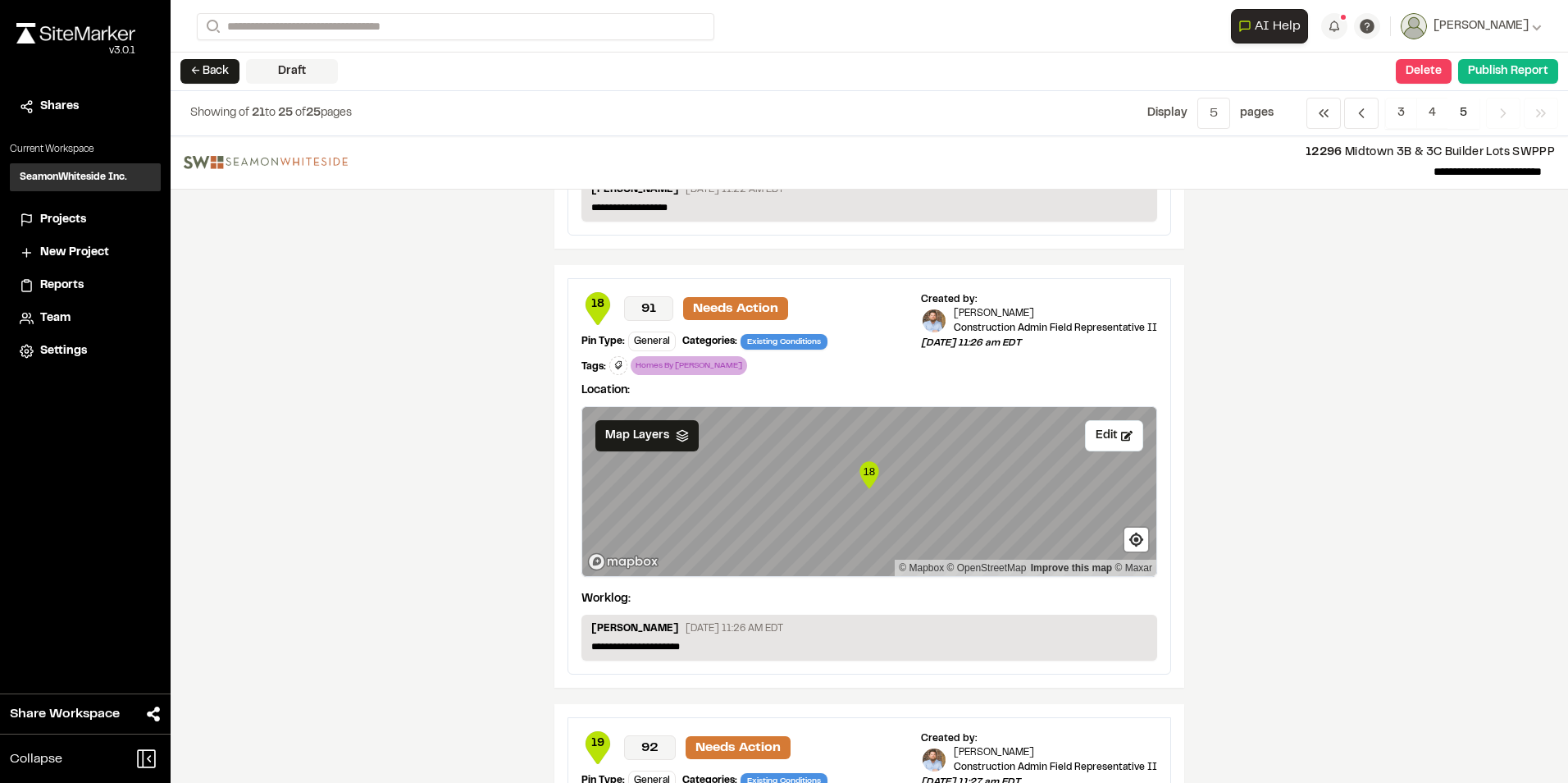
scroll to position [821, 0]
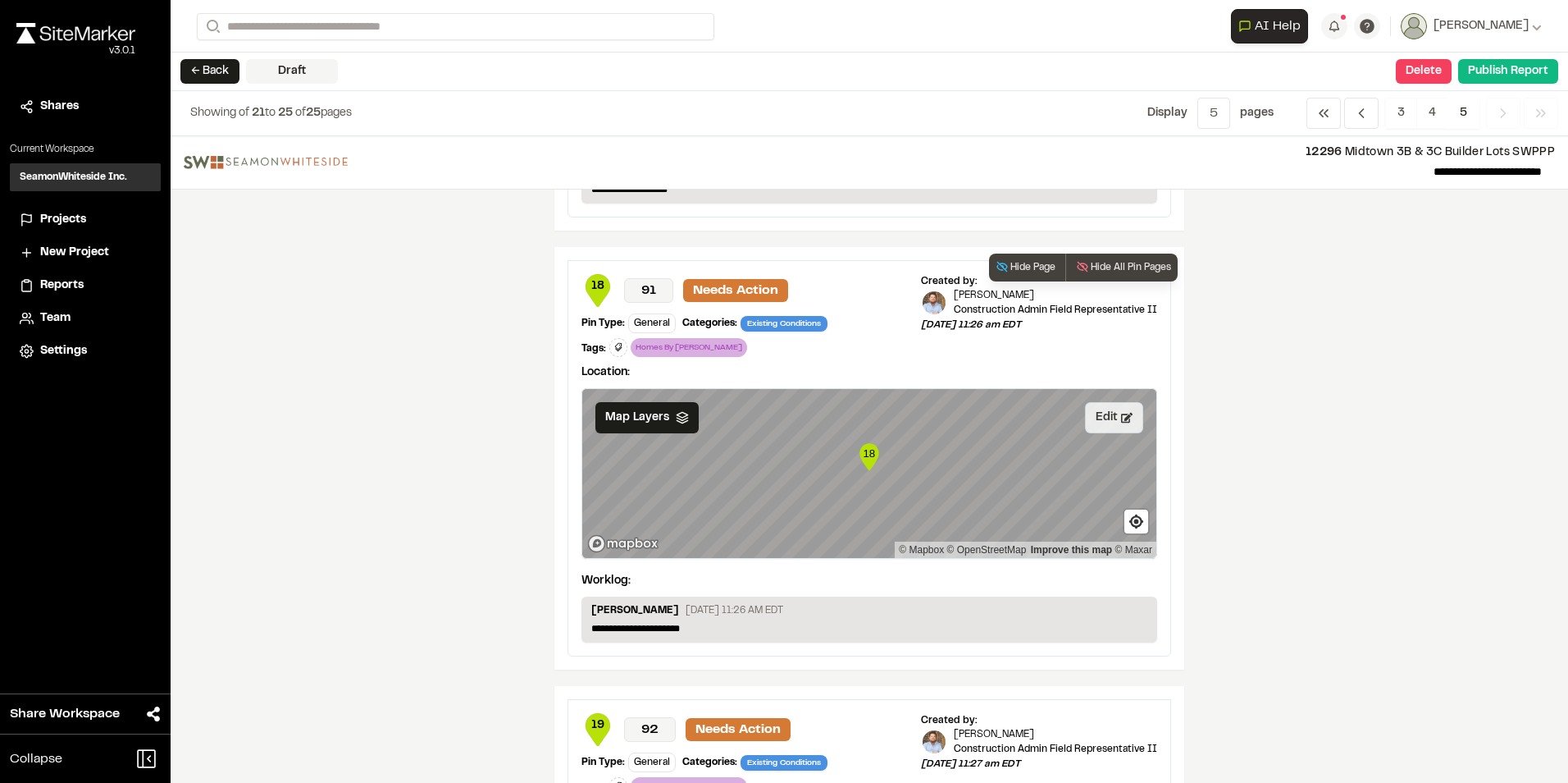
click at [1094, 418] on button "Edit" at bounding box center [1114, 418] width 58 height 31
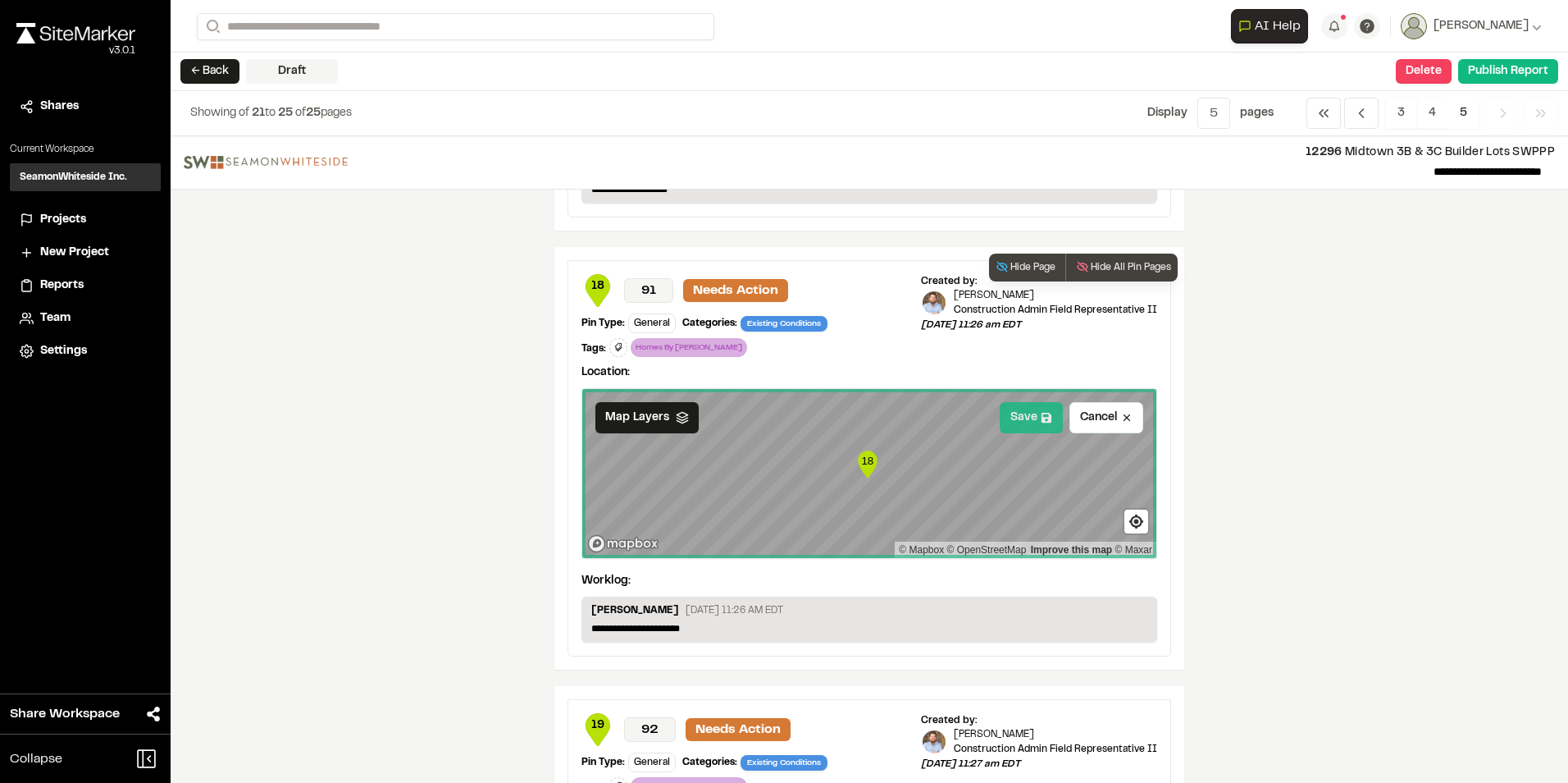
click at [1024, 419] on button "Save" at bounding box center [1031, 418] width 64 height 31
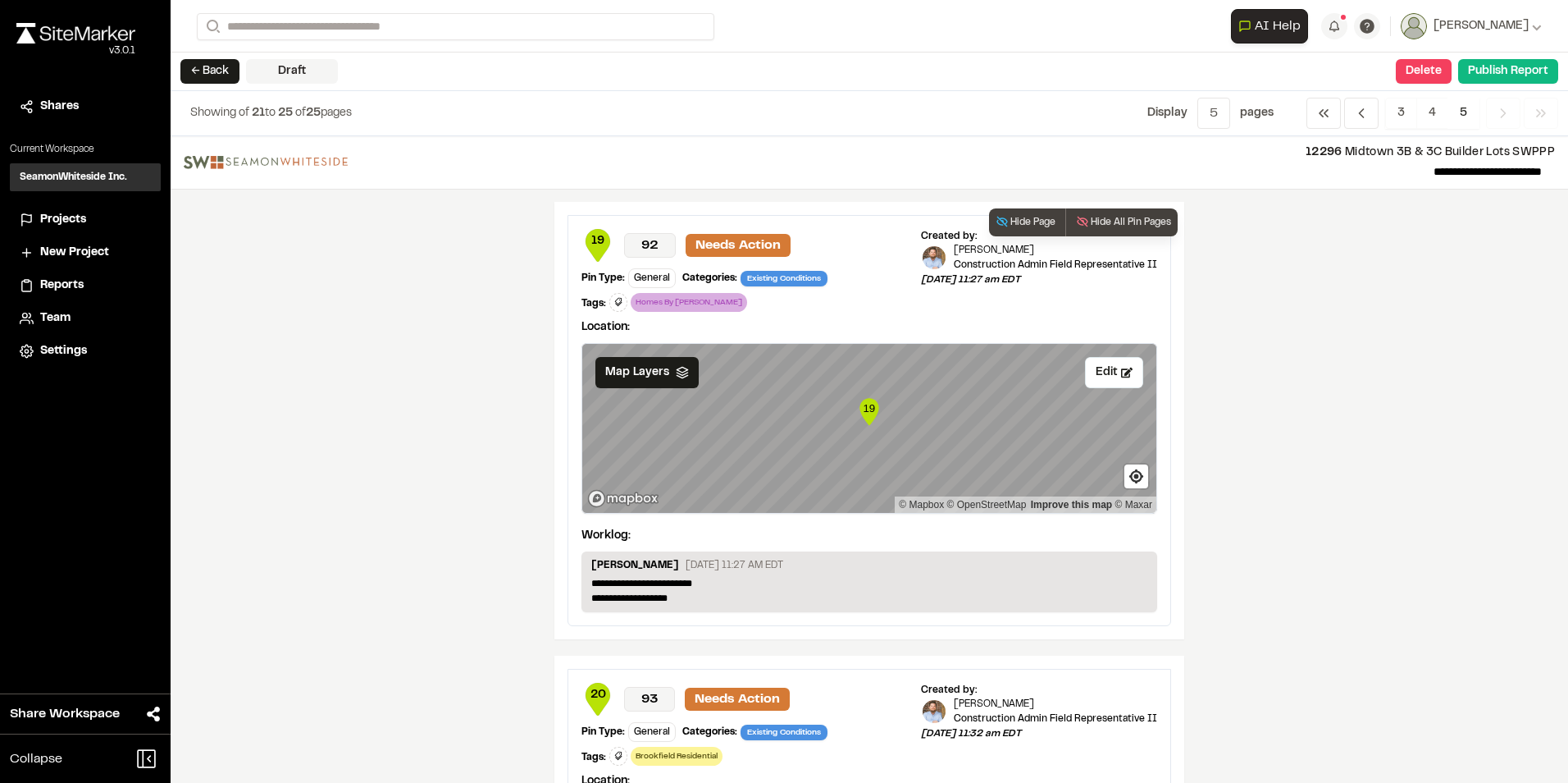
scroll to position [1313, 0]
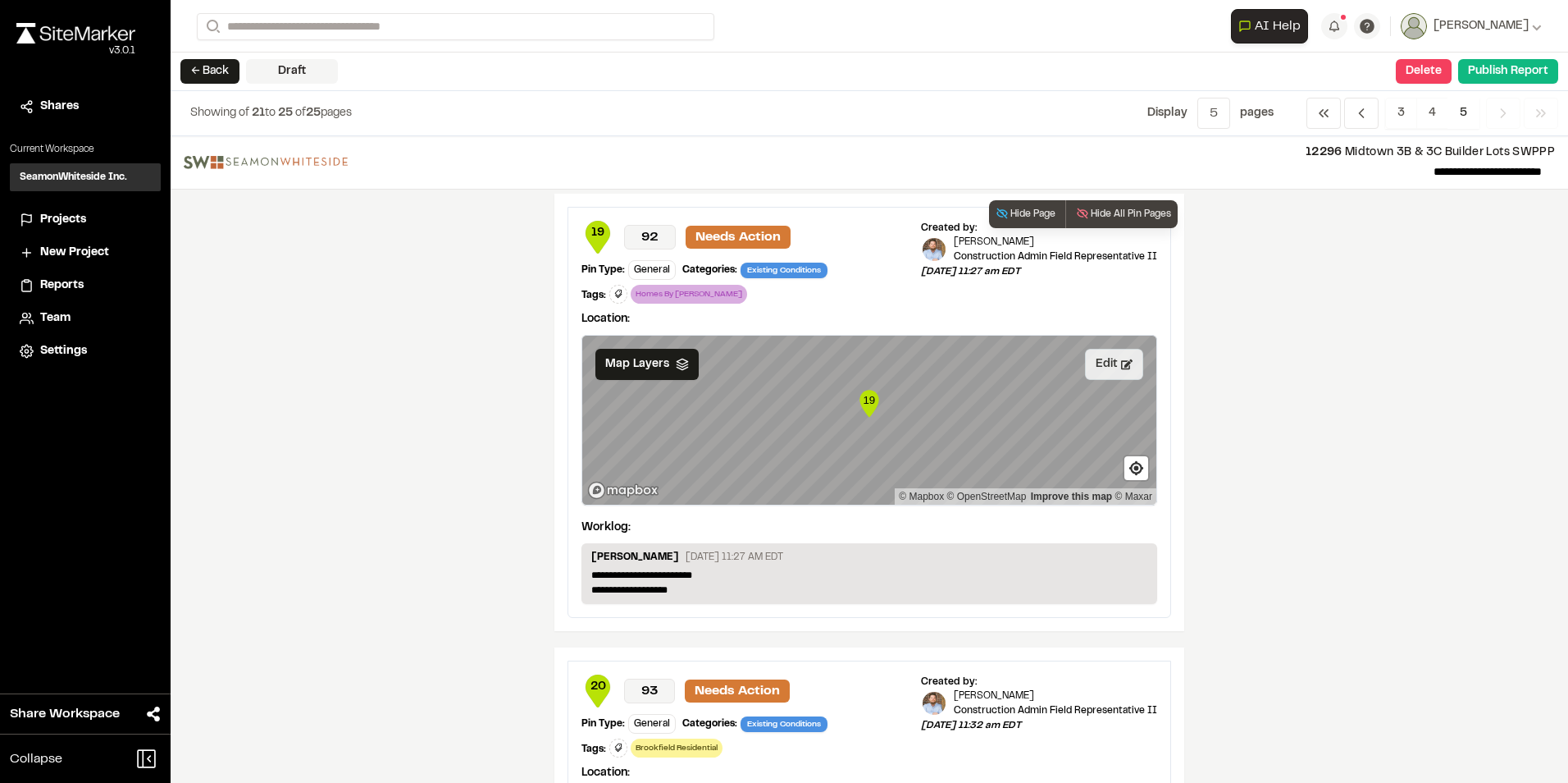
click at [1096, 362] on button "Edit" at bounding box center [1114, 365] width 58 height 31
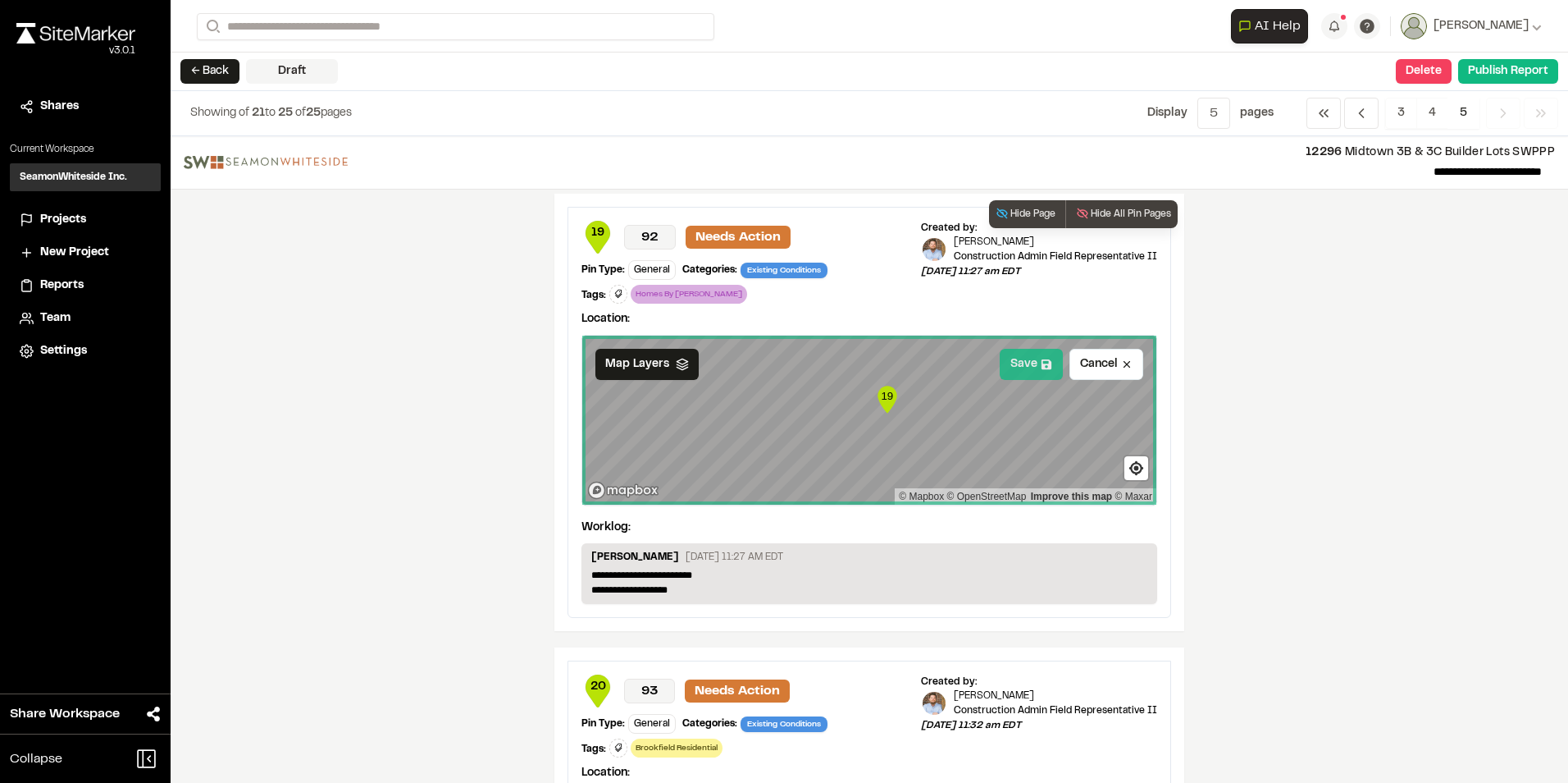
click at [1028, 366] on button "Save" at bounding box center [1031, 365] width 64 height 31
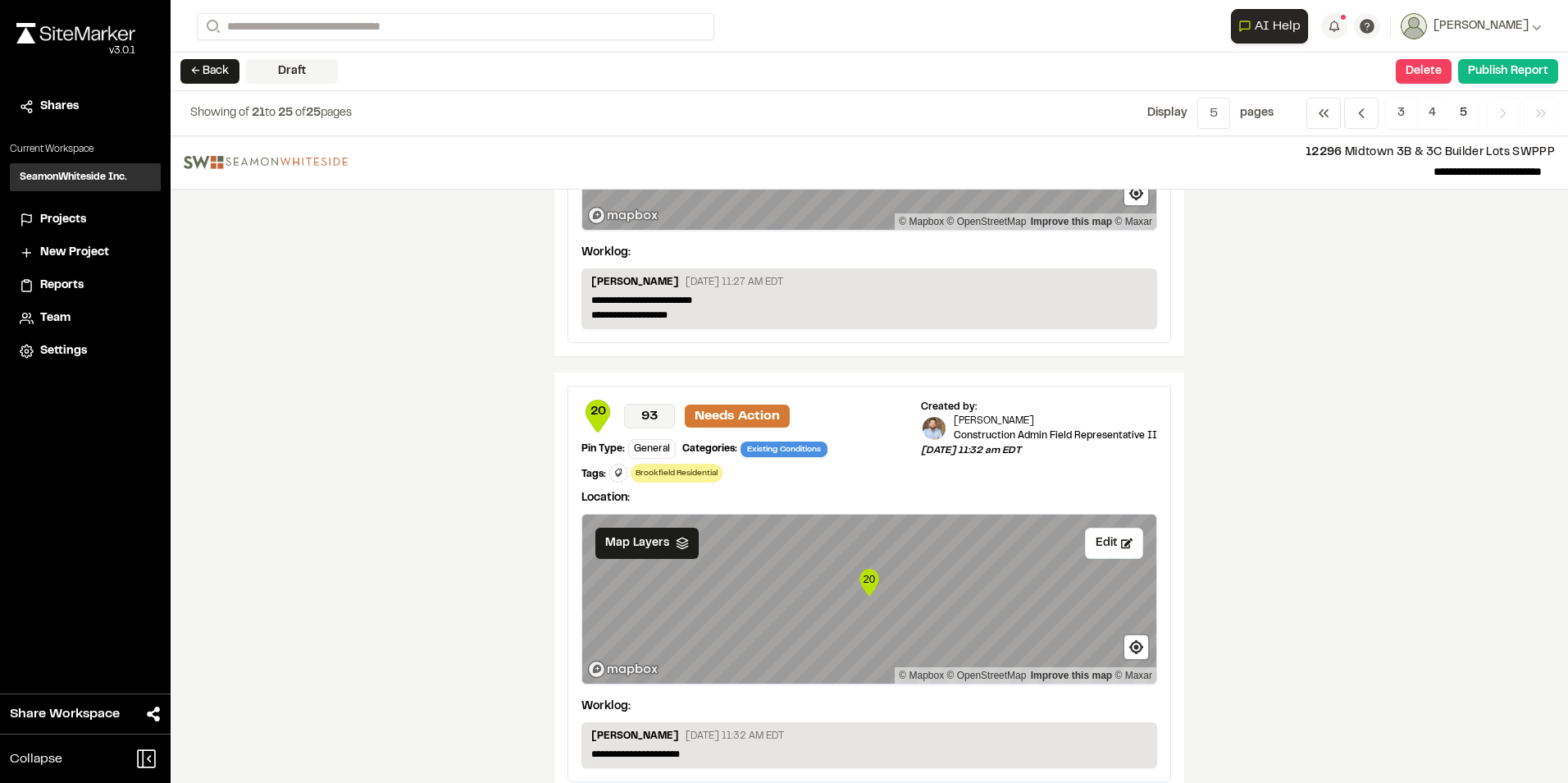
scroll to position [1617, 0]
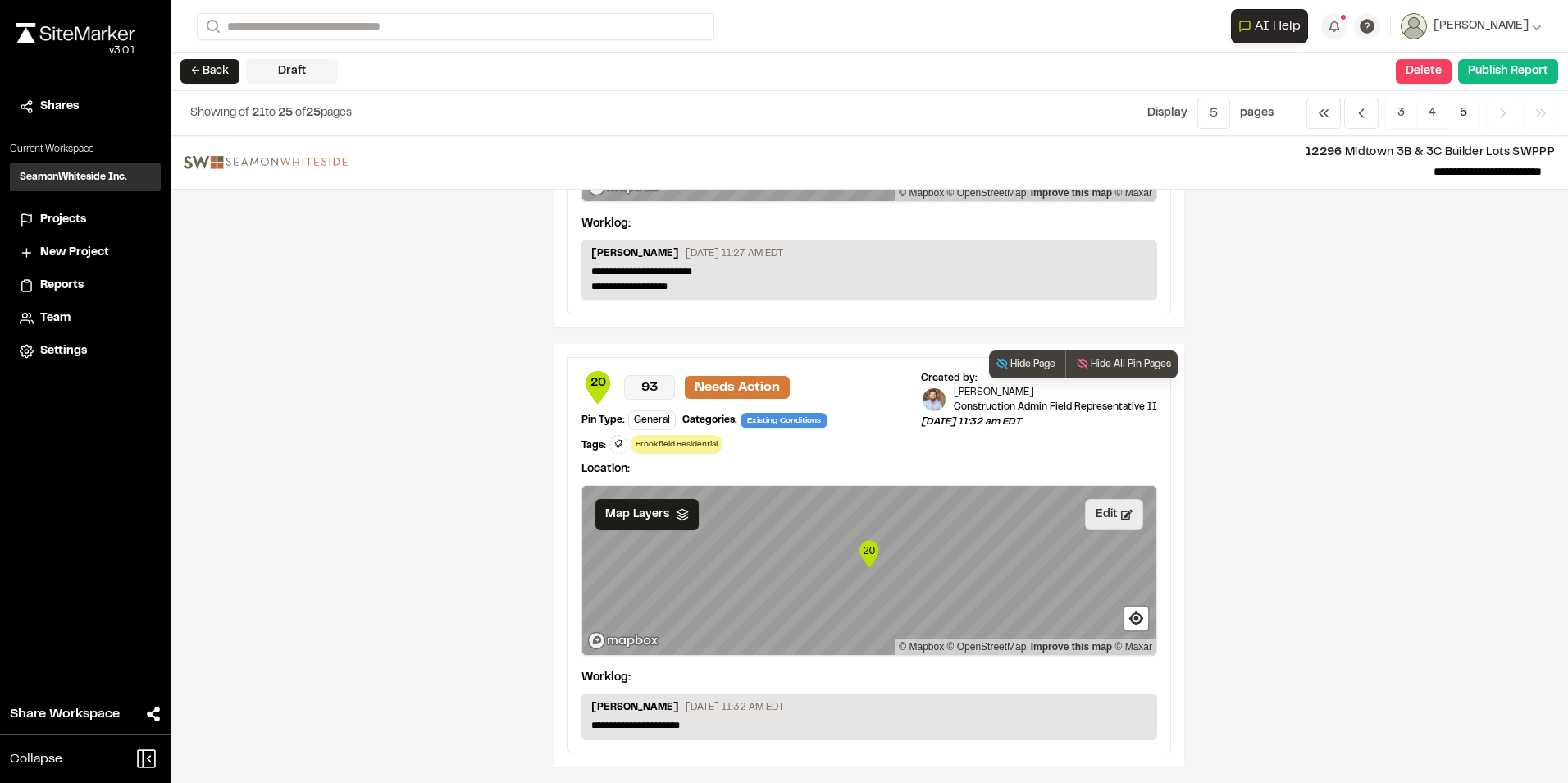
click at [1108, 513] on button "Edit" at bounding box center [1114, 515] width 58 height 31
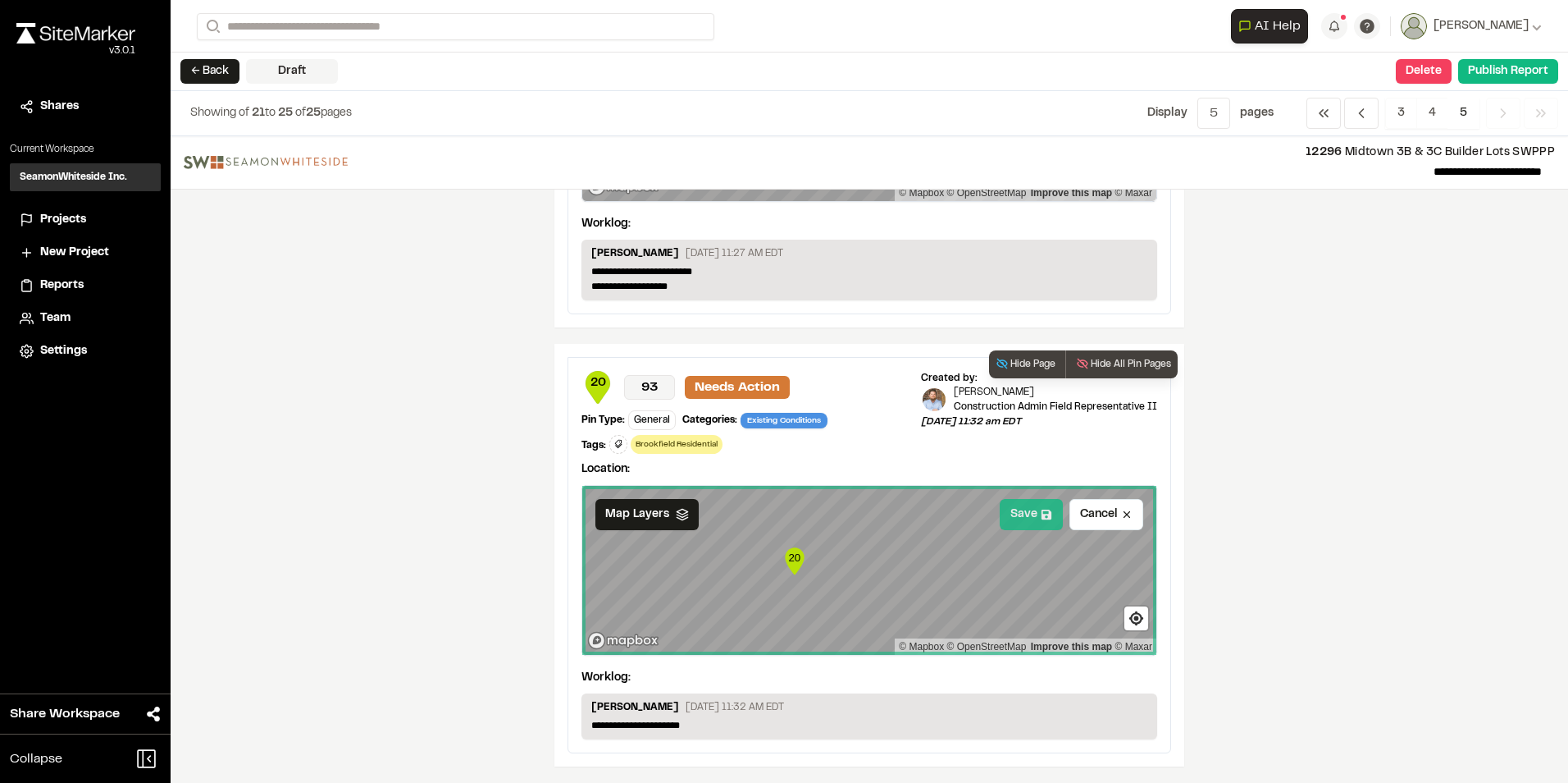
click at [1016, 519] on button "Save" at bounding box center [1031, 515] width 64 height 31
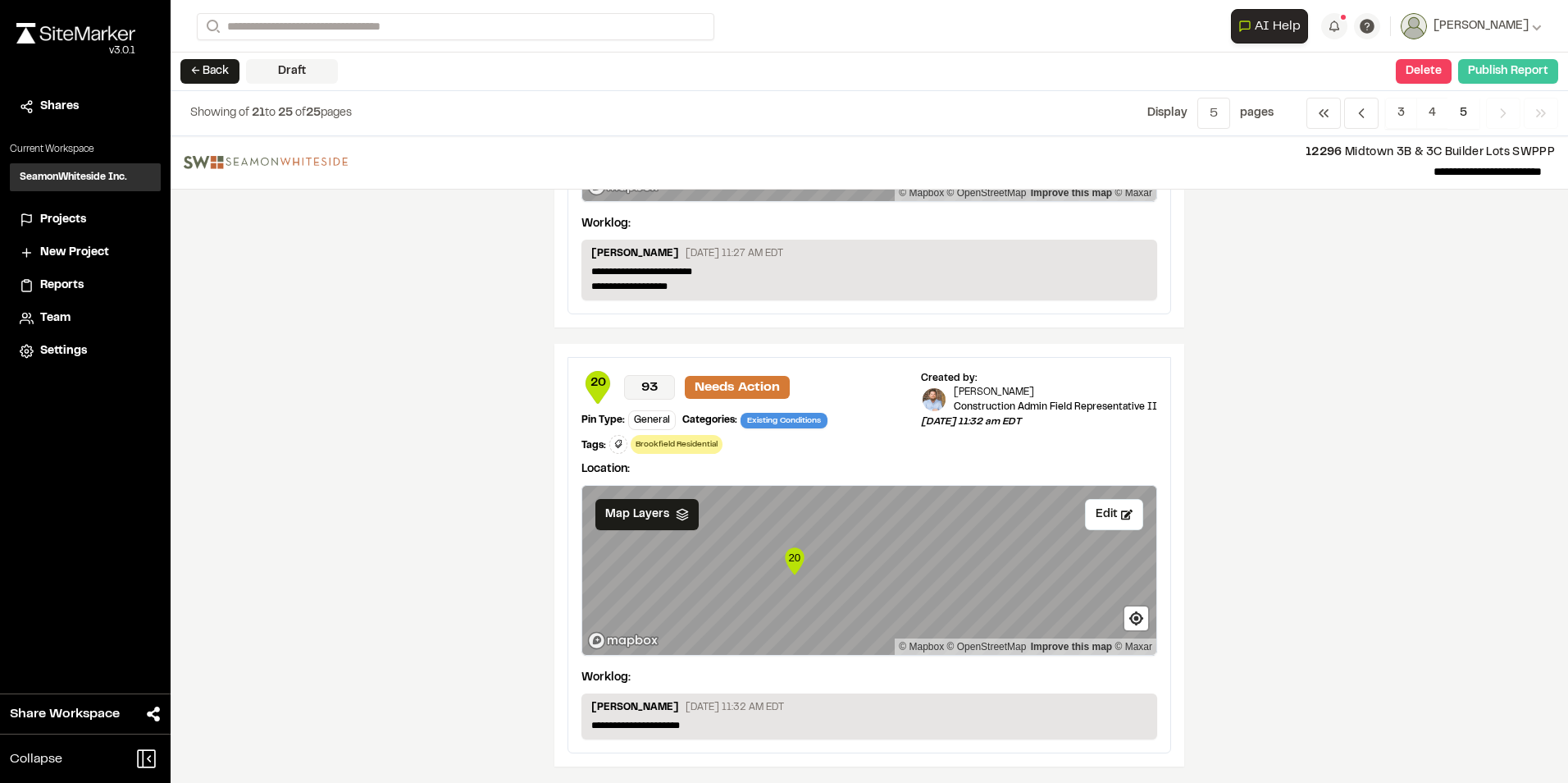
click at [1501, 64] on button "Publish Report" at bounding box center [1508, 71] width 100 height 25
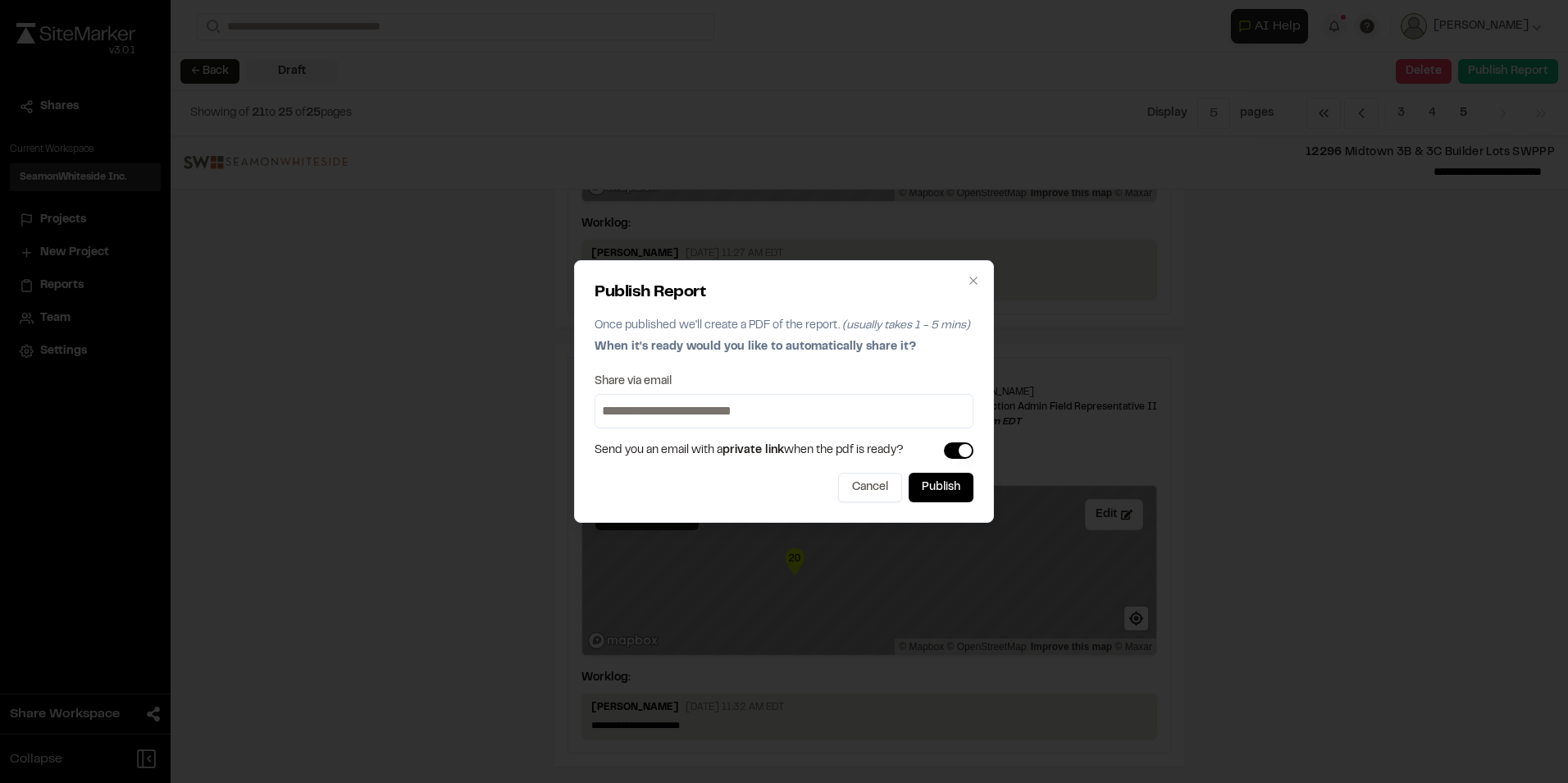
click at [960, 446] on button "button" at bounding box center [958, 450] width 29 height 17
click at [958, 449] on button "button" at bounding box center [958, 450] width 29 height 17
click at [945, 489] on button "Publish" at bounding box center [941, 487] width 64 height 29
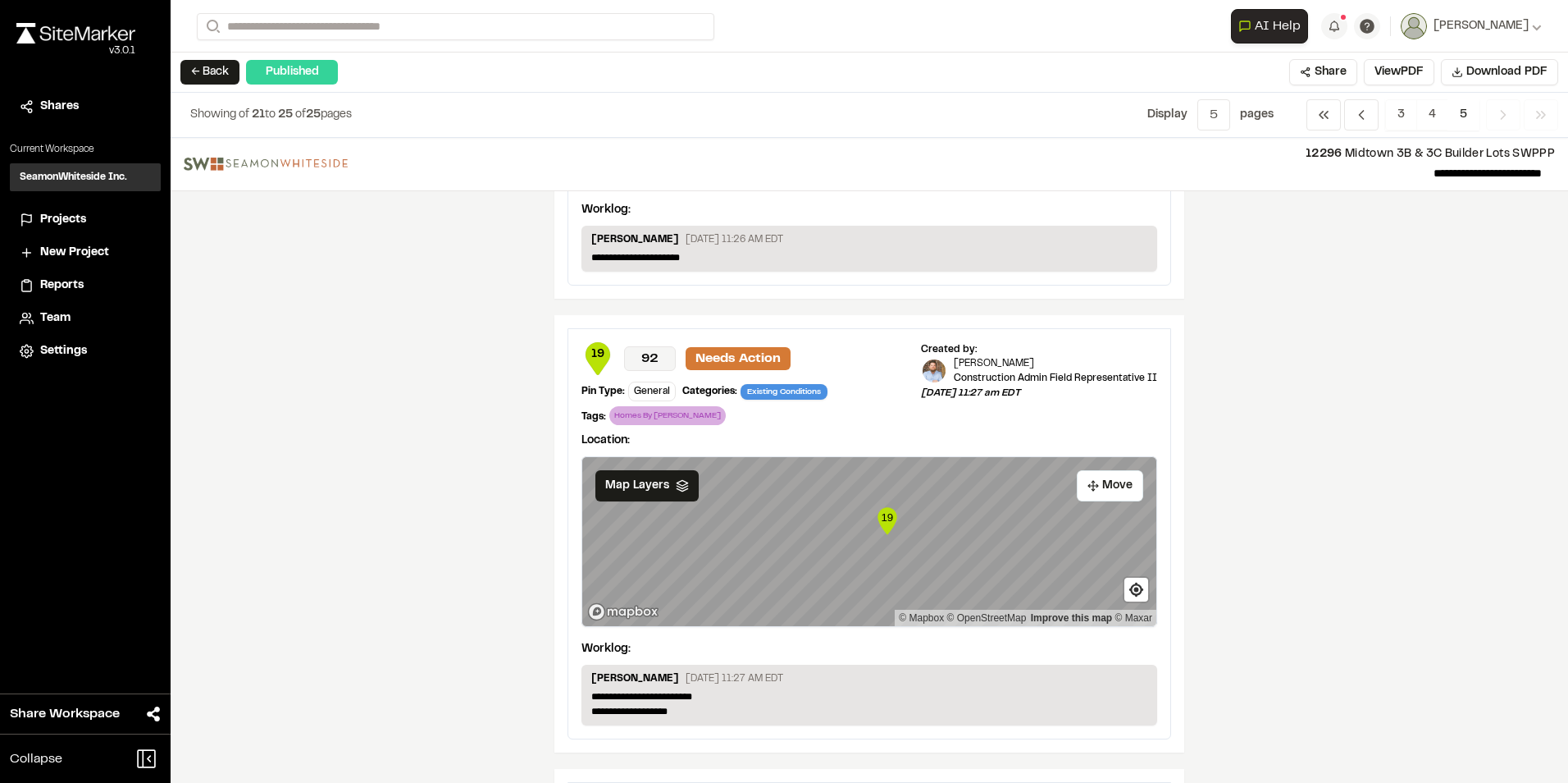
scroll to position [1231, 0]
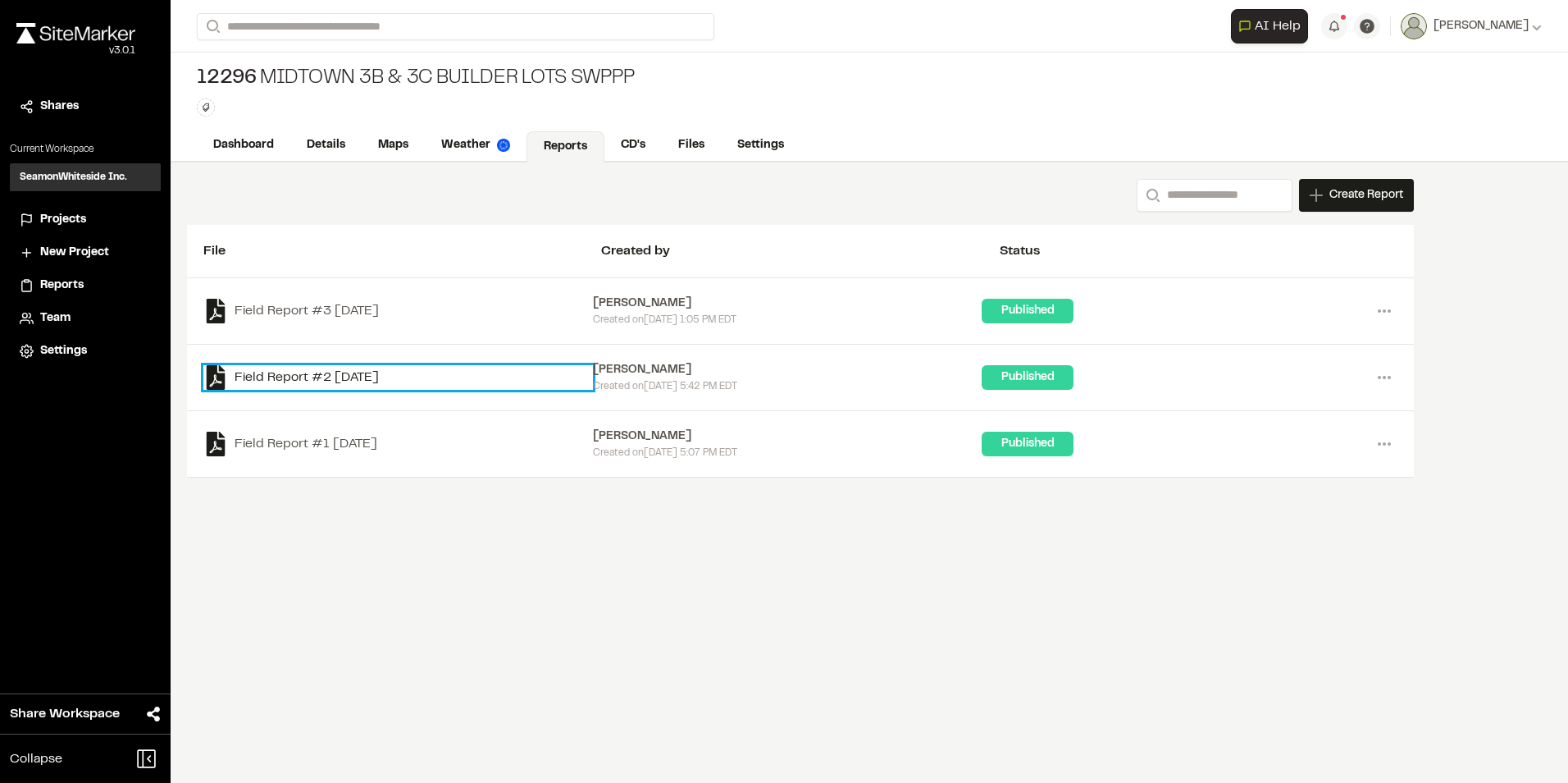
click at [282, 376] on link "Field Report #2 [DATE]" at bounding box center [398, 377] width 389 height 25
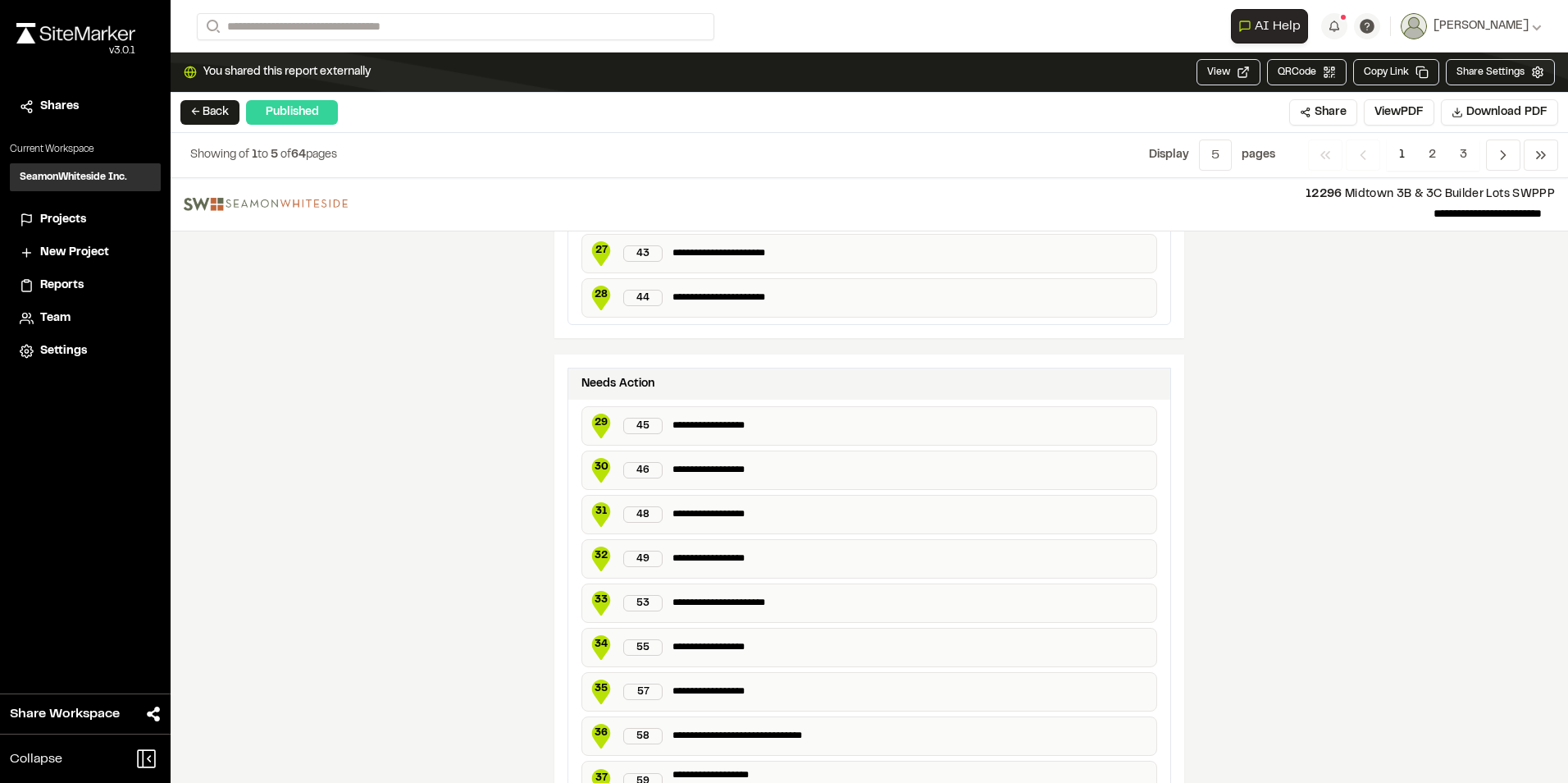
scroll to position [2872, 0]
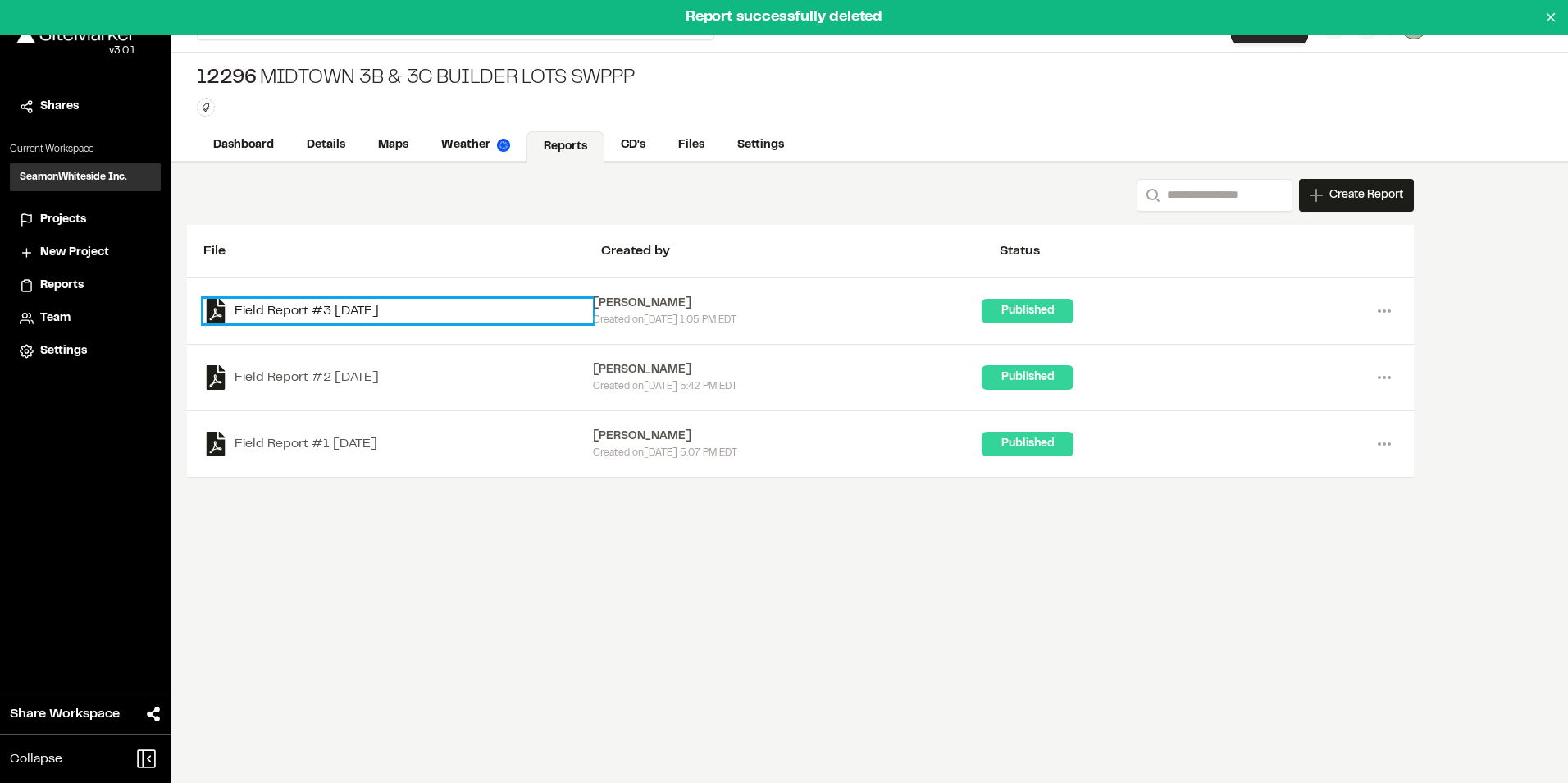
click at [285, 310] on link "Field Report #3 [DATE]" at bounding box center [398, 310] width 389 height 25
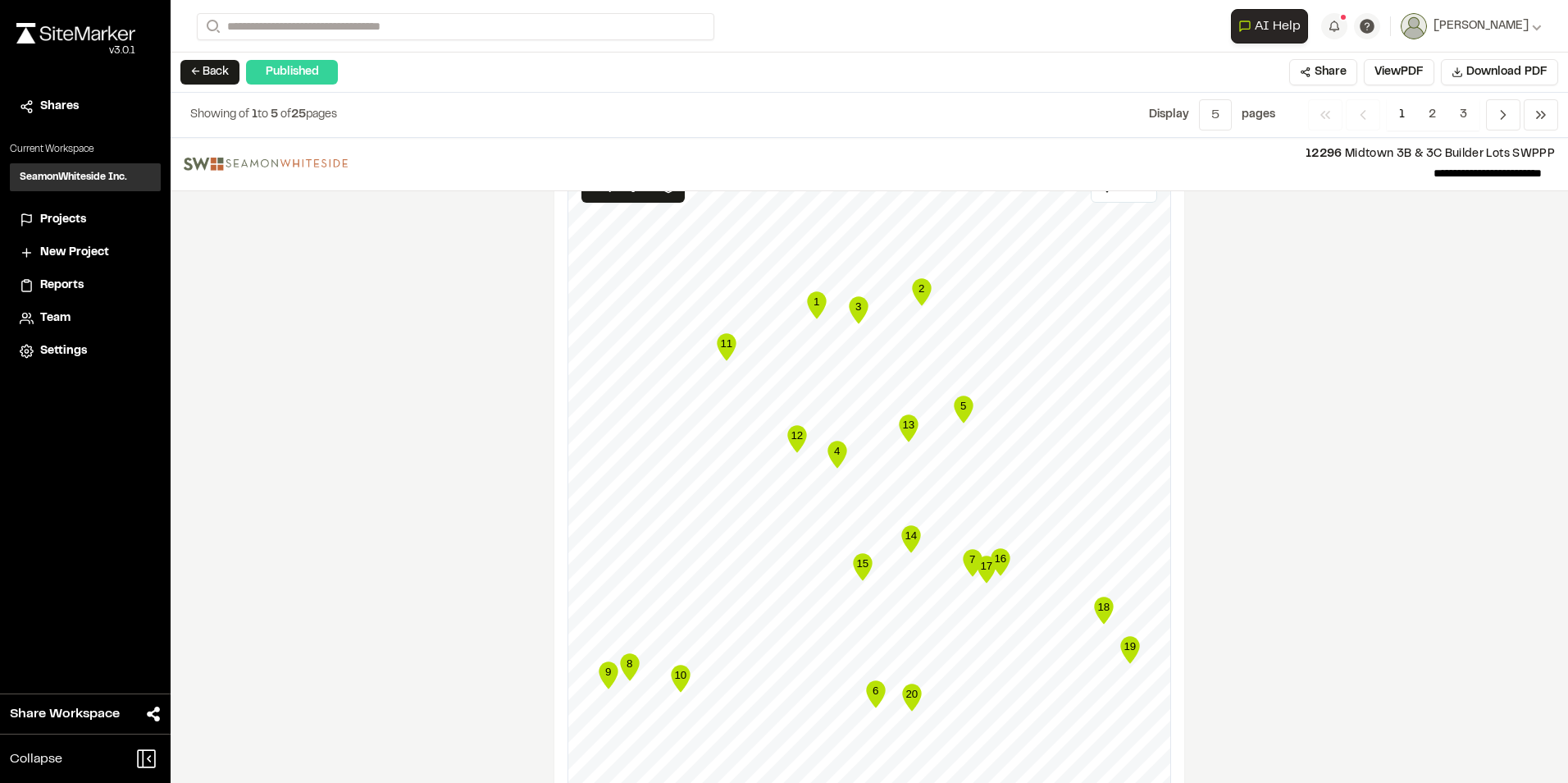
scroll to position [2772, 0]
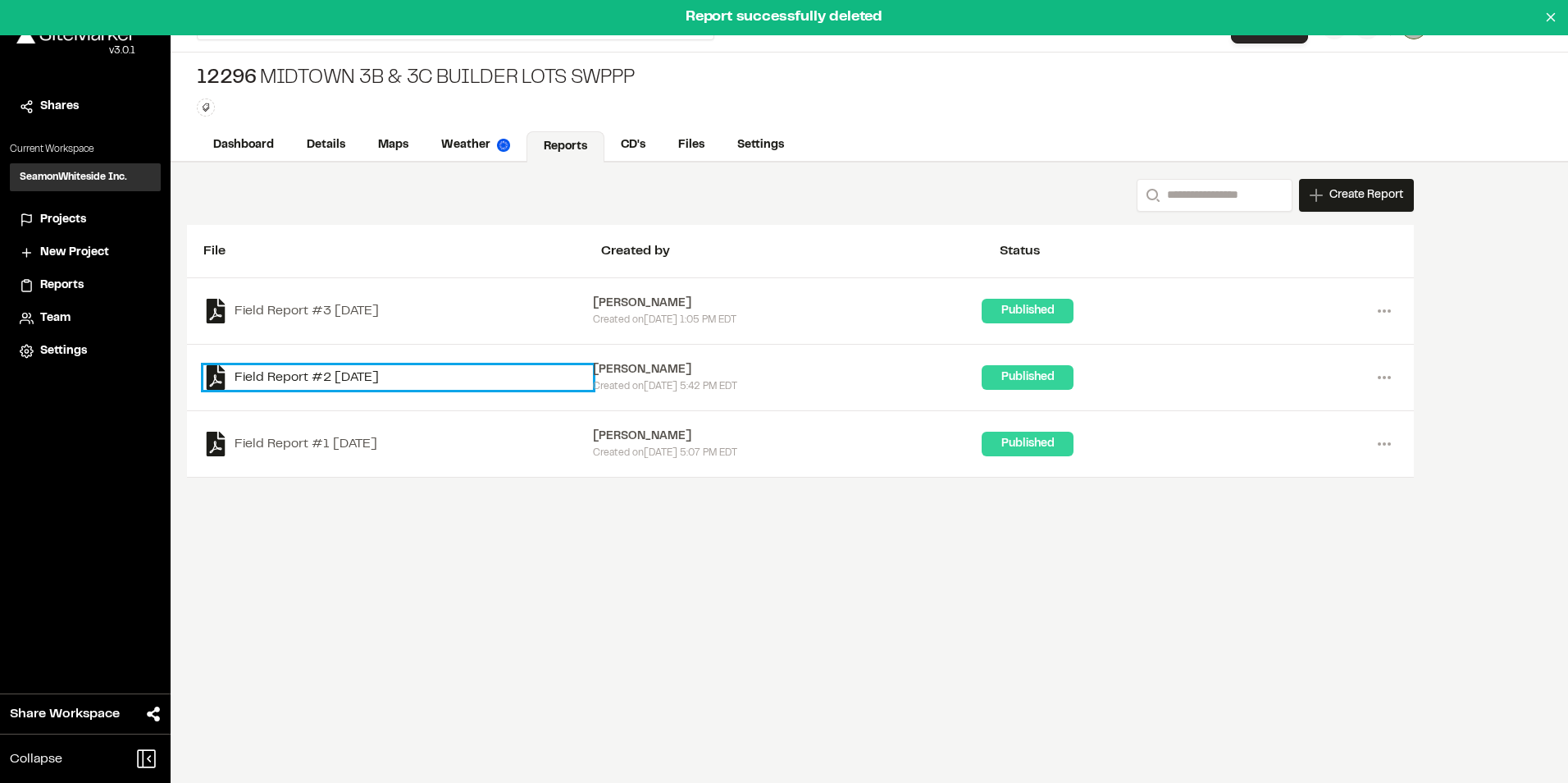
click at [284, 376] on link "Field Report #2 [DATE]" at bounding box center [398, 377] width 389 height 25
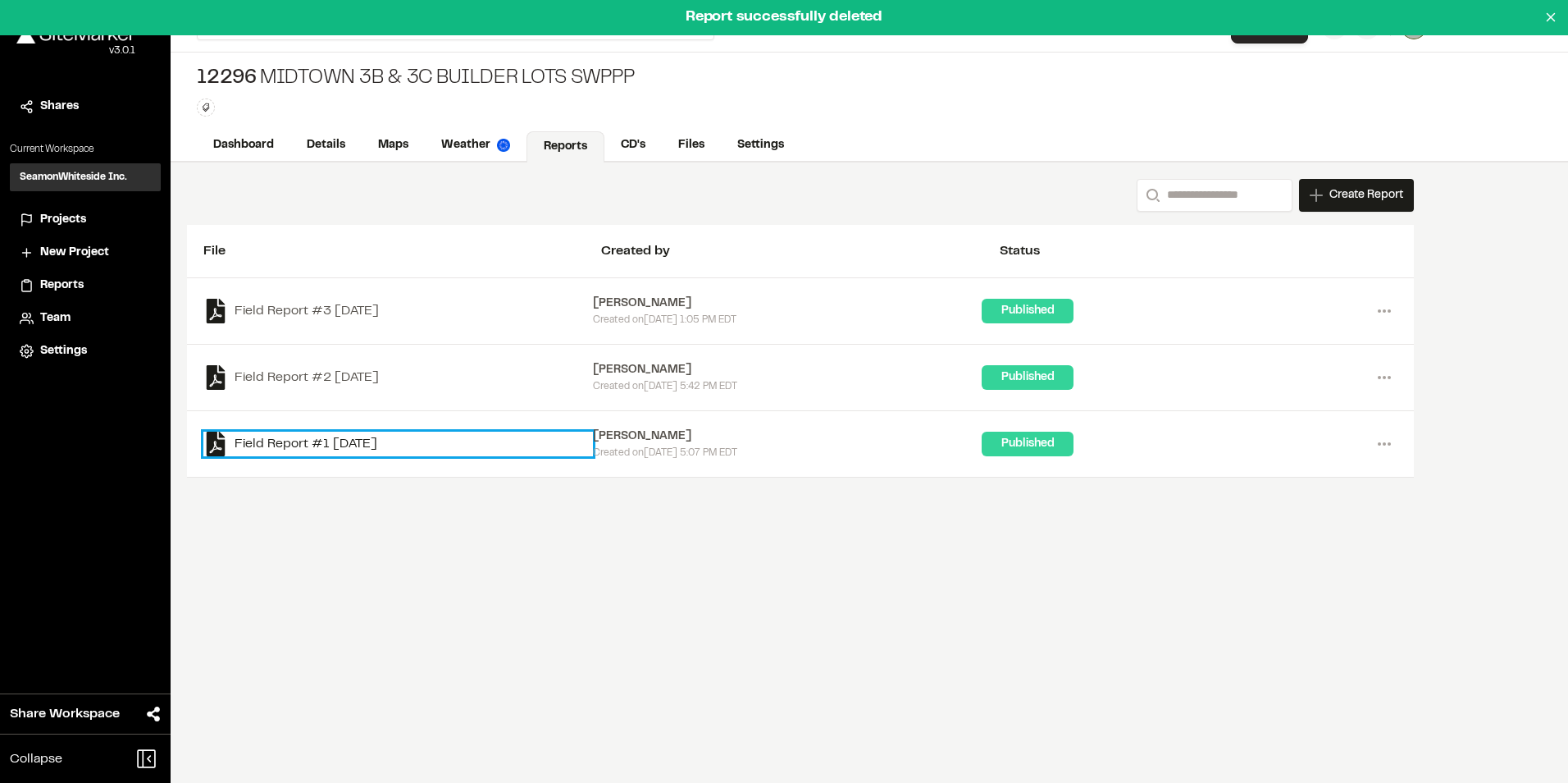
click at [353, 443] on link "Field Report #1 [DATE]" at bounding box center [398, 444] width 389 height 25
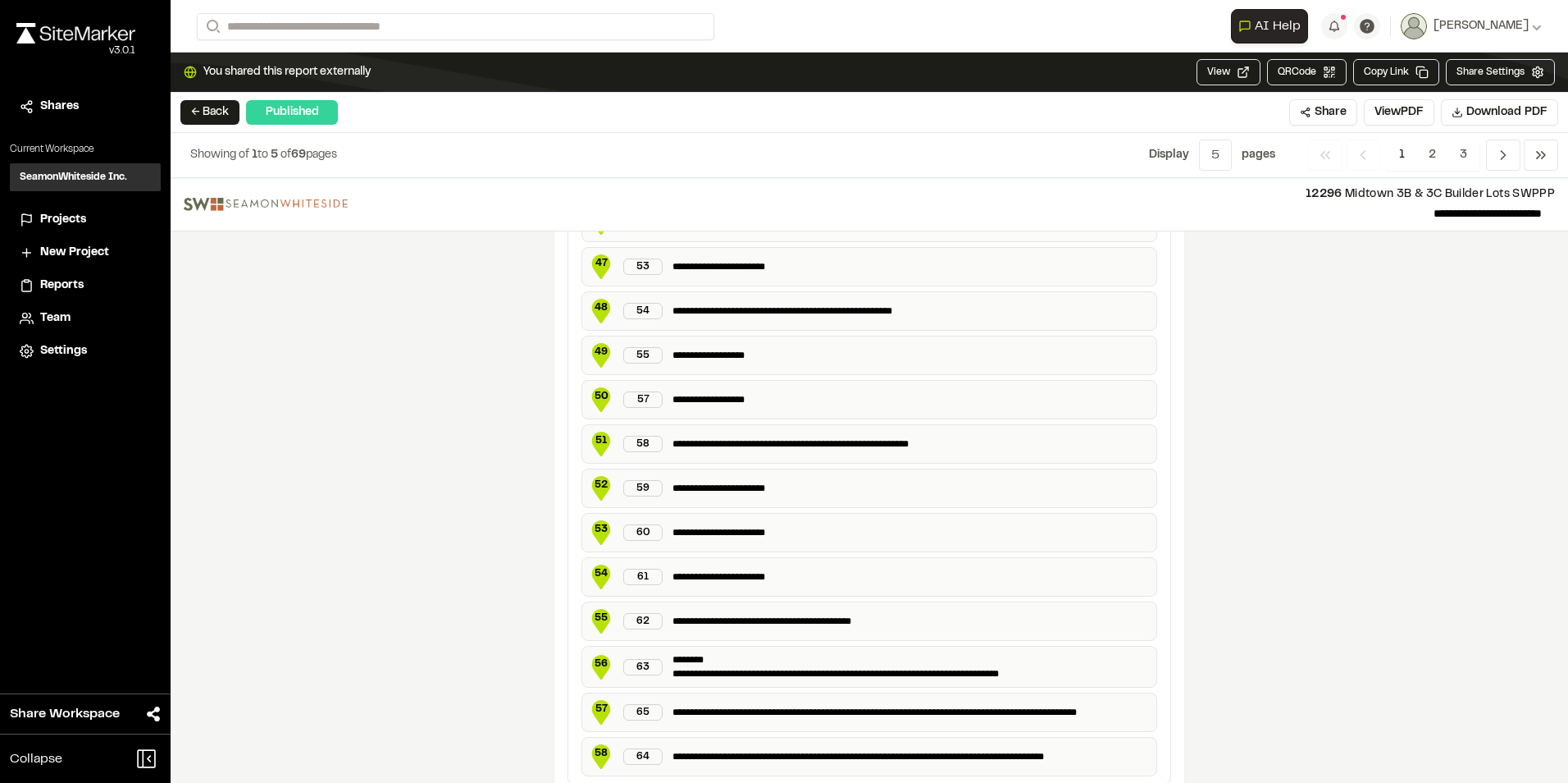
scroll to position [3149, 0]
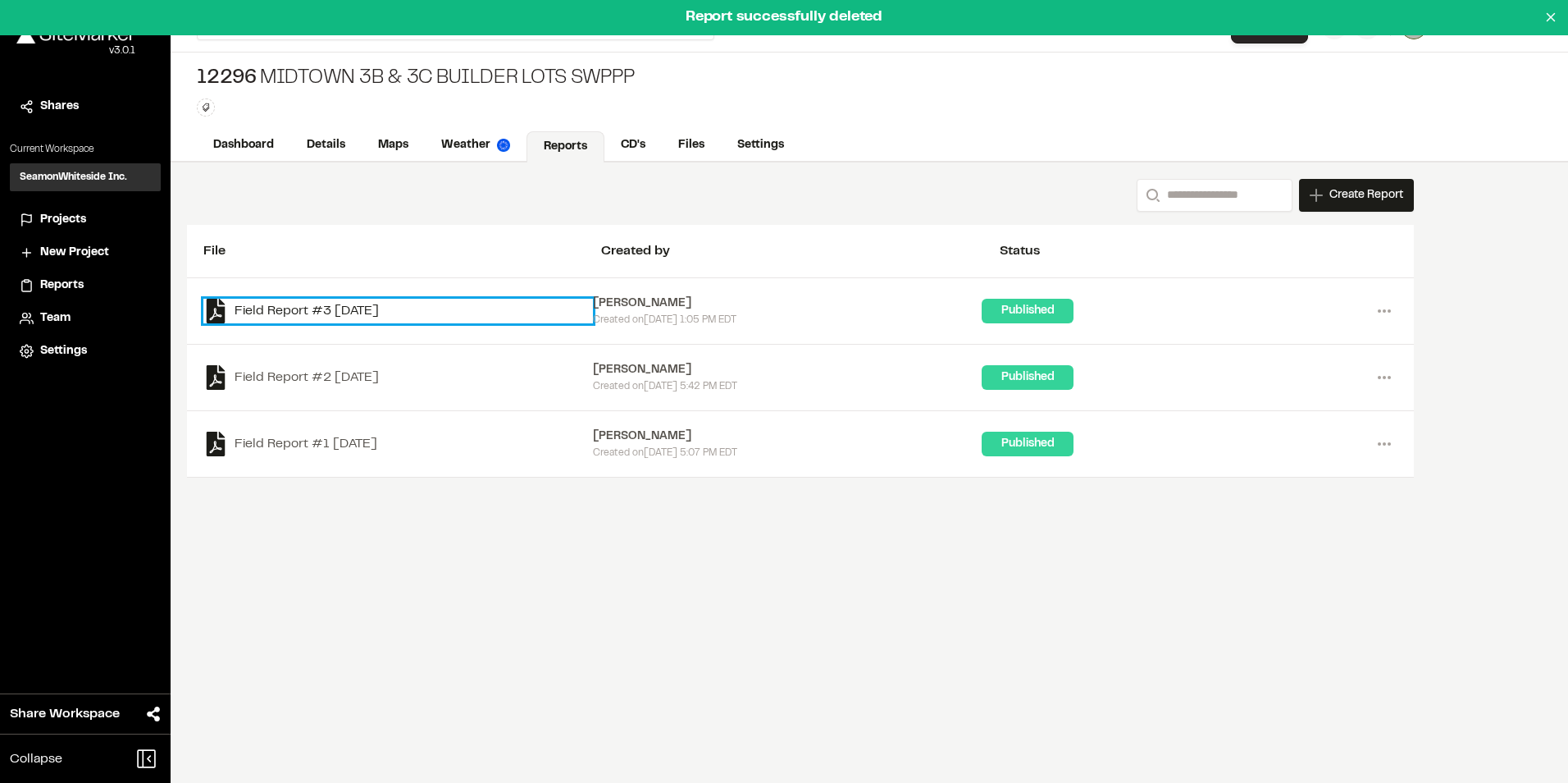
click at [350, 311] on link "Field Report #3 [DATE]" at bounding box center [398, 310] width 389 height 25
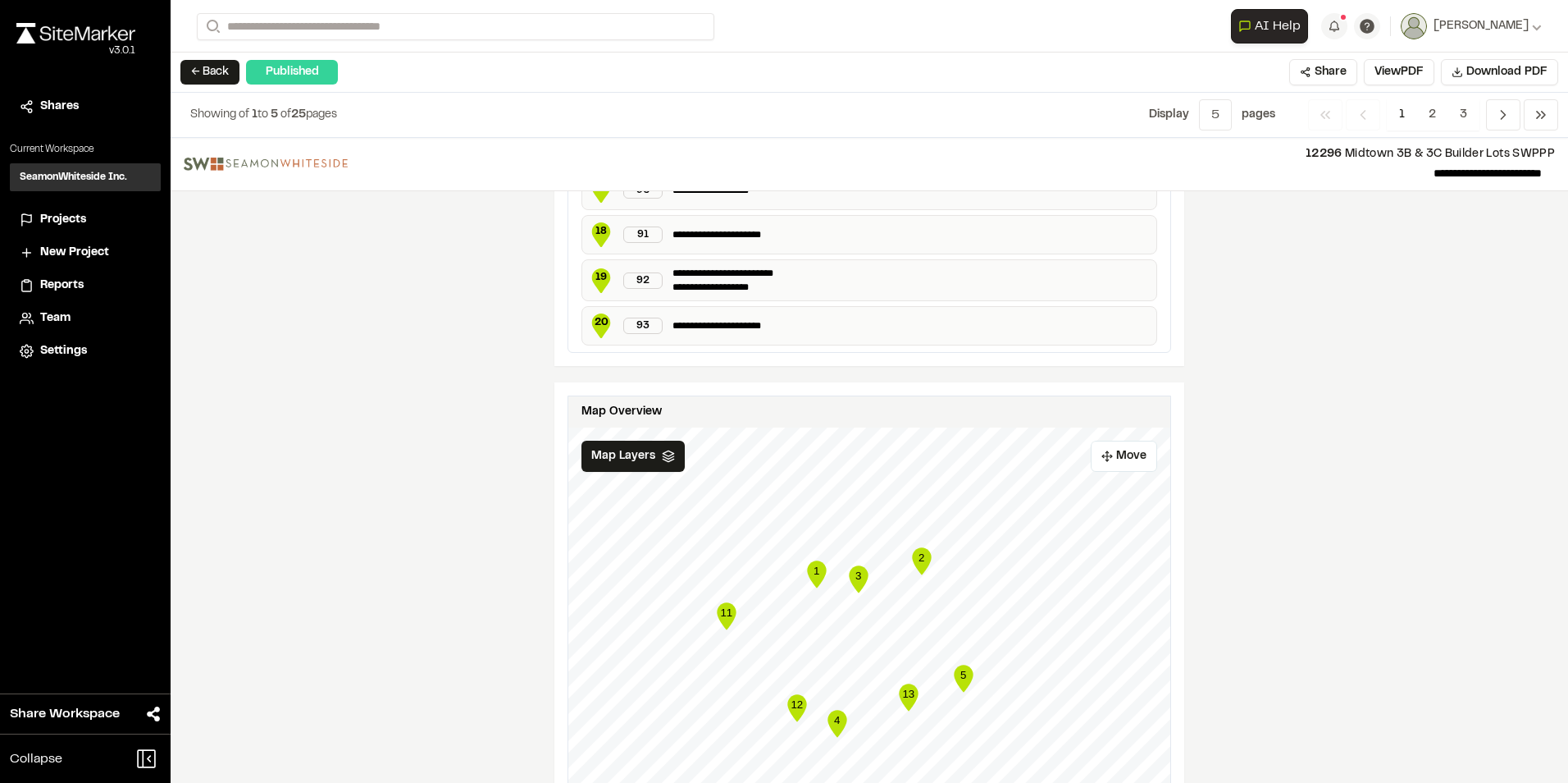
scroll to position [2444, 0]
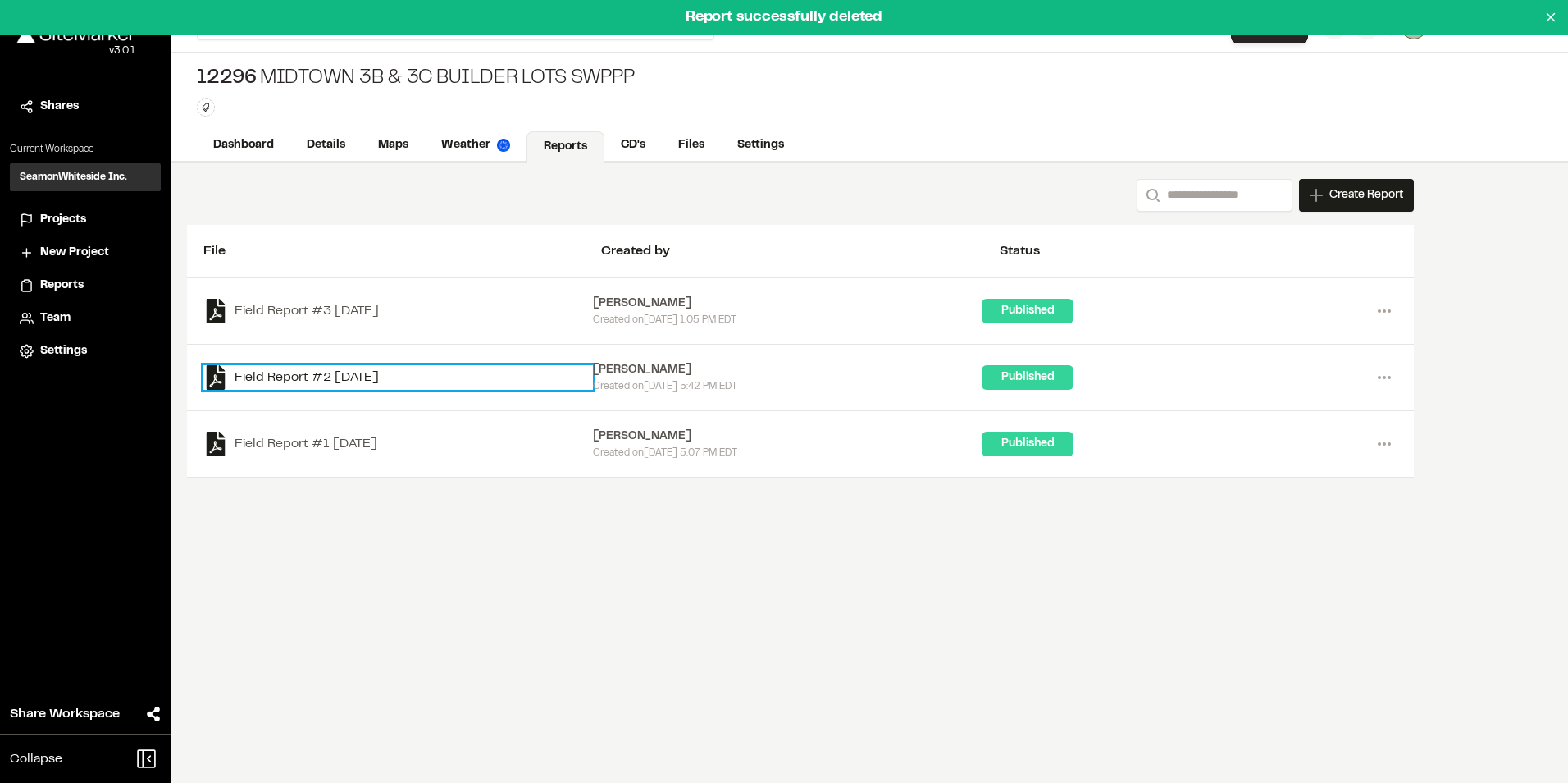
click at [369, 379] on link "Field Report #2 [DATE]" at bounding box center [398, 377] width 389 height 25
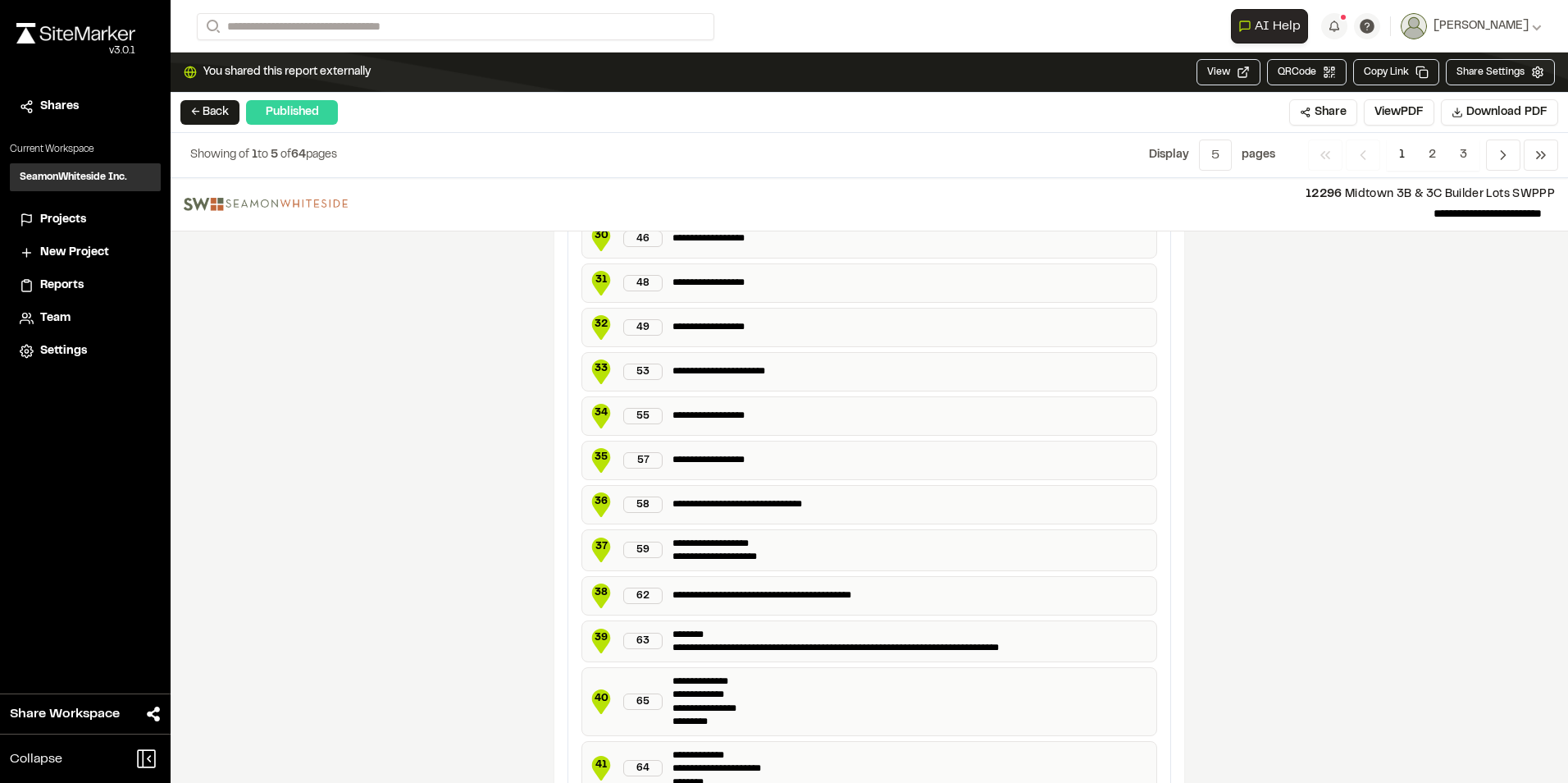
scroll to position [2907, 0]
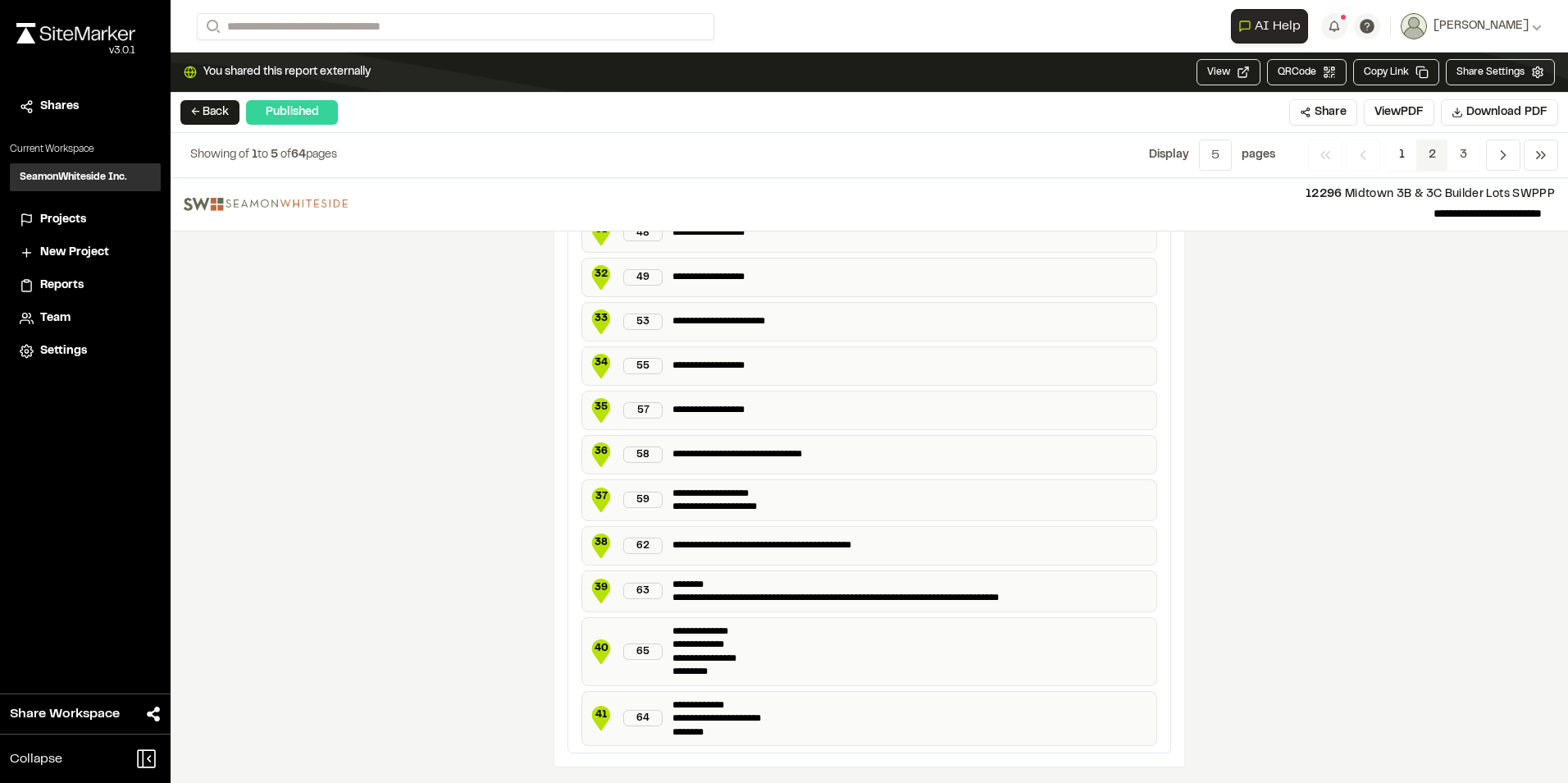
click at [1435, 151] on span "2" at bounding box center [1432, 155] width 32 height 31
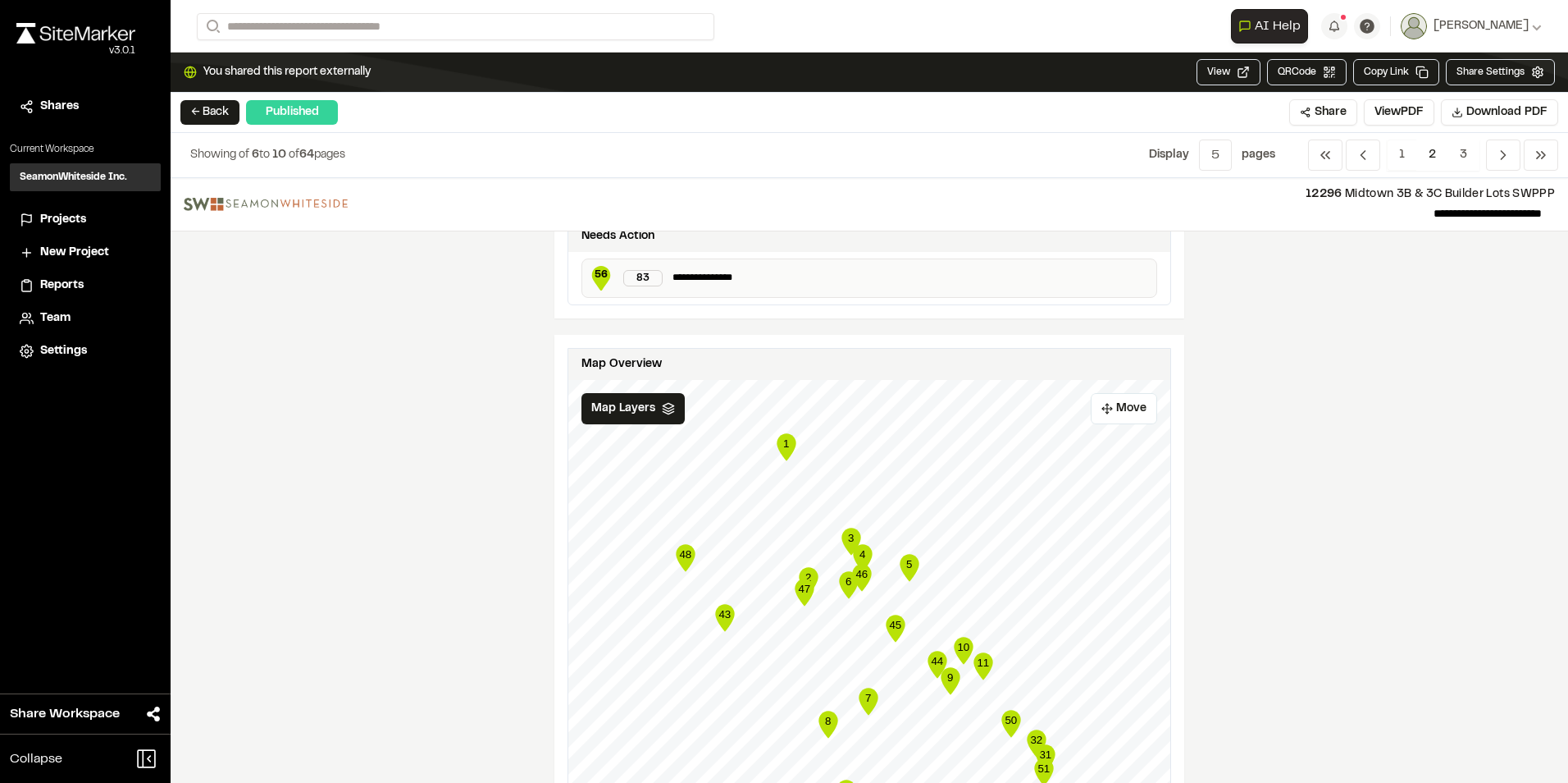
scroll to position [821, 0]
